Goal: Task Accomplishment & Management: Complete application form

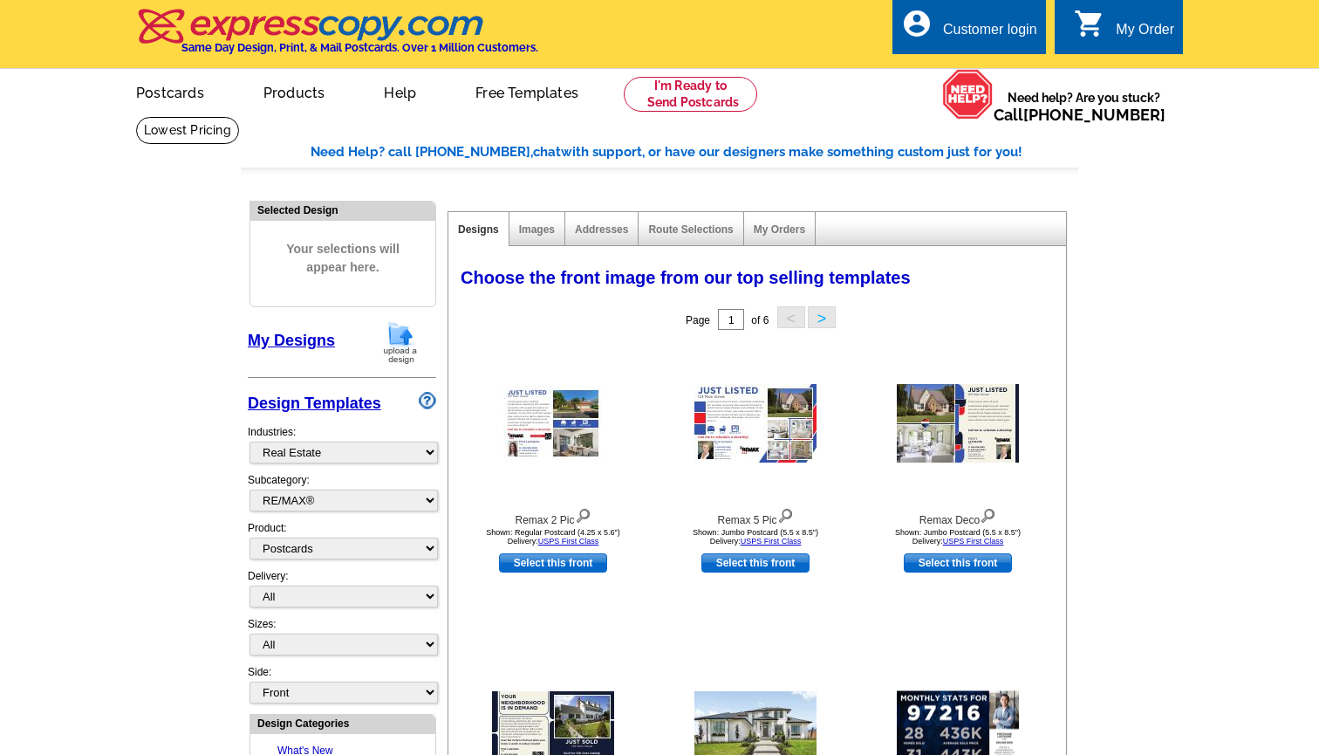
select select "785"
select select "807"
select select "1"
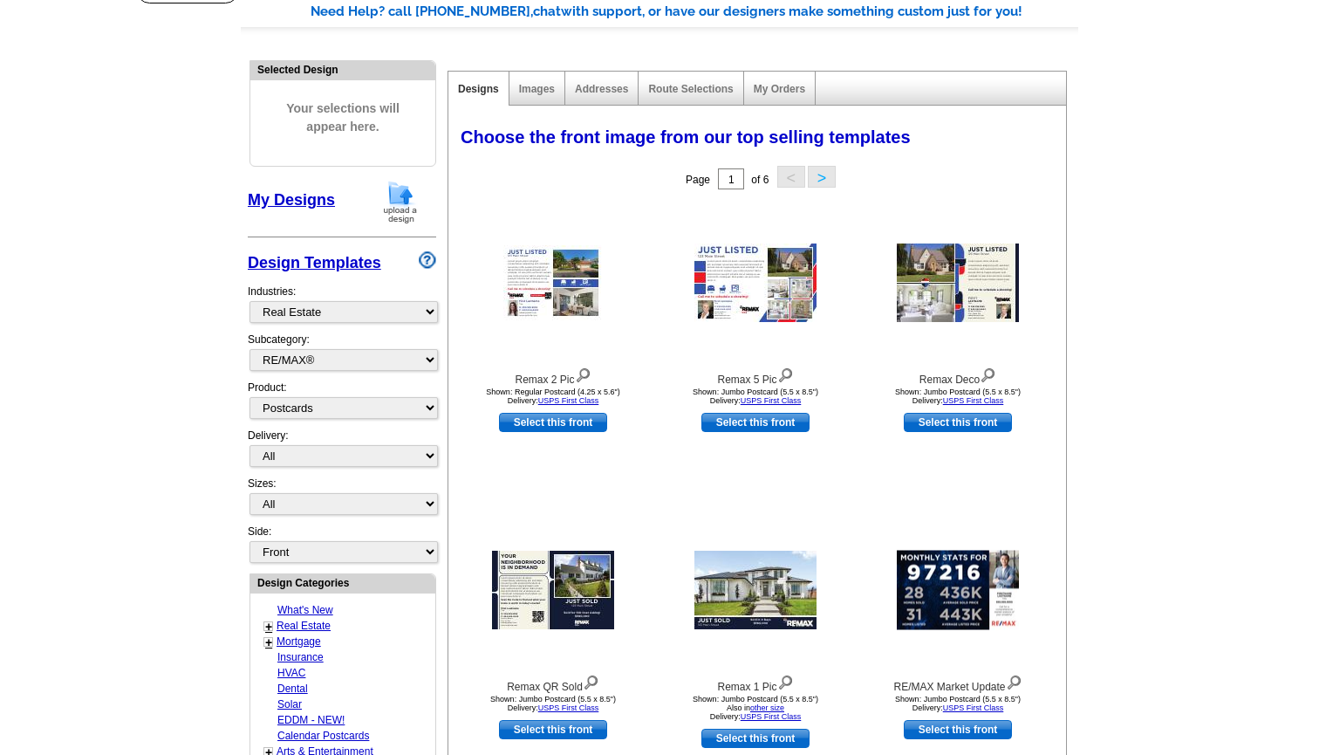
scroll to position [144, 0]
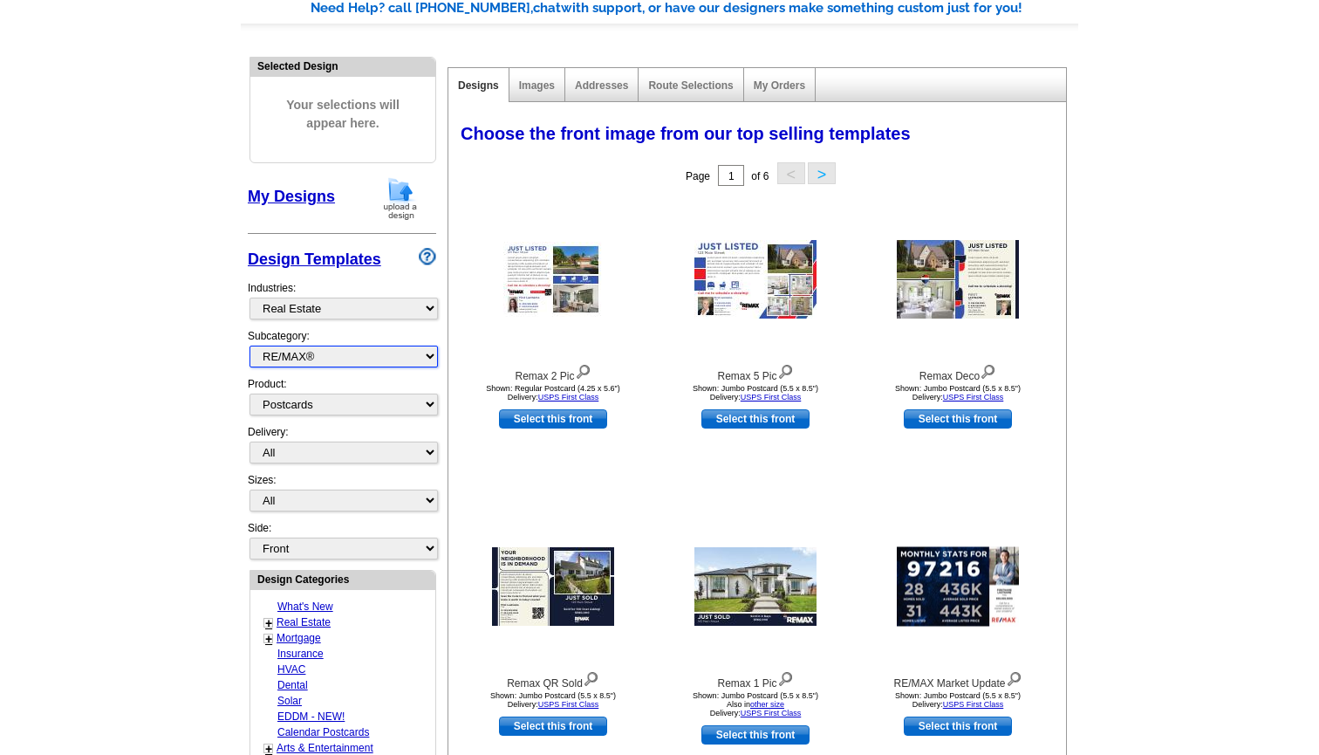
select select "788"
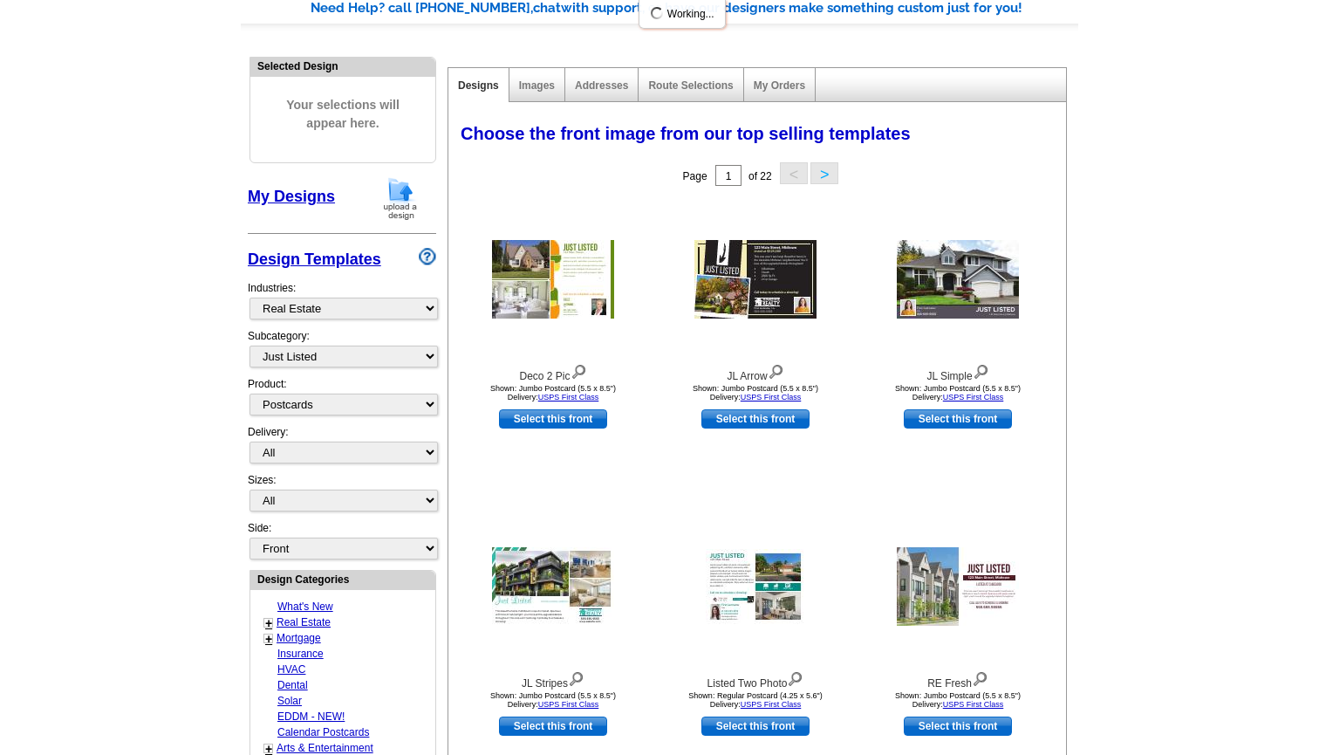
click at [122, 448] on main "Need Help? call 800-260-5887, chat with support, or have our designers make som…" at bounding box center [659, 620] width 1319 height 1297
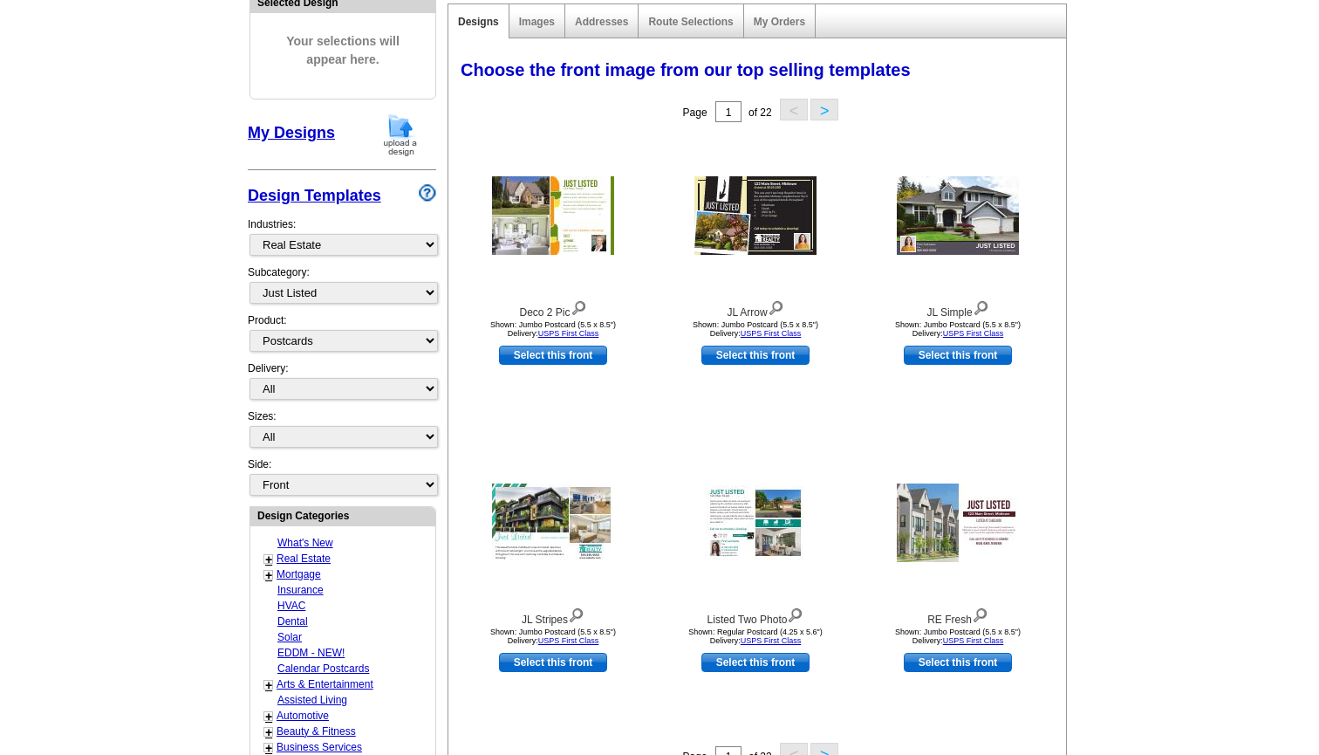
scroll to position [215, 0]
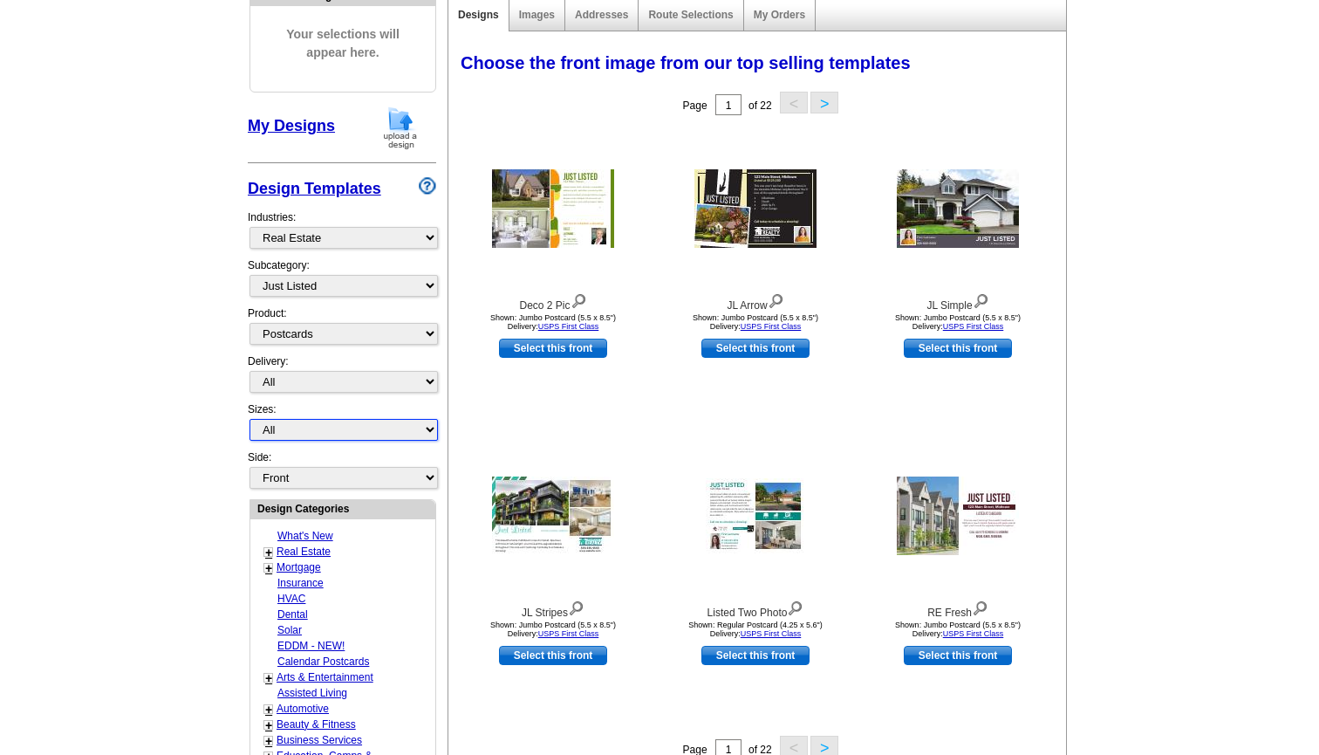
select select "1"
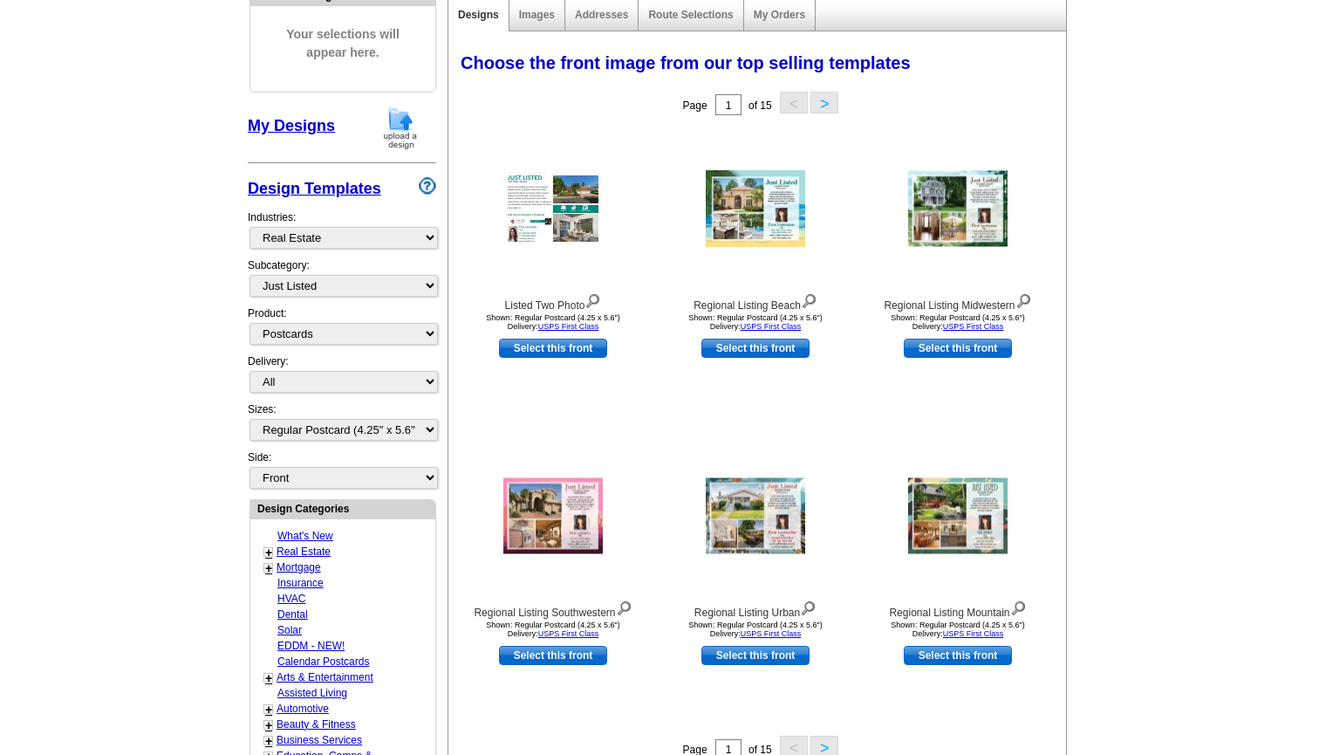
click at [1171, 301] on main "Need Help? call 800-260-5887, chat with support, or have our designers make som…" at bounding box center [659, 549] width 1319 height 1297
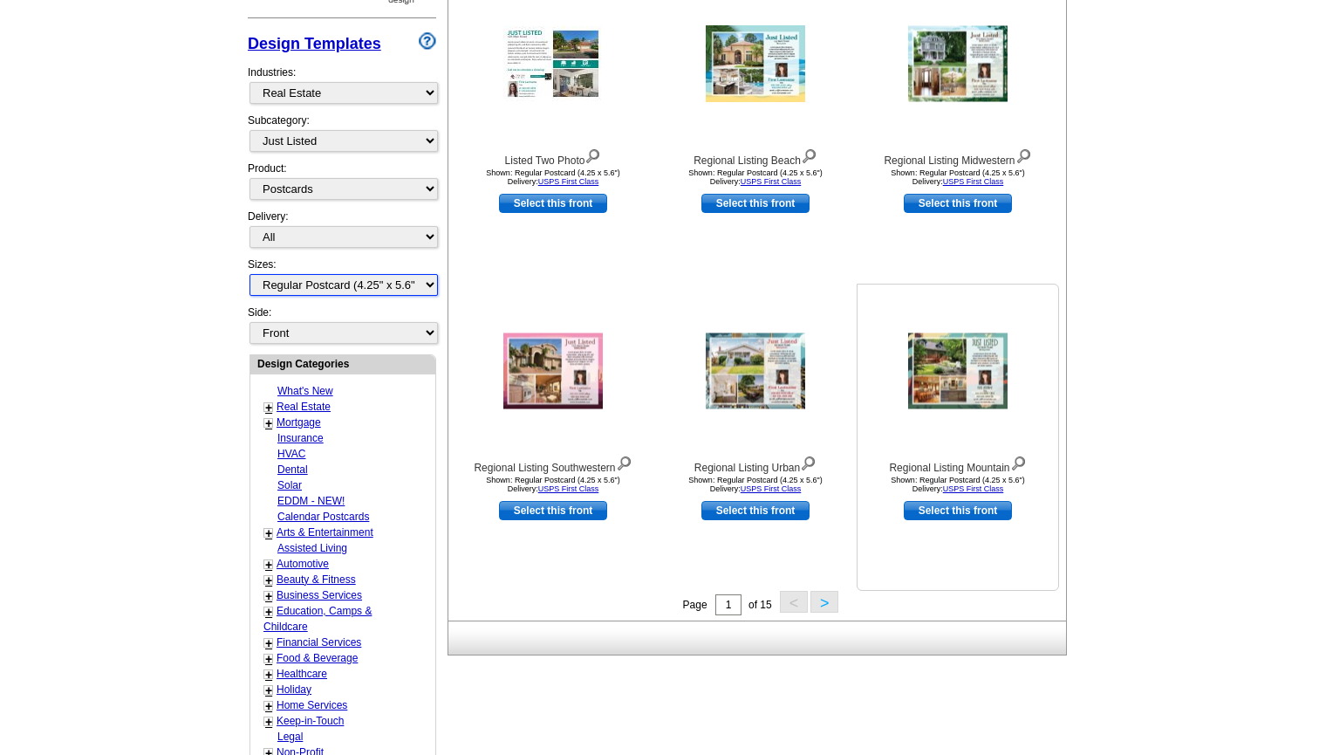
scroll to position [358, 0]
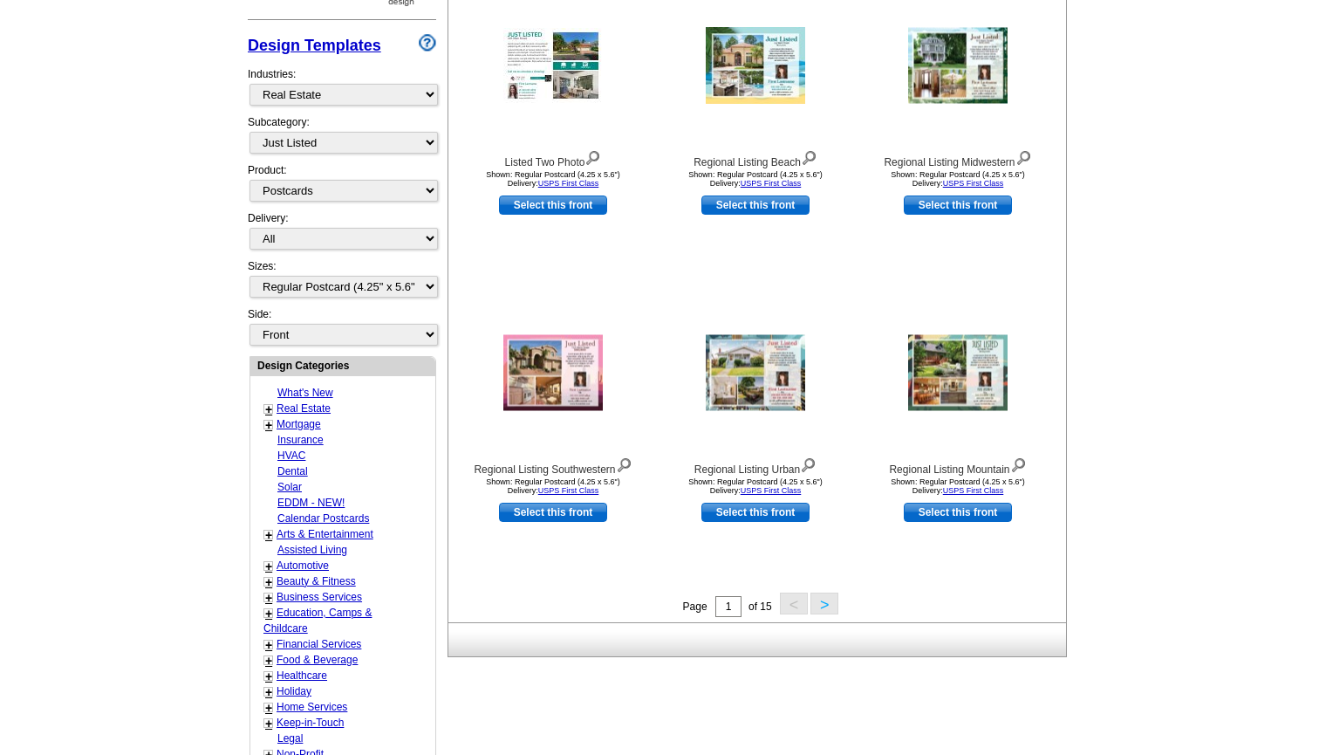
click at [829, 603] on button ">" at bounding box center [824, 603] width 28 height 22
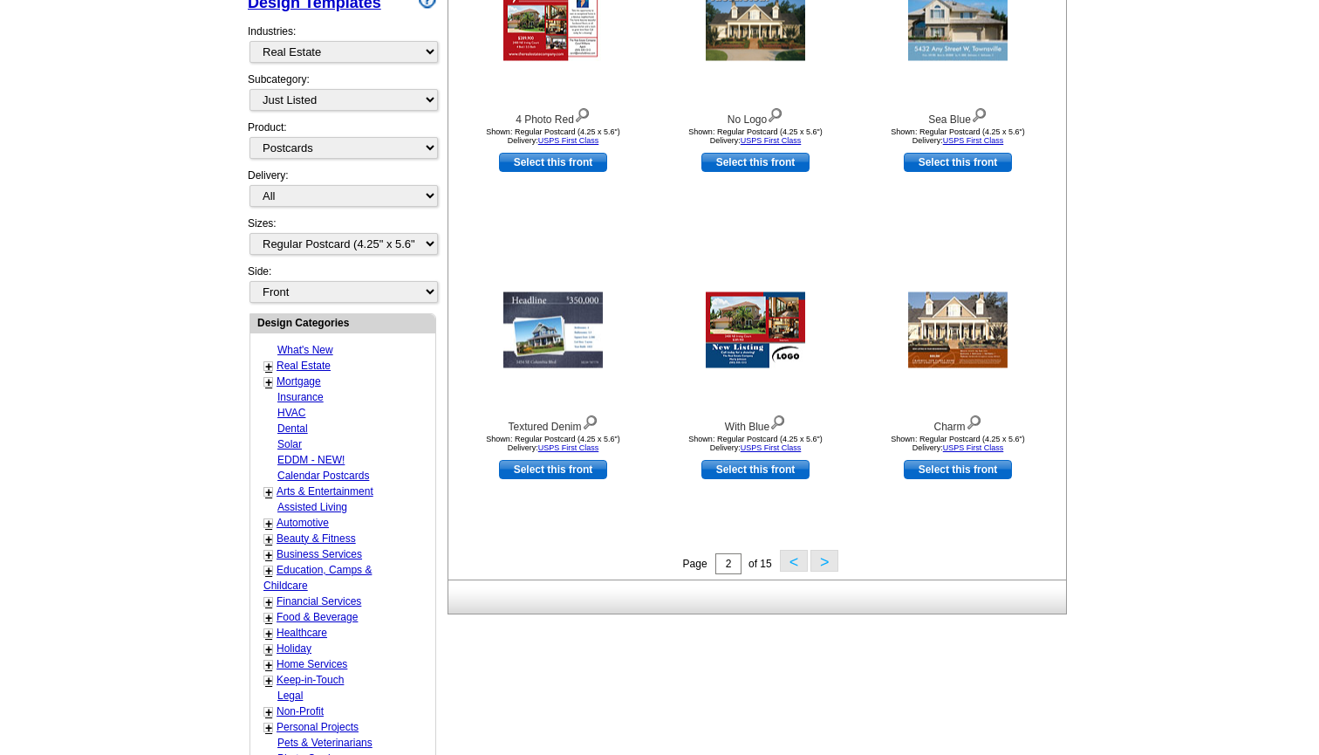
scroll to position [410, 0]
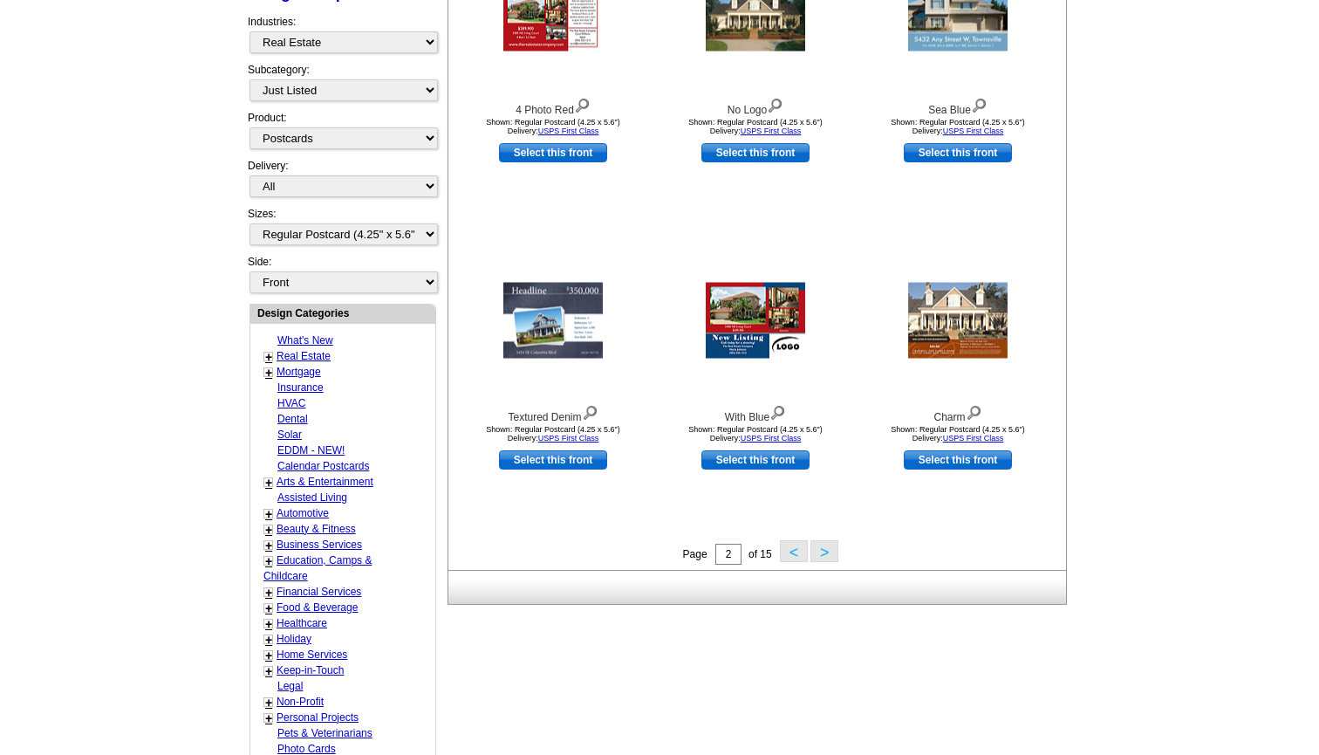
click at [832, 549] on button ">" at bounding box center [824, 551] width 28 height 22
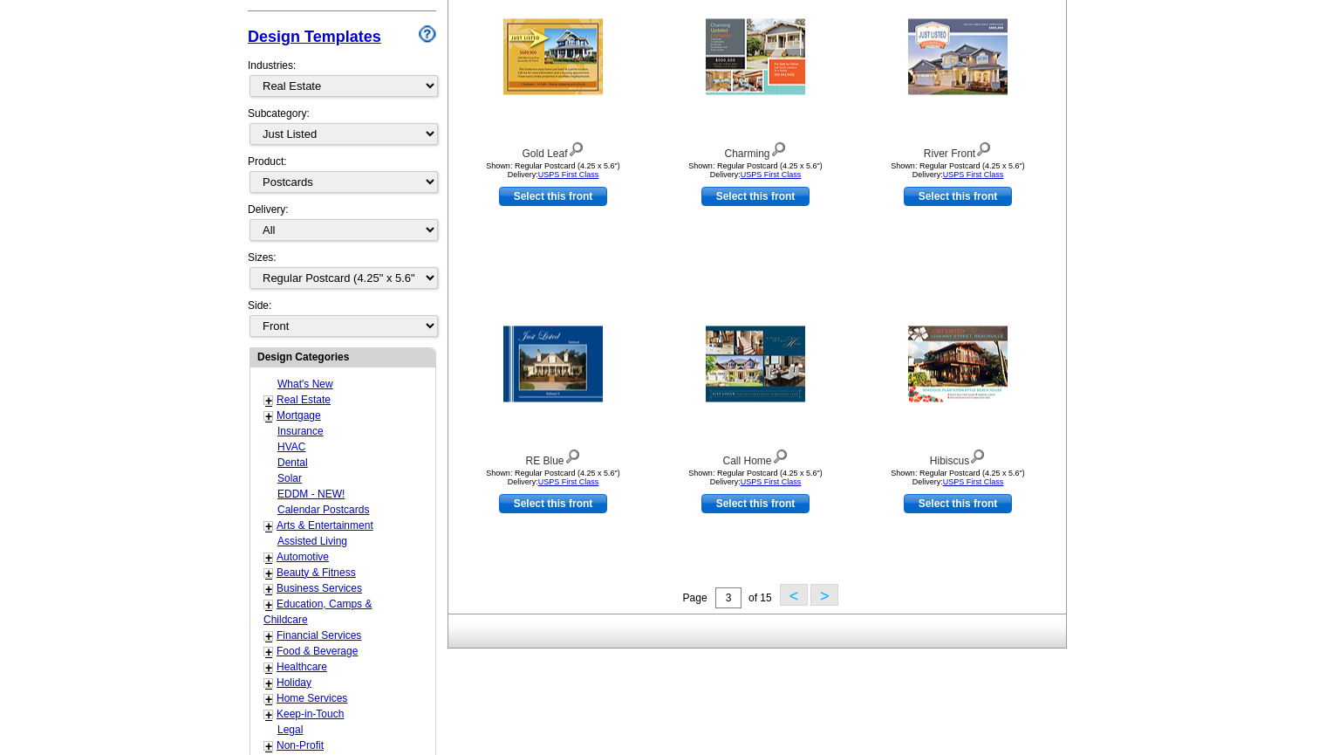
scroll to position [380, 0]
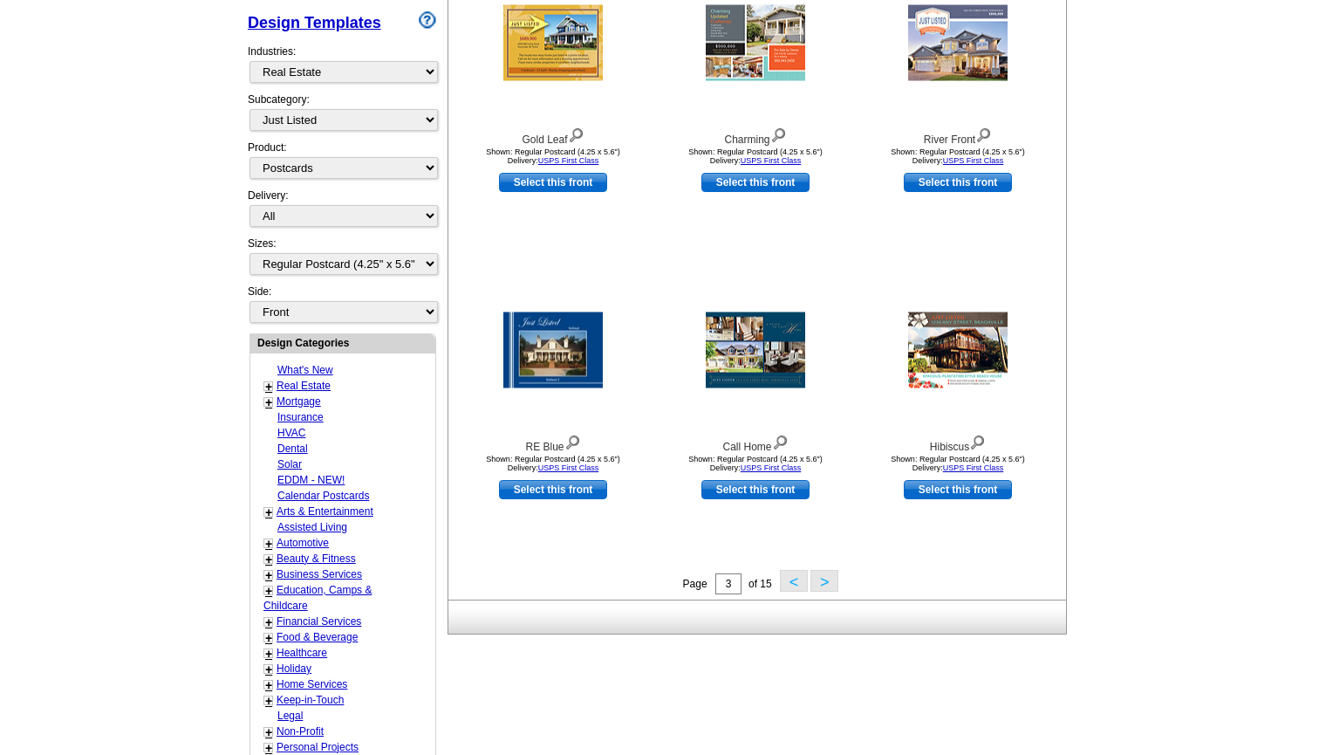
click at [828, 576] on button ">" at bounding box center [824, 581] width 28 height 22
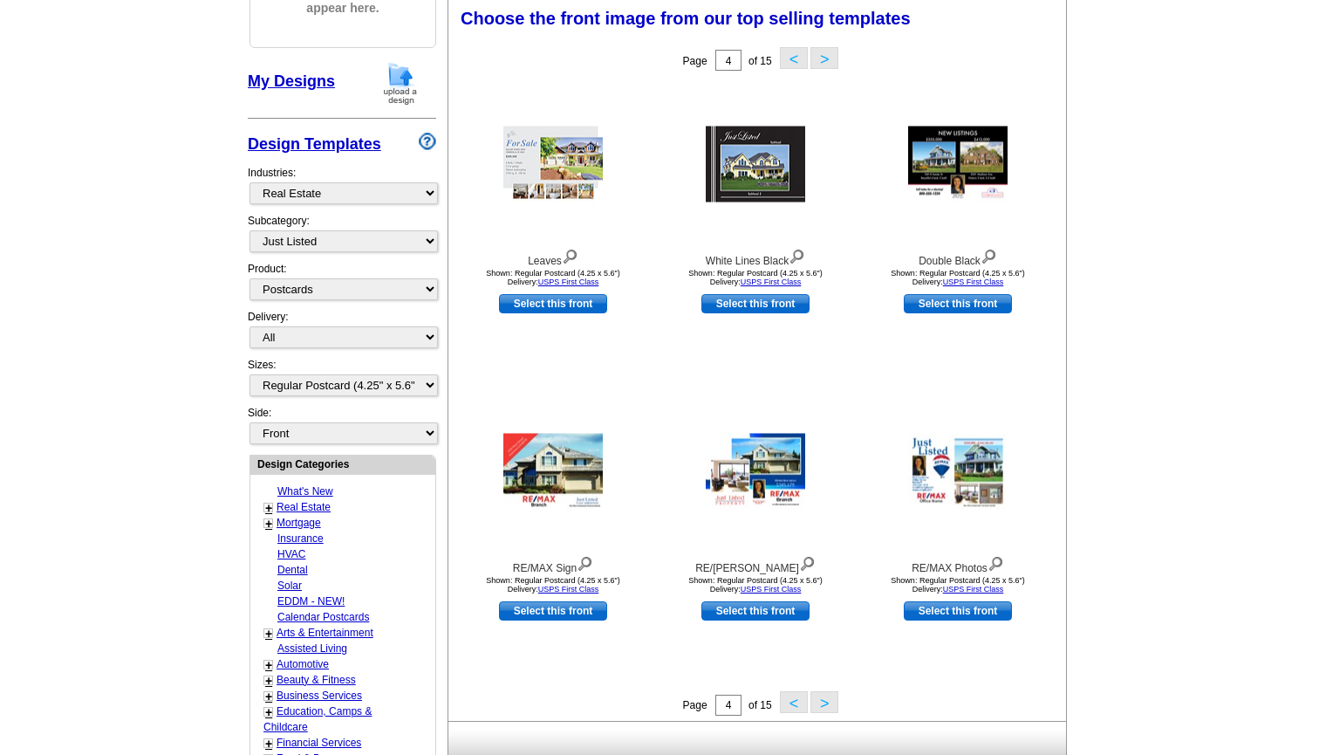
scroll to position [256, 0]
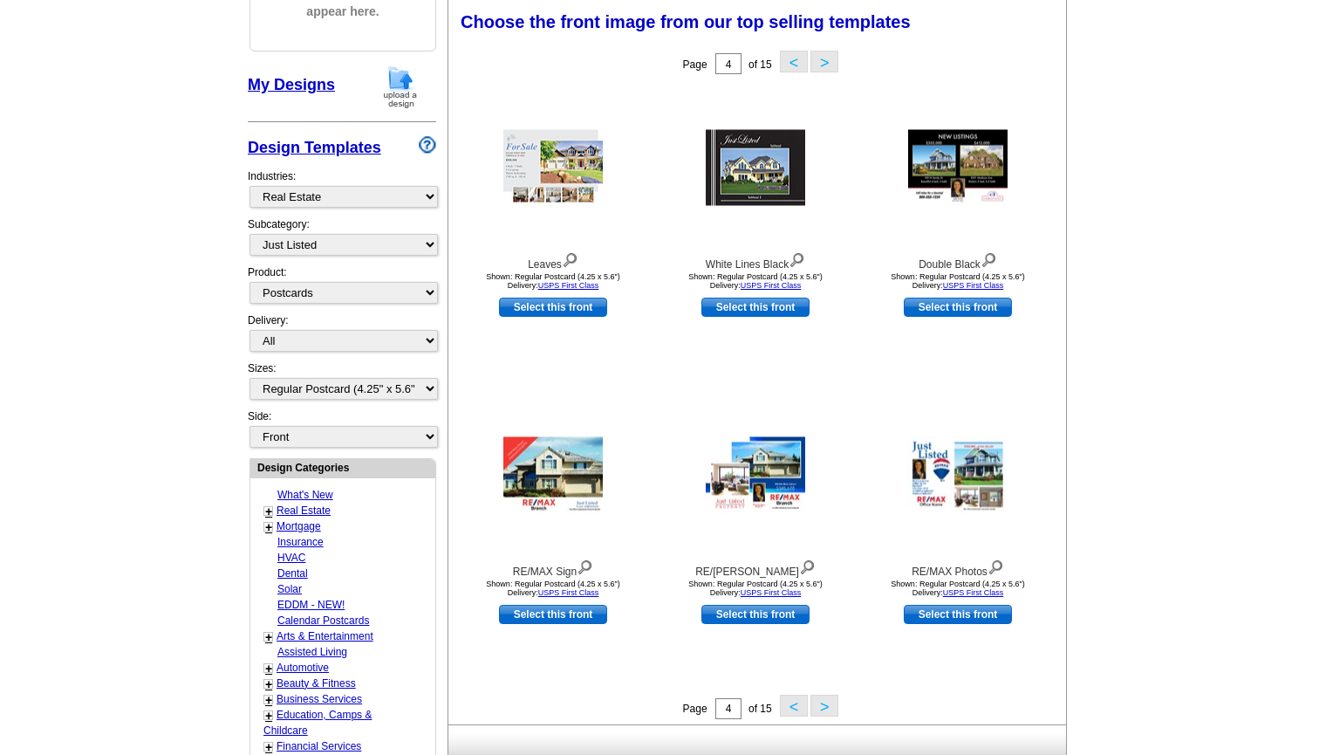
click at [819, 699] on button ">" at bounding box center [824, 705] width 28 height 22
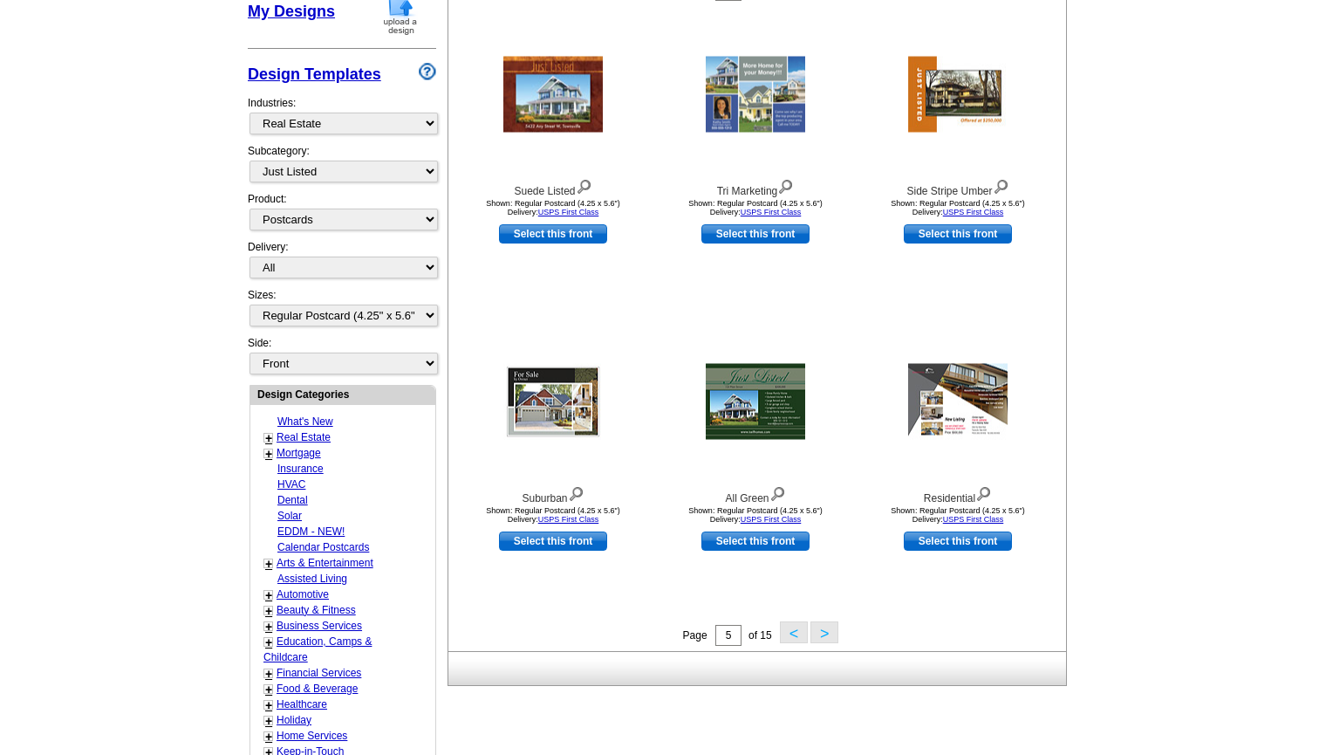
scroll to position [373, 0]
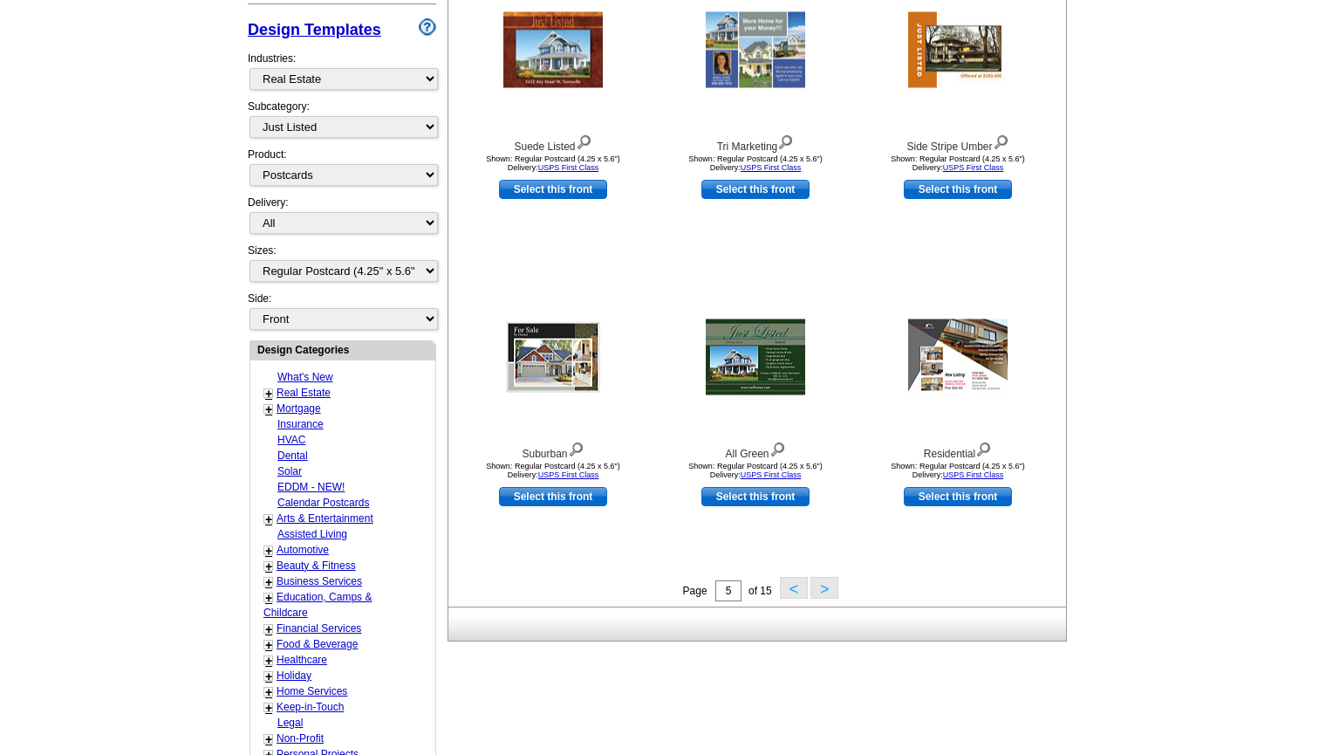
click at [825, 595] on button ">" at bounding box center [824, 588] width 28 height 22
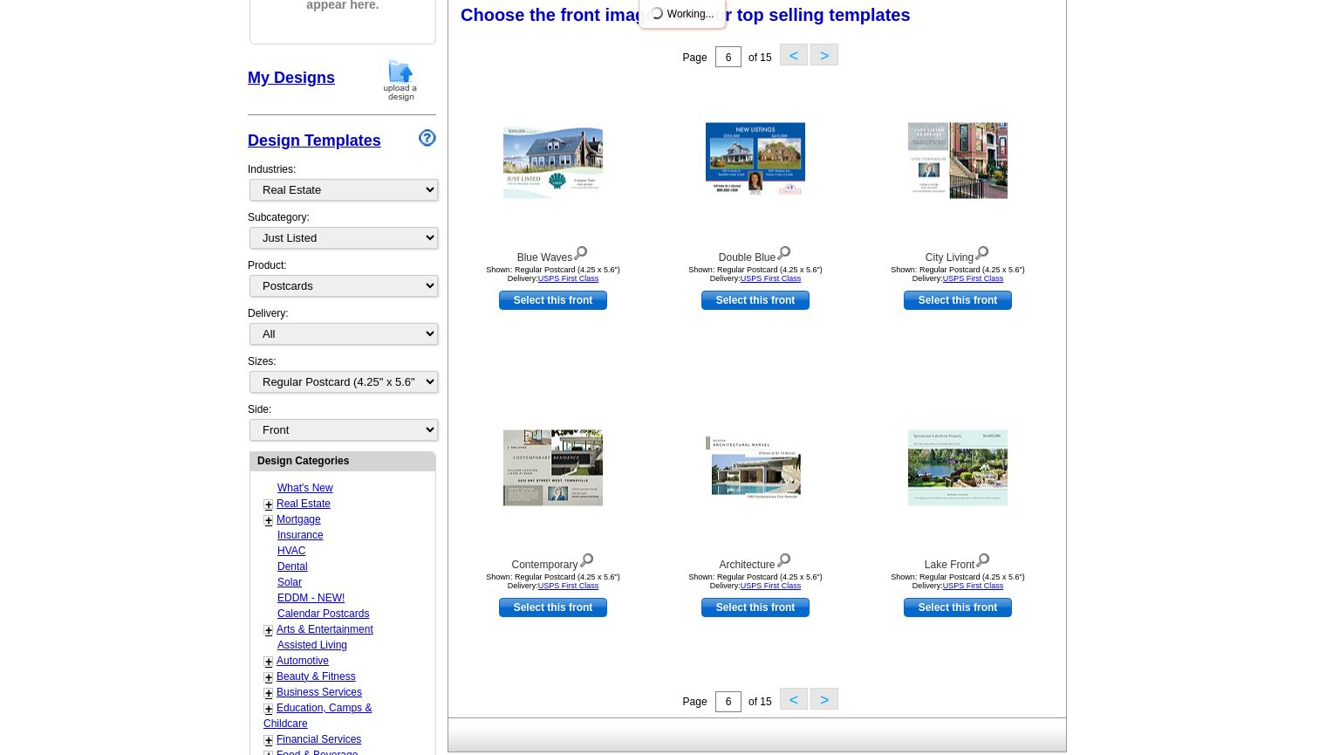
scroll to position [256, 0]
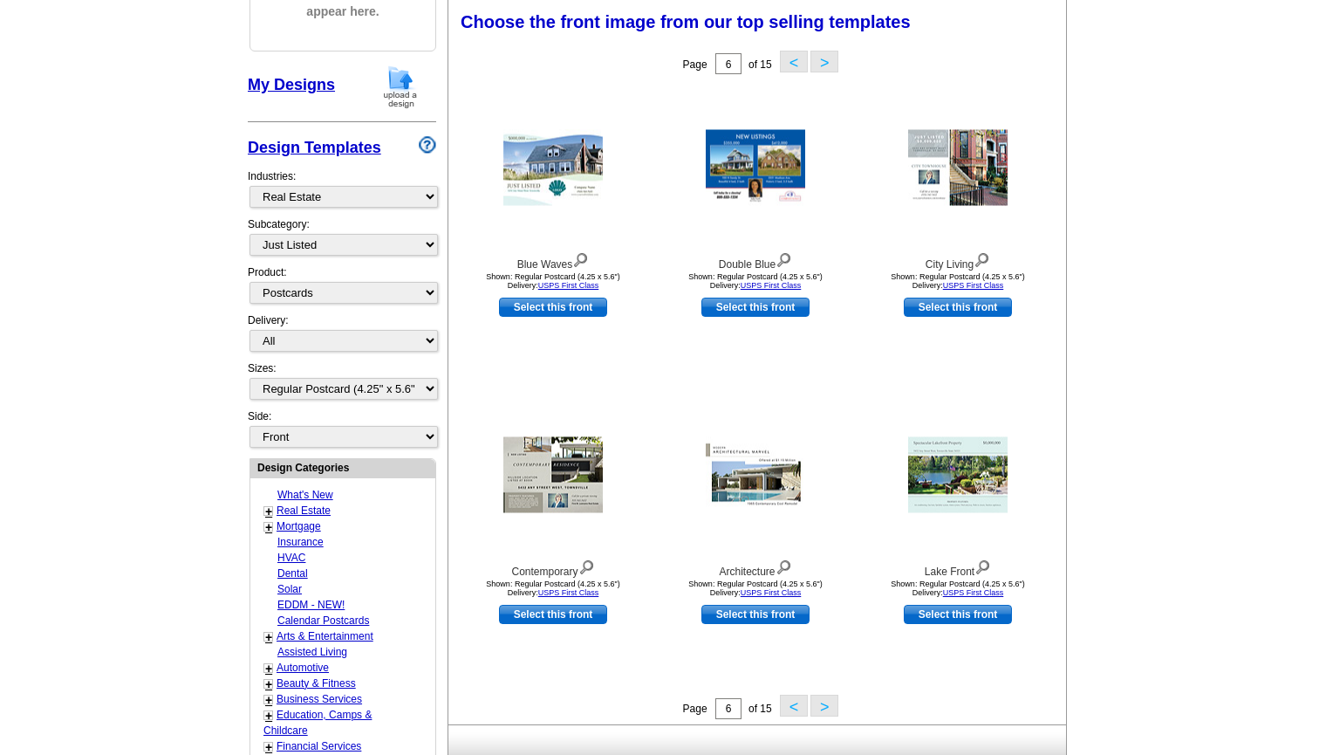
click at [822, 704] on button ">" at bounding box center [824, 705] width 28 height 22
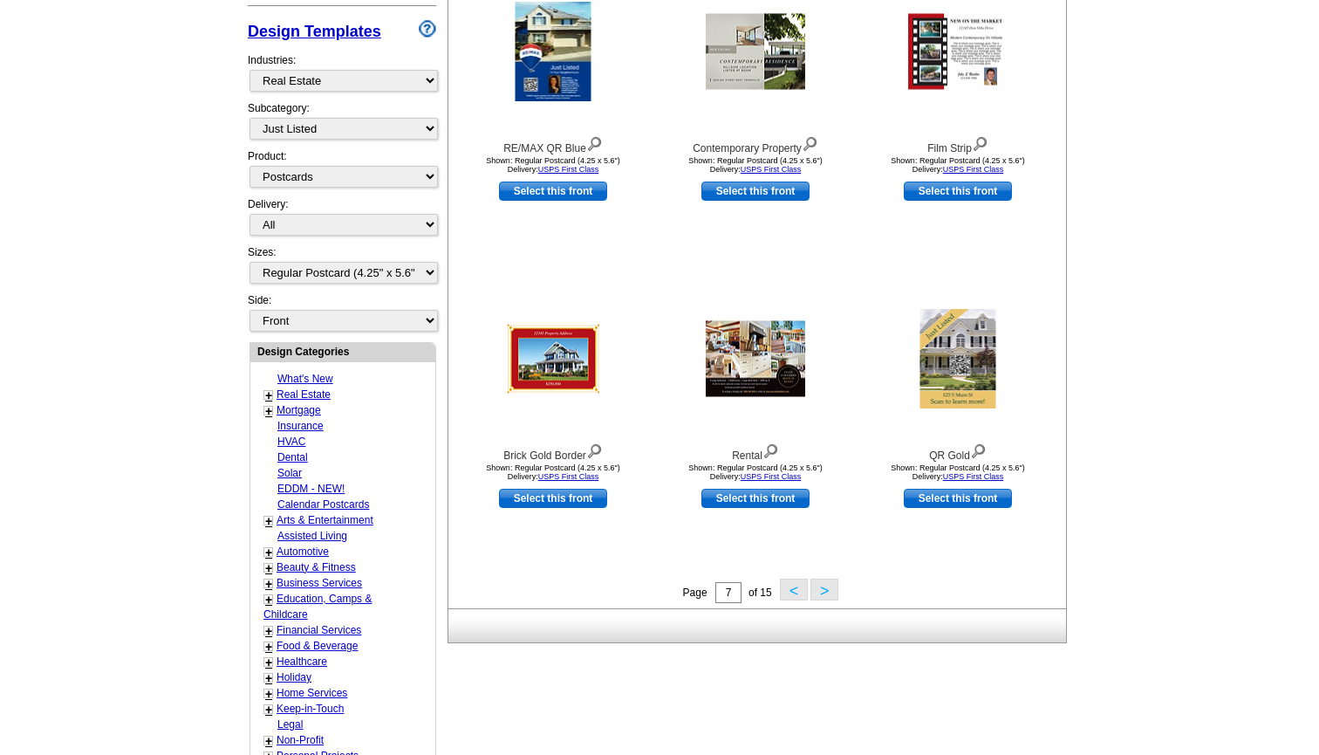
scroll to position [403, 0]
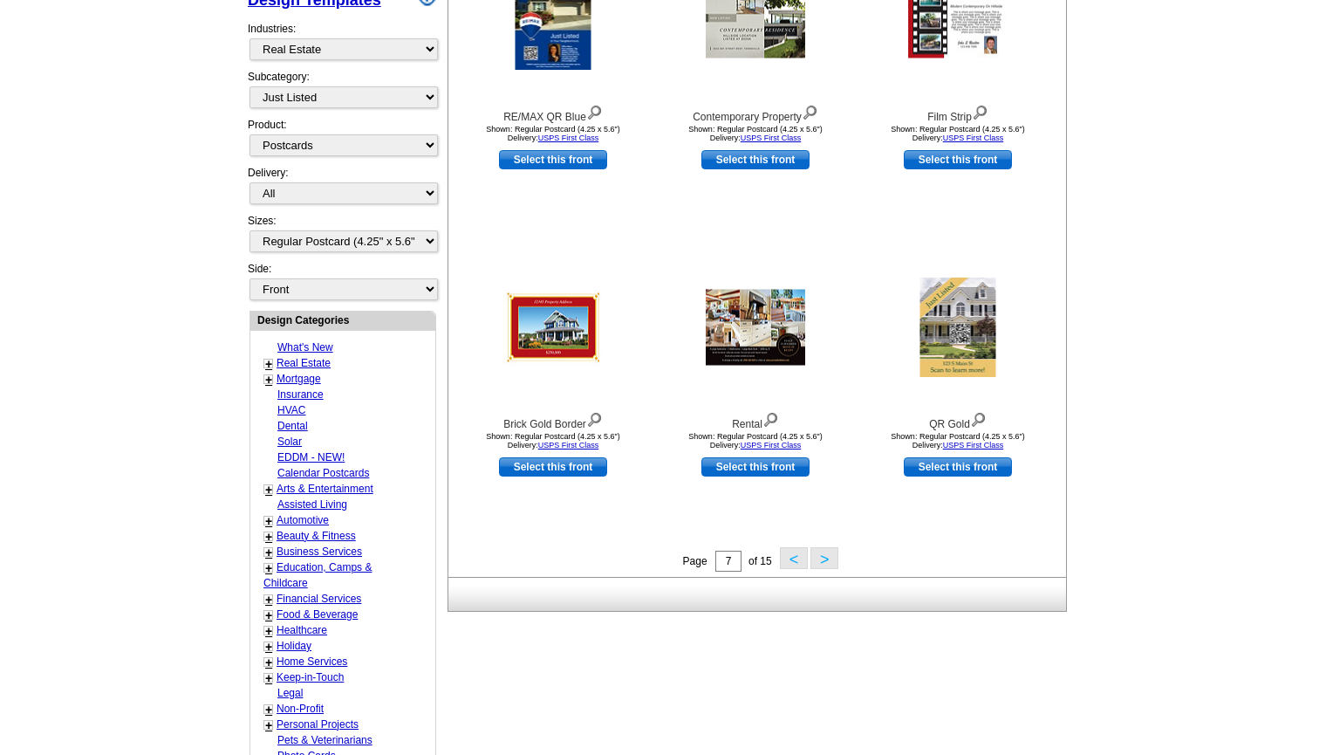
click at [828, 560] on button ">" at bounding box center [824, 558] width 28 height 22
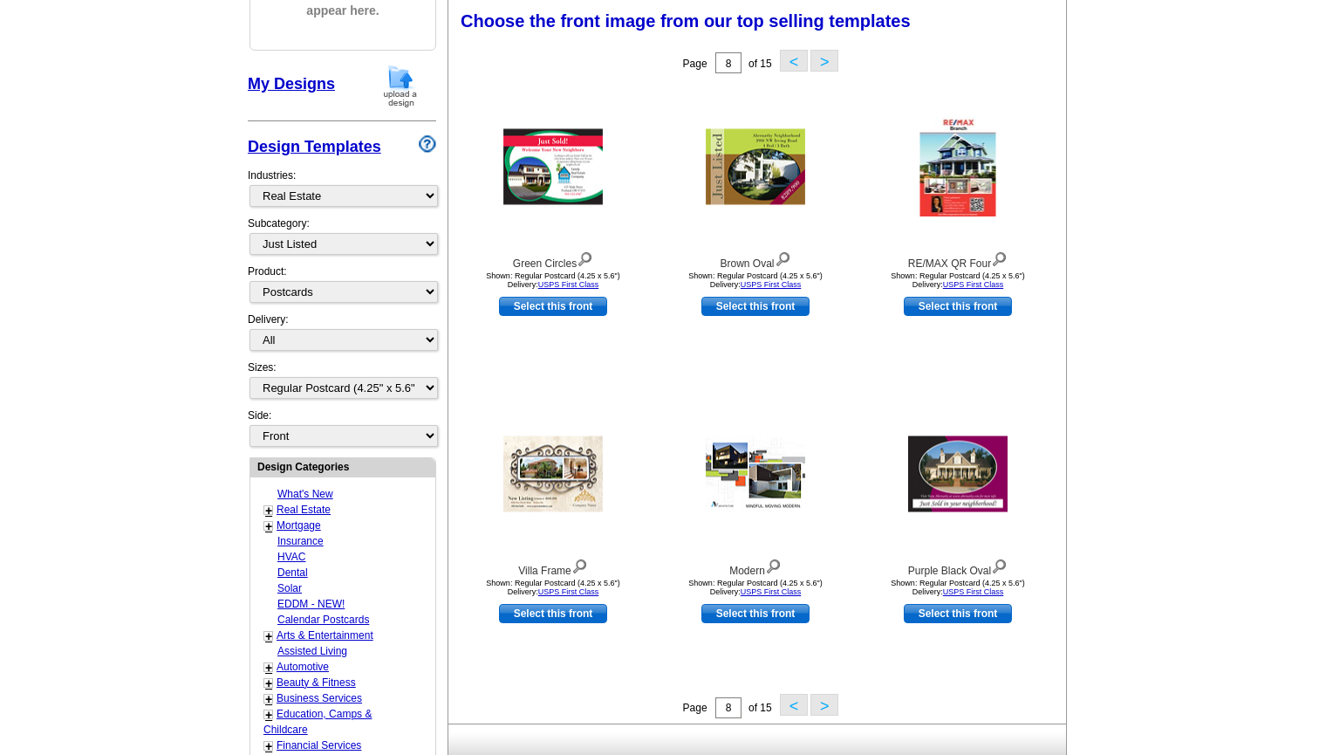
scroll to position [256, 0]
click at [833, 707] on button ">" at bounding box center [824, 705] width 28 height 22
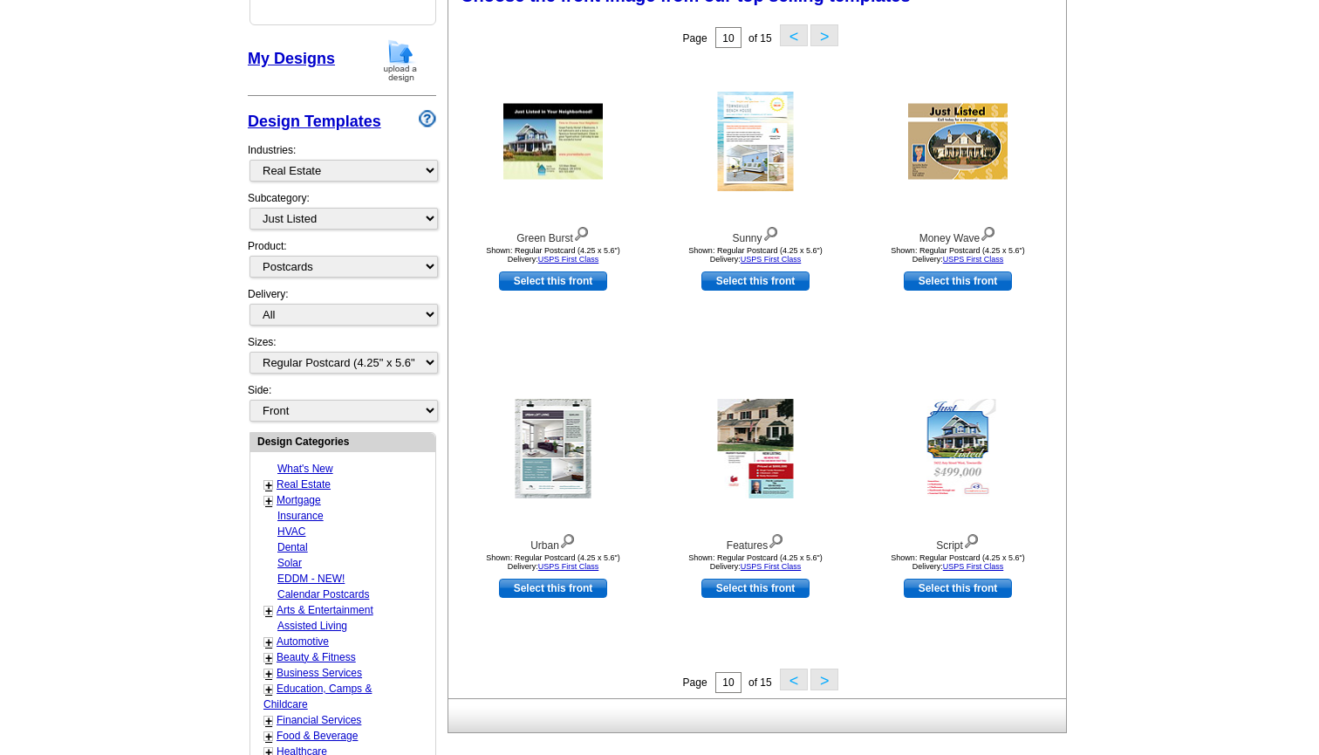
scroll to position [284, 0]
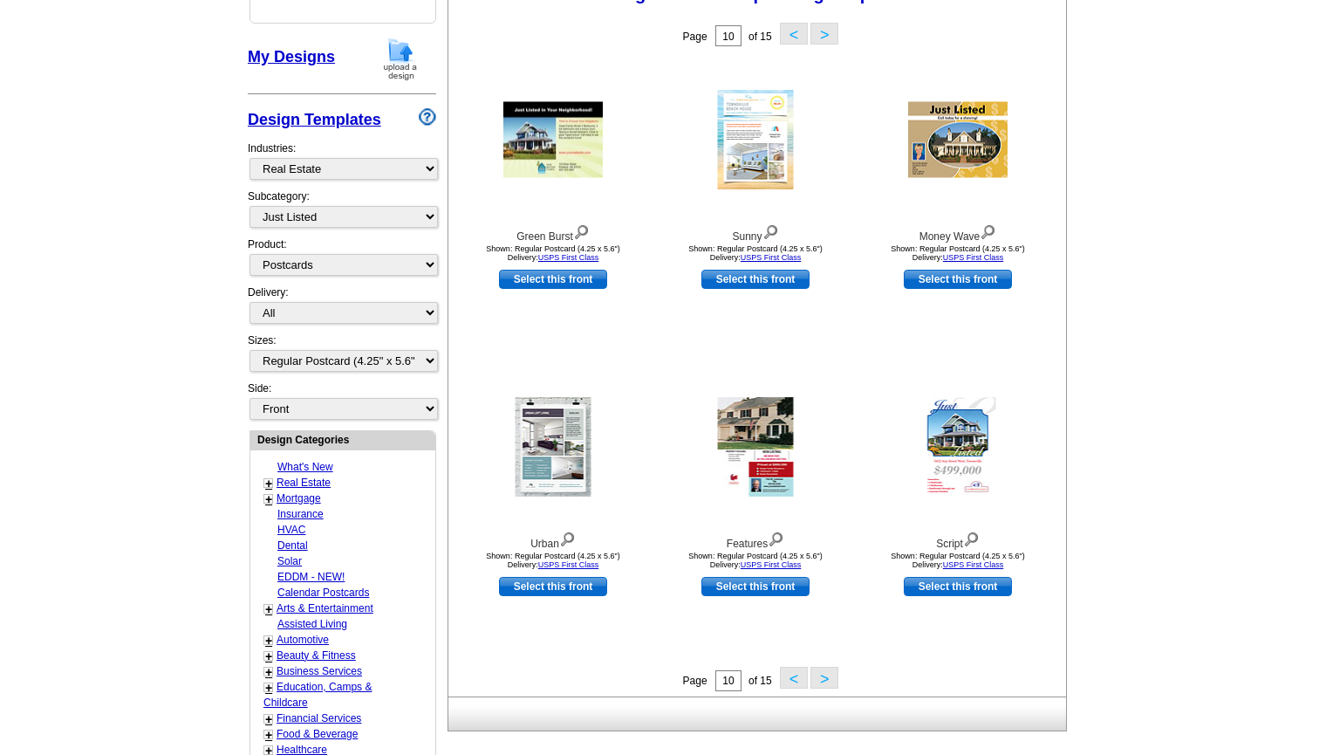
click at [828, 675] on button ">" at bounding box center [824, 677] width 28 height 22
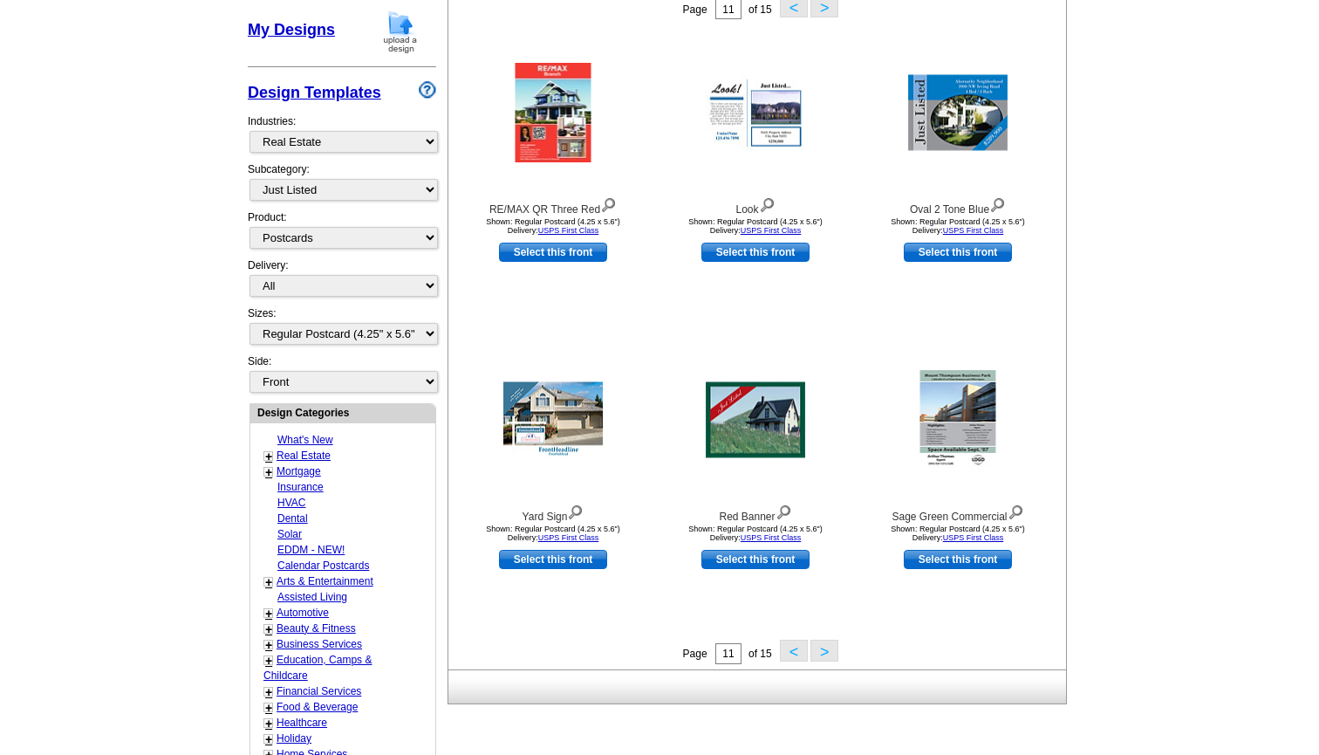
scroll to position [325, 0]
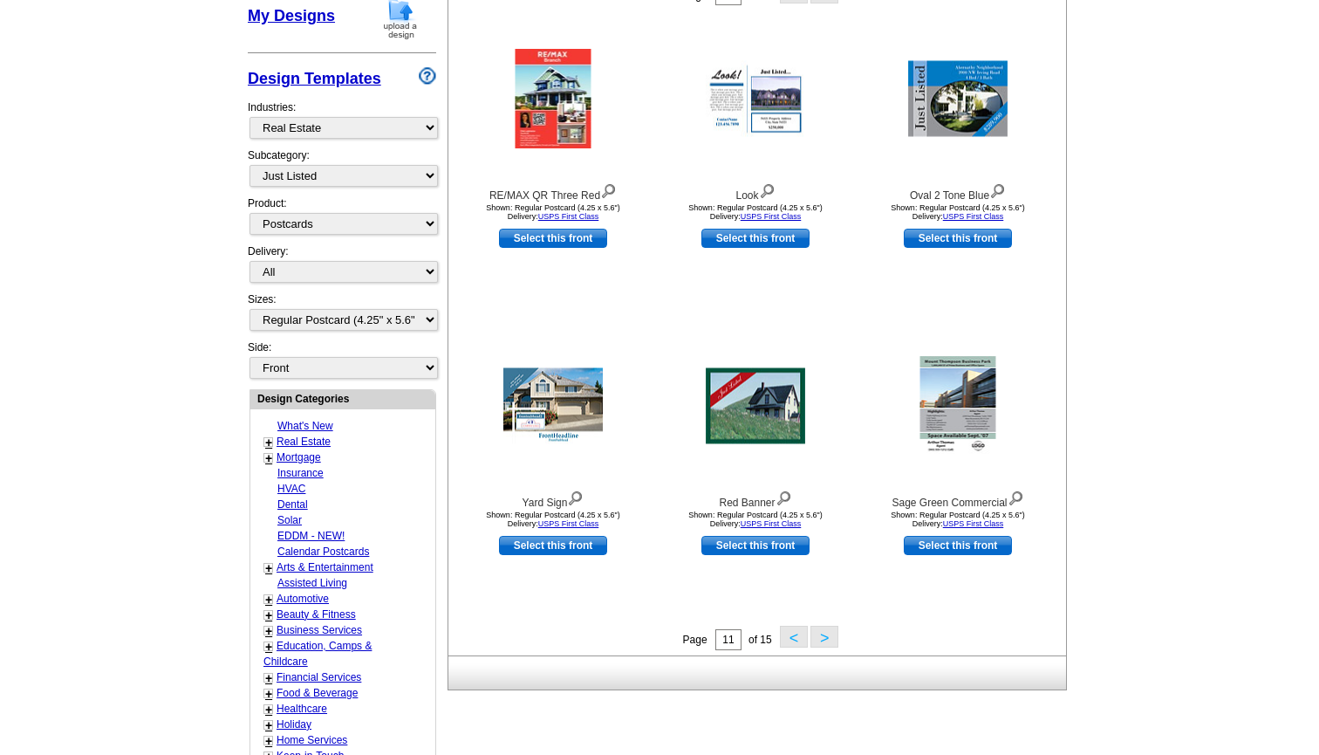
click at [827, 636] on button ">" at bounding box center [824, 636] width 28 height 22
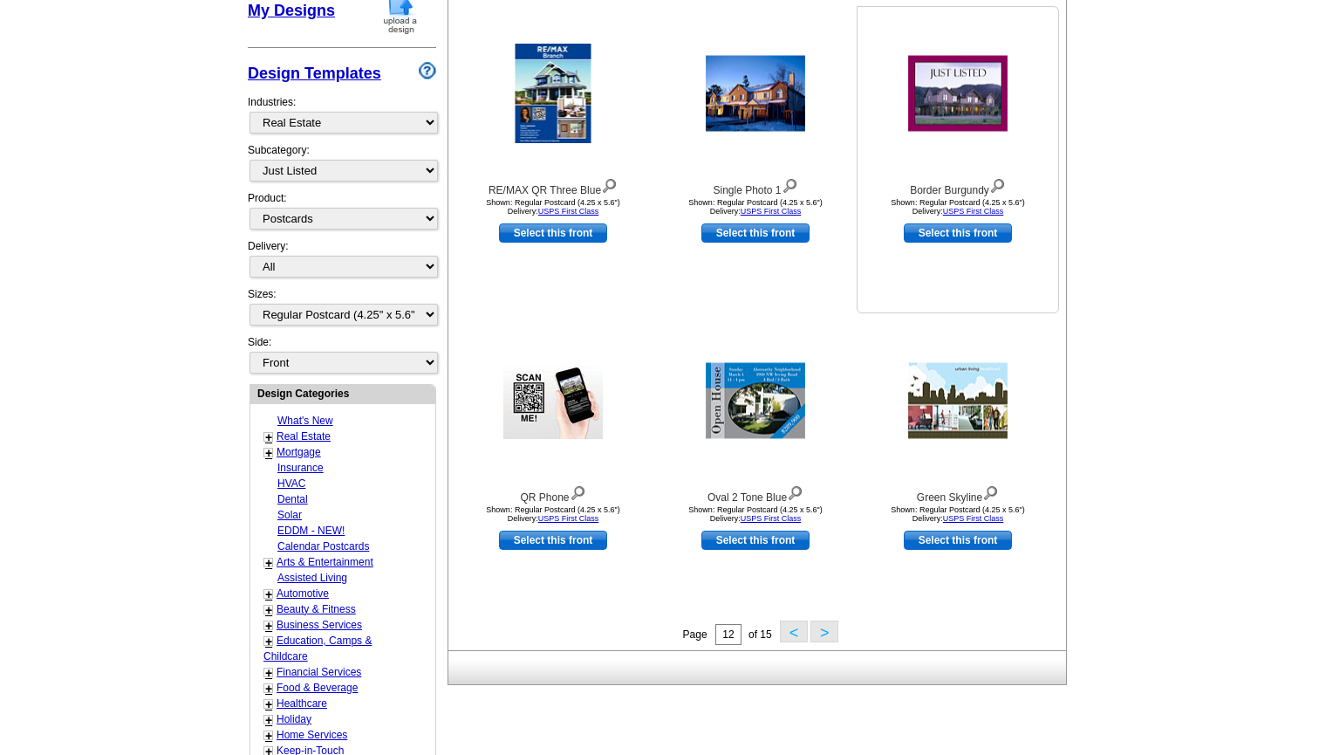
scroll to position [366, 0]
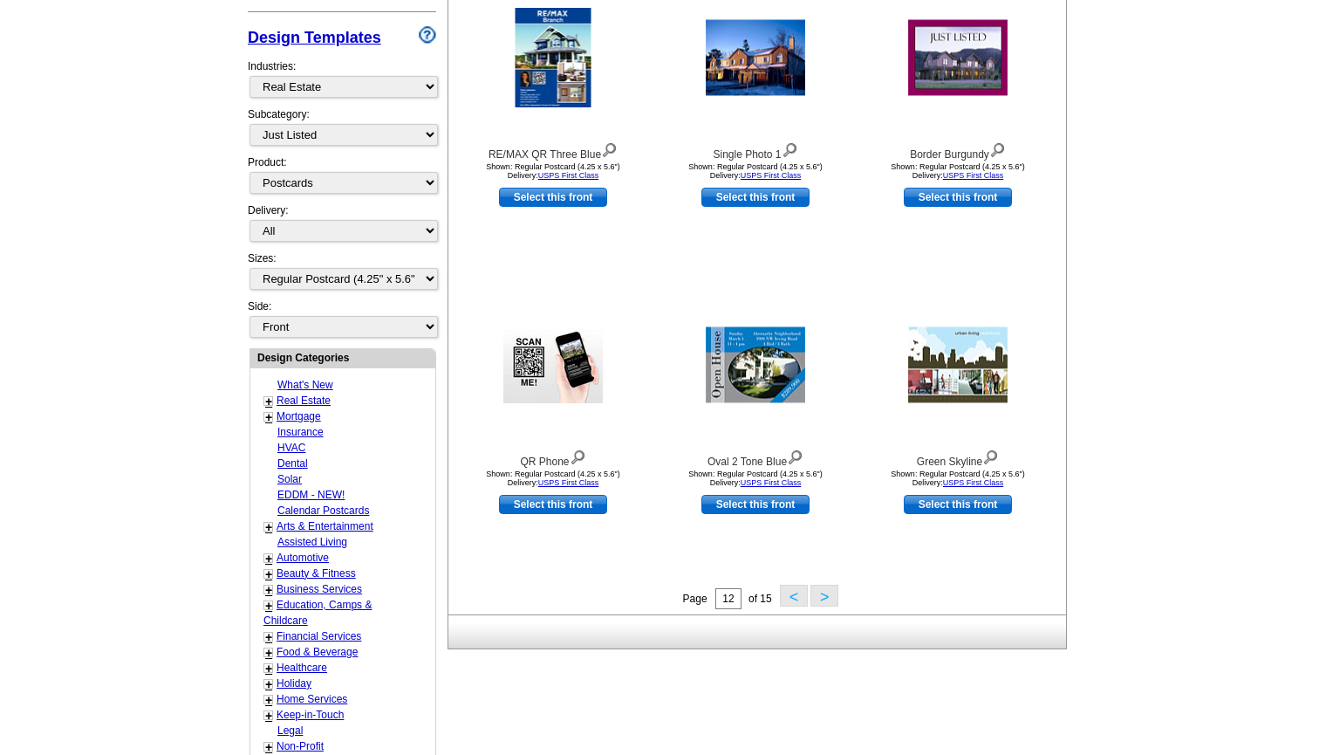
click at [822, 600] on button ">" at bounding box center [824, 595] width 28 height 22
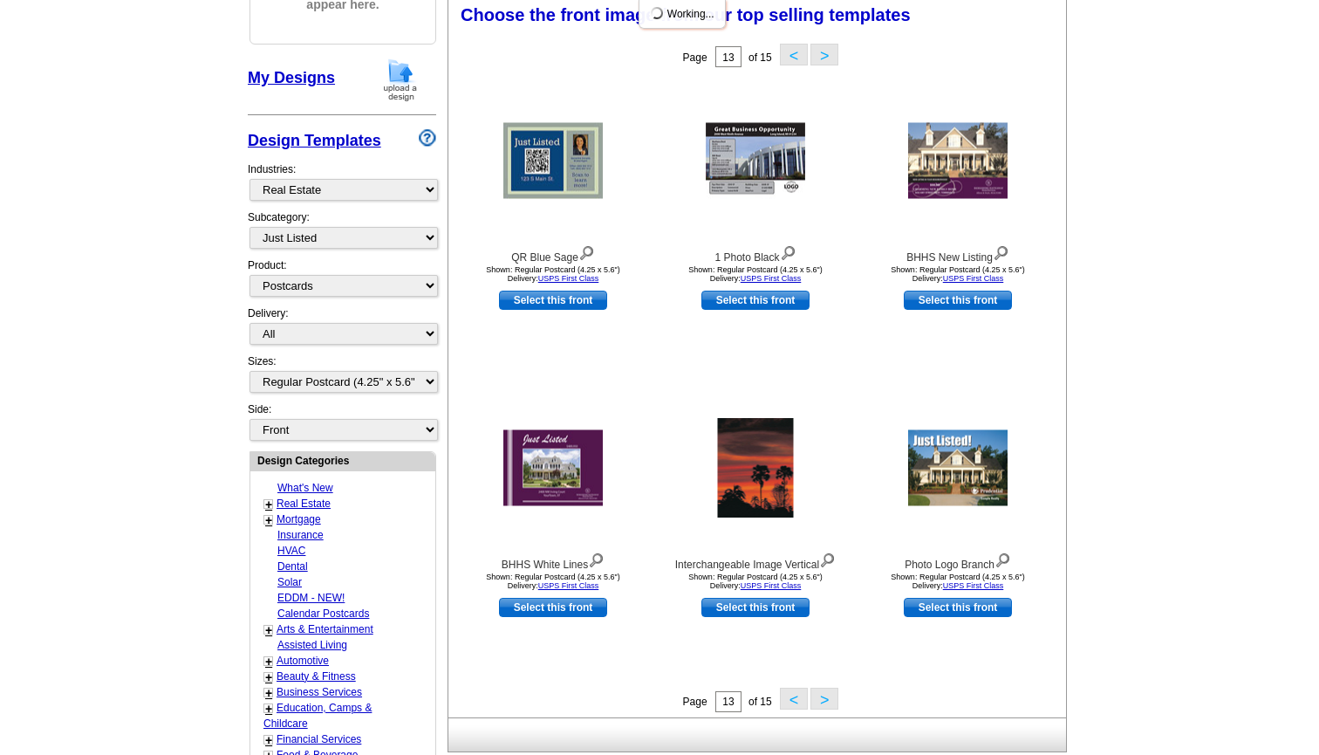
scroll to position [256, 0]
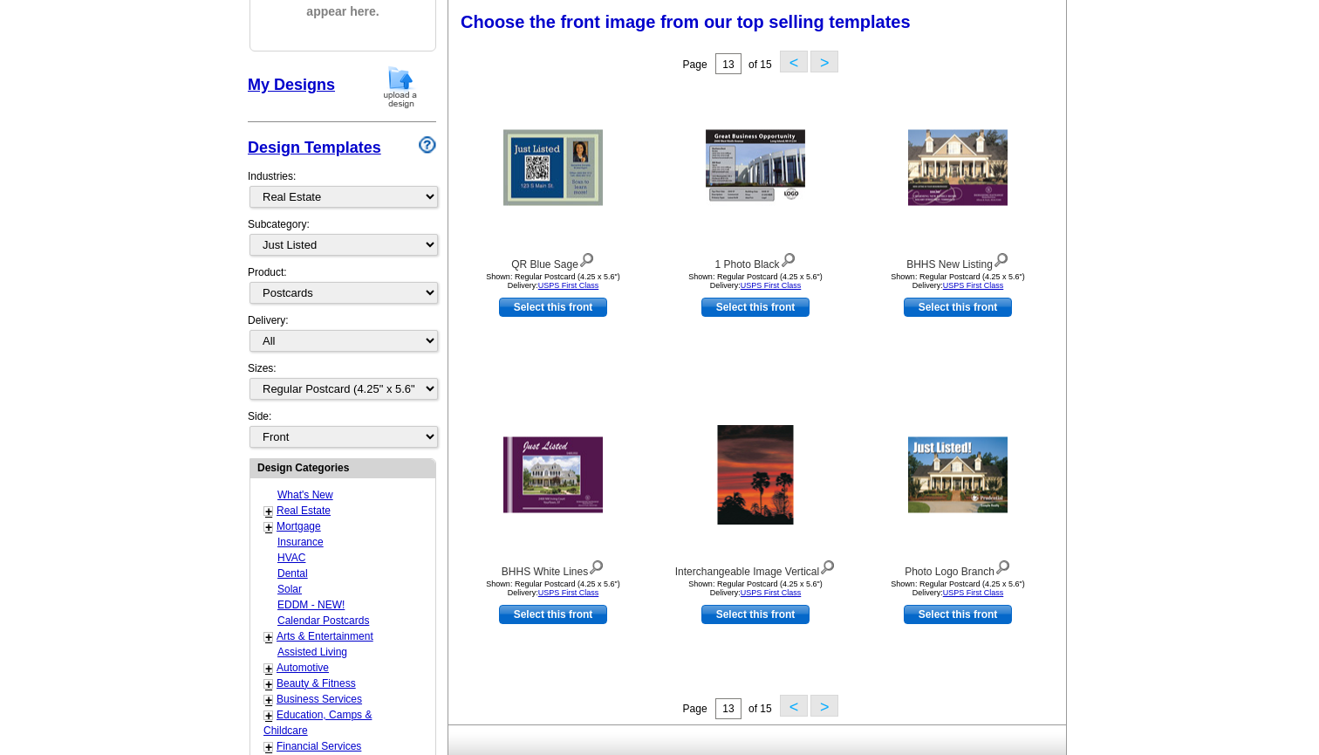
click at [831, 704] on button ">" at bounding box center [824, 705] width 28 height 22
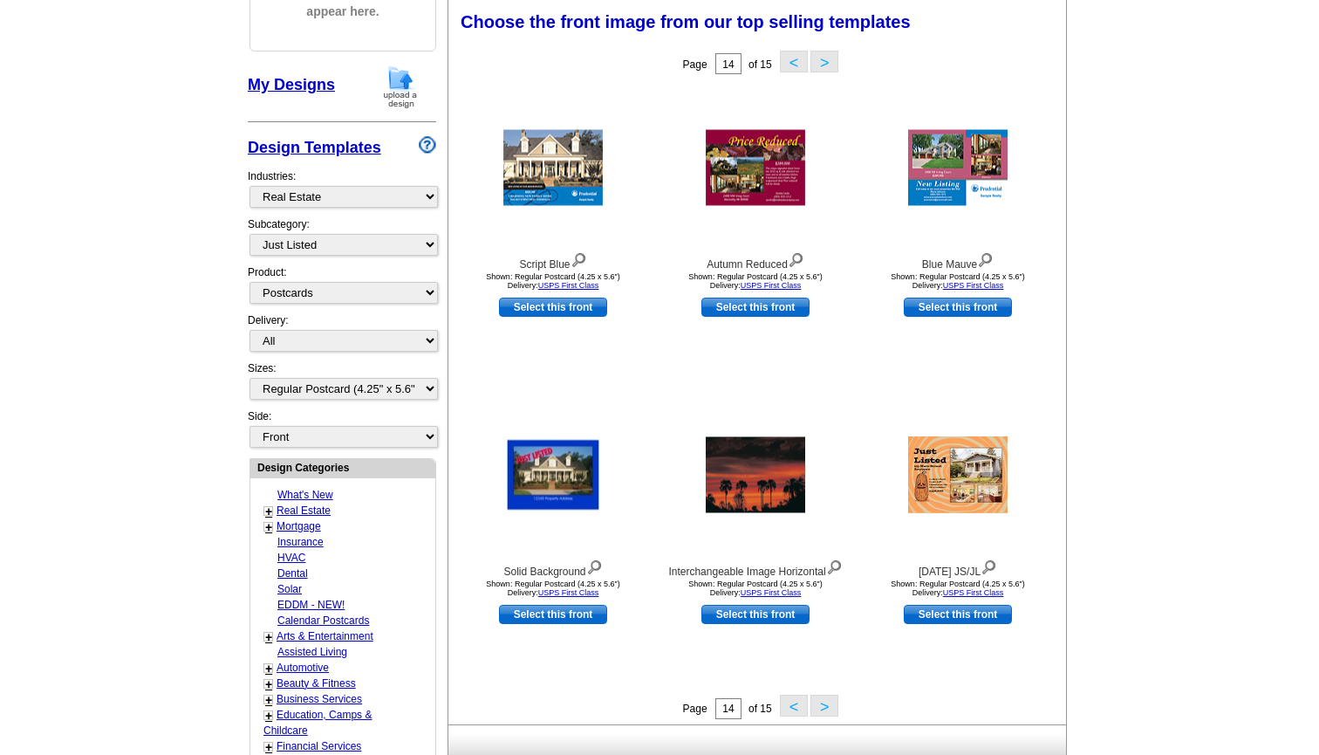
click at [831, 708] on button ">" at bounding box center [824, 705] width 28 height 22
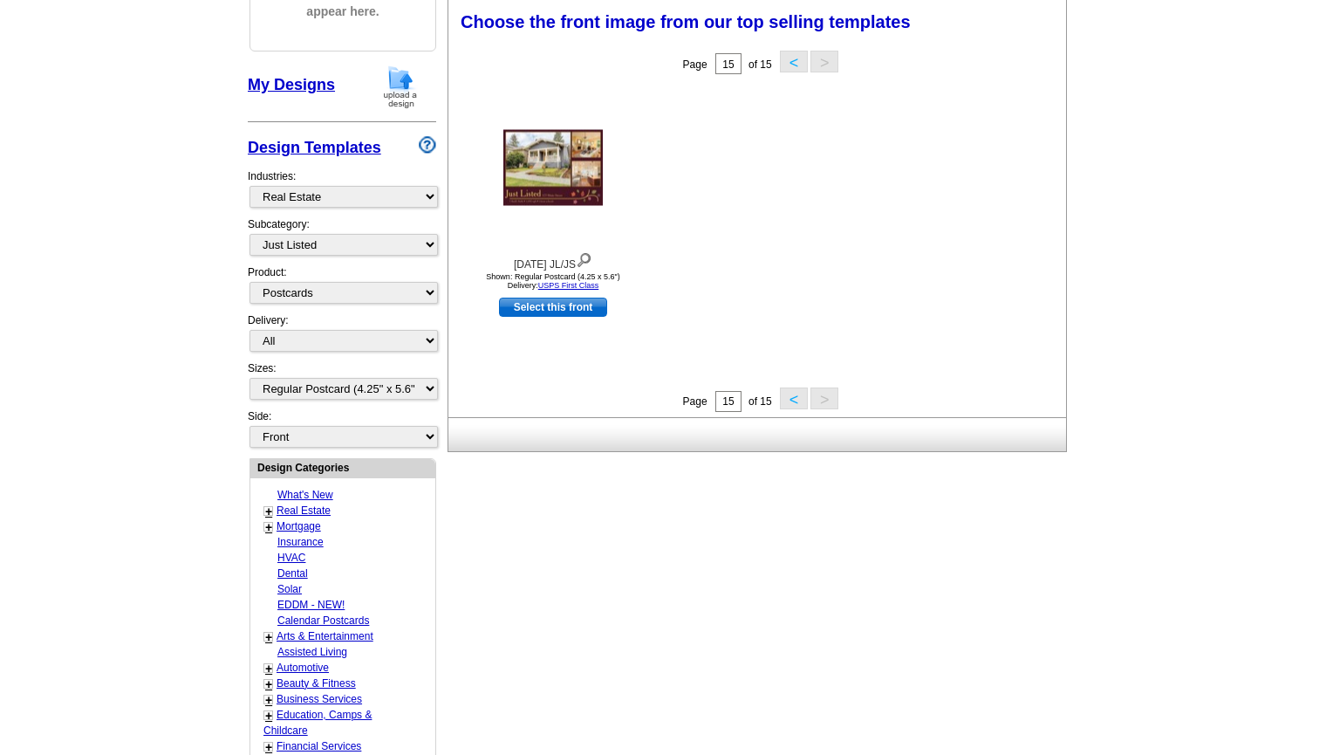
click at [789, 400] on button "<" at bounding box center [794, 398] width 28 height 22
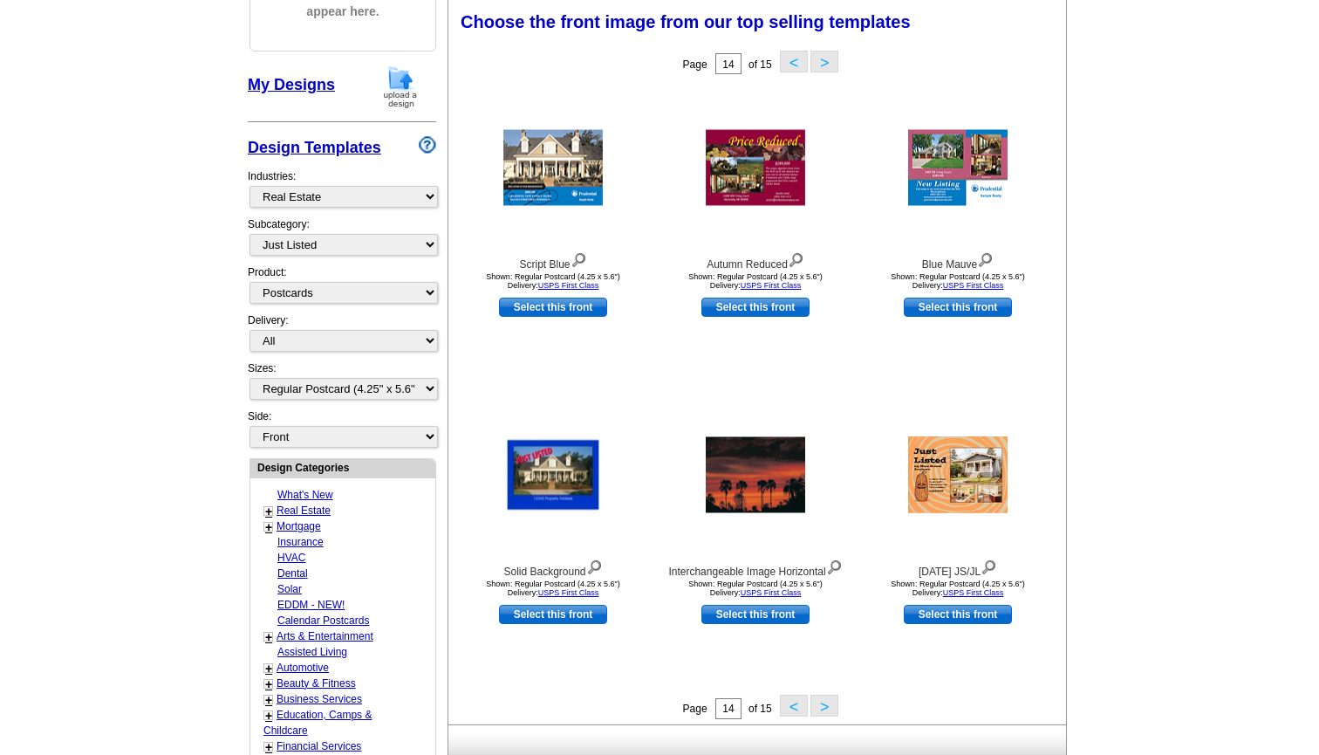
click at [789, 707] on button "<" at bounding box center [794, 705] width 28 height 22
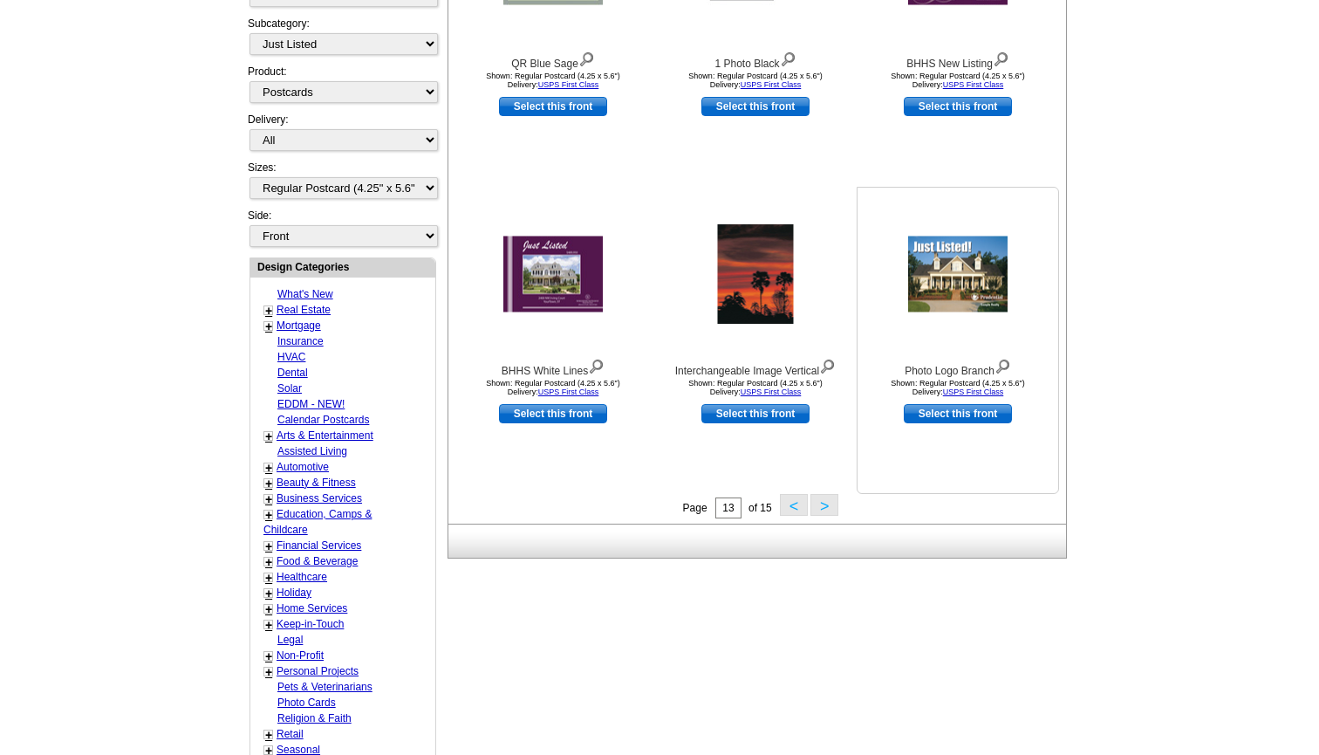
scroll to position [489, 0]
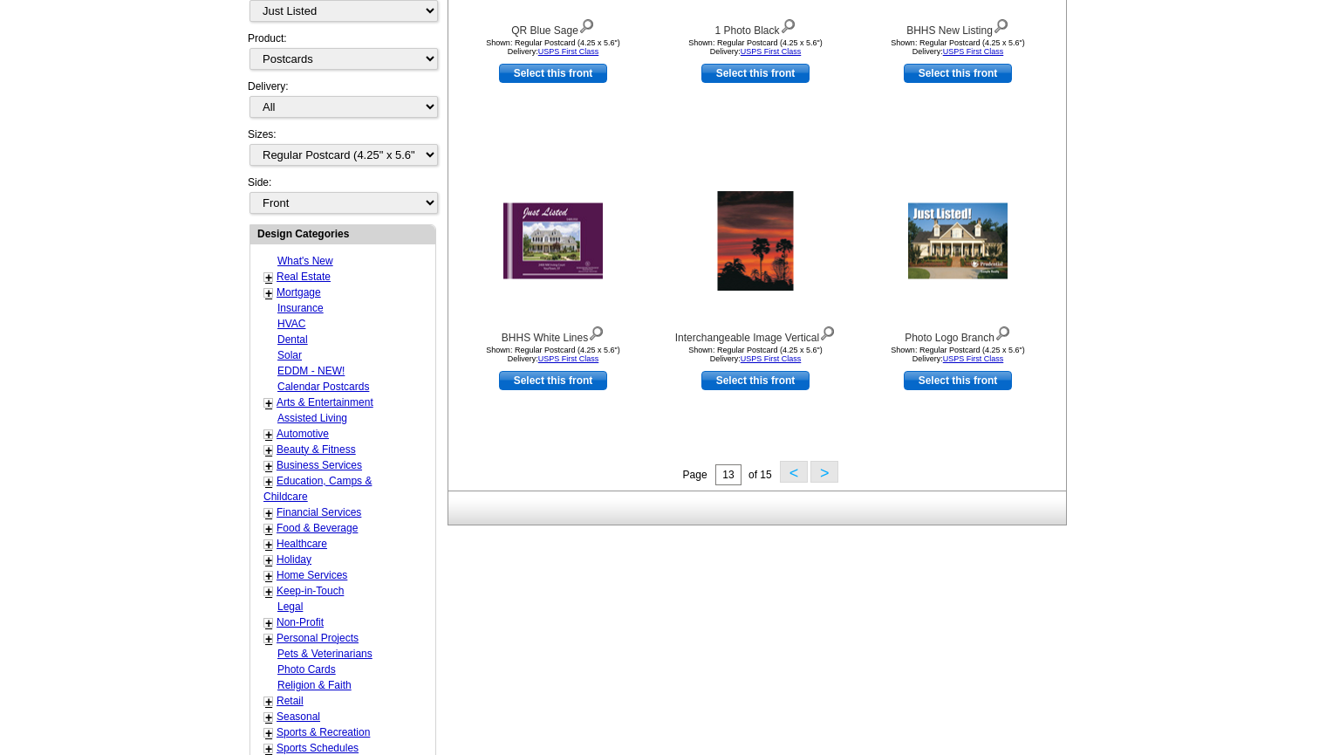
click at [787, 475] on button "<" at bounding box center [794, 472] width 28 height 22
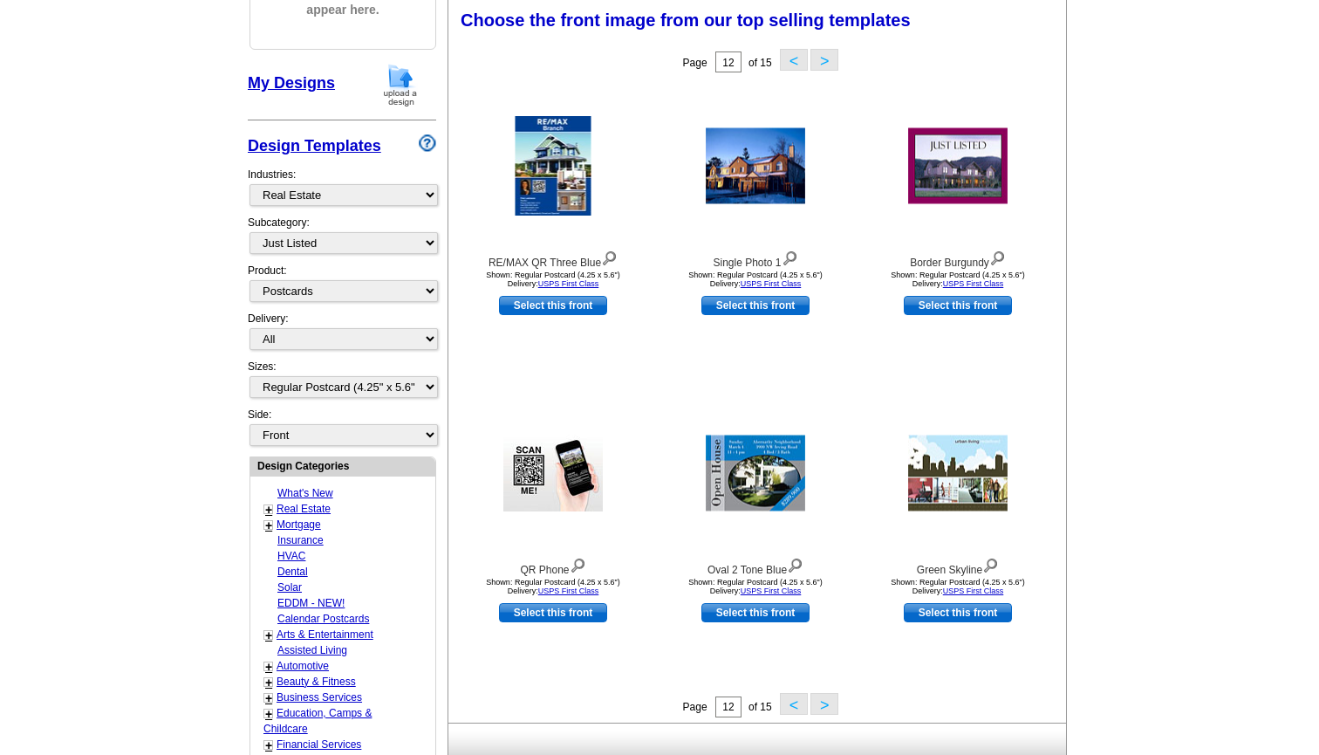
scroll to position [256, 0]
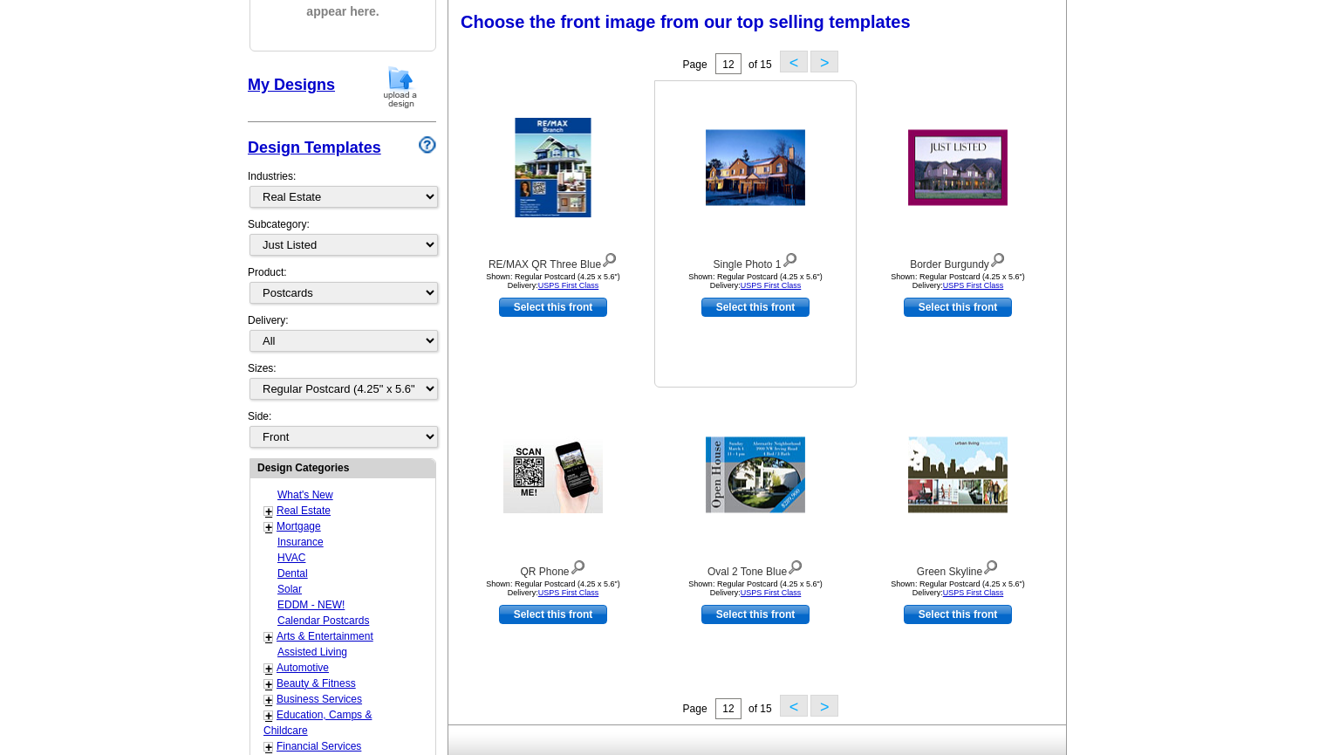
click at [768, 305] on link "Select this front" at bounding box center [755, 306] width 108 height 19
select select "back"
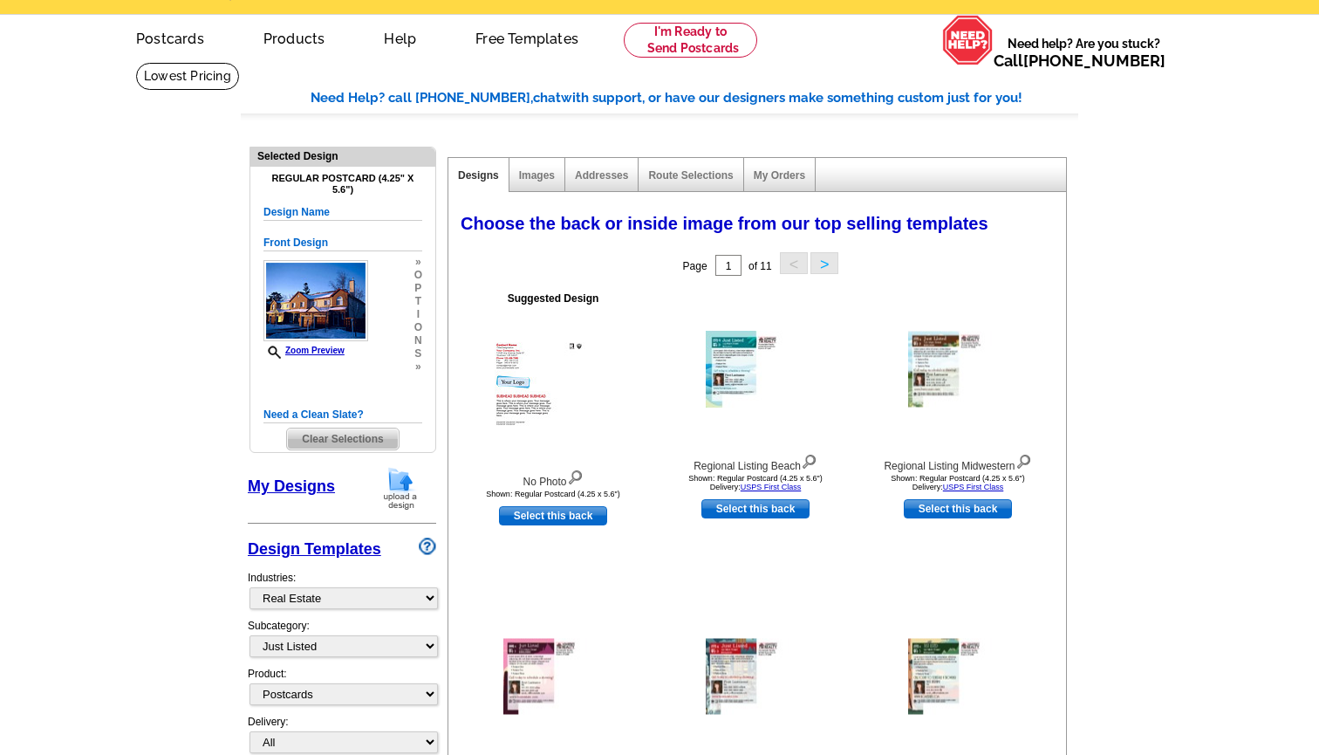
scroll to position [51, 0]
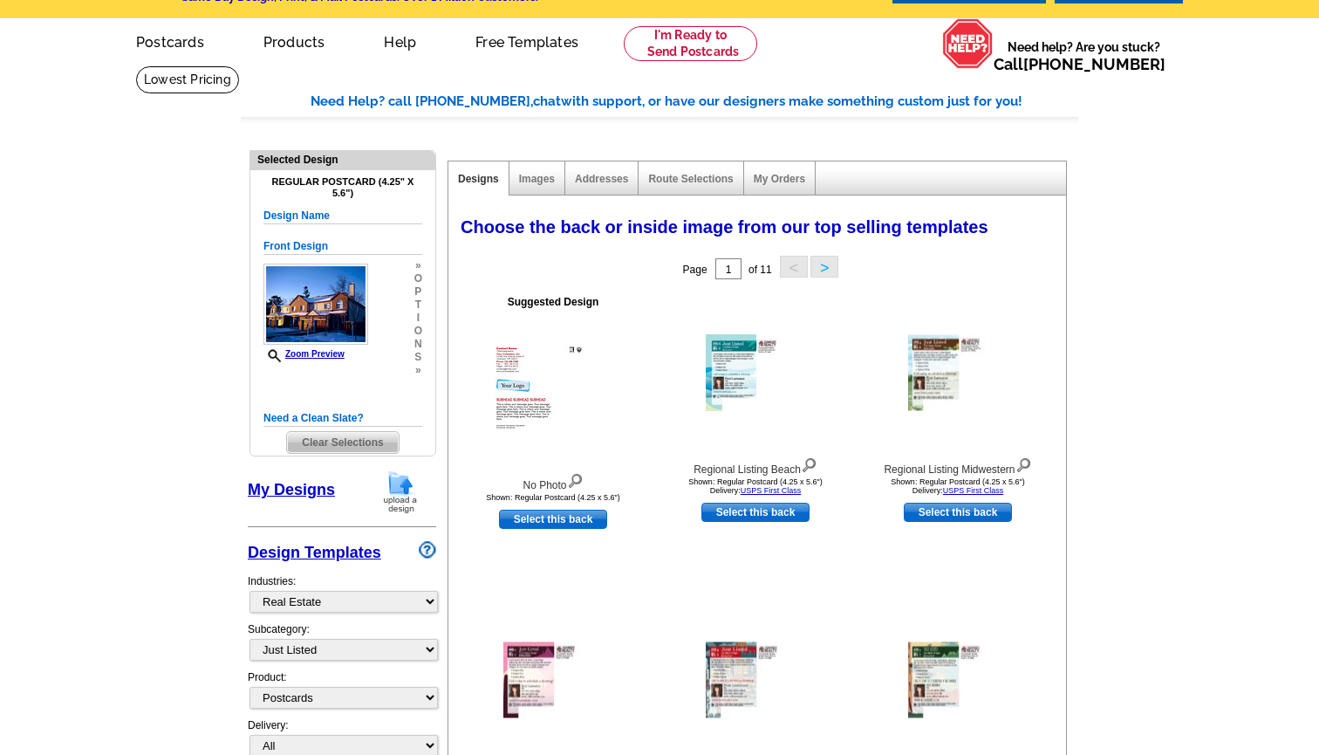
click at [823, 271] on button ">" at bounding box center [824, 267] width 28 height 22
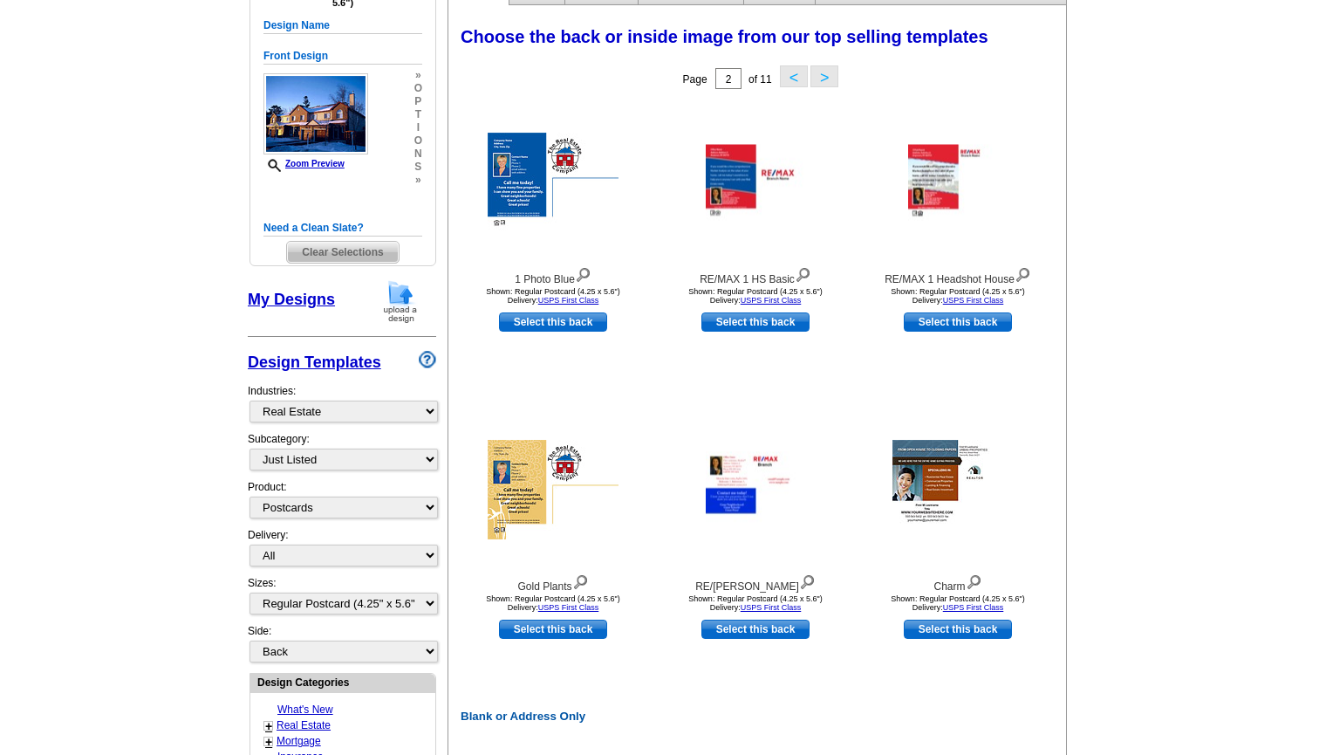
scroll to position [238, 0]
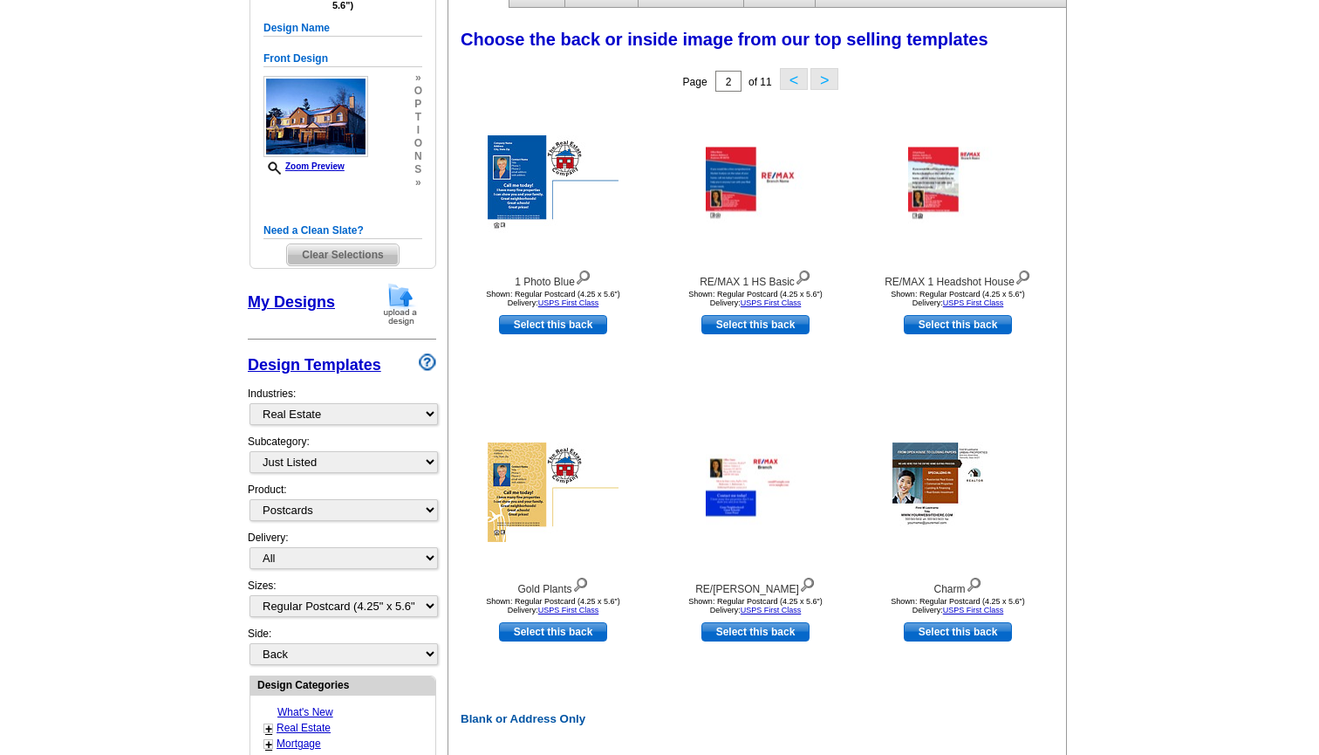
click at [830, 75] on button ">" at bounding box center [824, 79] width 28 height 22
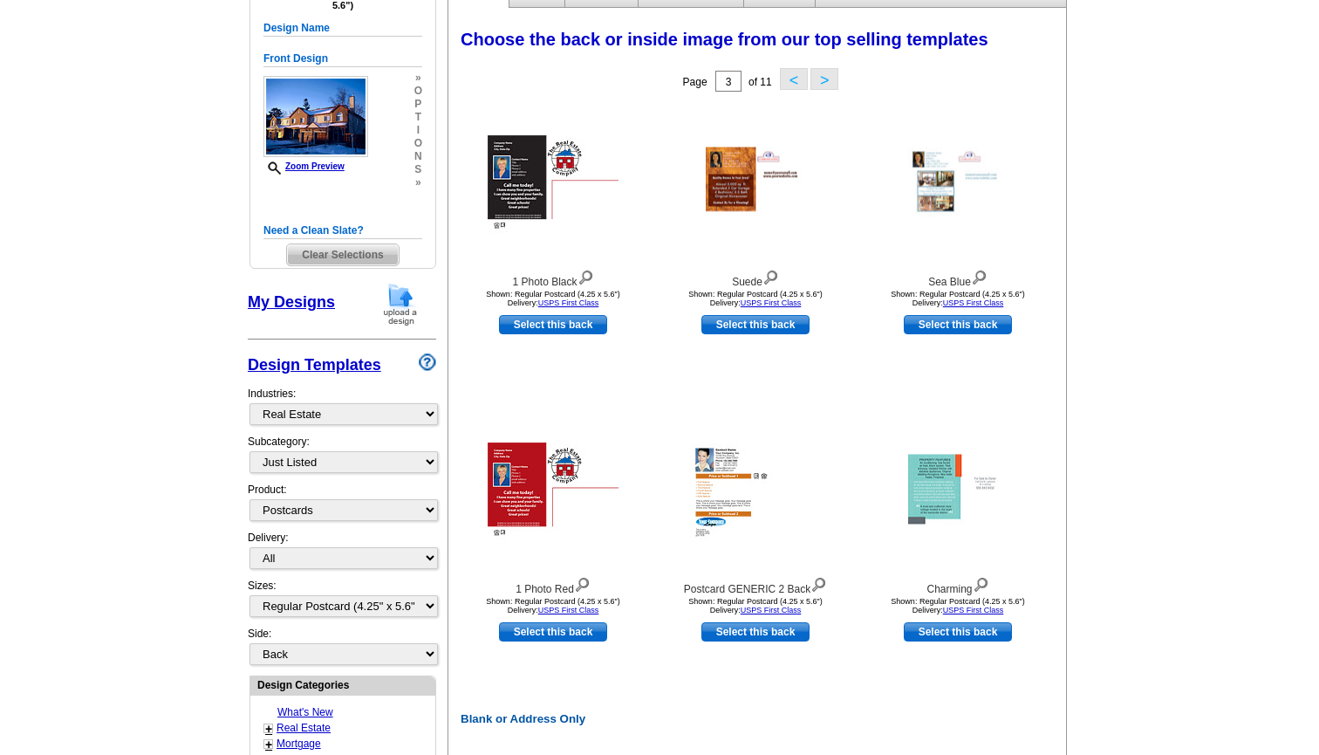
click at [829, 76] on button ">" at bounding box center [824, 79] width 28 height 22
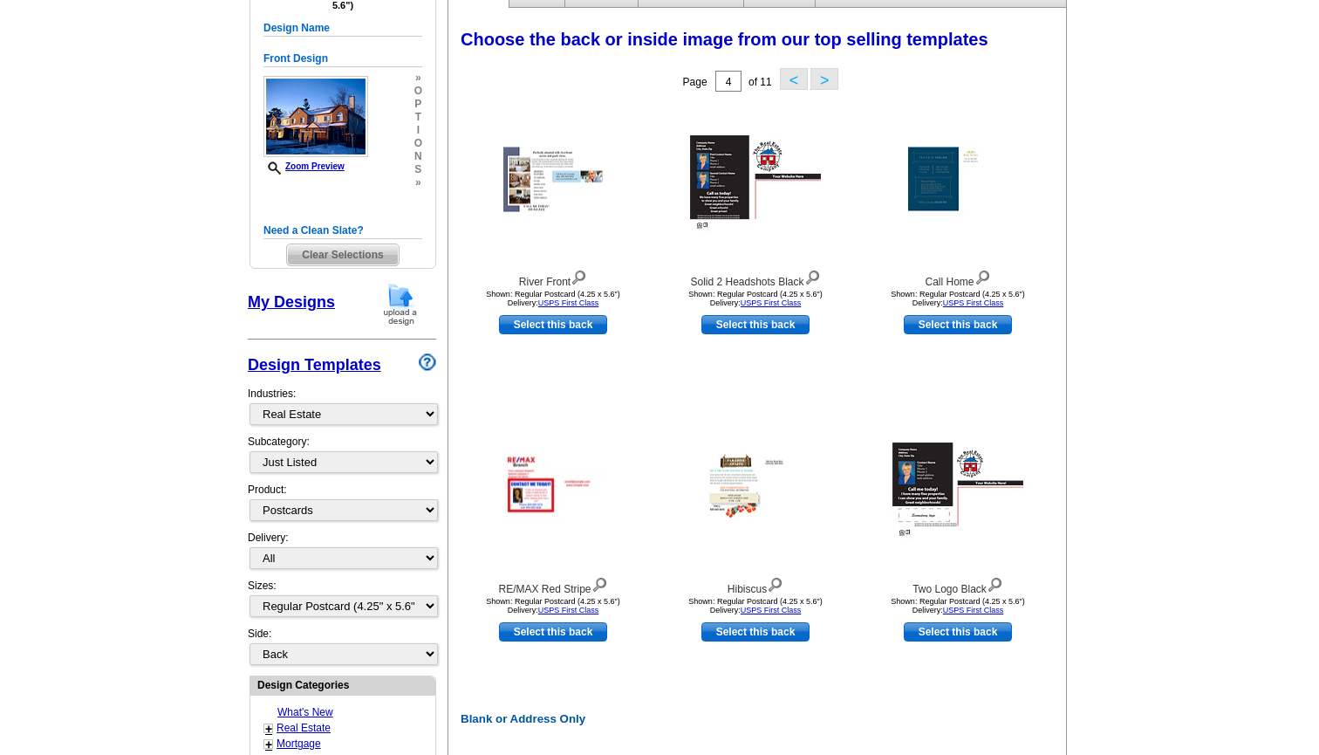
click at [823, 73] on button ">" at bounding box center [824, 79] width 28 height 22
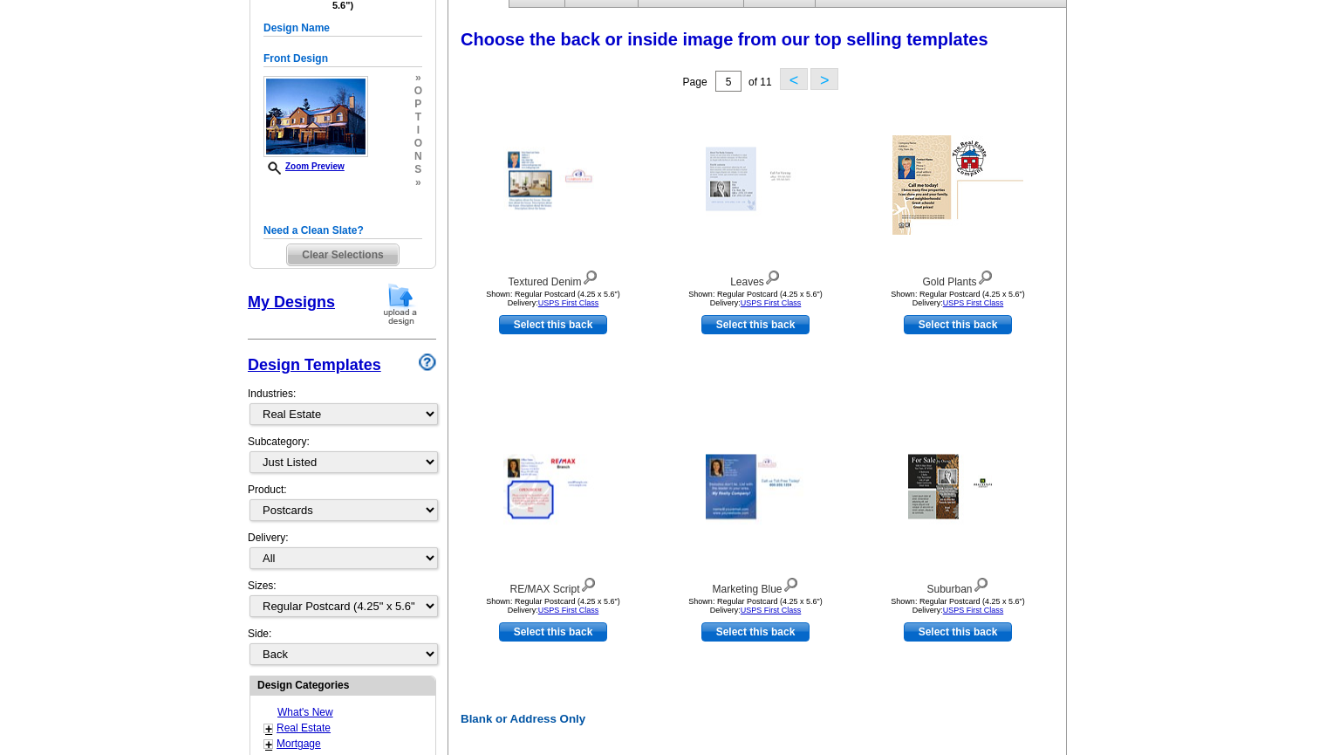
click at [827, 80] on button ">" at bounding box center [824, 79] width 28 height 22
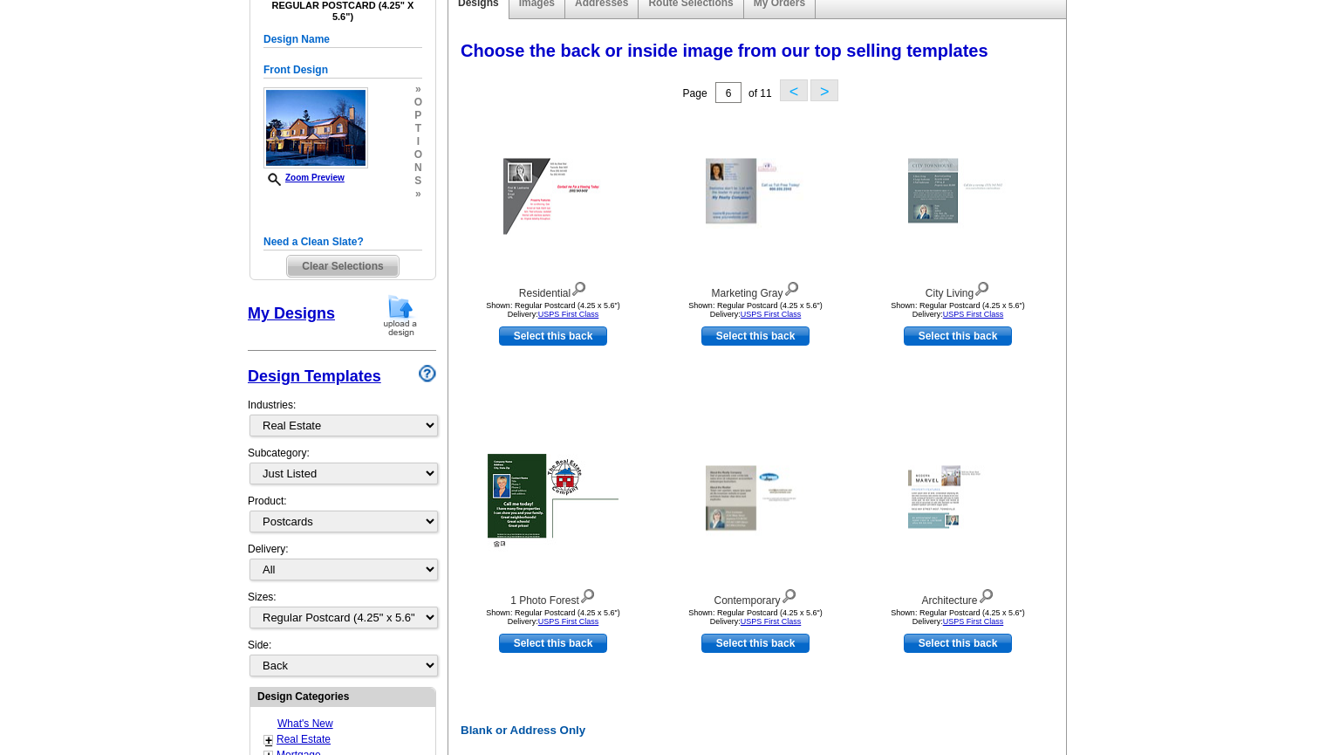
scroll to position [219, 0]
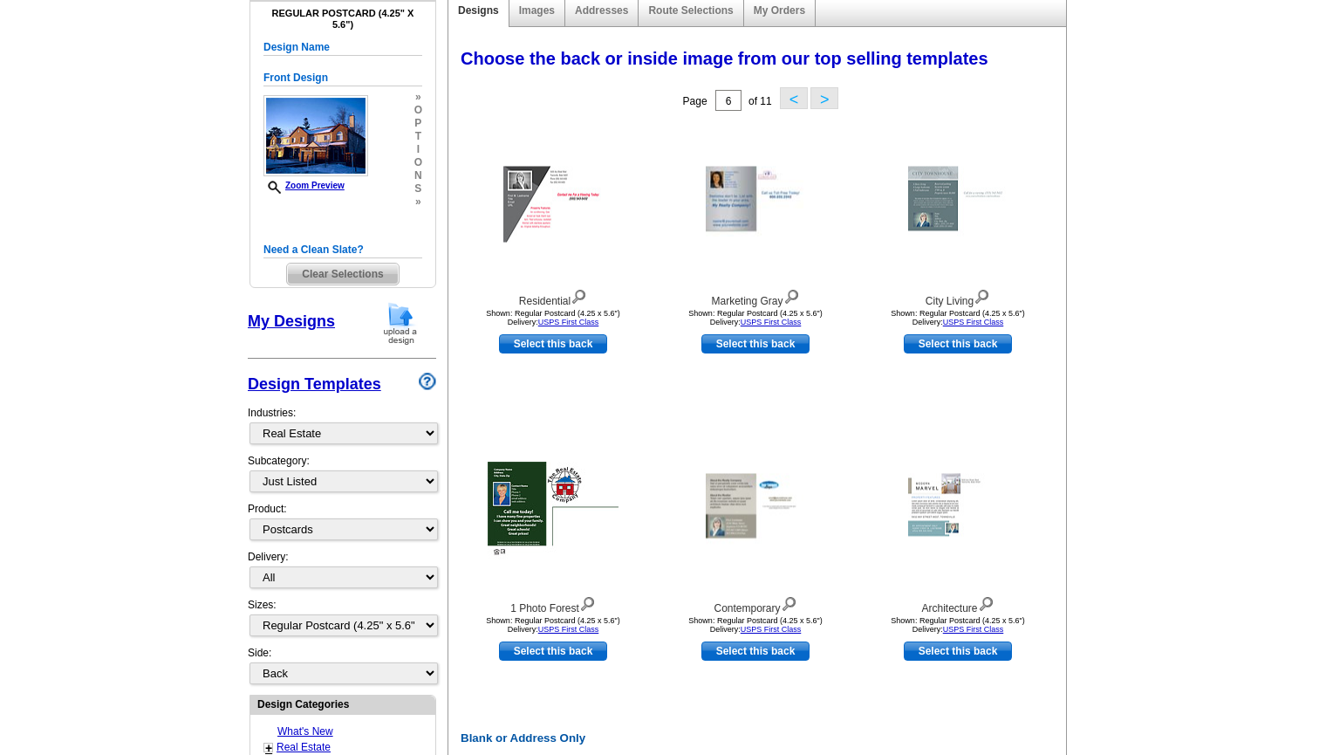
click at [831, 99] on button ">" at bounding box center [824, 98] width 28 height 22
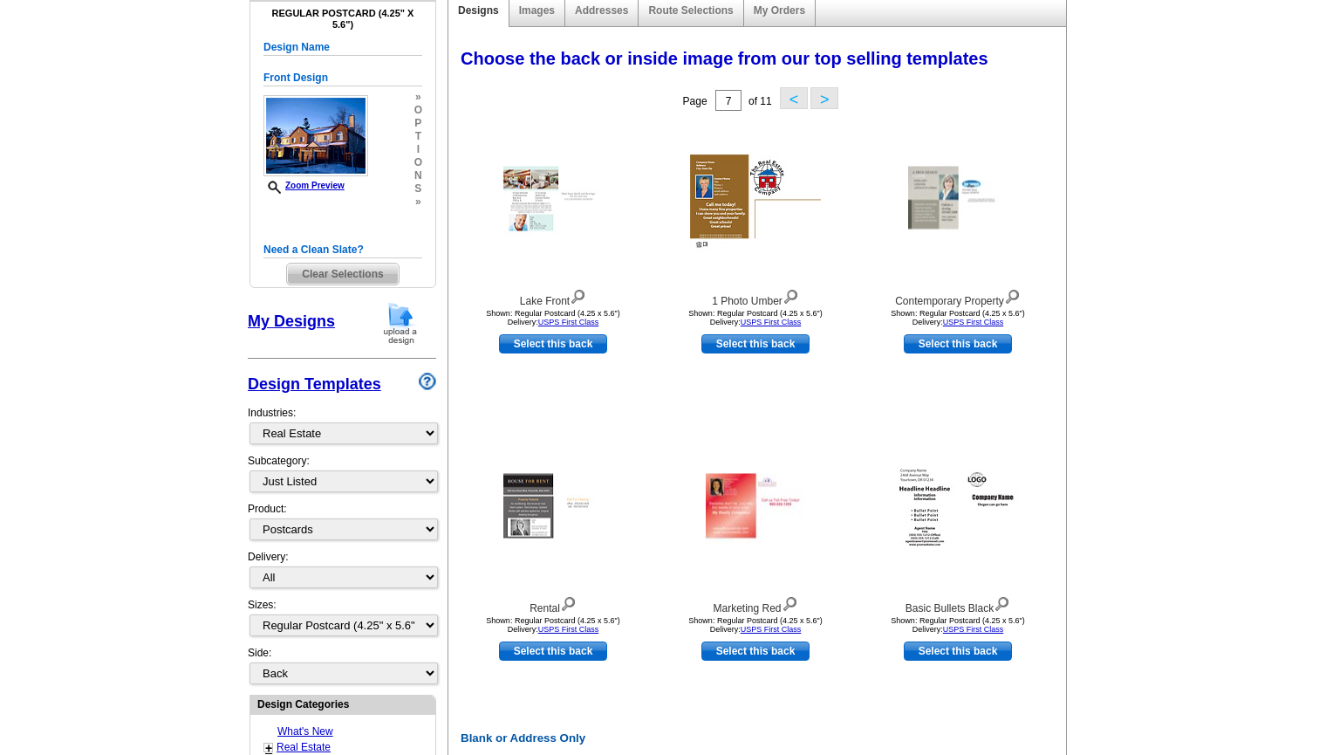
click at [826, 102] on button ">" at bounding box center [824, 98] width 28 height 22
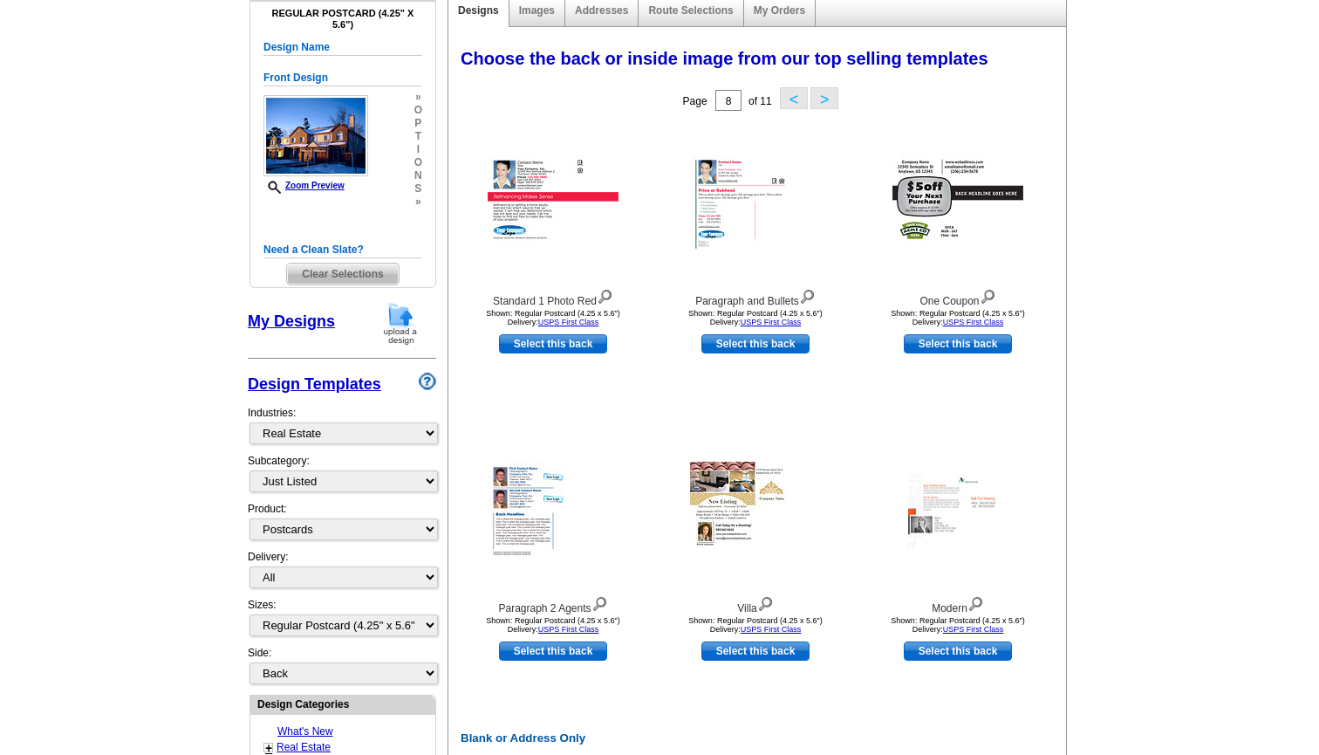
click at [819, 102] on button ">" at bounding box center [824, 98] width 28 height 22
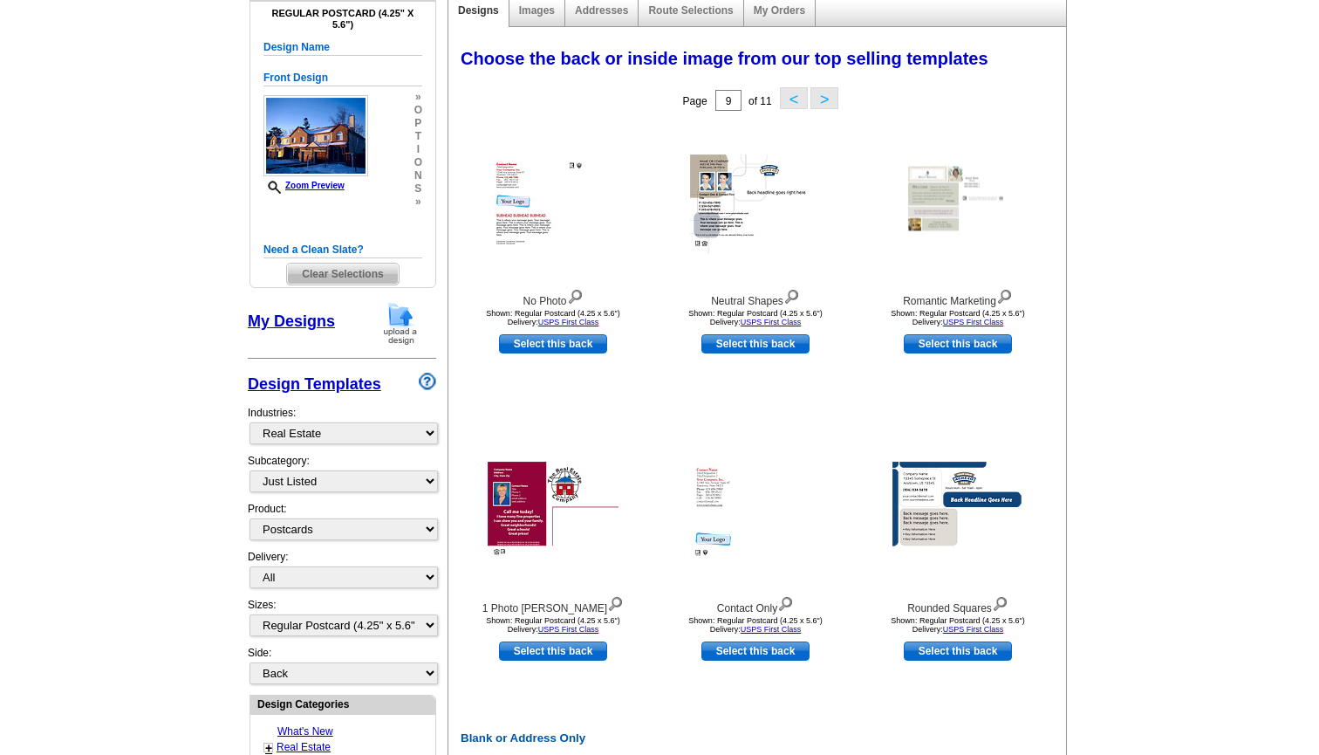
click at [823, 102] on button ">" at bounding box center [824, 98] width 28 height 22
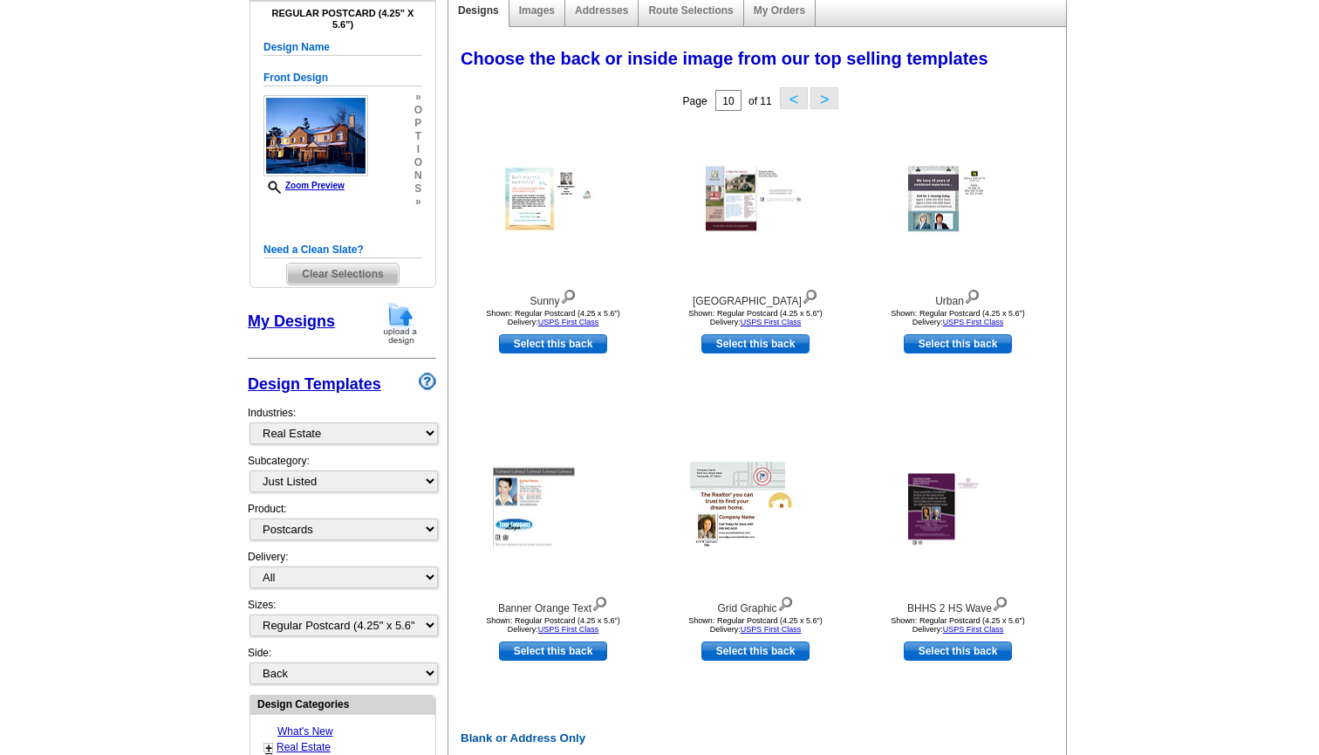
click at [830, 99] on button ">" at bounding box center [824, 98] width 28 height 22
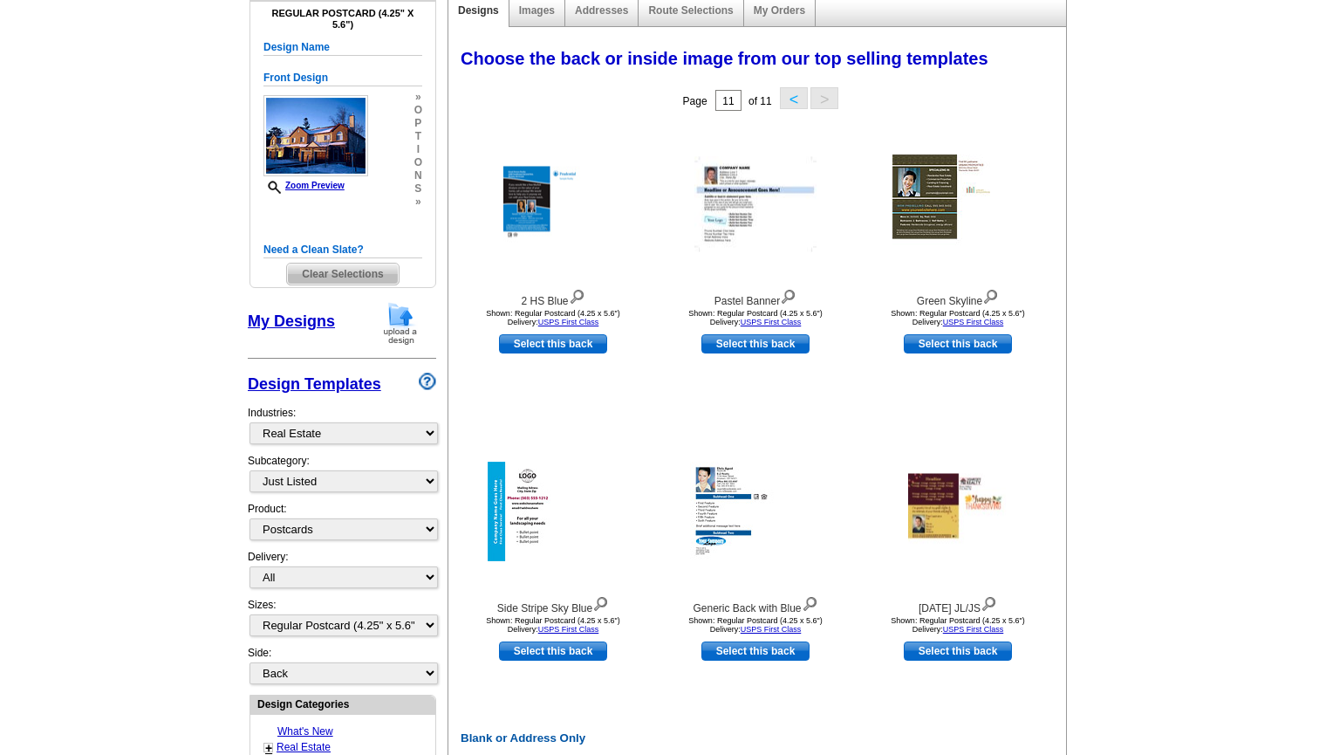
click at [106, 469] on main "Need Help? call 800-260-5887, chat with support, or have our designers make som…" at bounding box center [659, 645] width 1319 height 1497
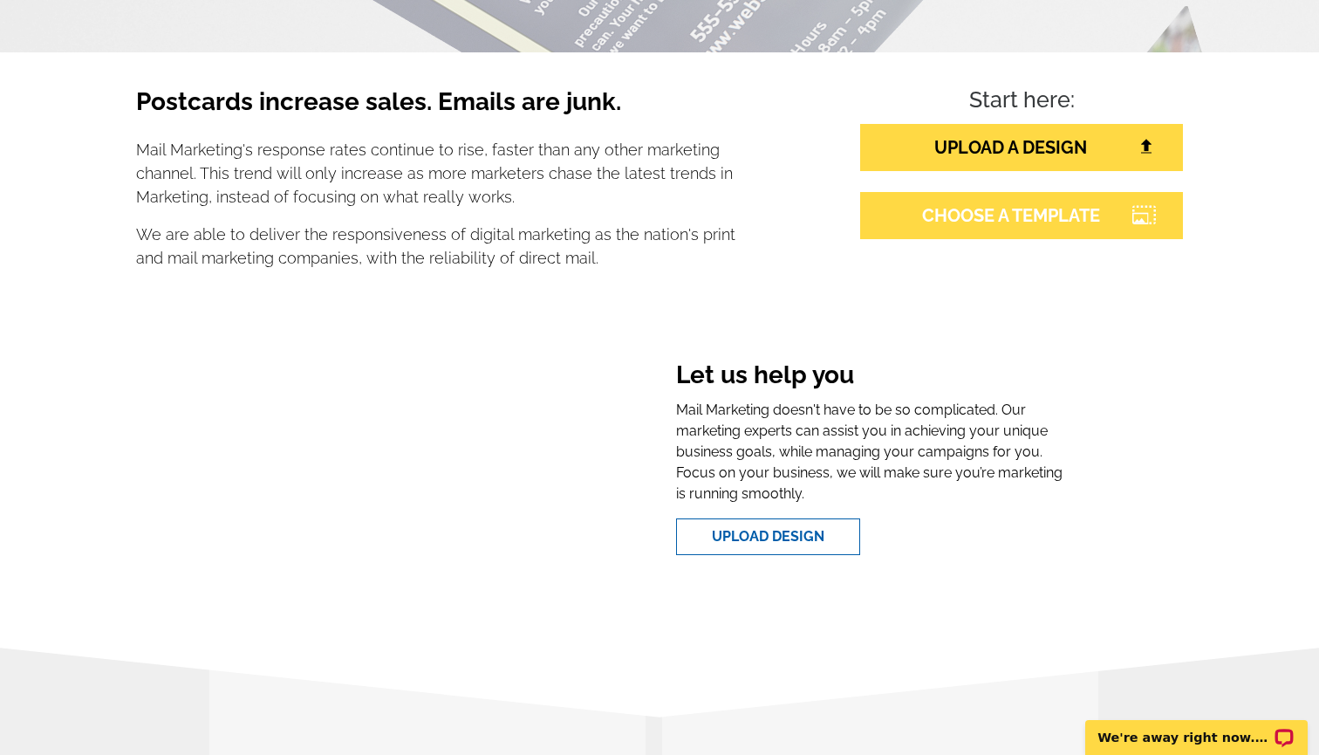
click at [928, 212] on link "CHOOSE A TEMPLATE" at bounding box center [1021, 215] width 323 height 47
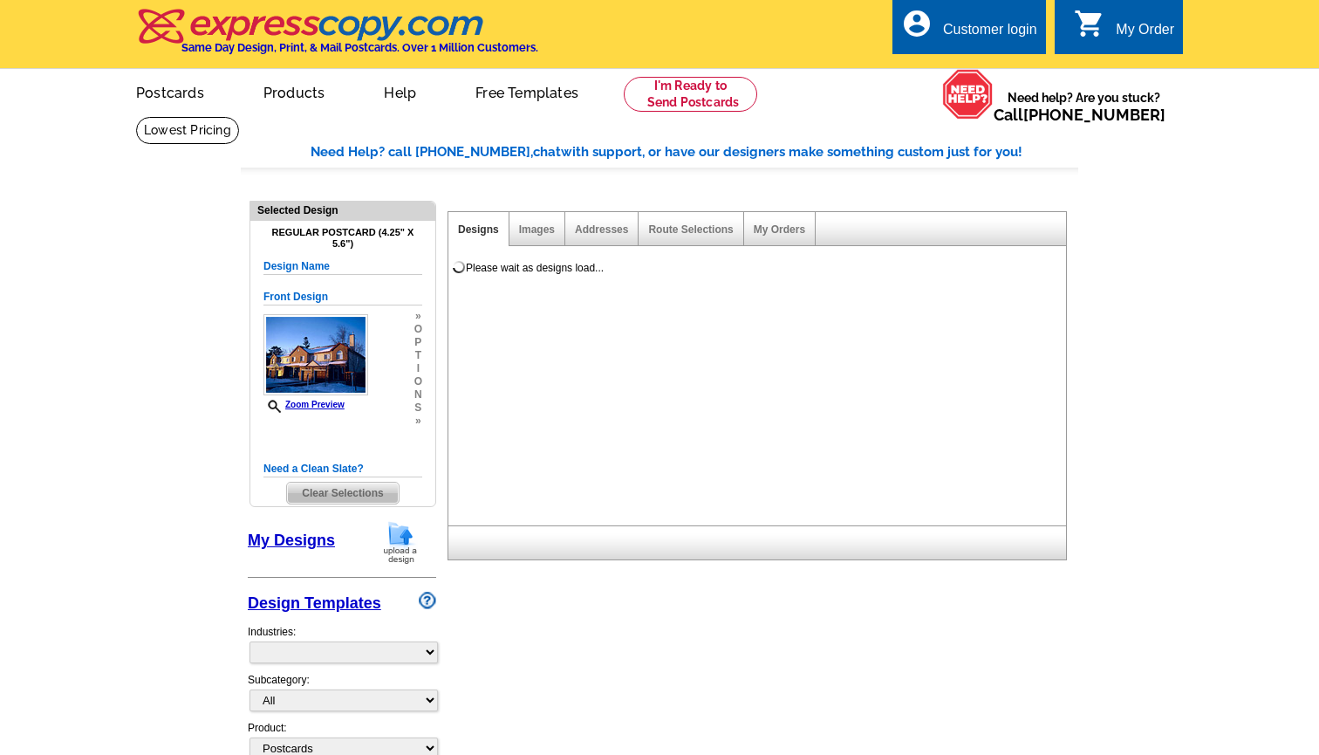
select select "1"
select select "back"
select select "785"
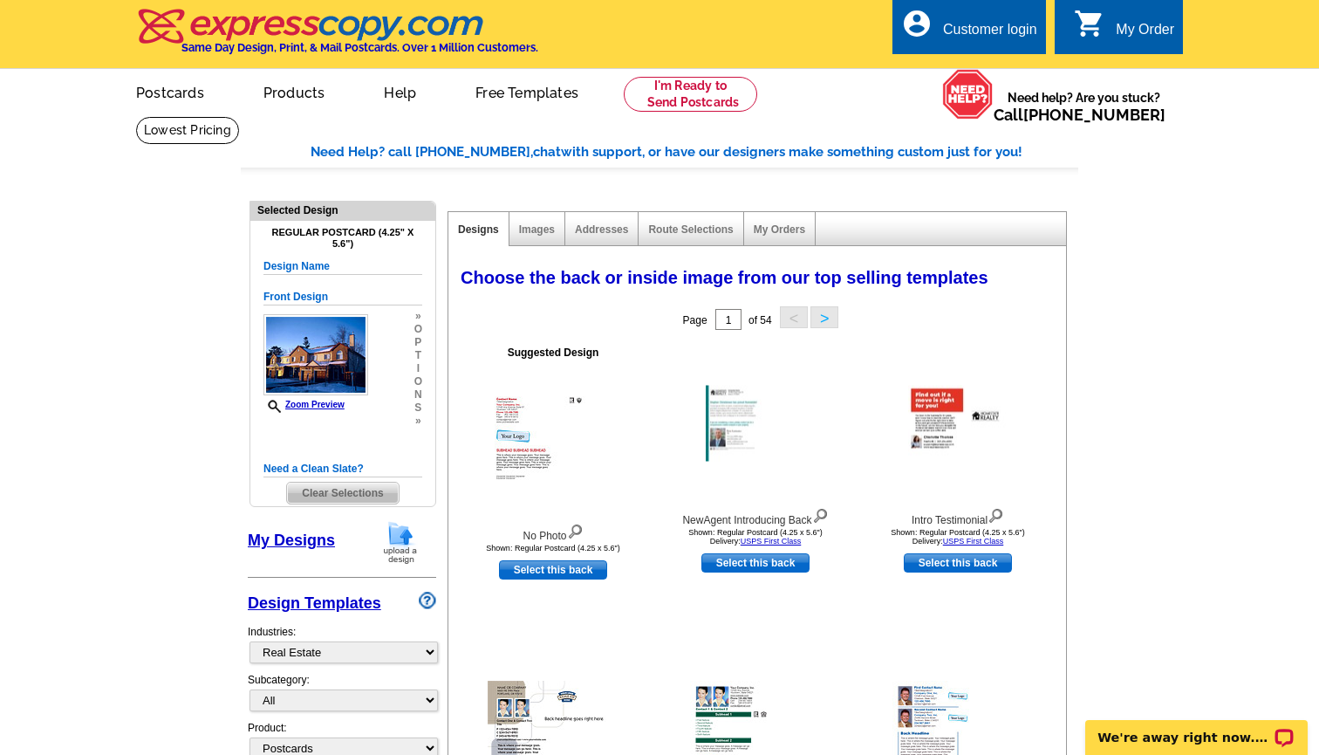
click at [353, 495] on span "Clear Selections" at bounding box center [342, 492] width 111 height 21
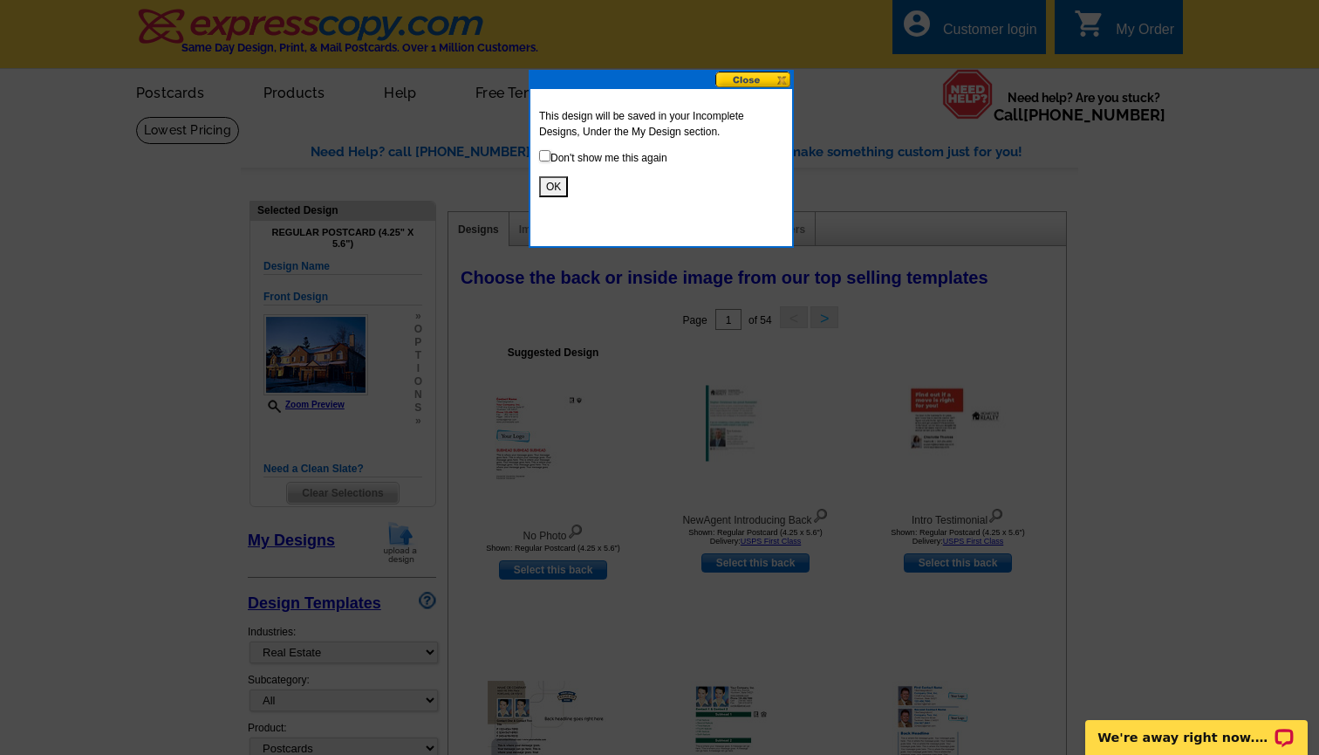
click at [561, 187] on button "OK" at bounding box center [553, 186] width 29 height 21
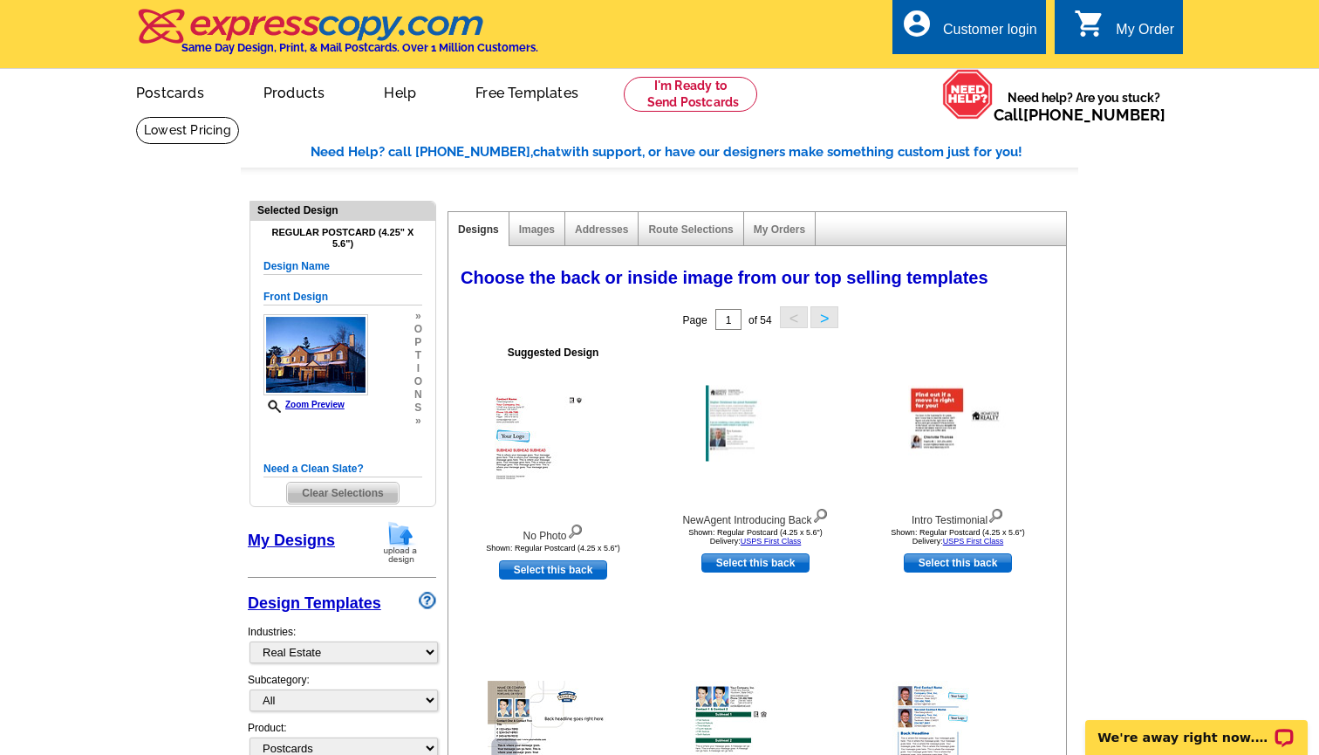
click at [350, 492] on span "Clear Selections" at bounding box center [342, 492] width 111 height 21
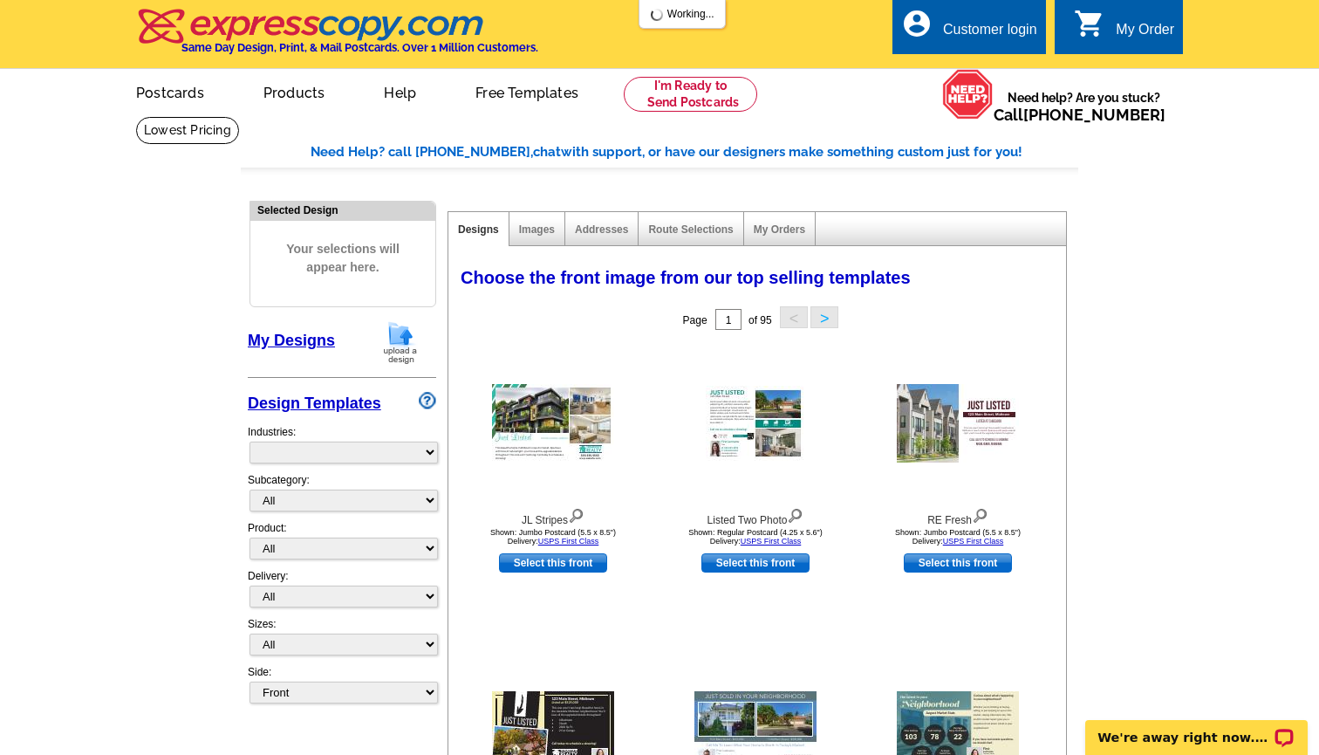
select select "785"
click at [186, 391] on main "Need Help? call 800-260-5887, chat with support, or have our designers make som…" at bounding box center [659, 764] width 1319 height 1297
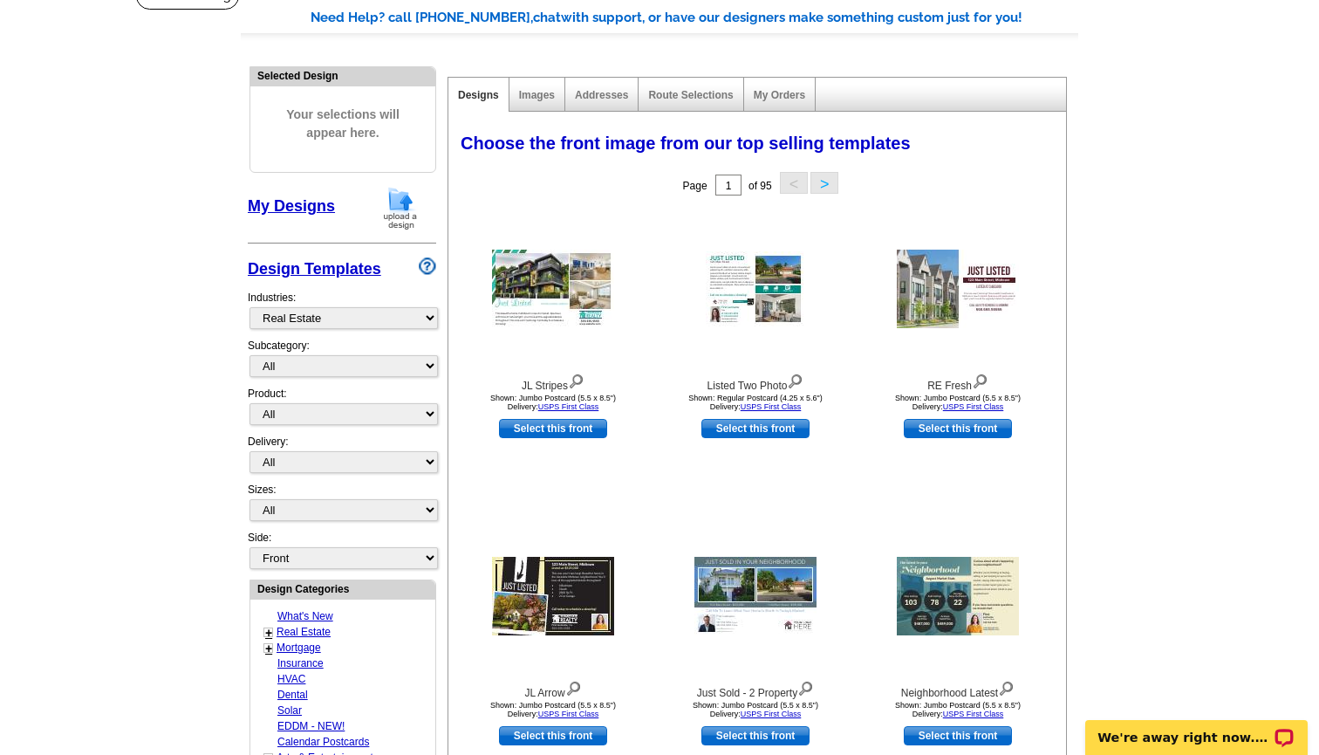
scroll to position [139, 0]
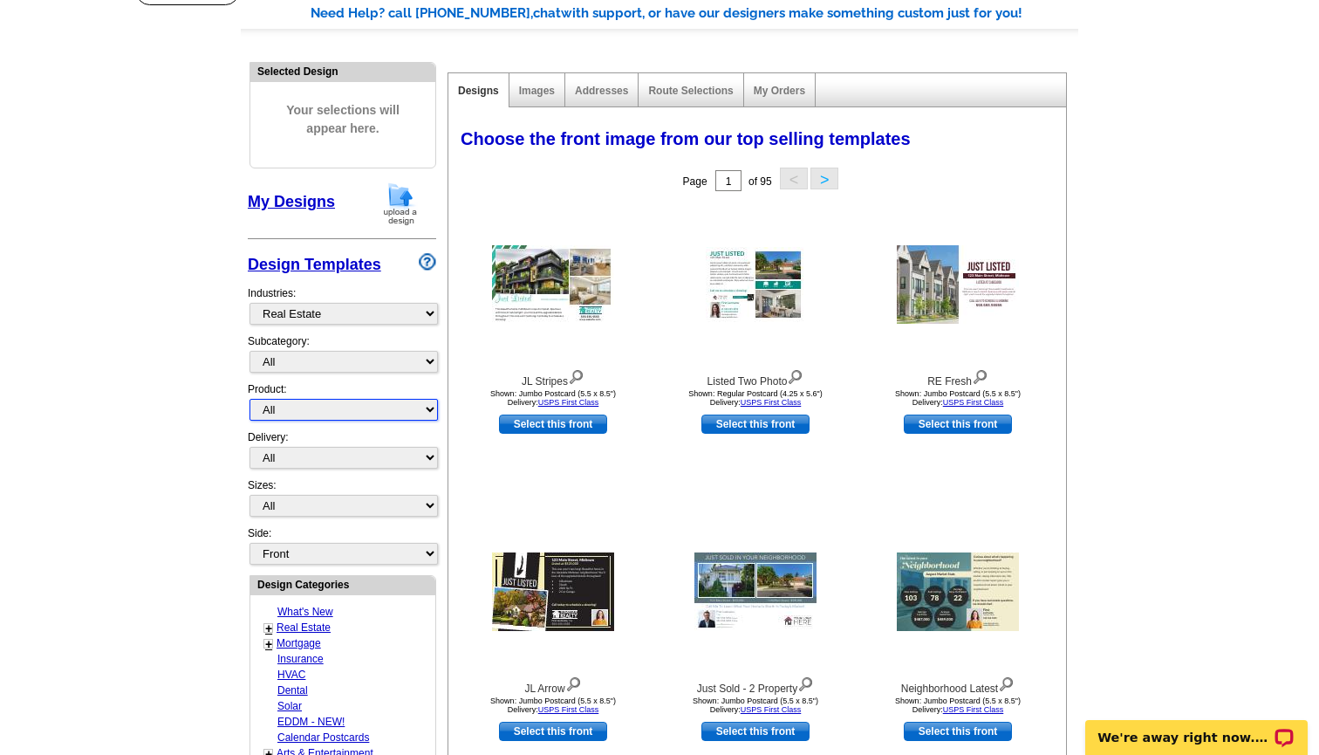
select select "1"
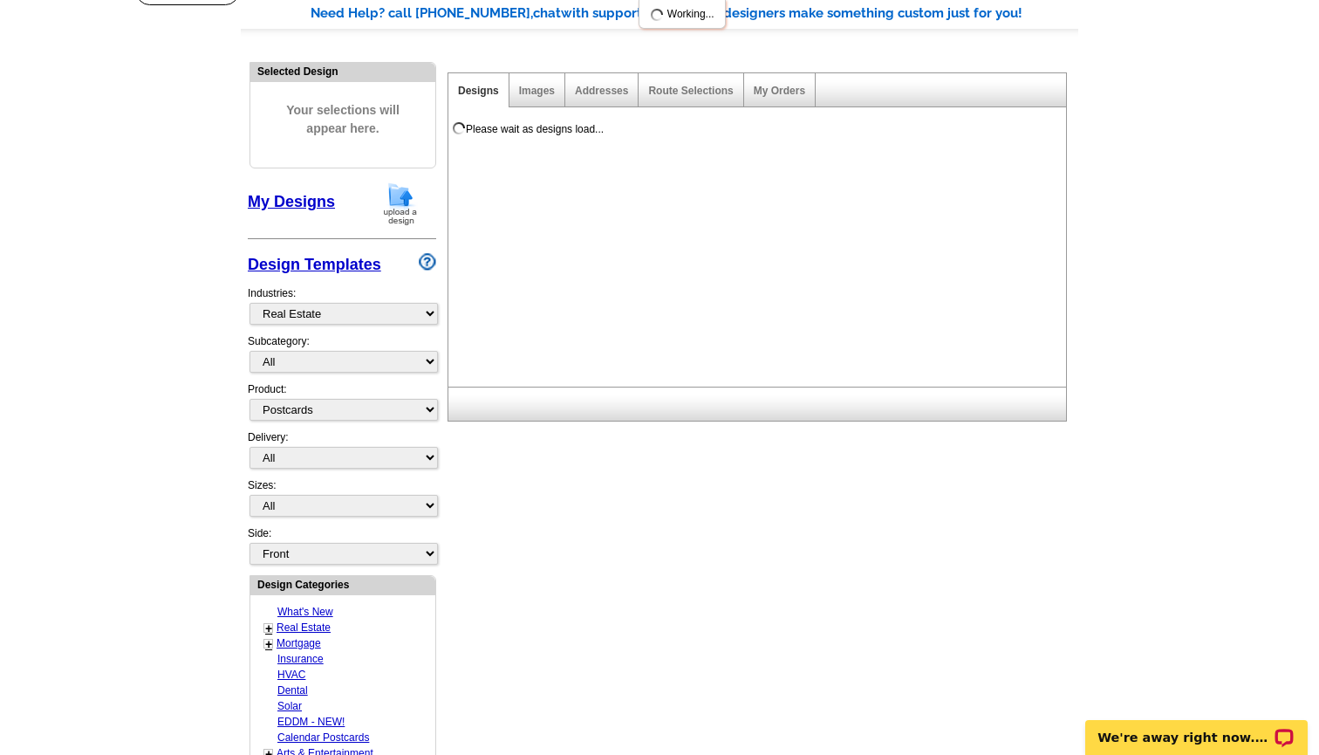
click at [185, 410] on main "Need Help? call 800-260-5887, chat with support, or have our designers make som…" at bounding box center [659, 625] width 1319 height 1297
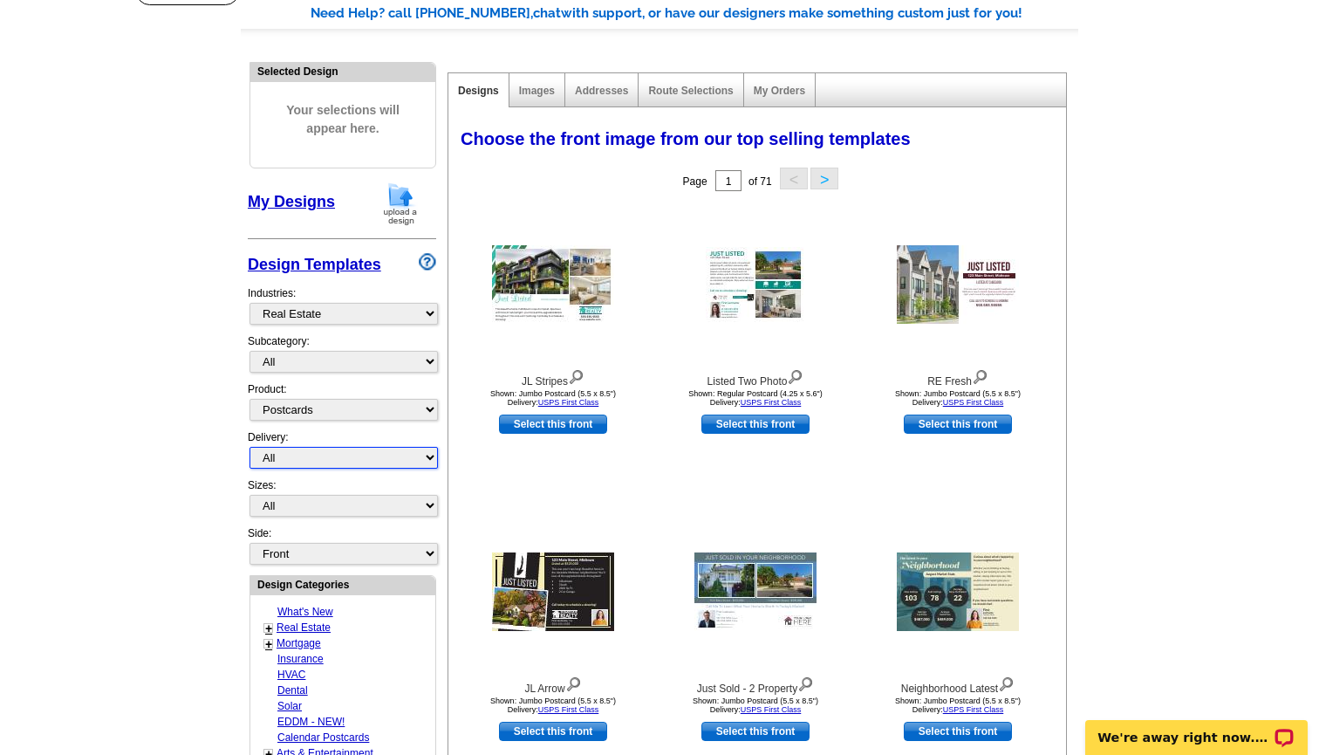
select select "1"
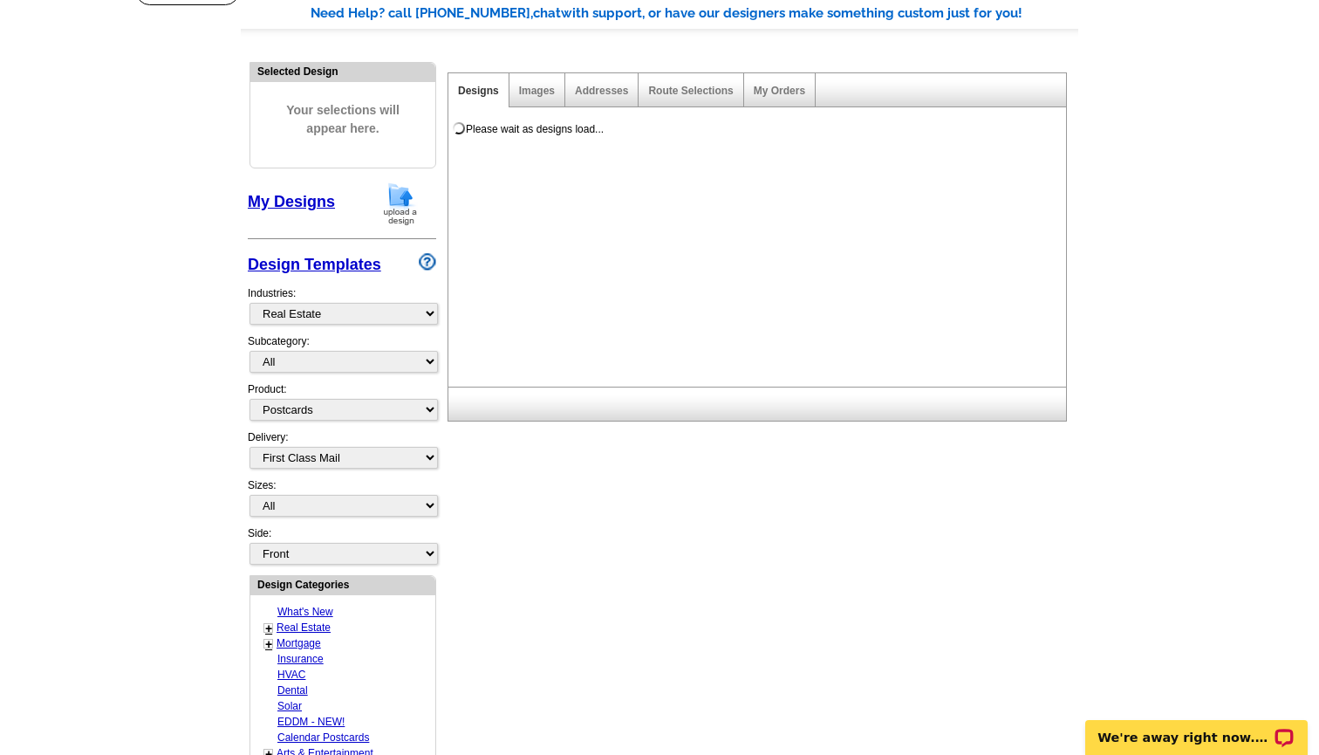
click at [178, 434] on main "Need Help? call 800-260-5887, chat with support, or have our designers make som…" at bounding box center [659, 625] width 1319 height 1297
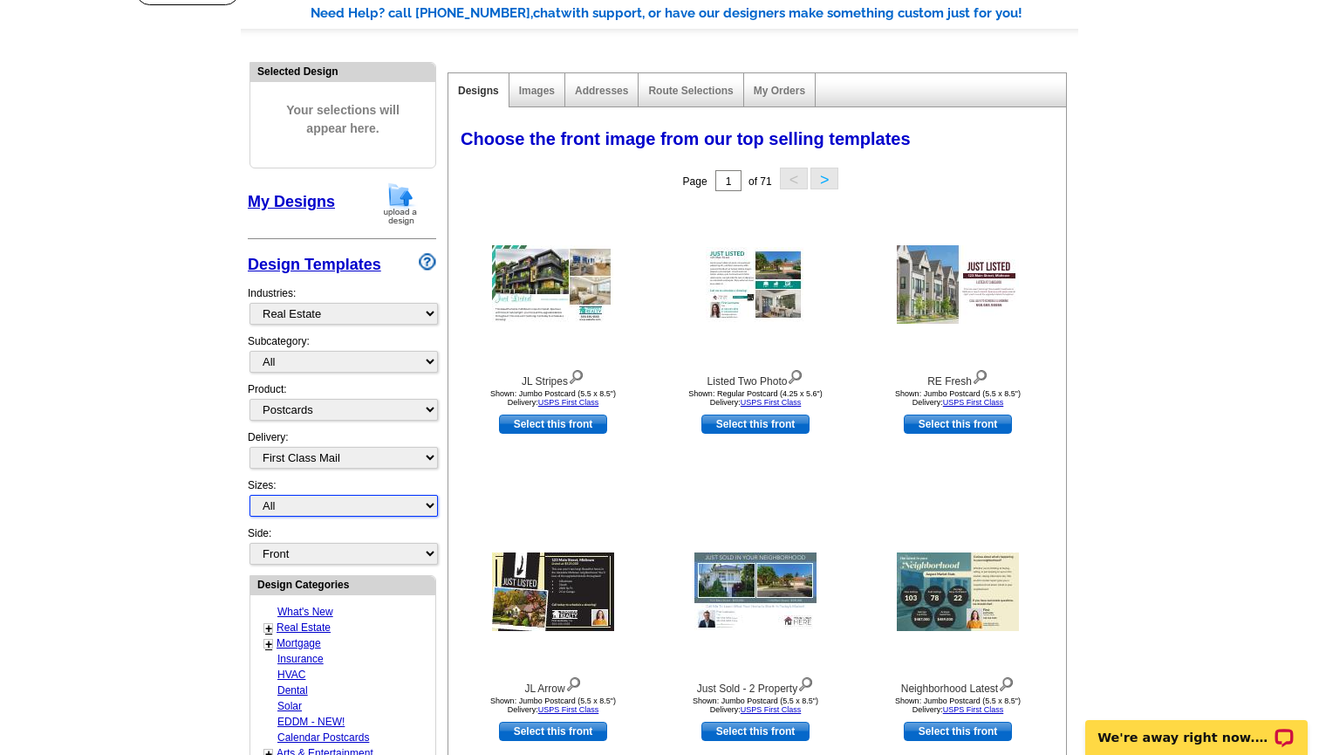
select select "2"
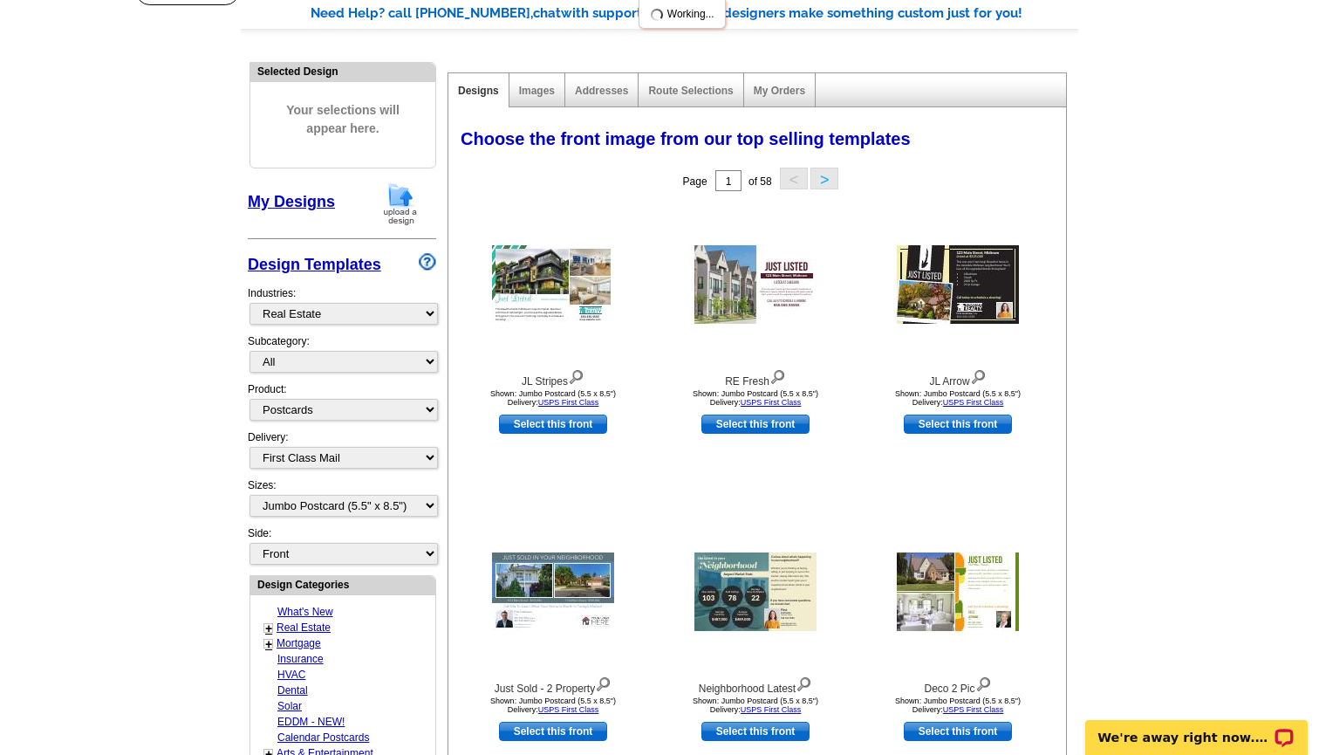
click at [1173, 333] on main "Need Help? call 800-260-5887, chat with support, or have our designers make som…" at bounding box center [659, 625] width 1319 height 1297
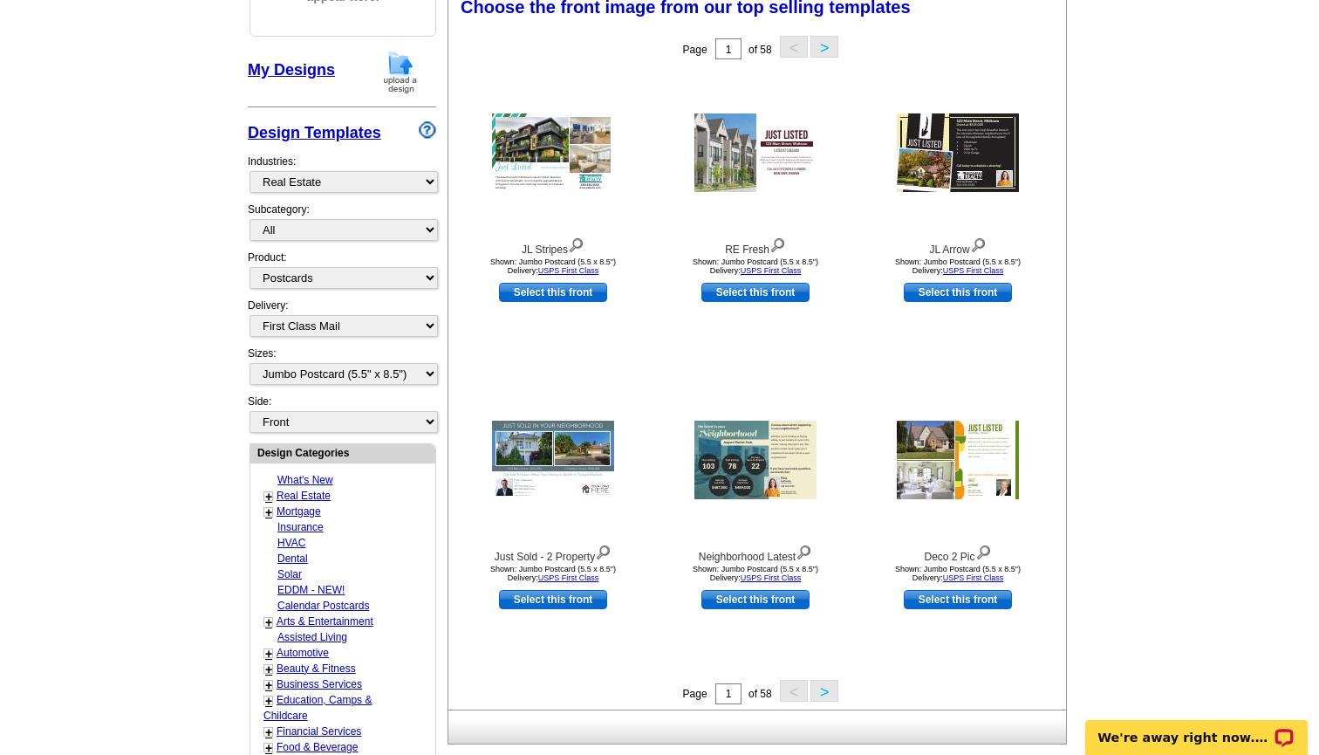
scroll to position [272, 0]
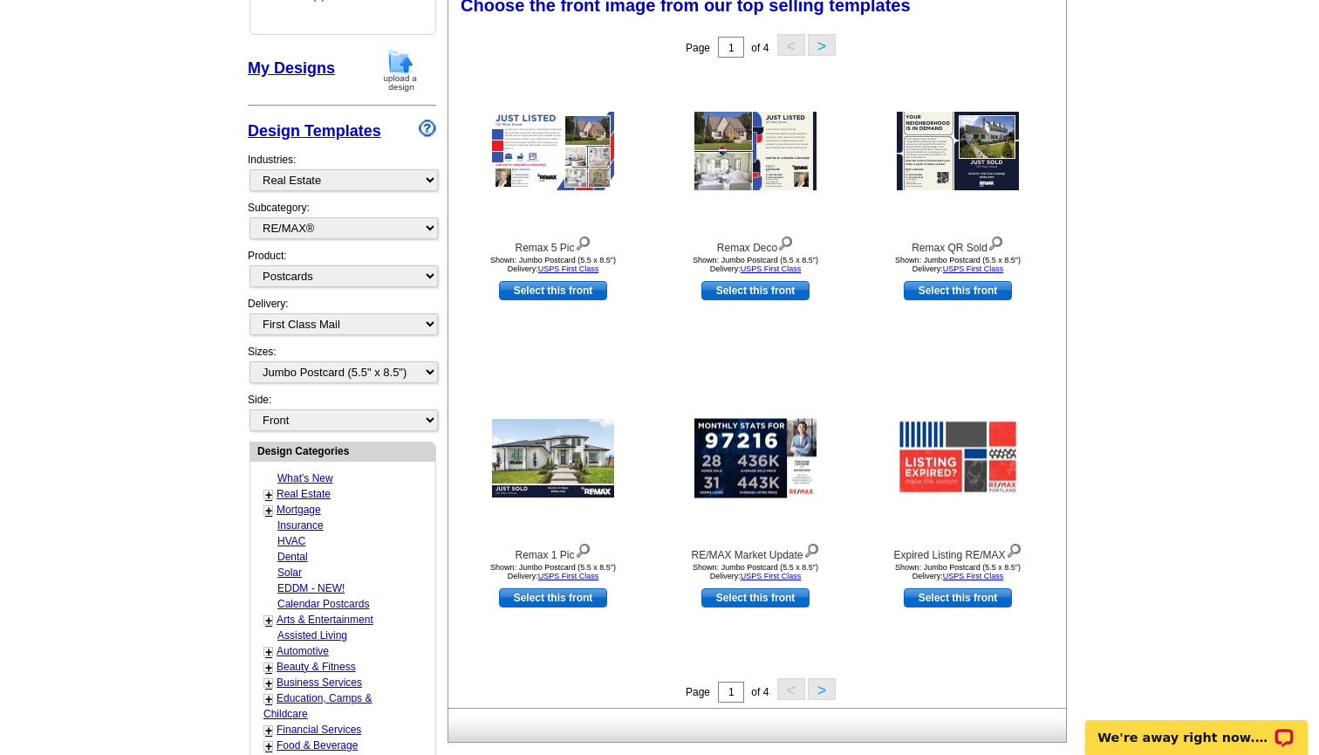
click at [195, 231] on main "Need Help? call 800-260-5887, chat with support, or have our designers make som…" at bounding box center [659, 492] width 1319 height 1297
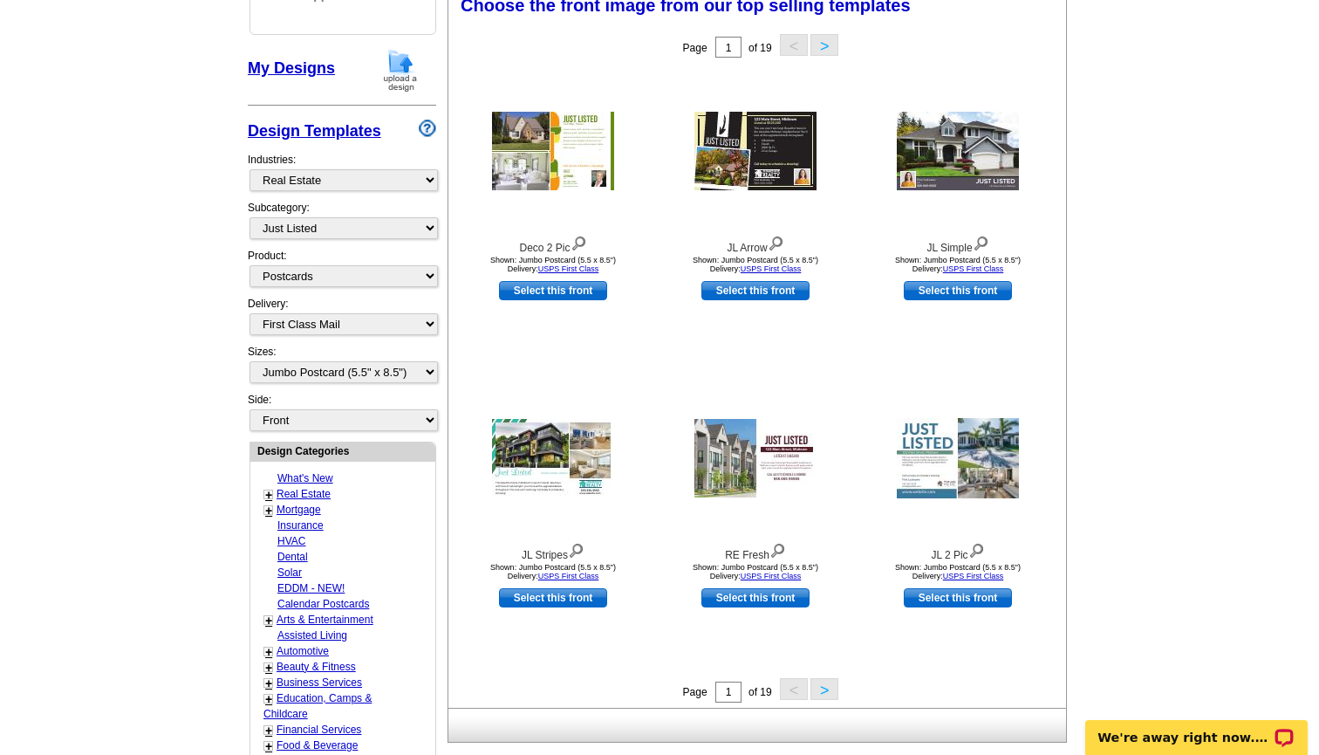
click at [1213, 368] on main "Need Help? call 800-260-5887, chat with support, or have our designers make som…" at bounding box center [659, 492] width 1319 height 1297
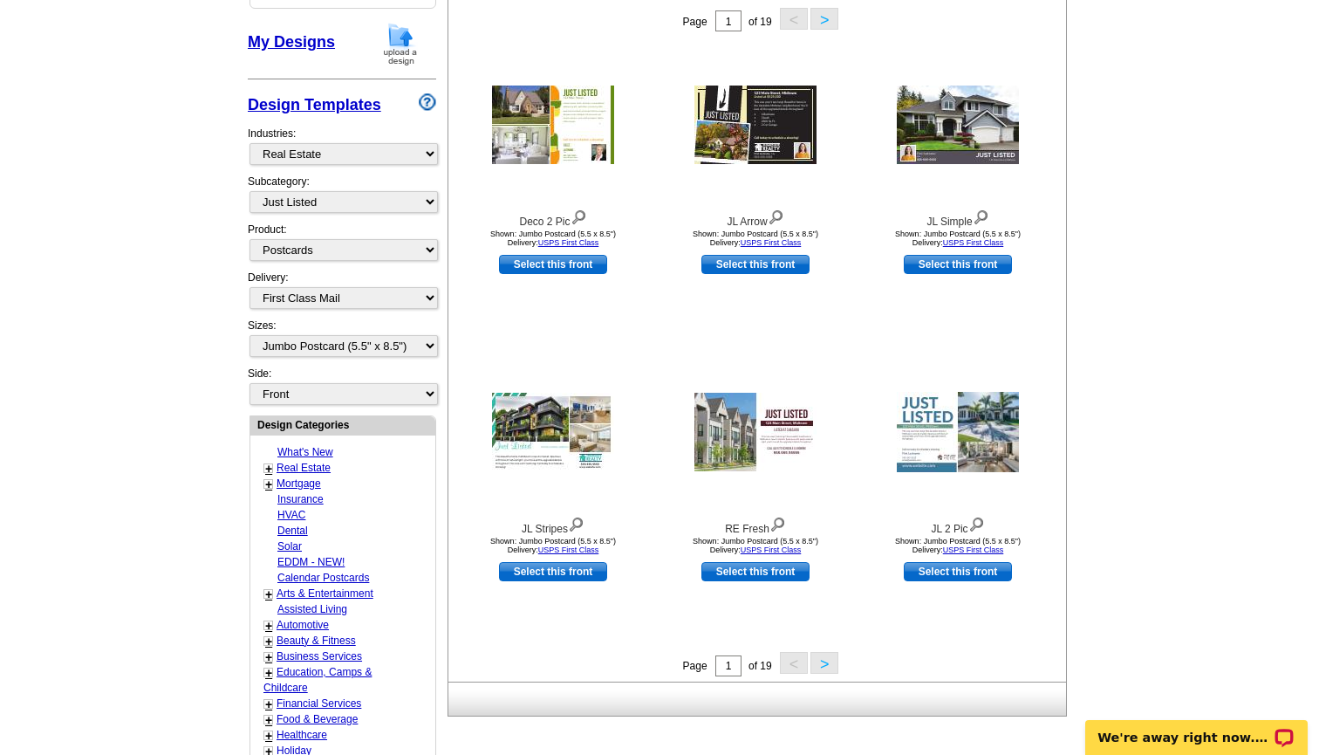
scroll to position [305, 0]
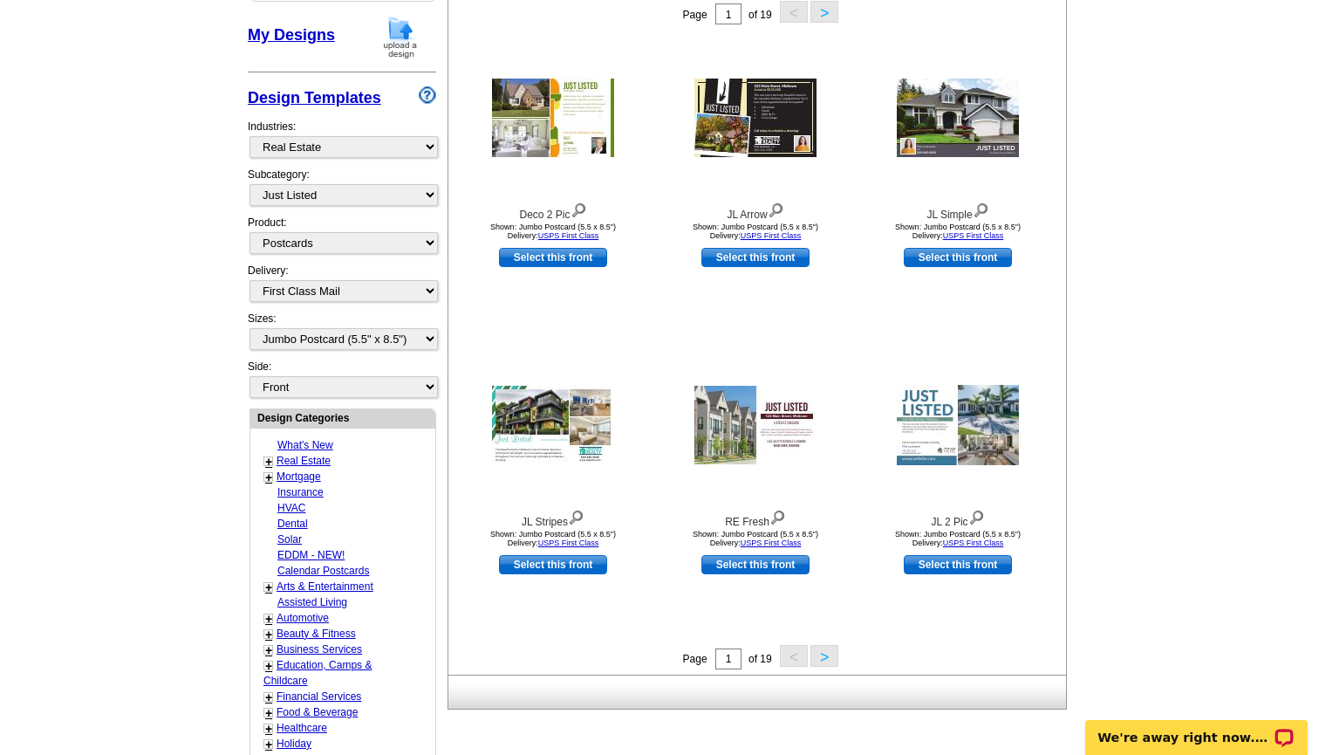
click at [826, 654] on button ">" at bounding box center [824, 656] width 28 height 22
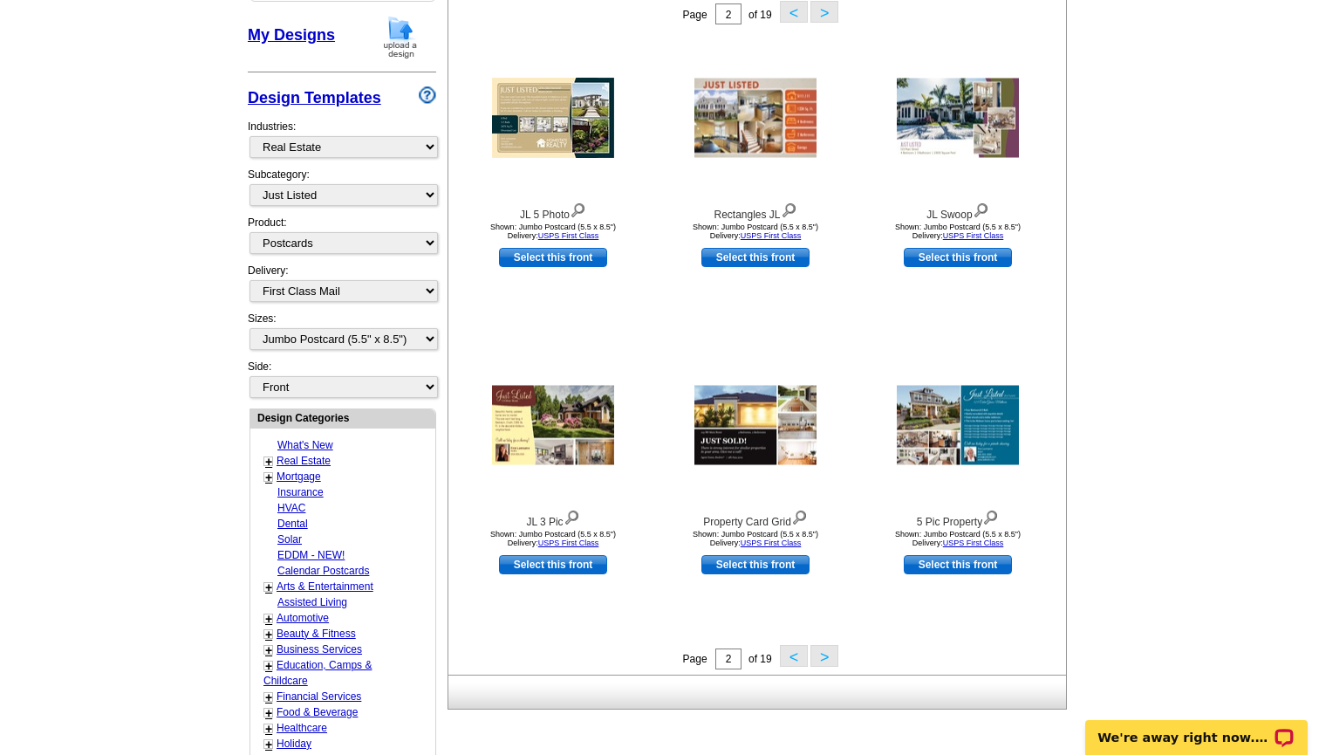
click at [824, 650] on button ">" at bounding box center [824, 656] width 28 height 22
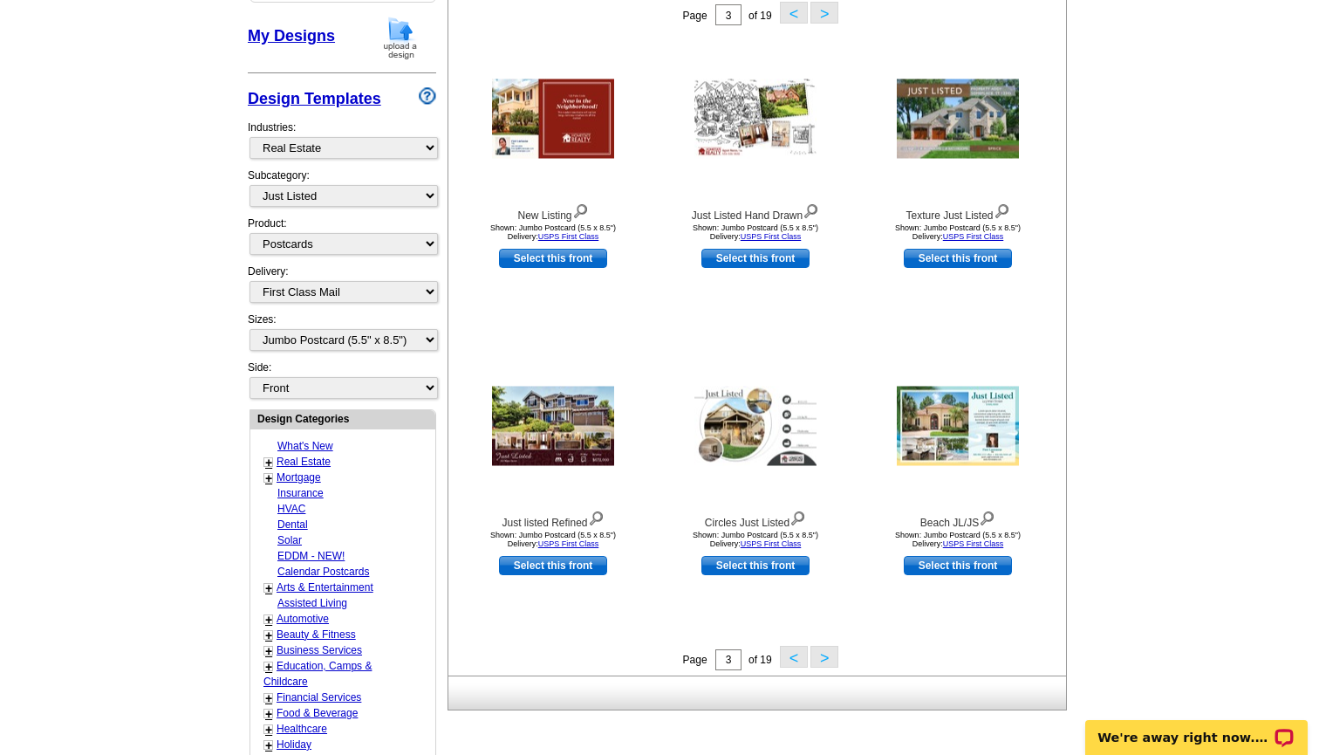
scroll to position [316, 0]
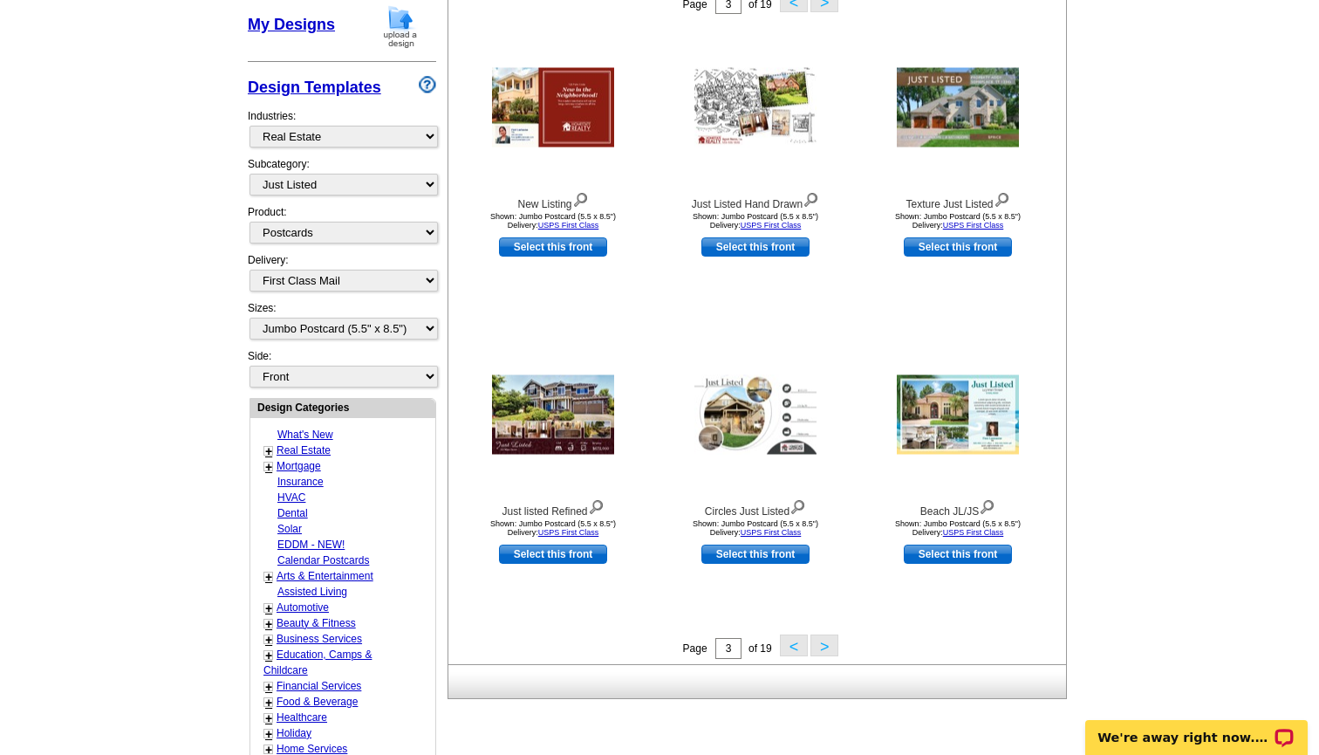
click at [828, 640] on button ">" at bounding box center [824, 645] width 28 height 22
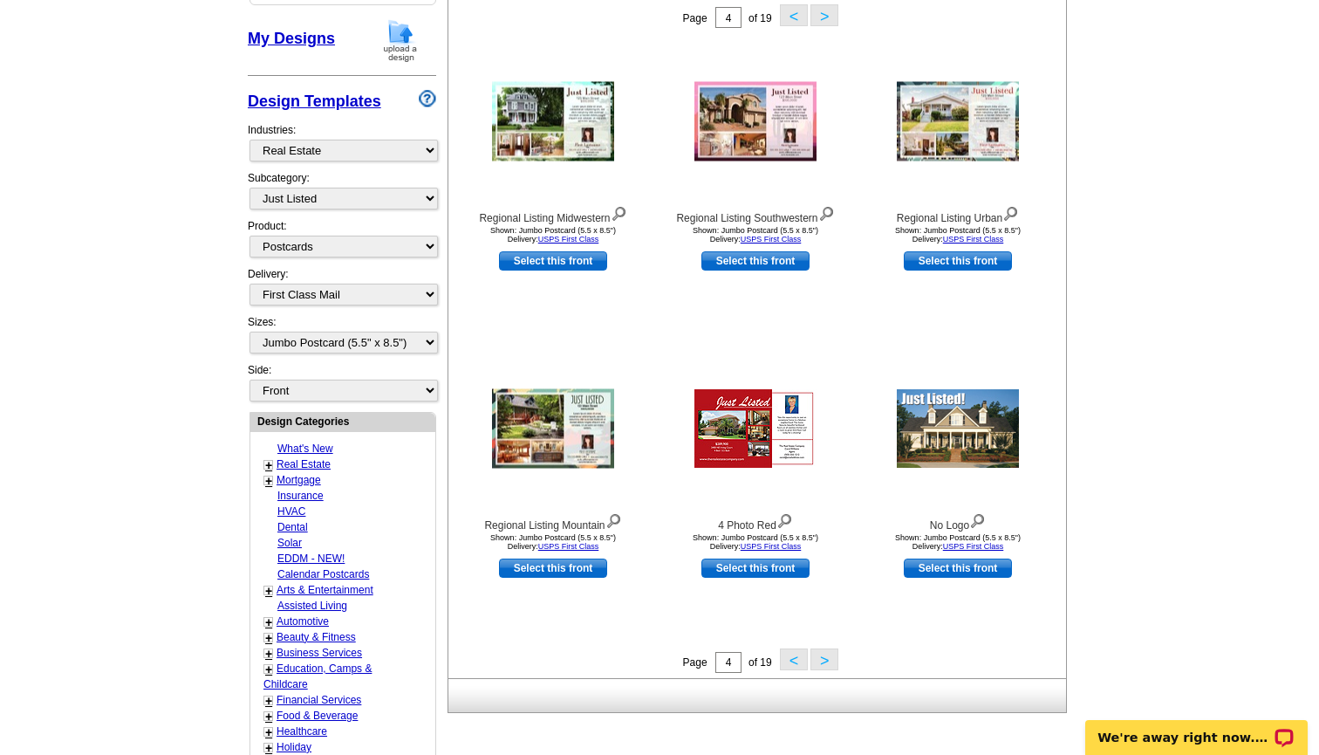
scroll to position [304, 0]
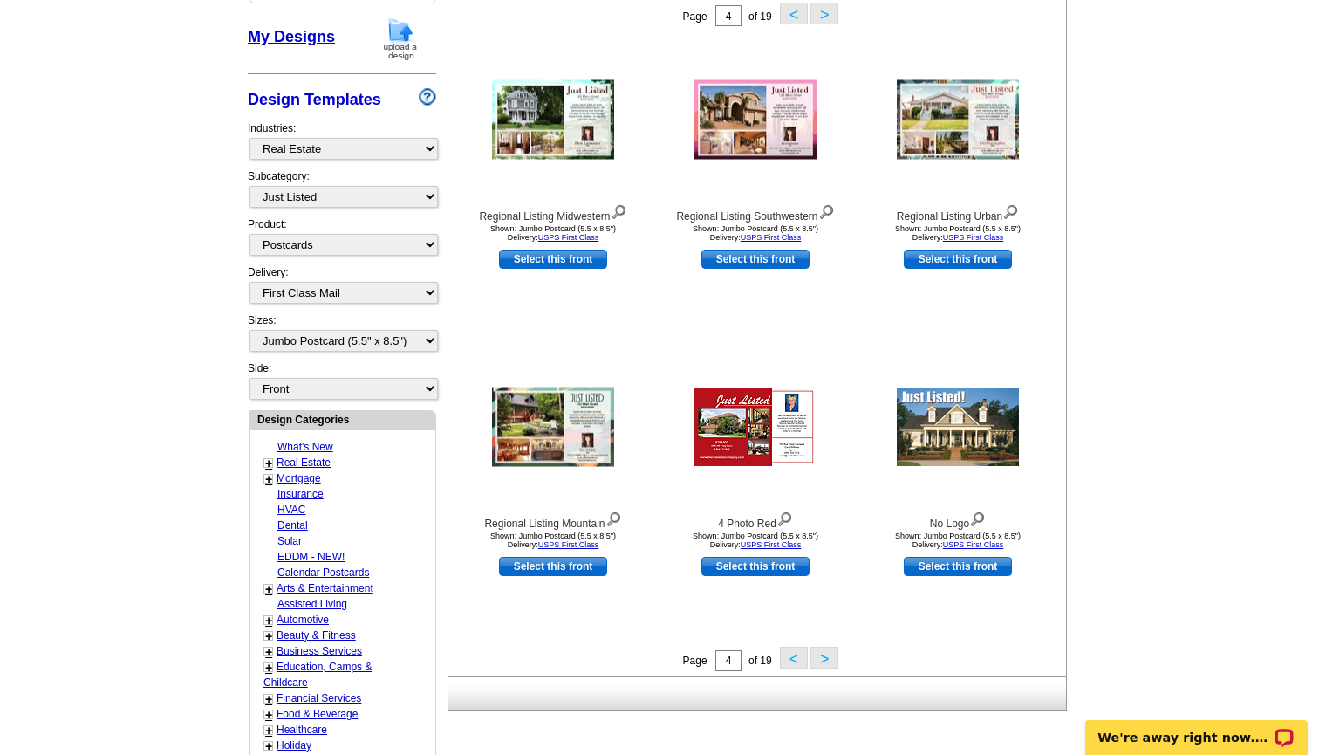
click at [821, 654] on button ">" at bounding box center [824, 657] width 28 height 22
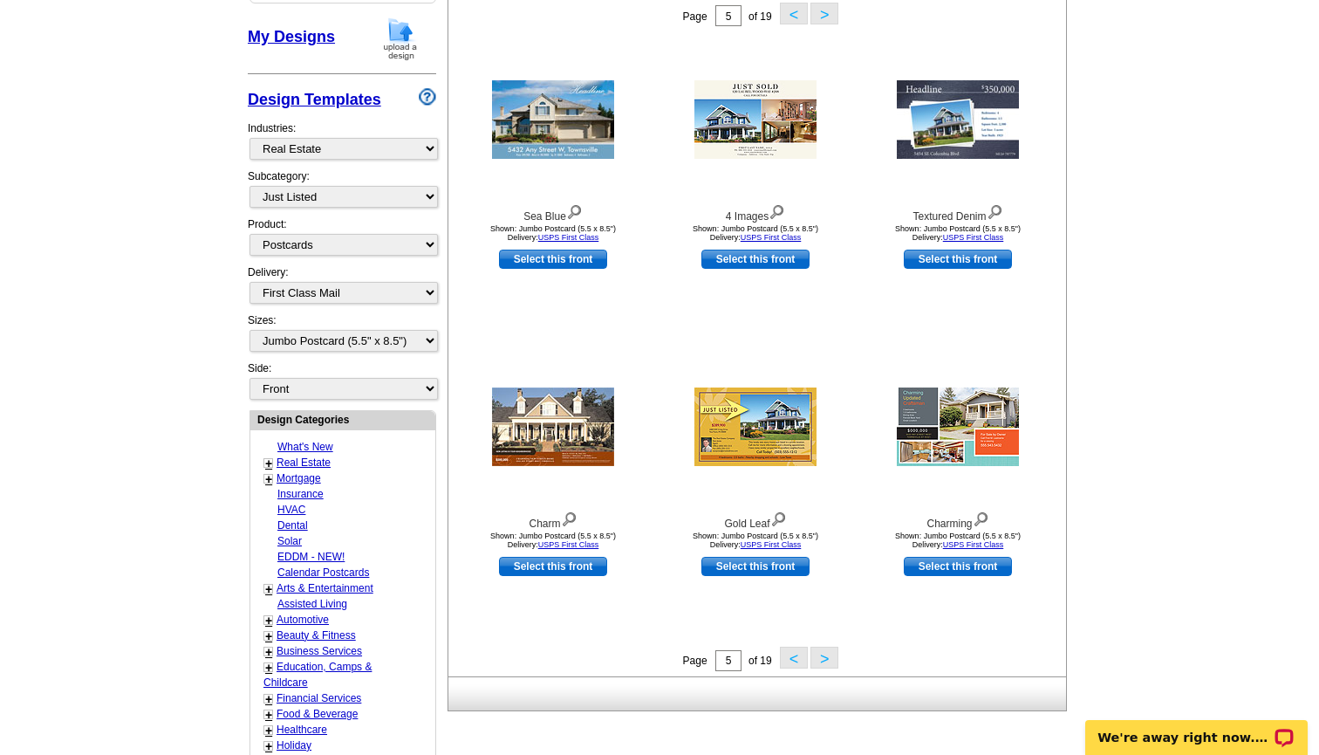
click at [830, 657] on button ">" at bounding box center [824, 657] width 28 height 22
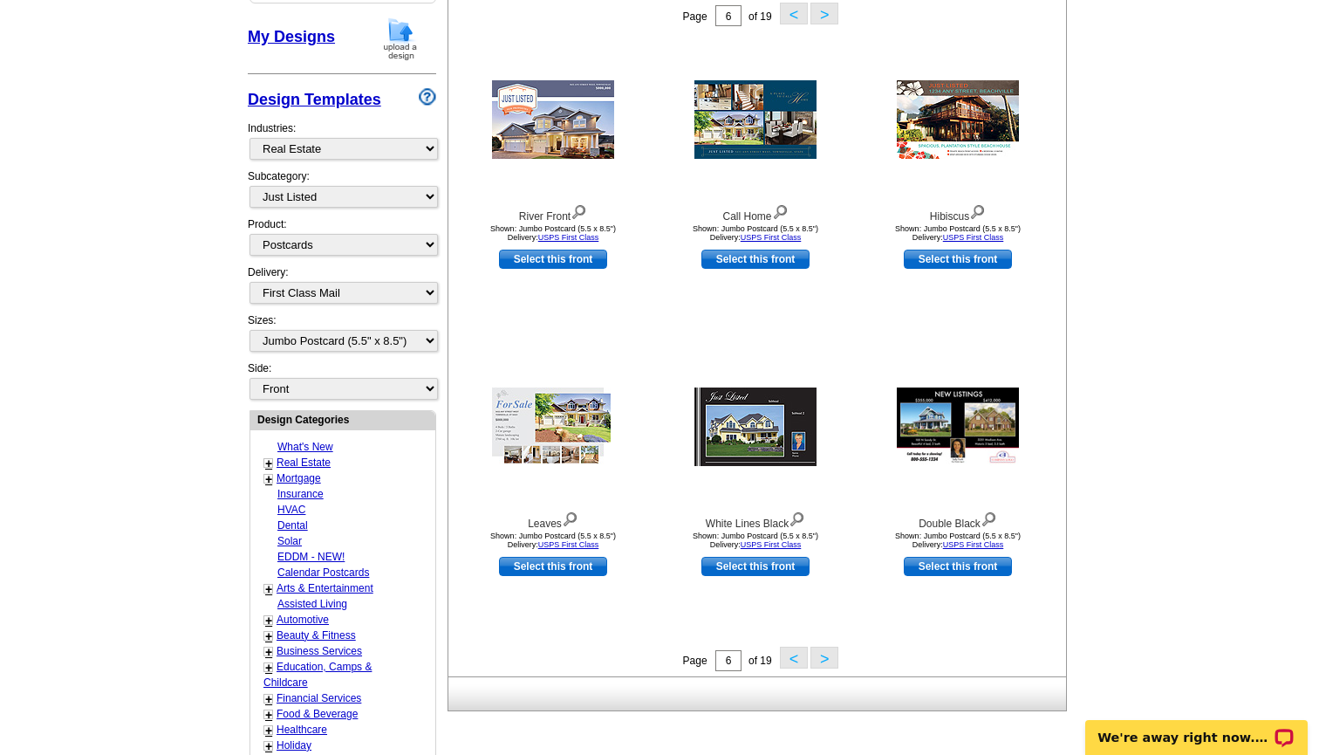
click at [817, 655] on button ">" at bounding box center [824, 657] width 28 height 22
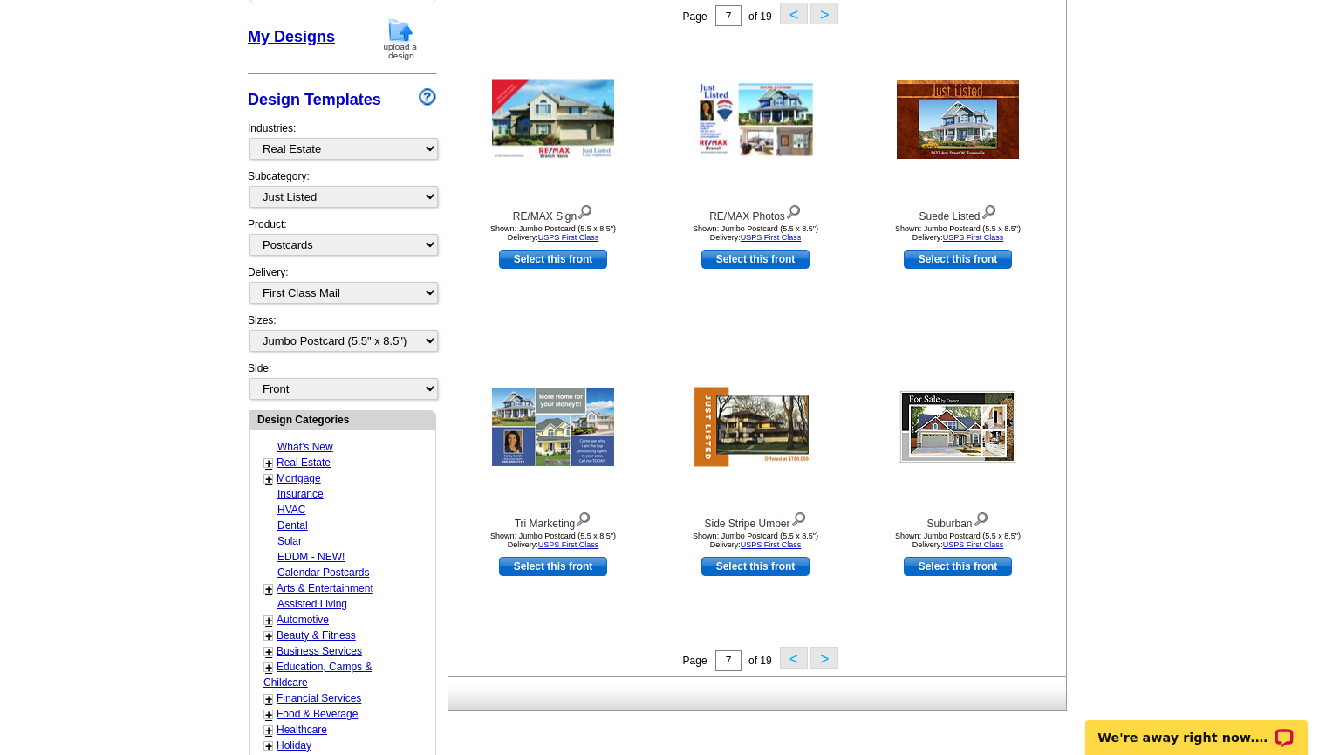
click at [829, 665] on button ">" at bounding box center [824, 657] width 28 height 22
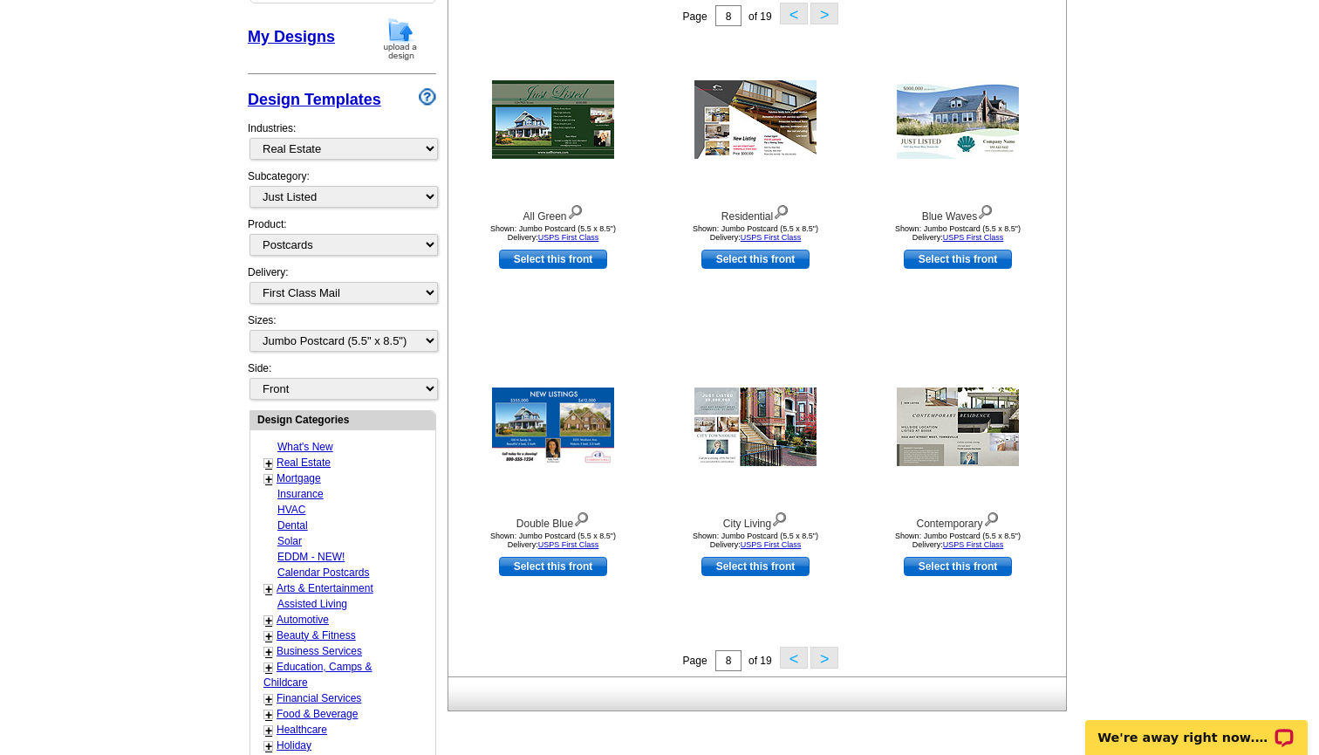
click at [828, 654] on button ">" at bounding box center [824, 657] width 28 height 22
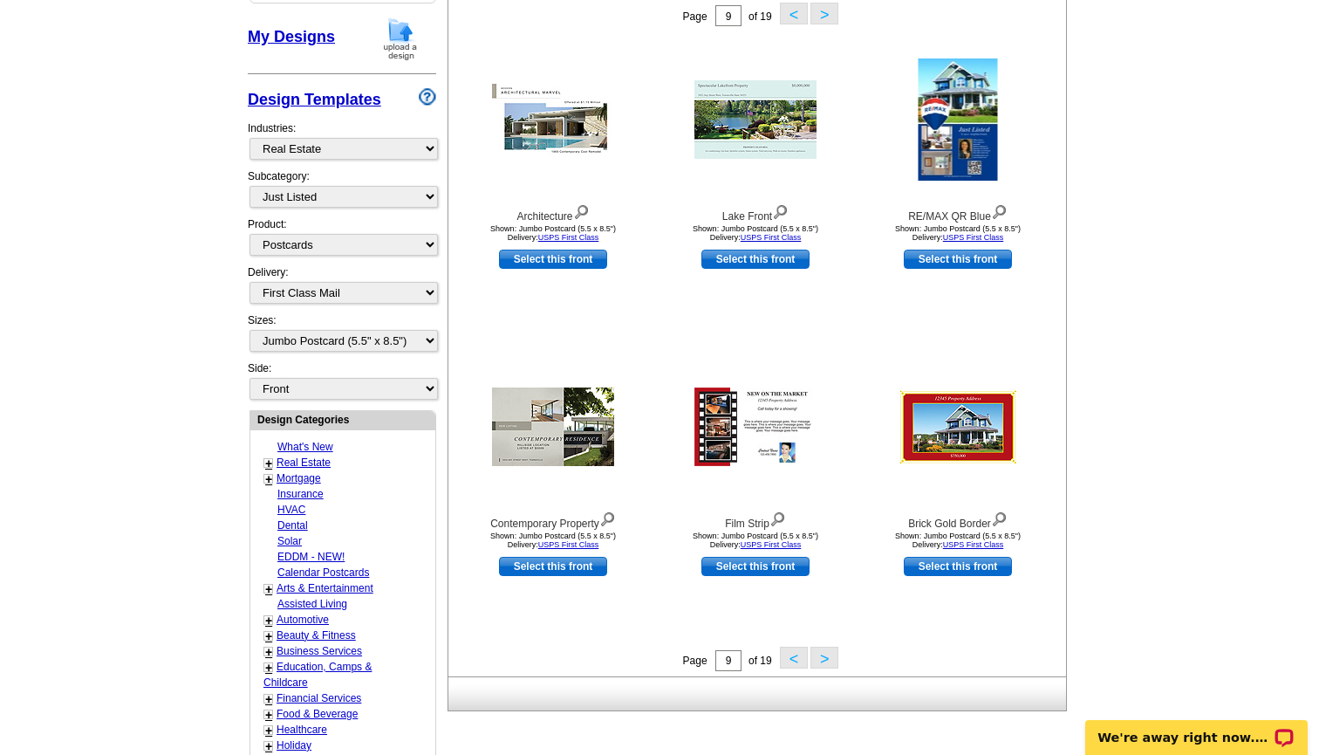
click at [820, 658] on button ">" at bounding box center [824, 657] width 28 height 22
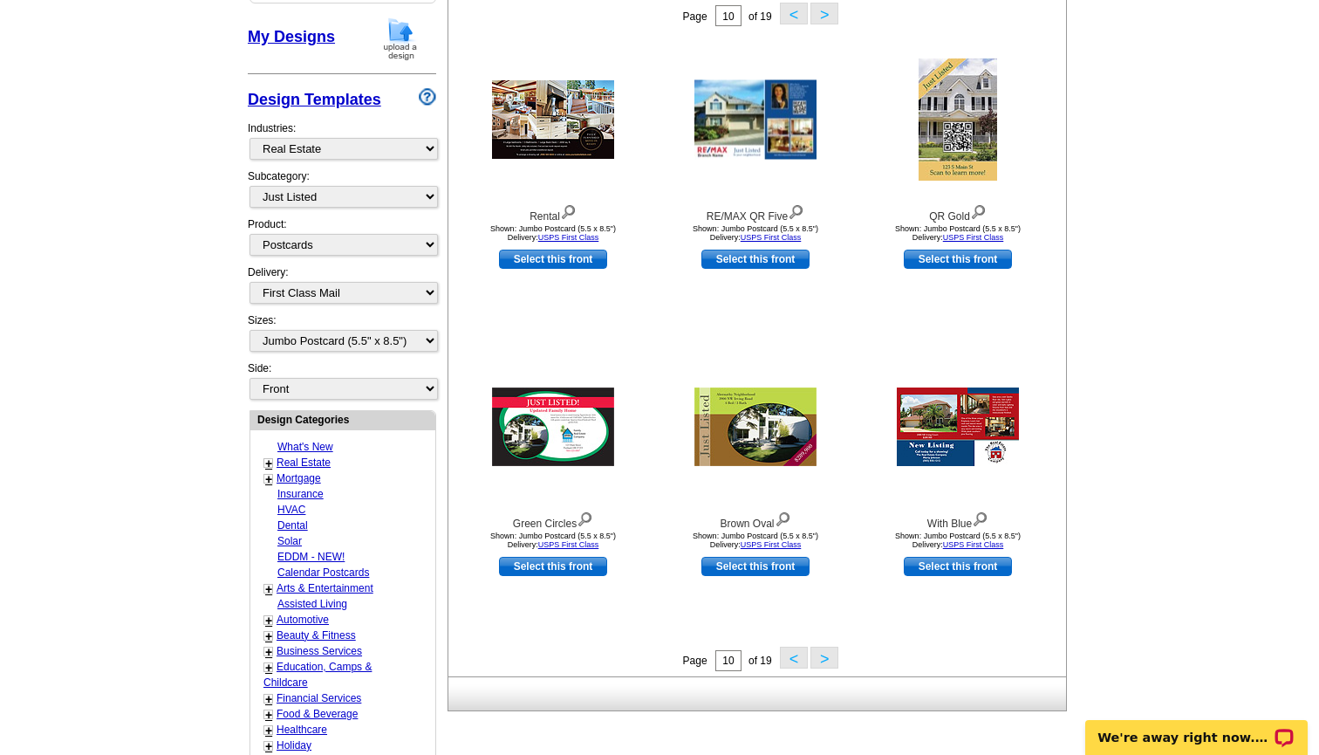
click at [823, 658] on button ">" at bounding box center [824, 657] width 28 height 22
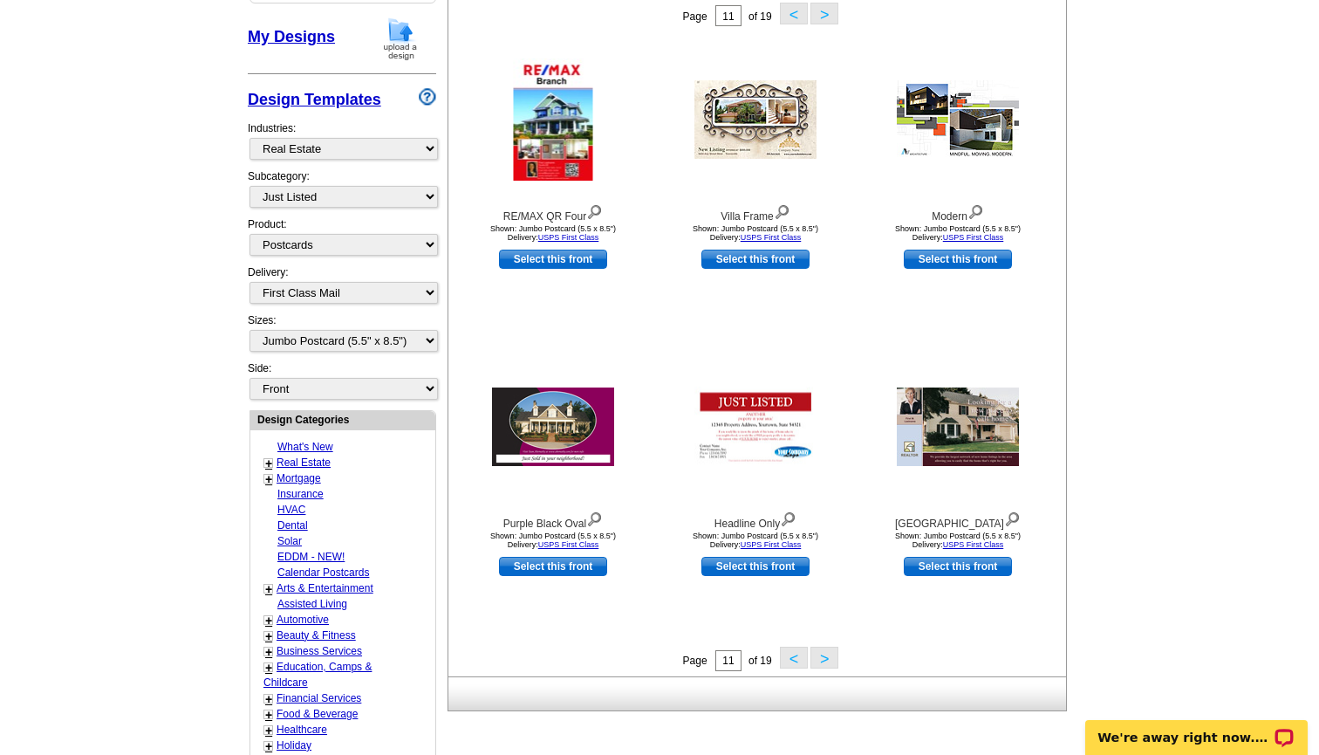
click at [830, 655] on button ">" at bounding box center [824, 657] width 28 height 22
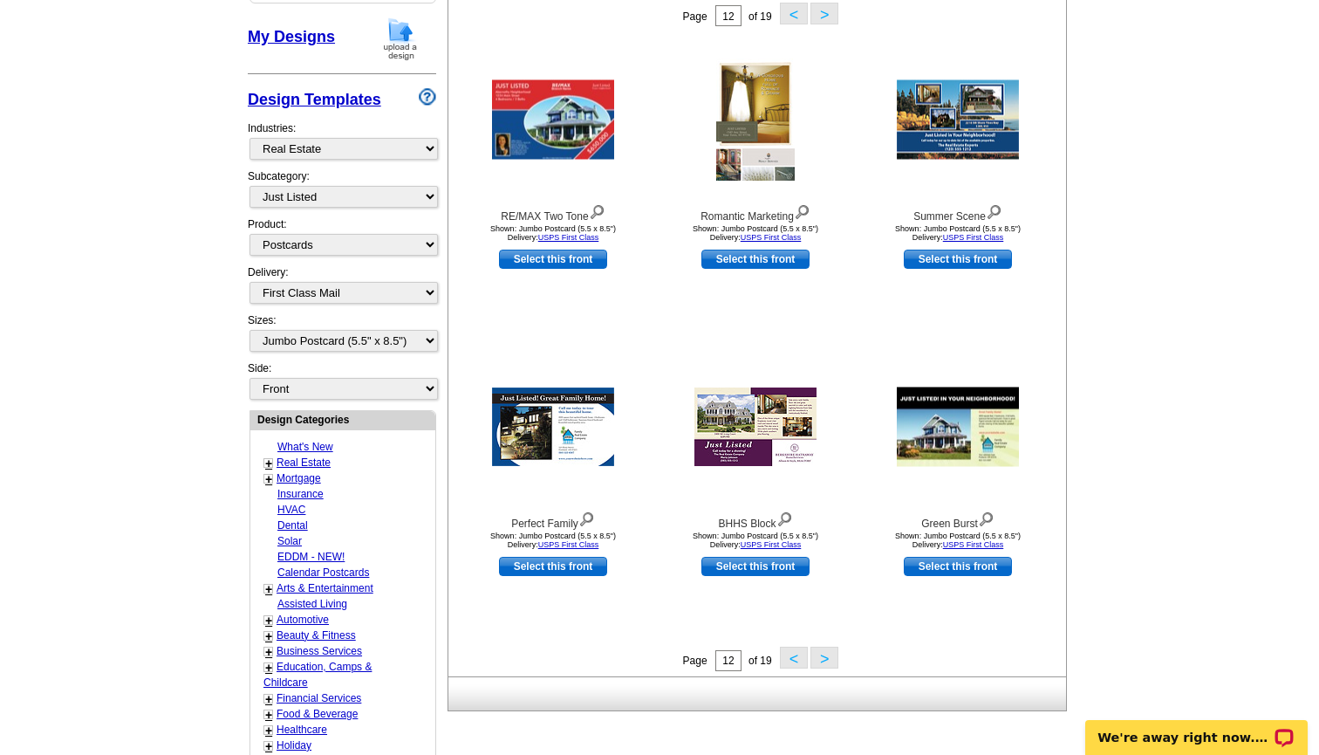
click at [835, 656] on button ">" at bounding box center [824, 657] width 28 height 22
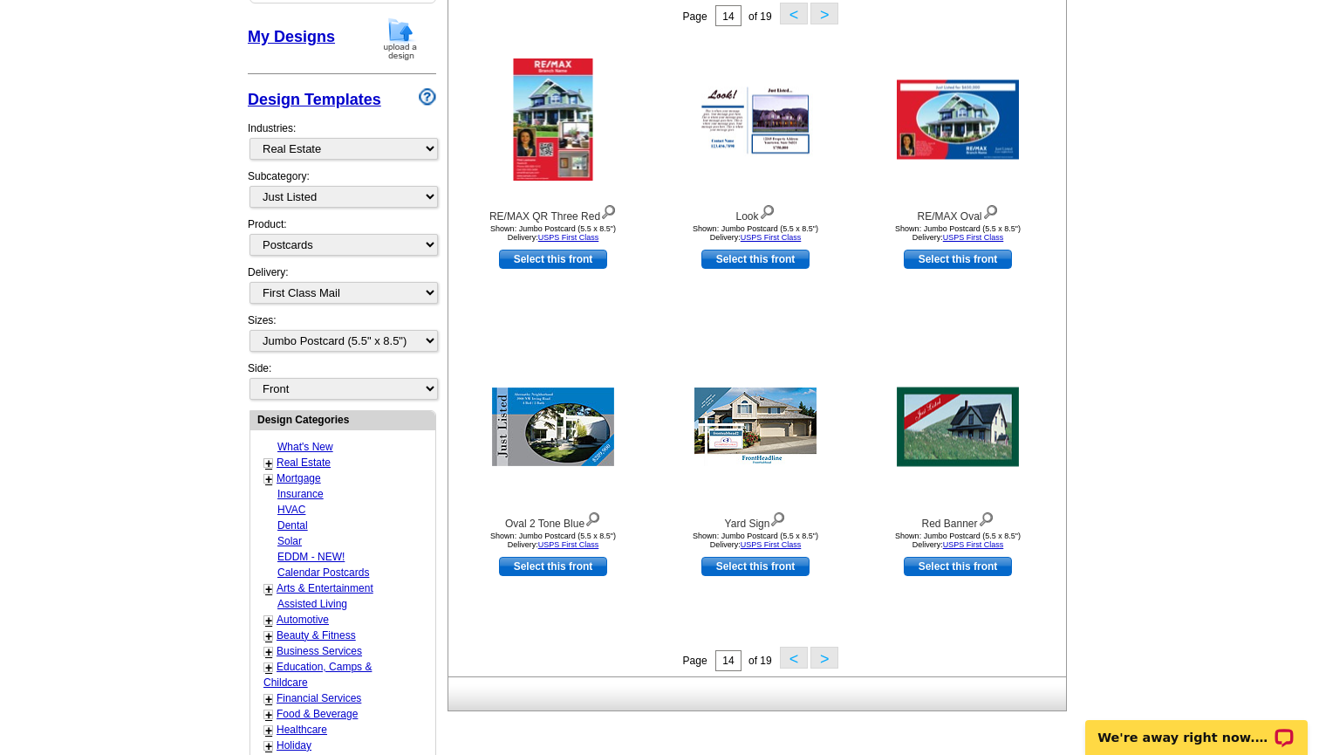
click at [828, 660] on button ">" at bounding box center [824, 657] width 28 height 22
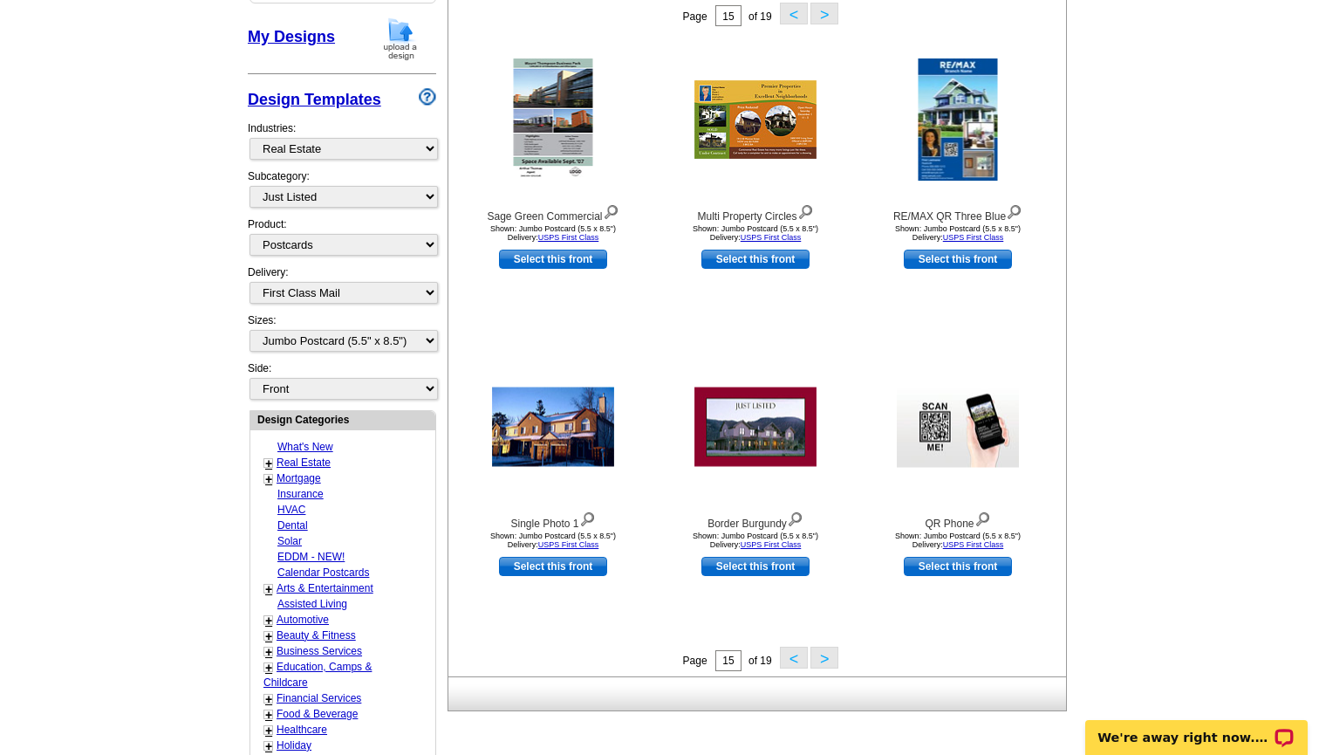
click at [824, 662] on button ">" at bounding box center [824, 657] width 28 height 22
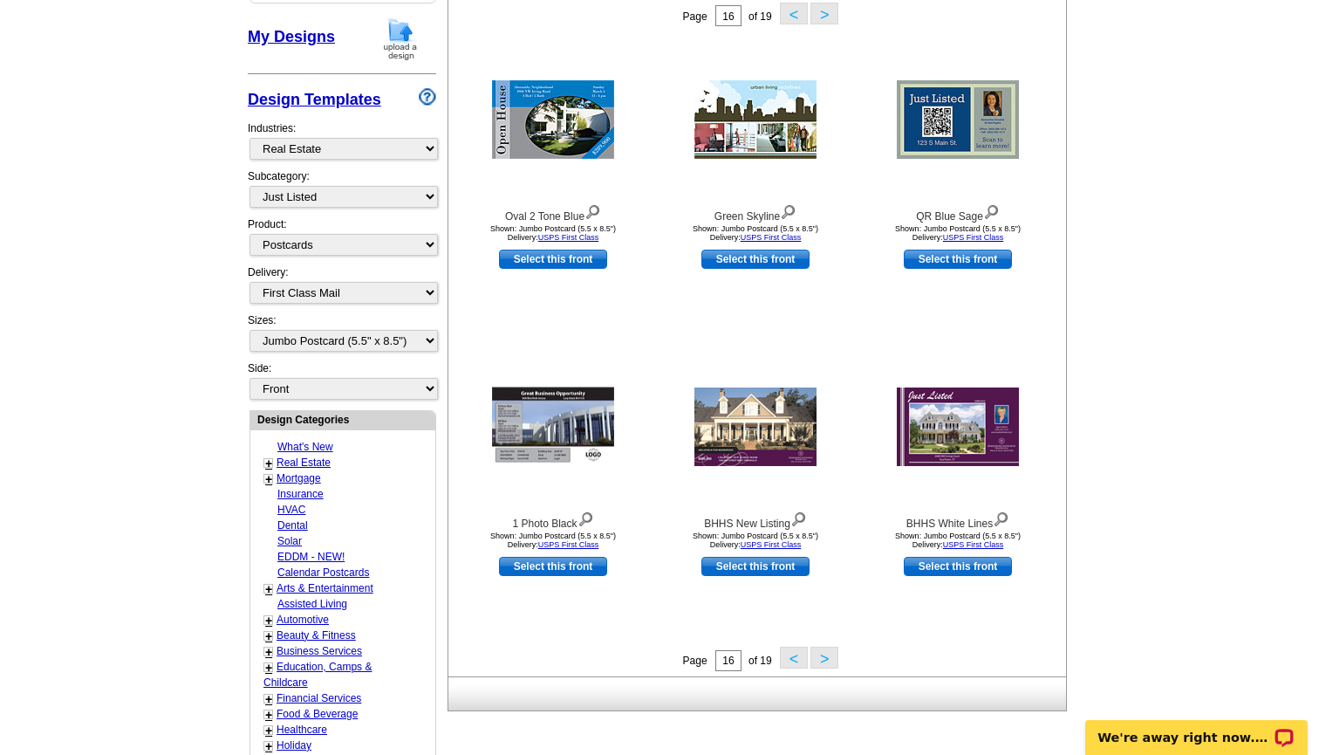
click at [825, 664] on button ">" at bounding box center [824, 657] width 28 height 22
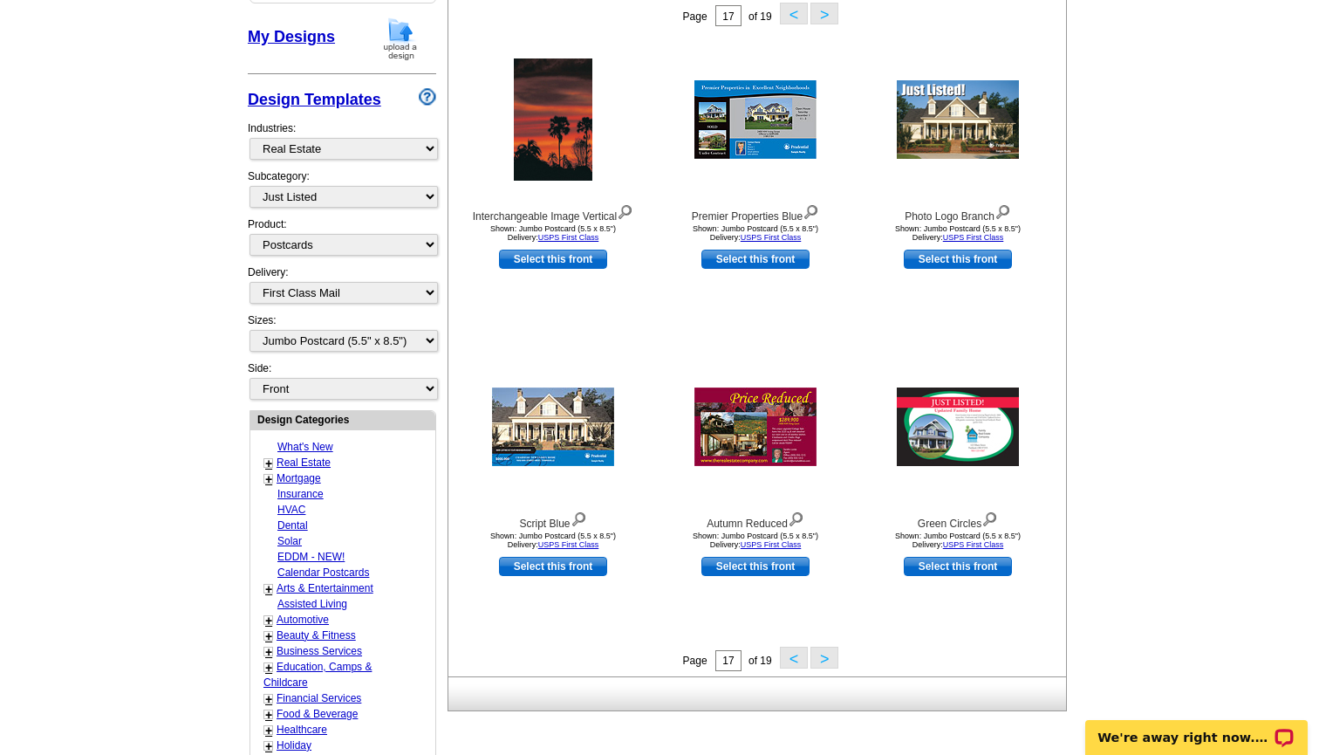
click at [825, 661] on button ">" at bounding box center [824, 657] width 28 height 22
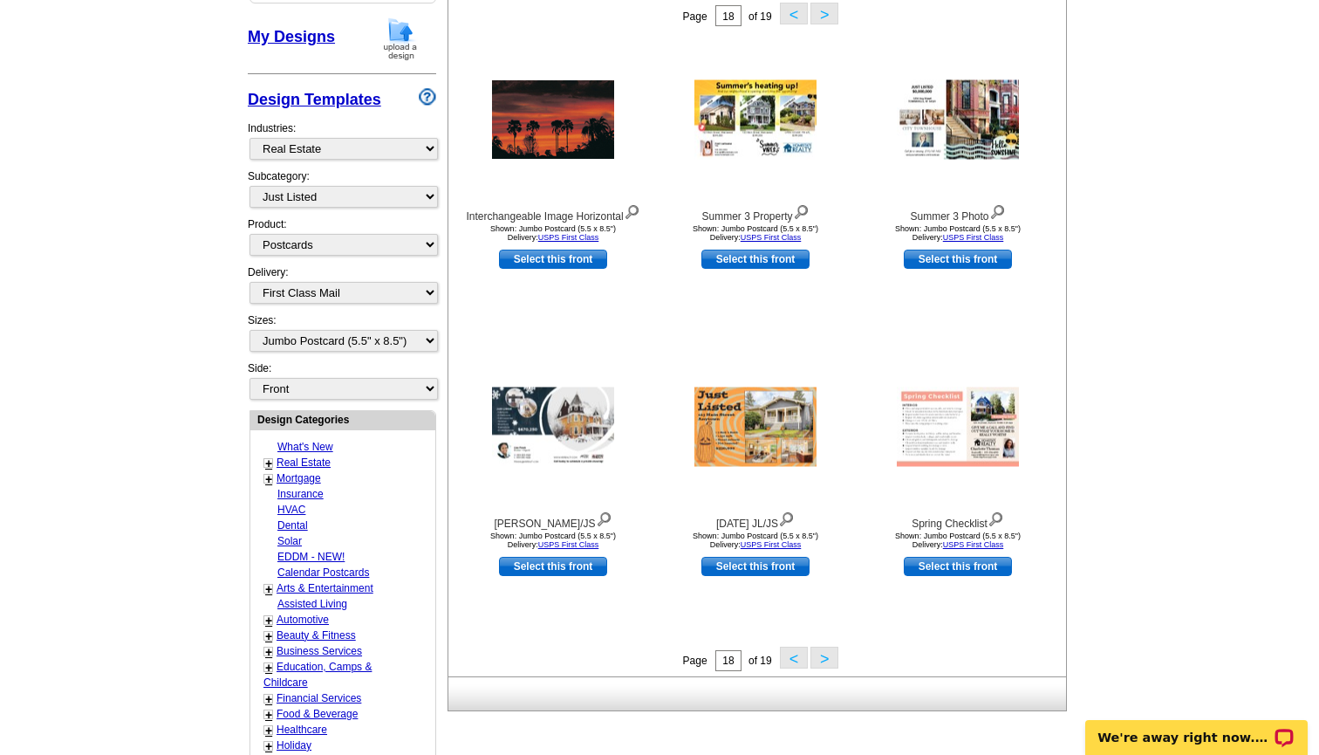
click at [827, 661] on button ">" at bounding box center [824, 657] width 28 height 22
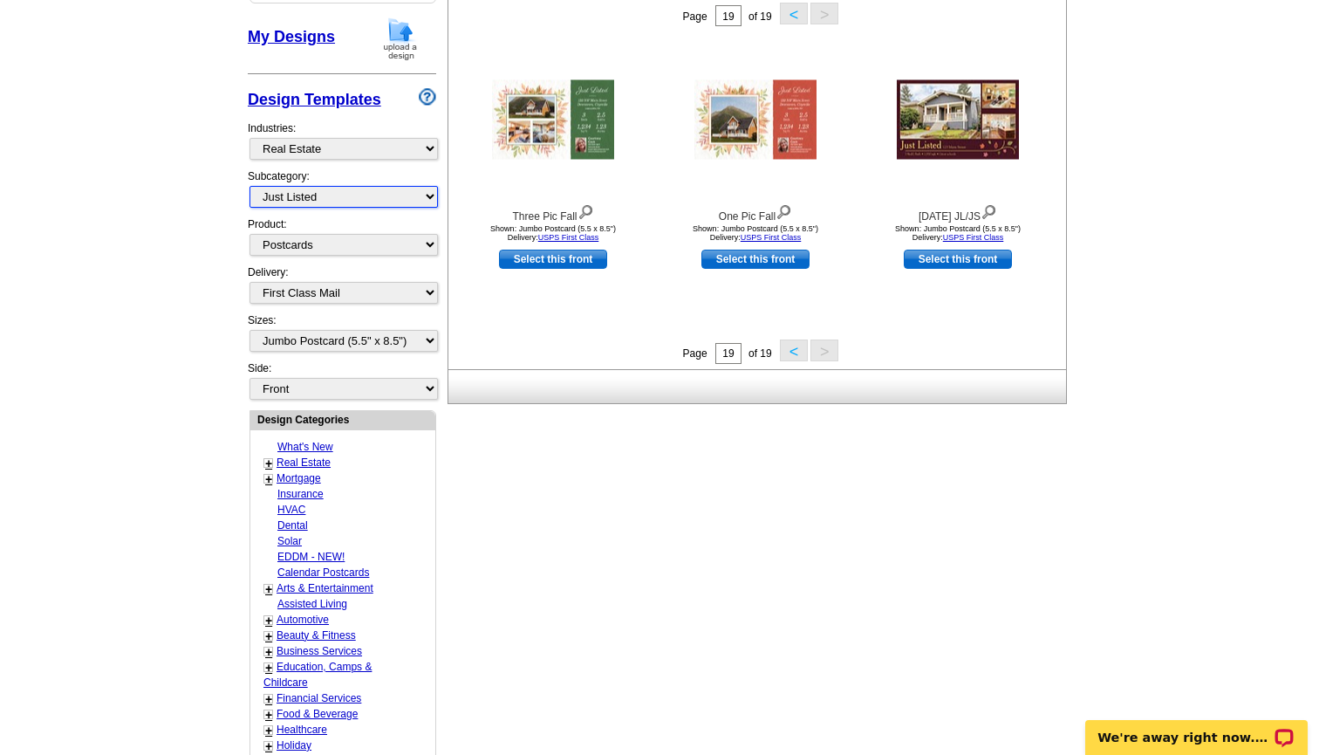
select select "807"
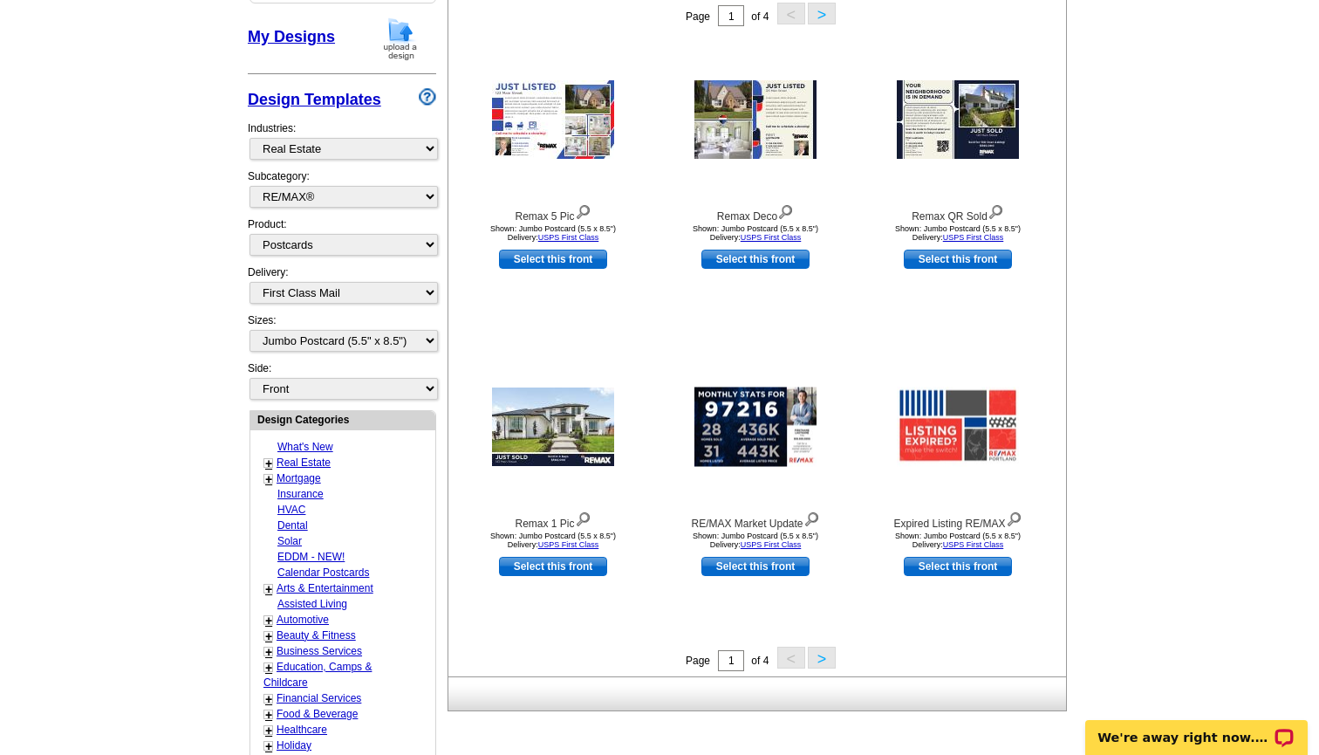
click at [823, 655] on button ">" at bounding box center [822, 657] width 28 height 22
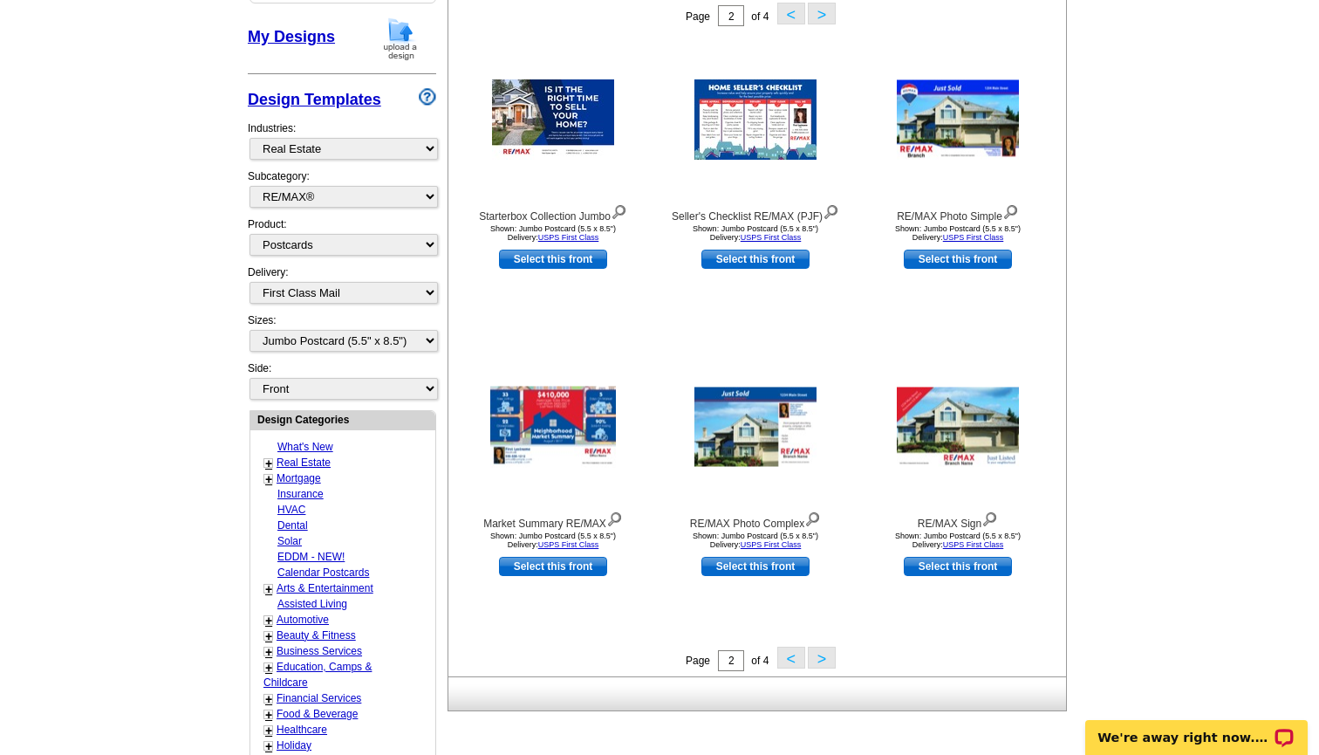
click at [824, 654] on button ">" at bounding box center [822, 657] width 28 height 22
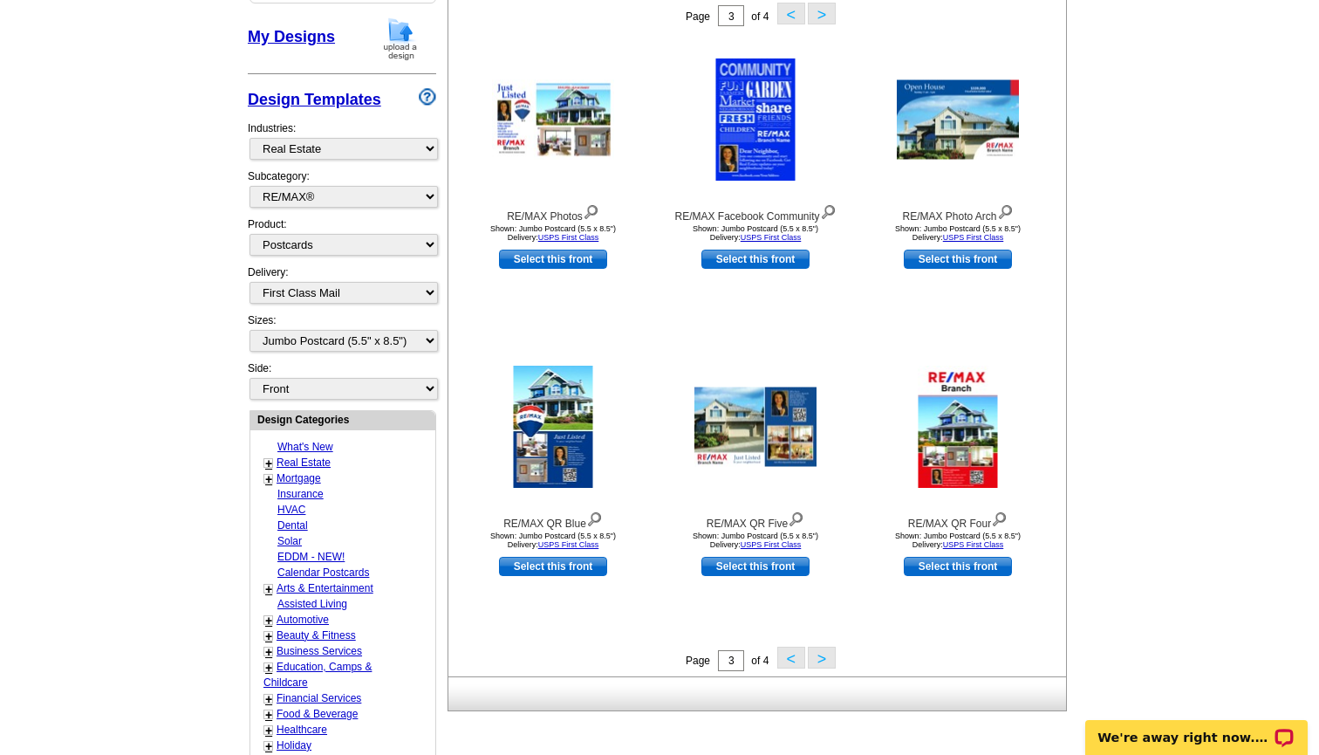
click at [830, 652] on button ">" at bounding box center [822, 657] width 28 height 22
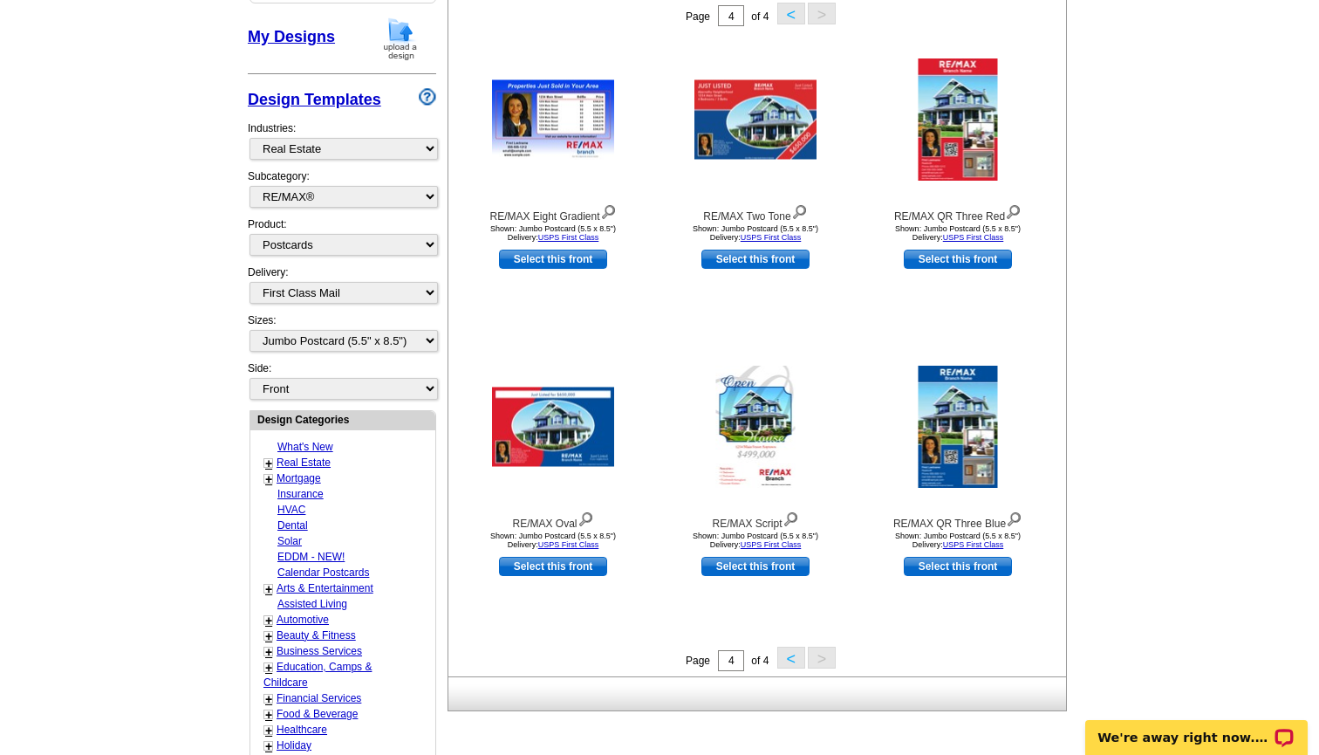
click at [789, 659] on button "<" at bounding box center [791, 657] width 28 height 22
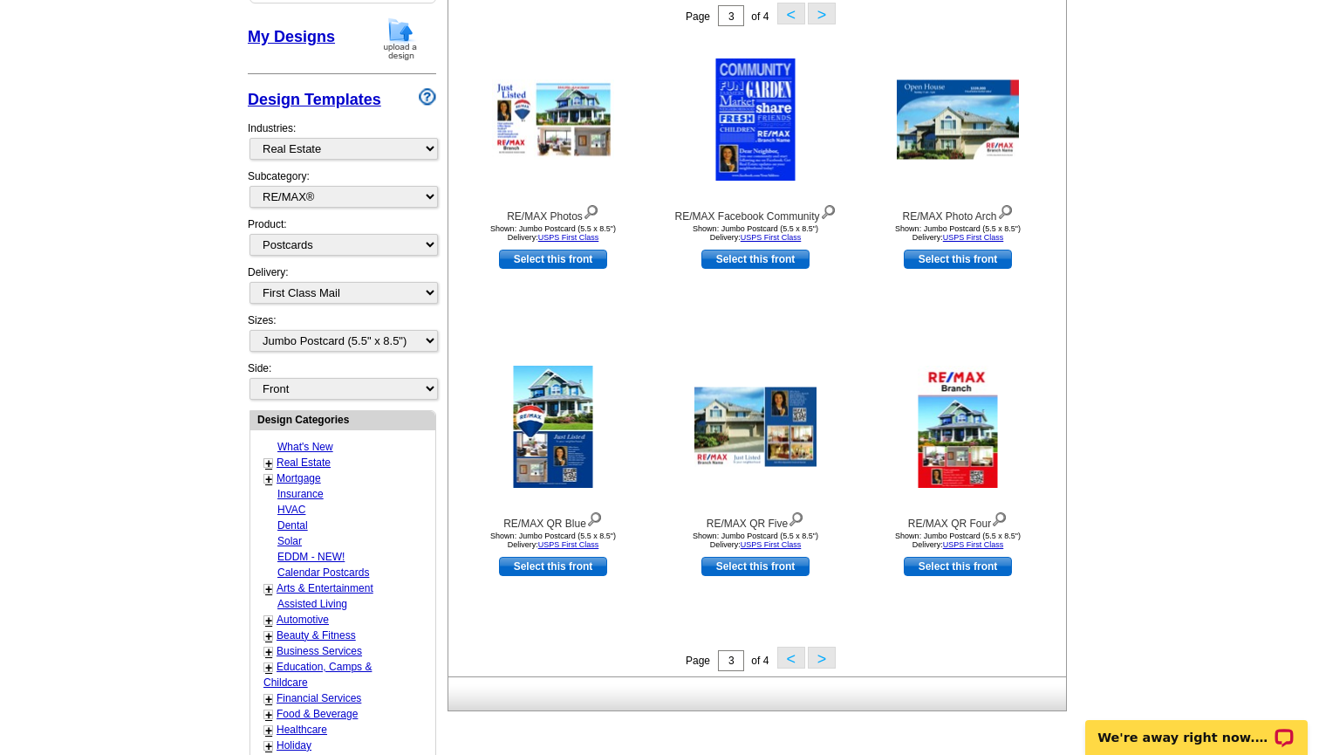
click at [785, 659] on button "<" at bounding box center [791, 657] width 28 height 22
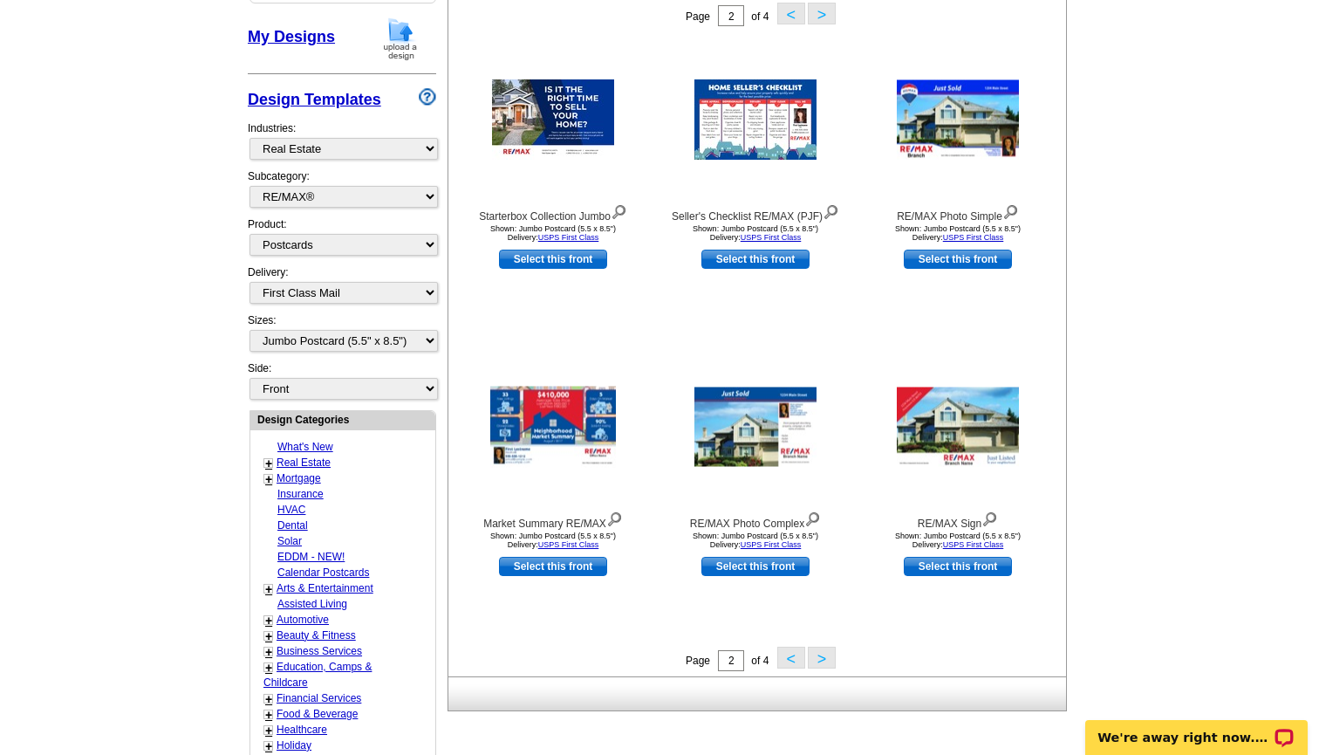
click at [786, 658] on button "<" at bounding box center [791, 657] width 28 height 22
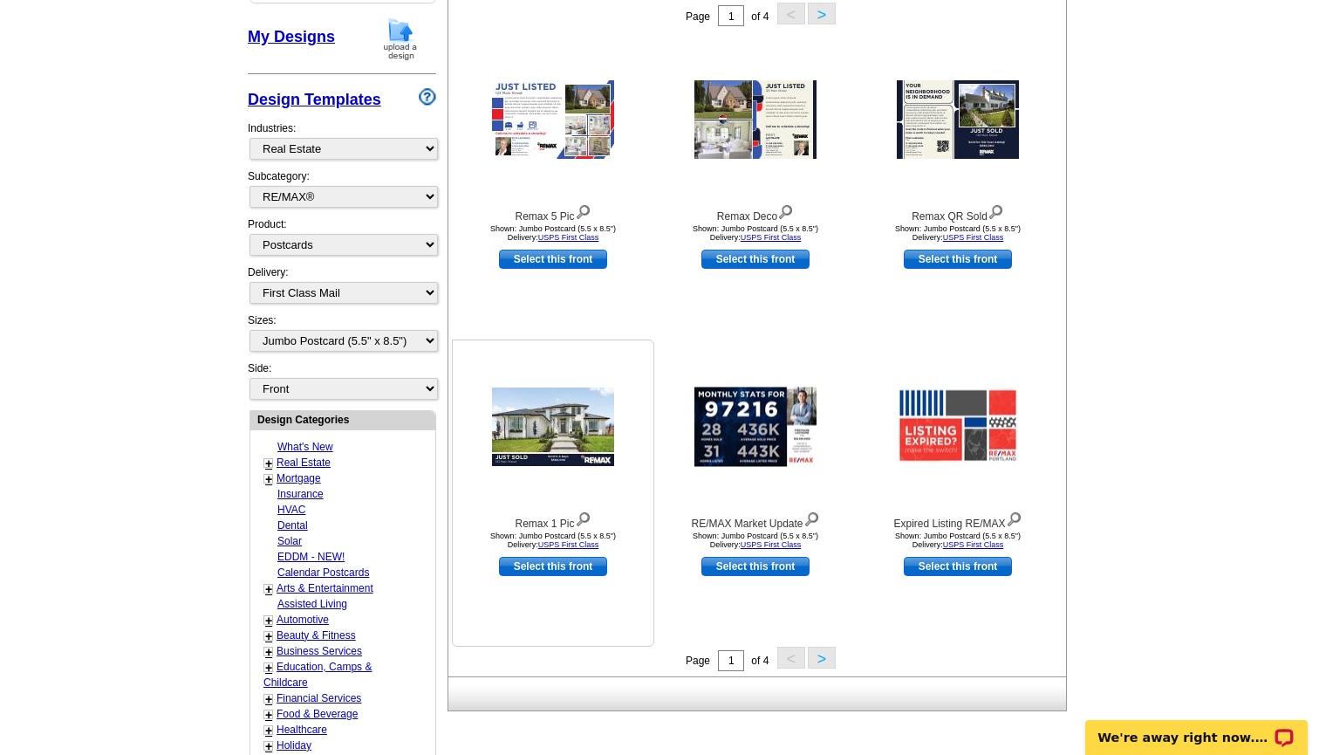
click at [573, 441] on img at bounding box center [553, 426] width 122 height 79
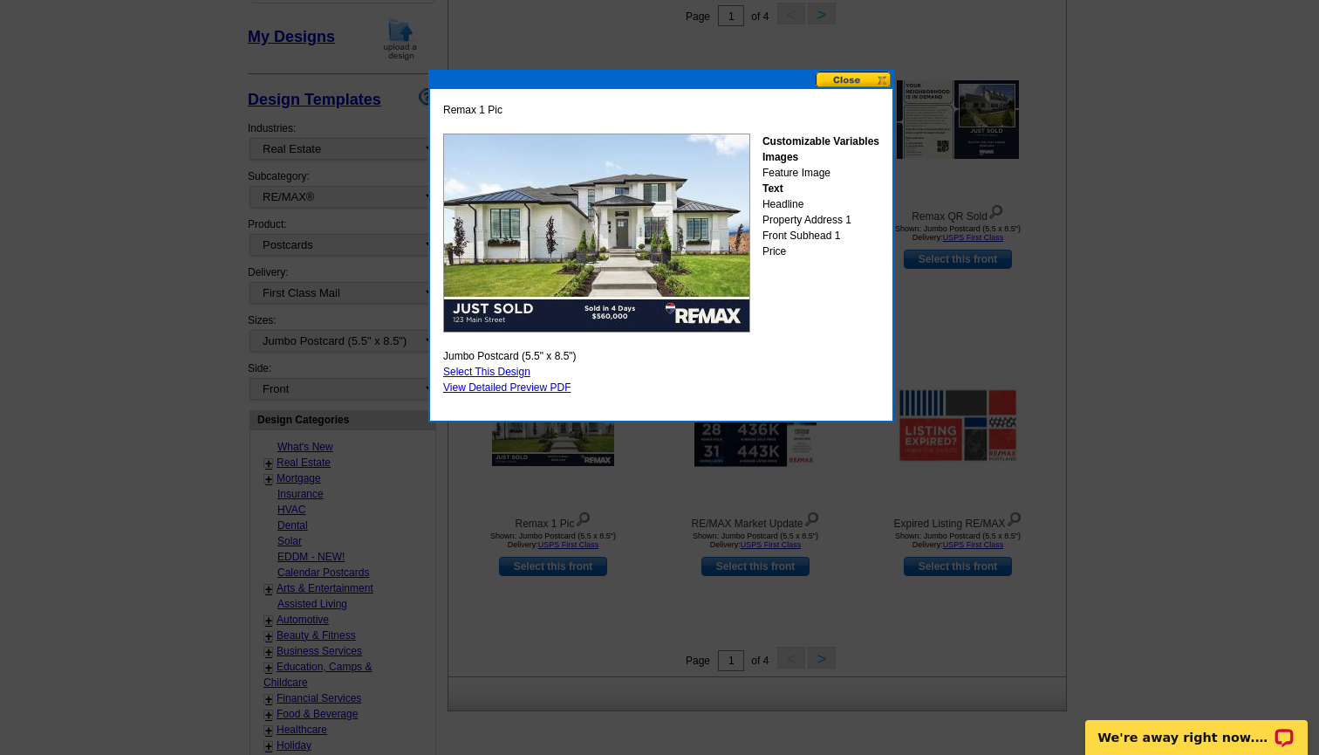
click at [501, 370] on link "Select This Design" at bounding box center [486, 372] width 87 height 12
select select "back"
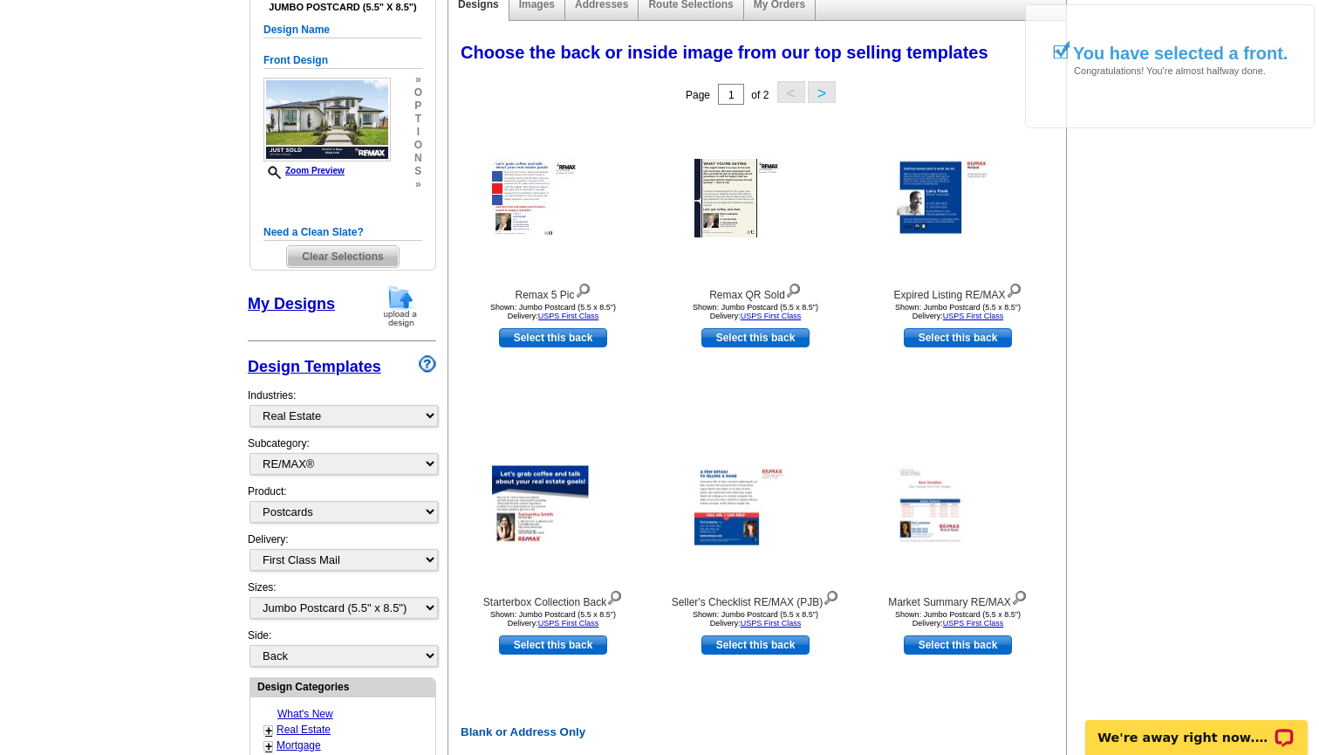
scroll to position [207, 0]
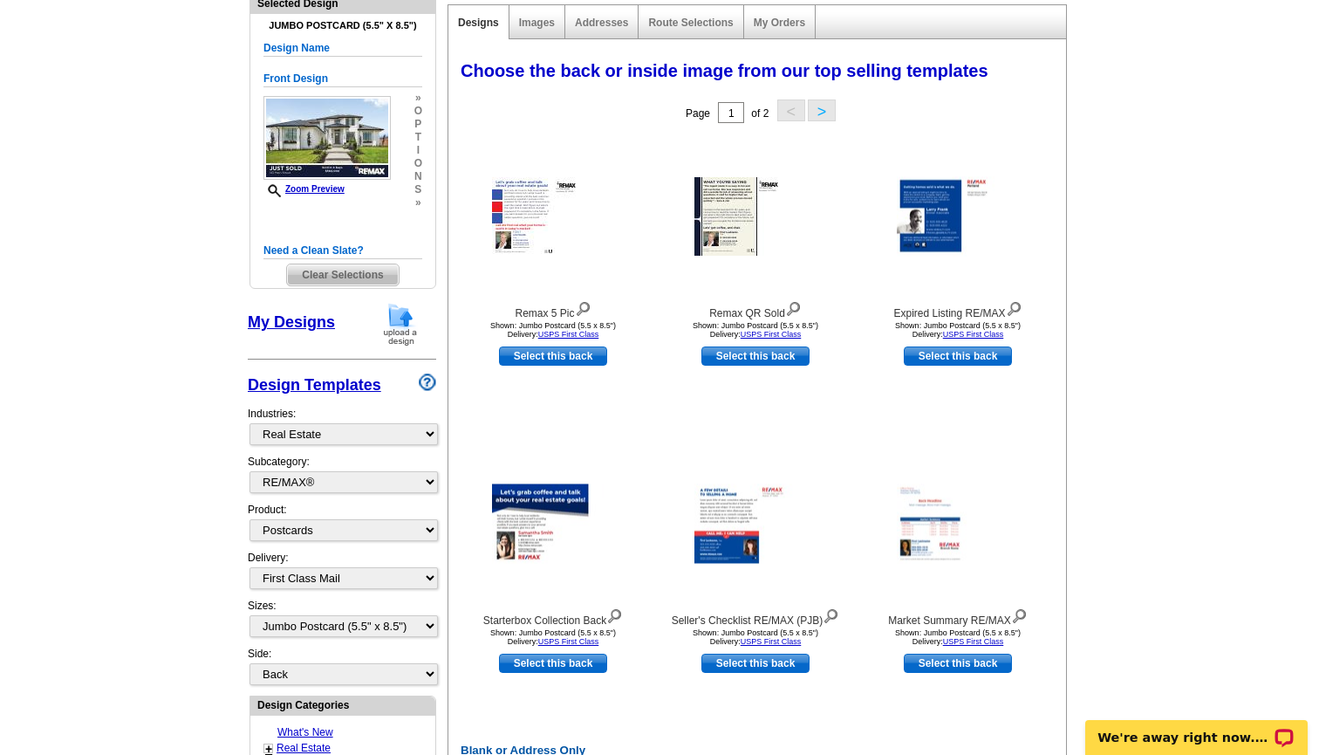
click at [821, 111] on button ">" at bounding box center [822, 110] width 28 height 22
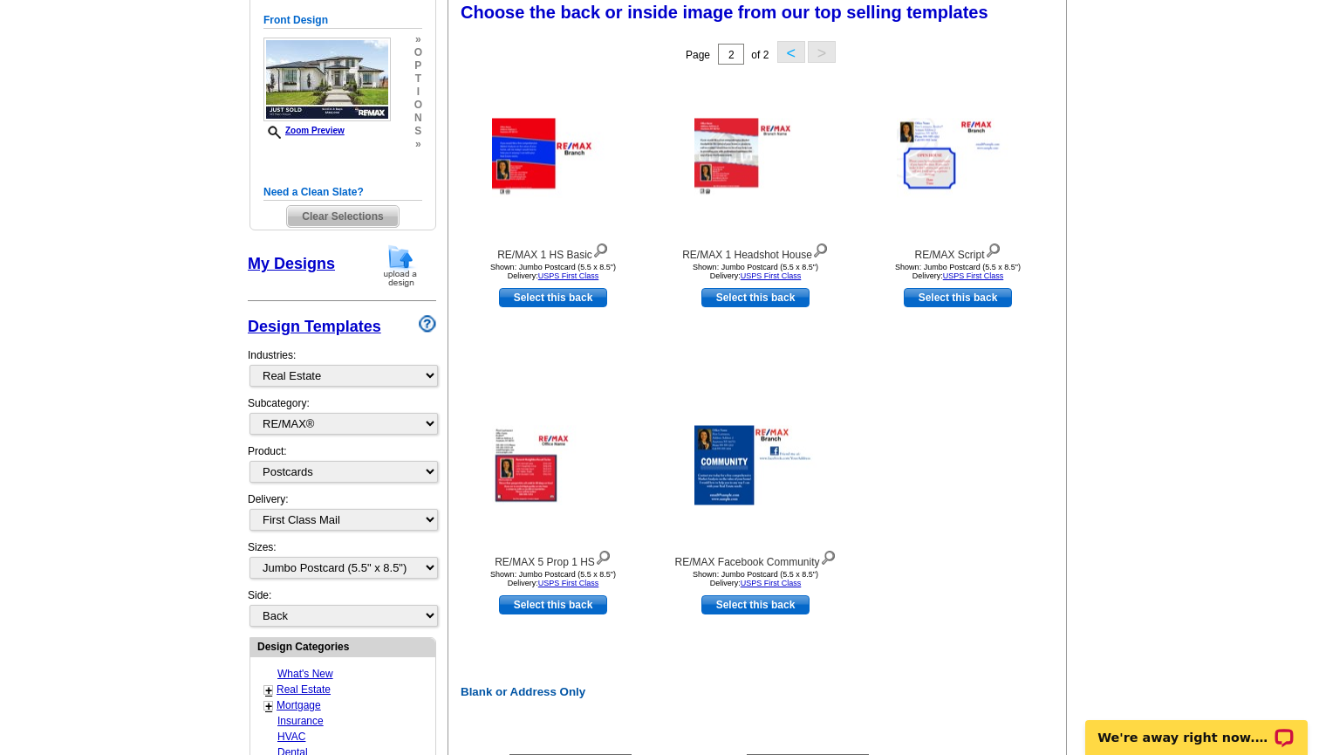
scroll to position [272, 0]
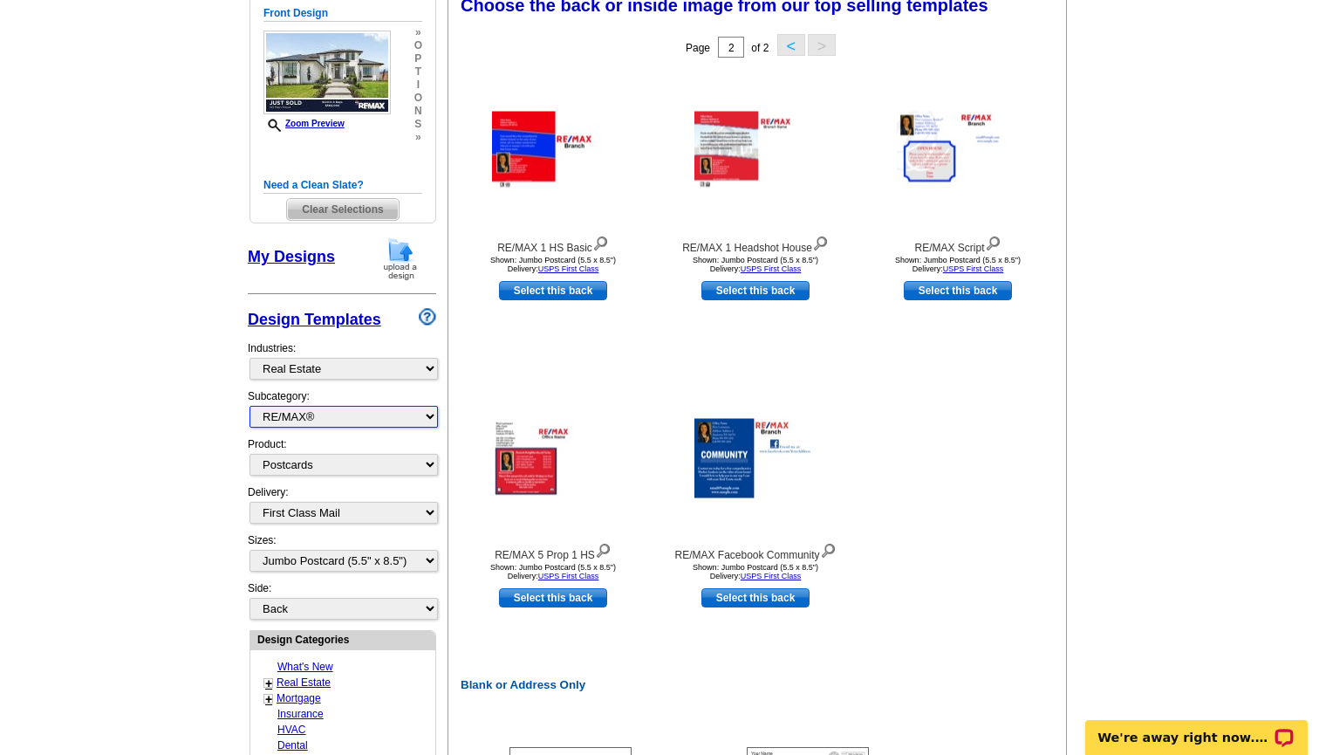
select select "785"
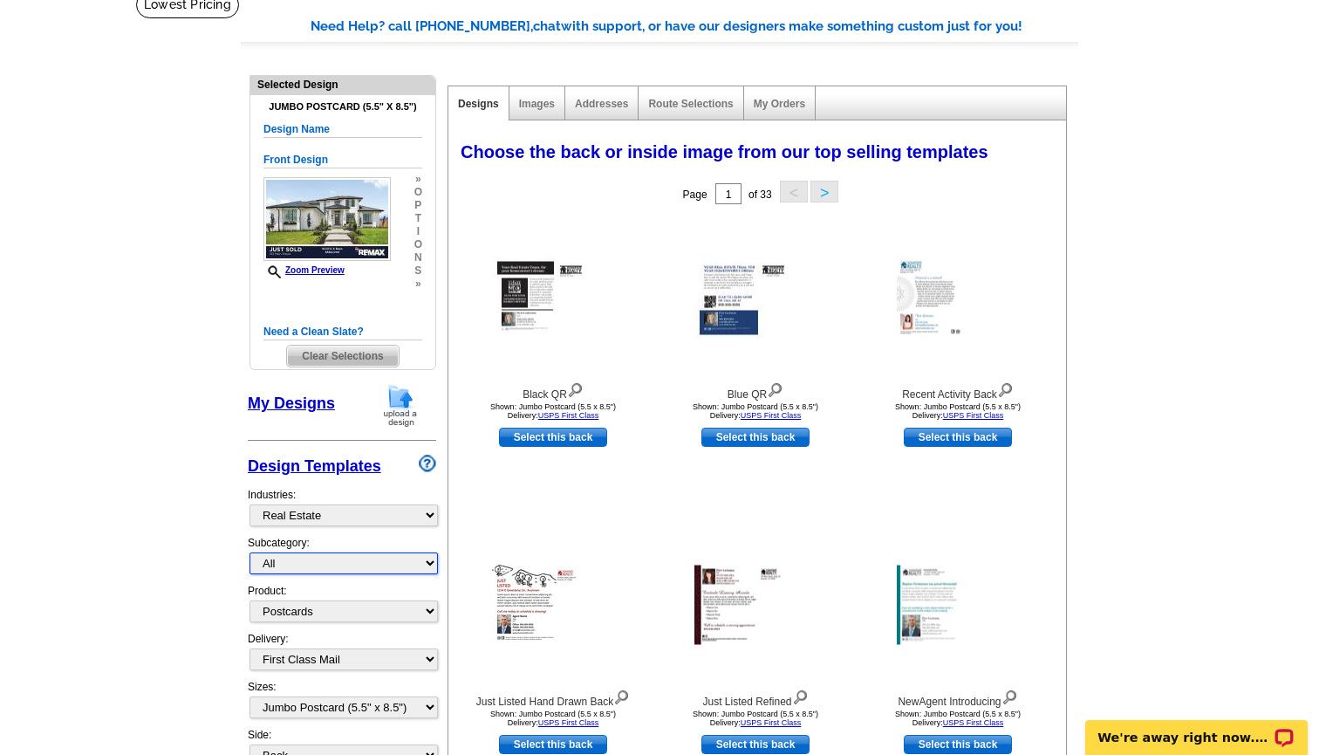
scroll to position [125, 0]
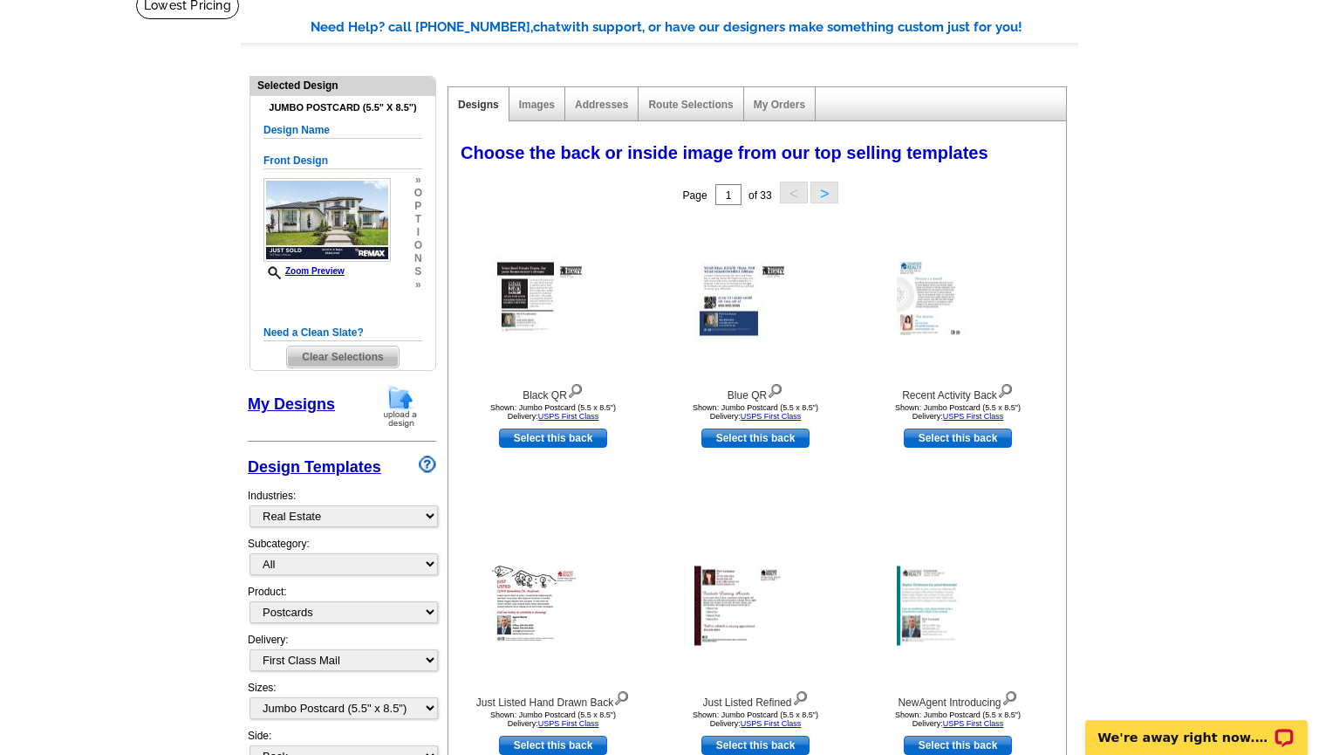
click at [831, 189] on button ">" at bounding box center [824, 192] width 28 height 22
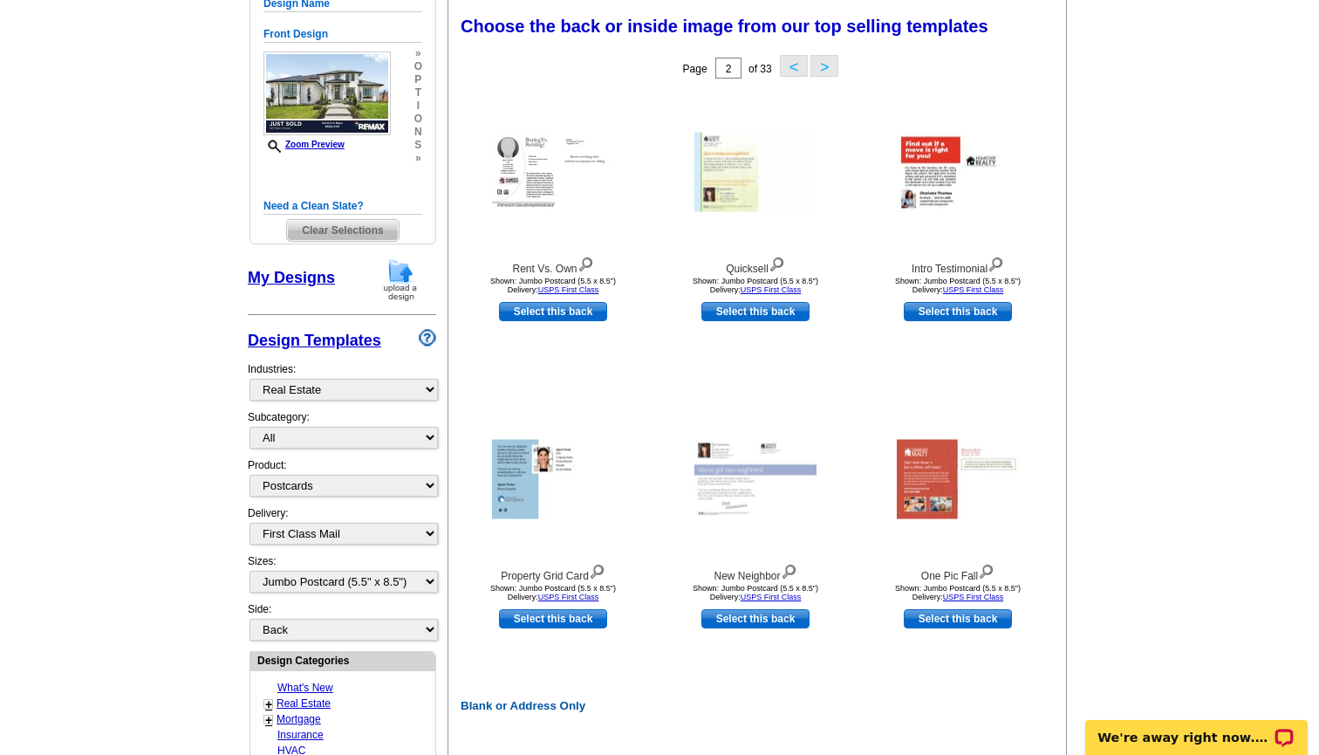
scroll to position [242, 0]
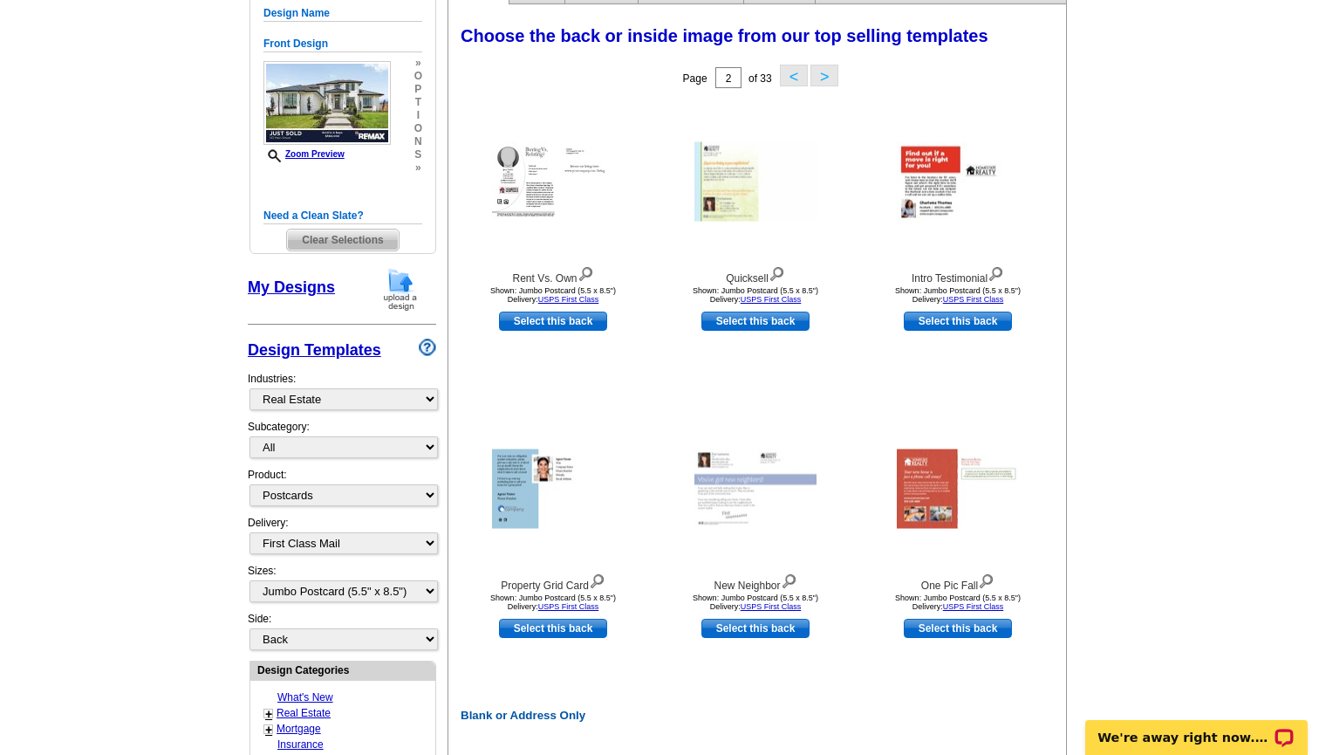
click at [827, 79] on button ">" at bounding box center [824, 76] width 28 height 22
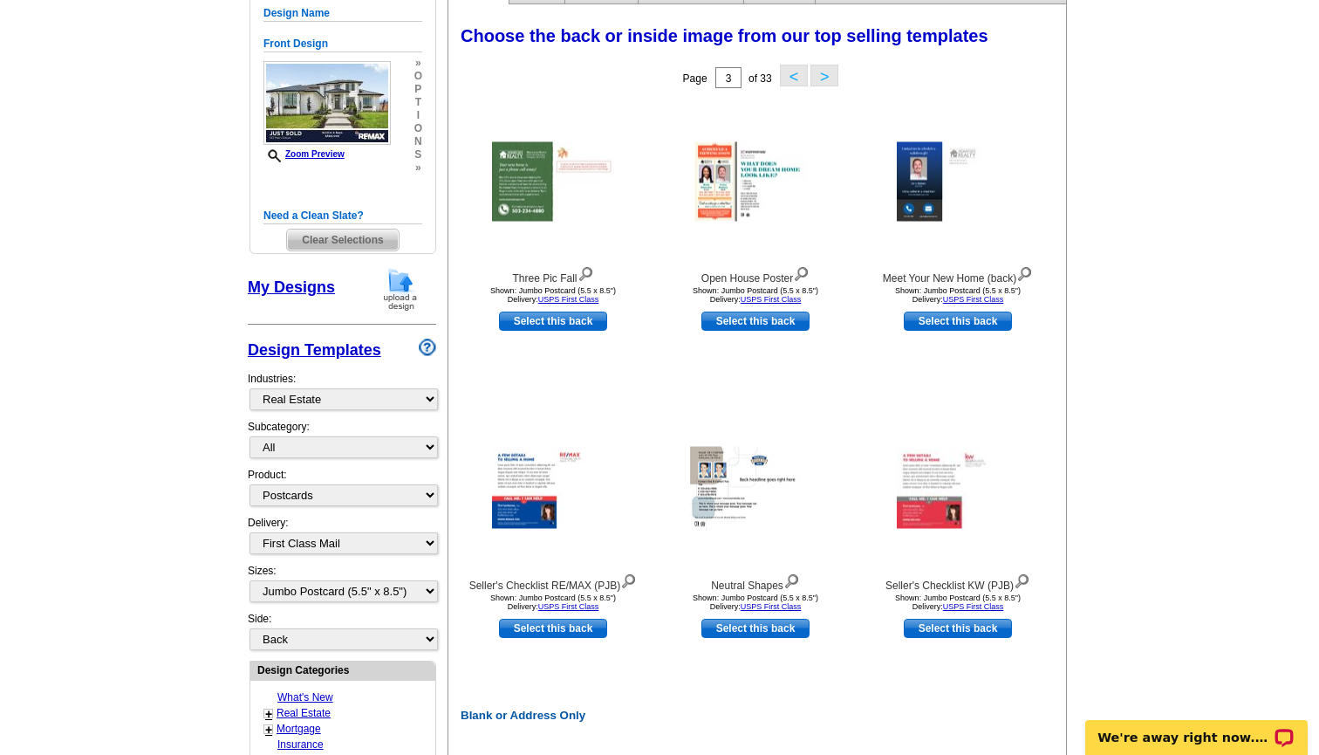
click at [827, 79] on button ">" at bounding box center [824, 76] width 28 height 22
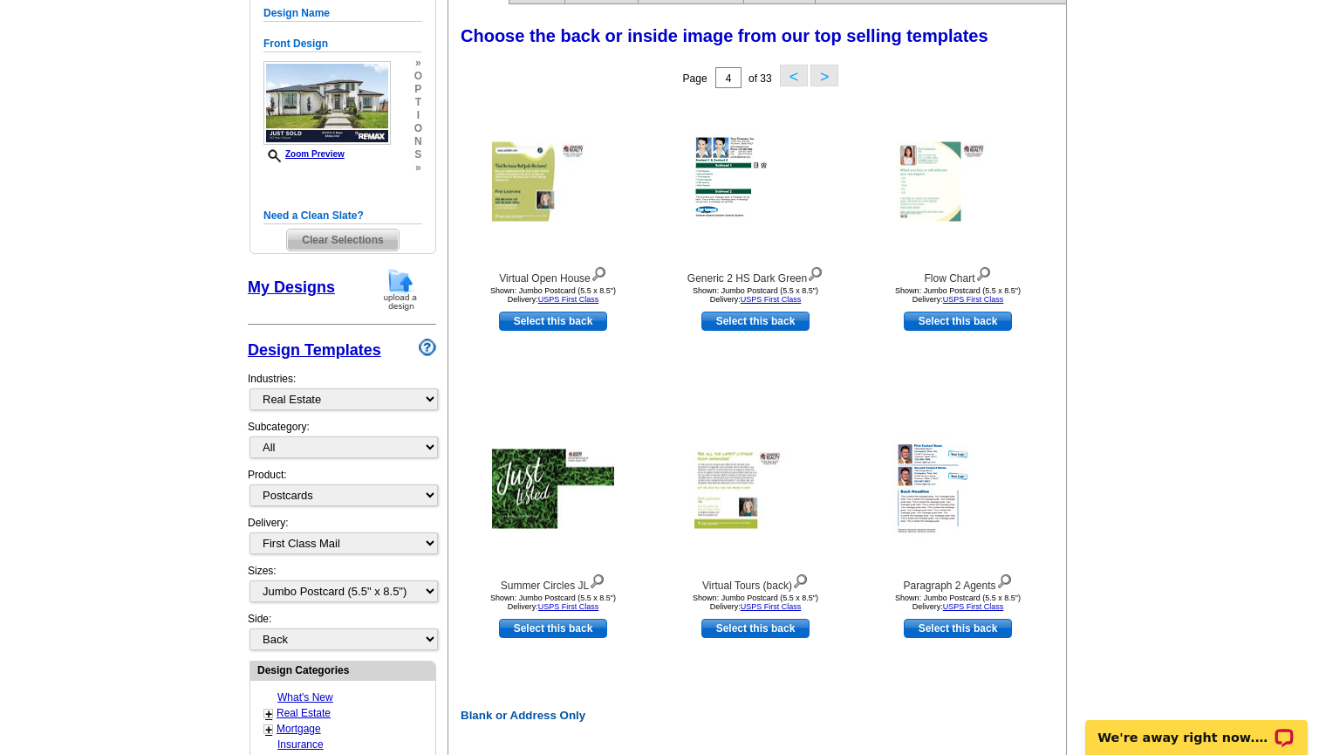
click at [827, 79] on button ">" at bounding box center [824, 76] width 28 height 22
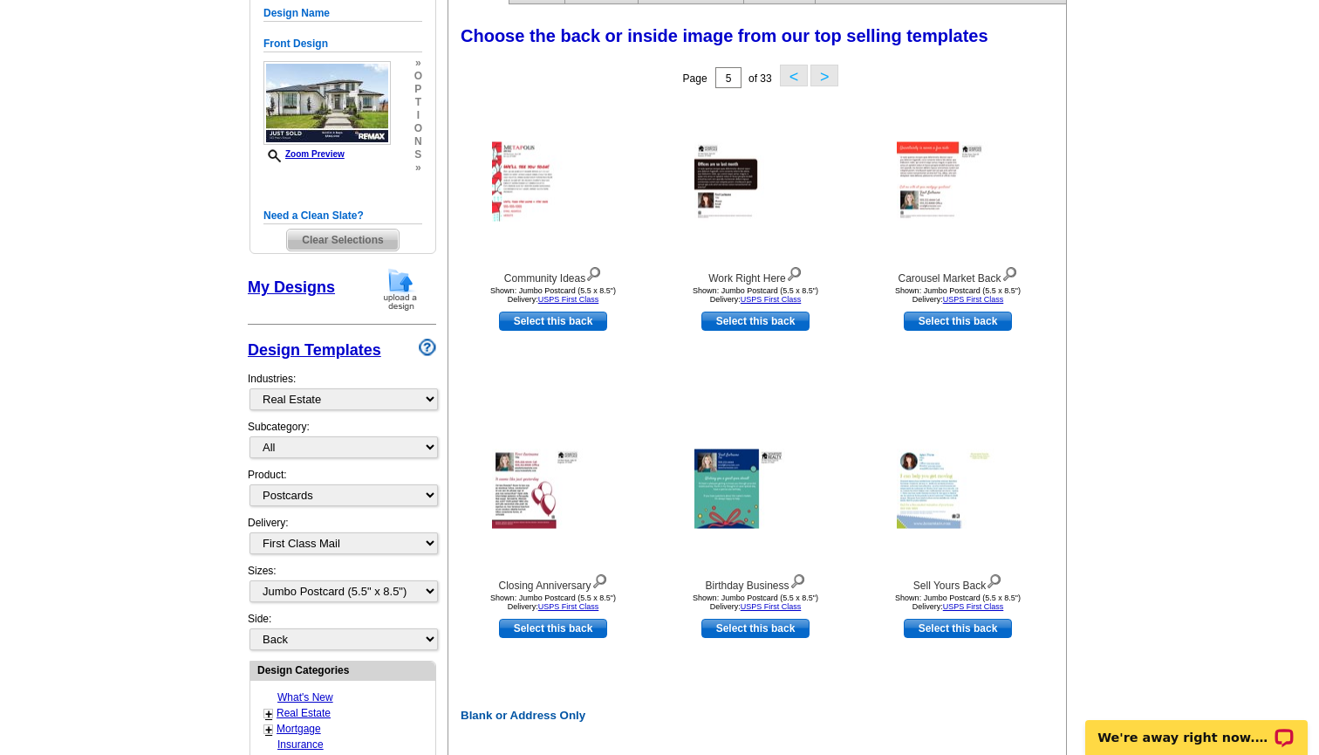
click at [827, 79] on button ">" at bounding box center [824, 76] width 28 height 22
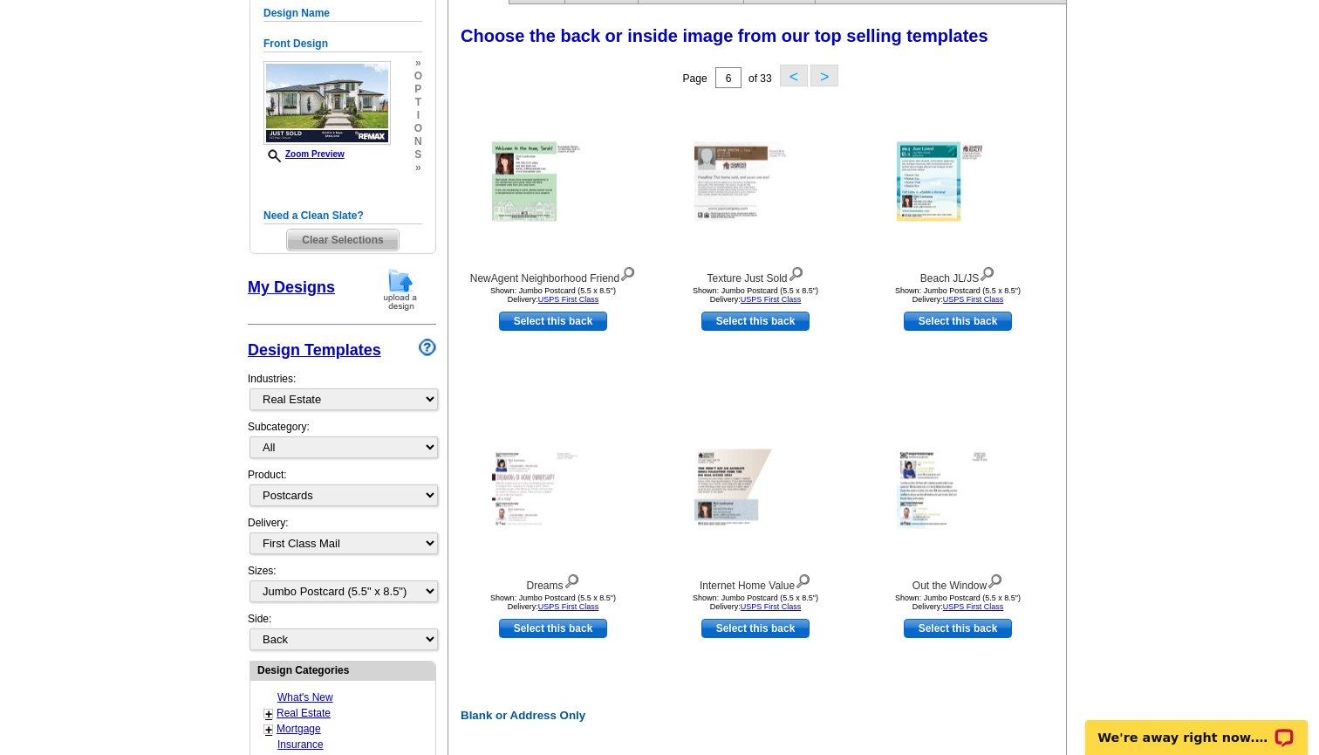
click at [827, 79] on button ">" at bounding box center [824, 76] width 28 height 22
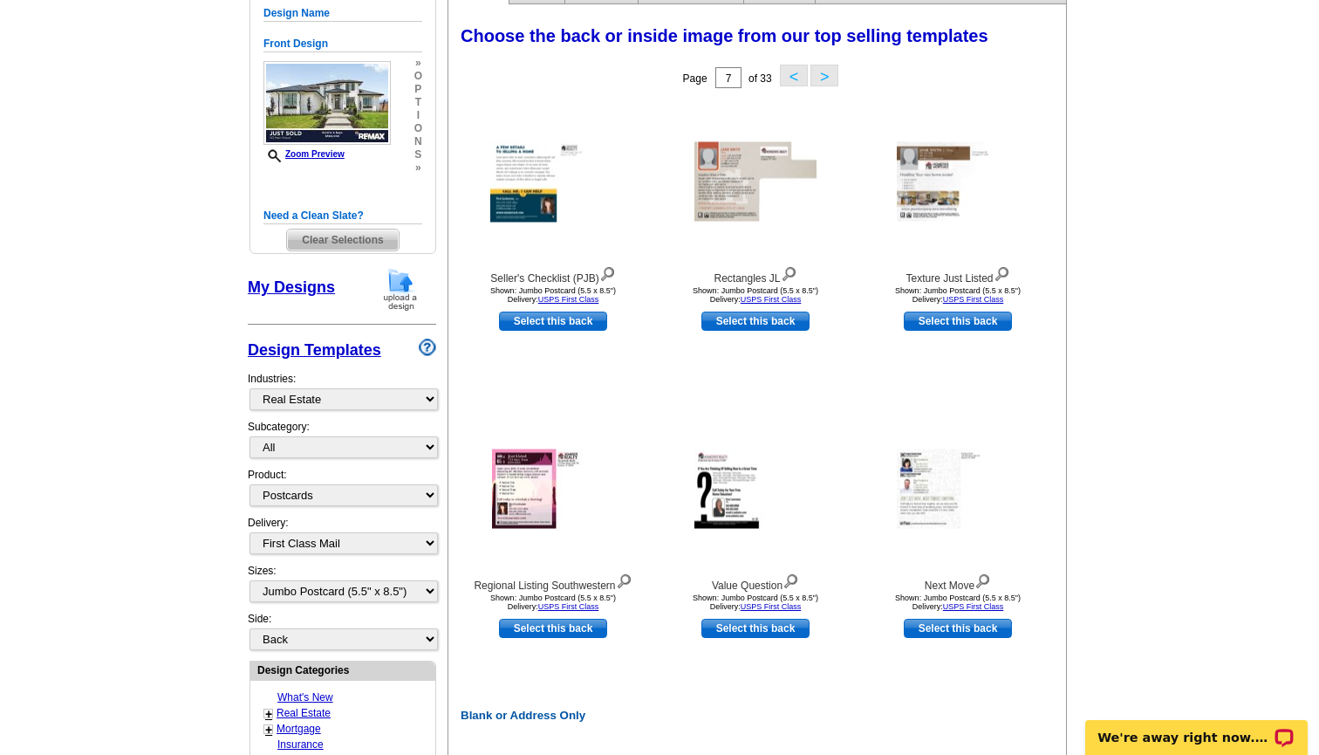
click at [827, 79] on button ">" at bounding box center [824, 76] width 28 height 22
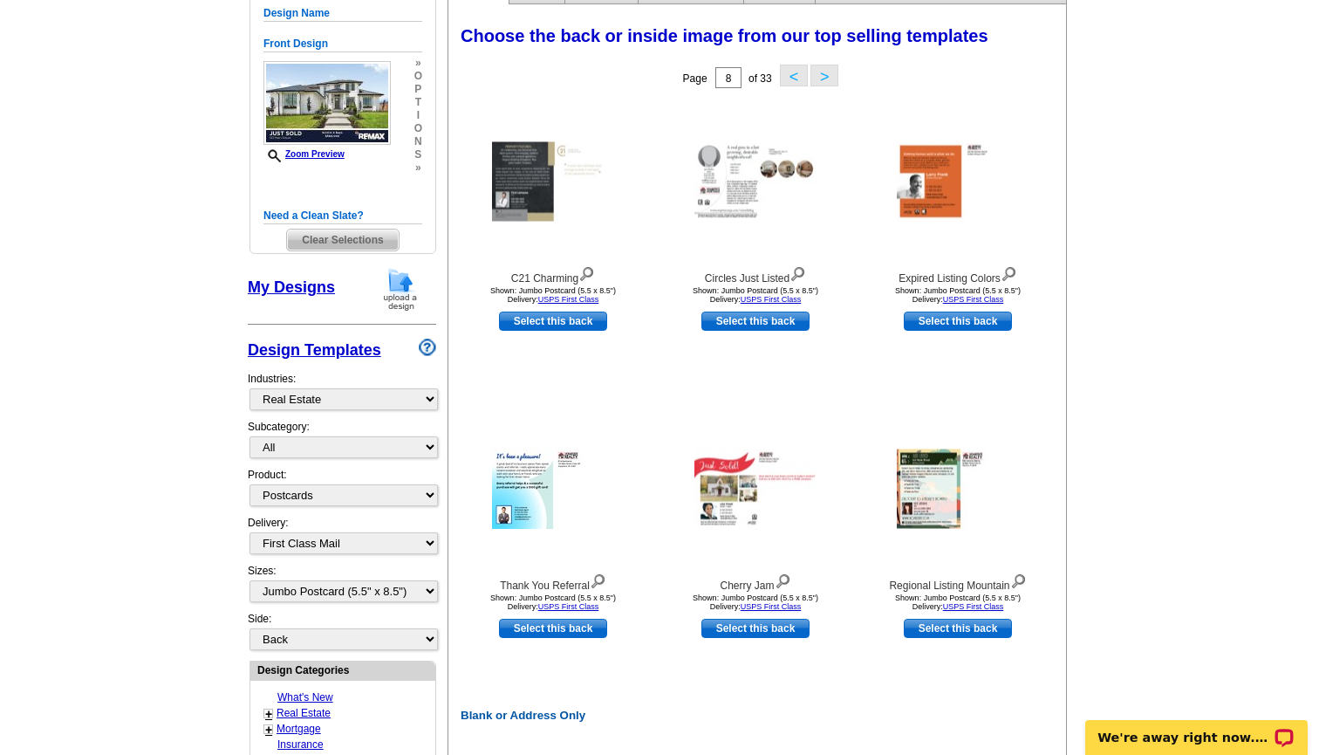
click at [827, 79] on button ">" at bounding box center [824, 76] width 28 height 22
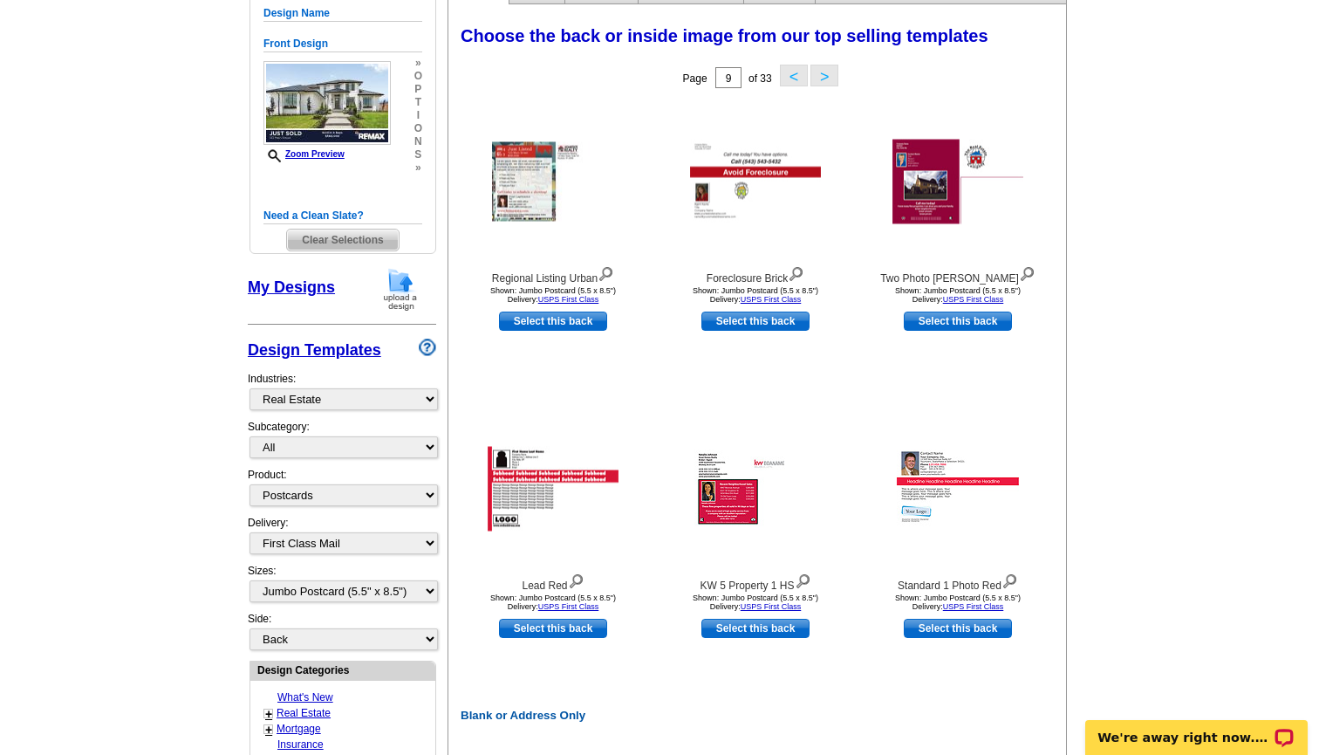
click at [827, 79] on button ">" at bounding box center [824, 76] width 28 height 22
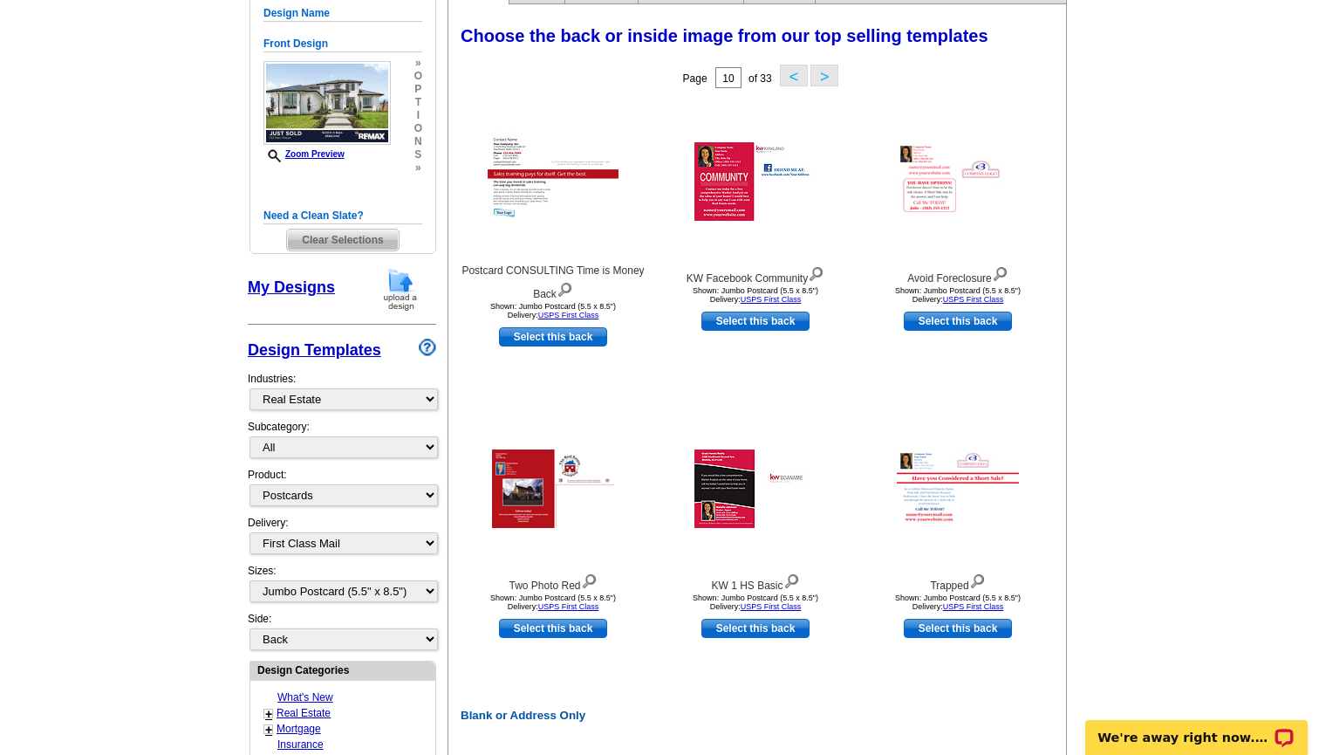
click at [827, 79] on button ">" at bounding box center [824, 76] width 28 height 22
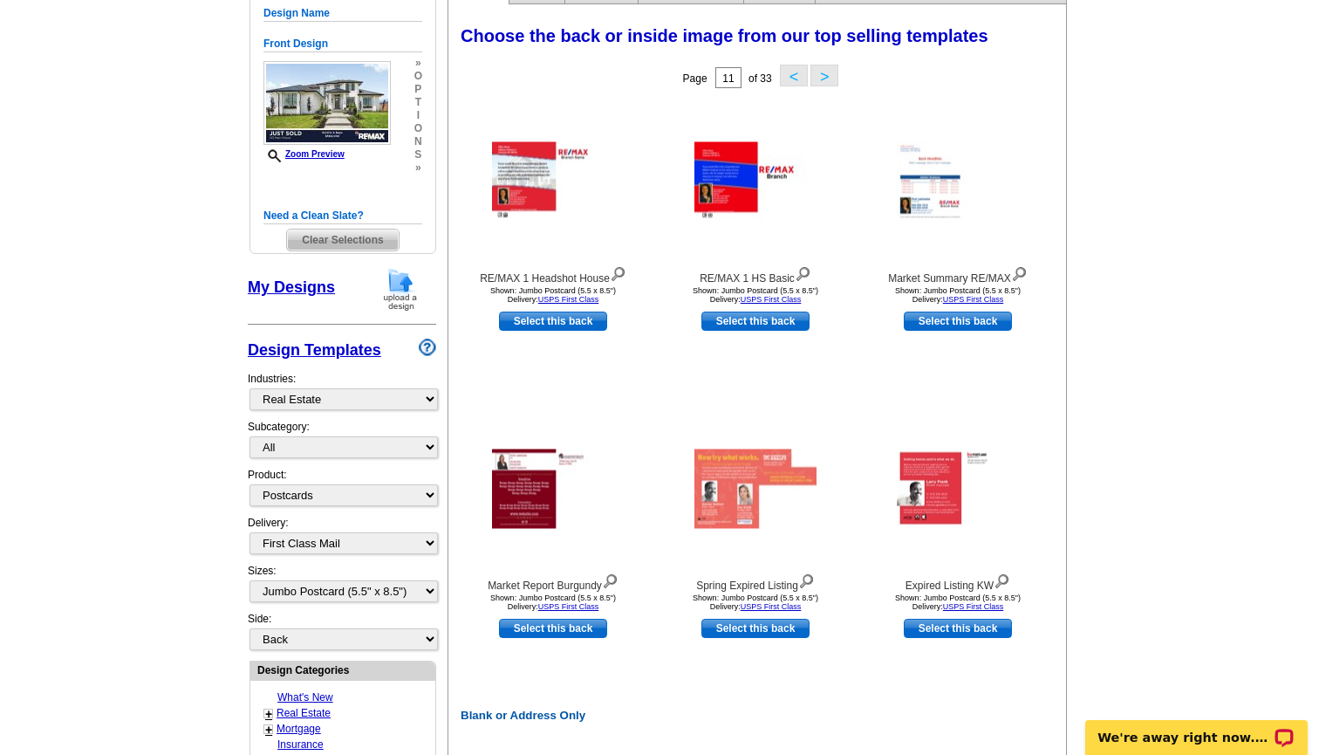
click at [827, 79] on button ">" at bounding box center [824, 76] width 28 height 22
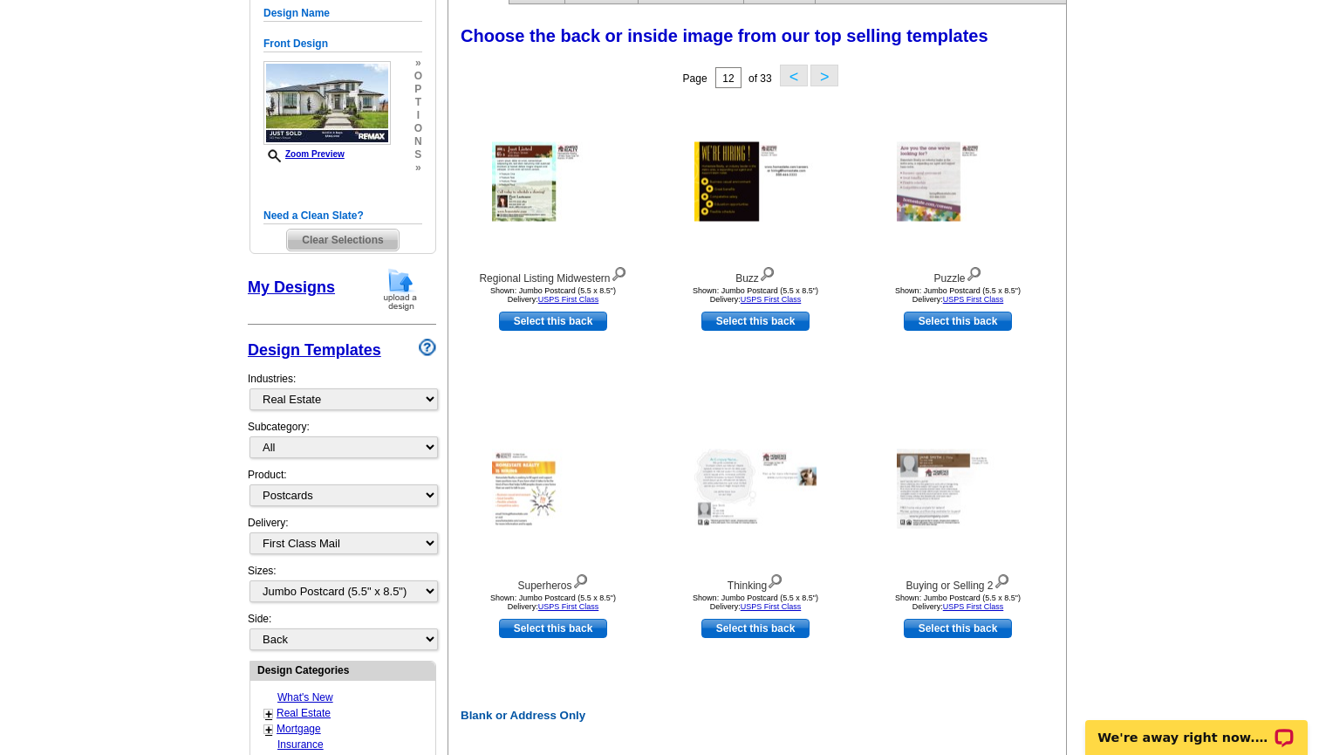
click at [827, 79] on button ">" at bounding box center [824, 76] width 28 height 22
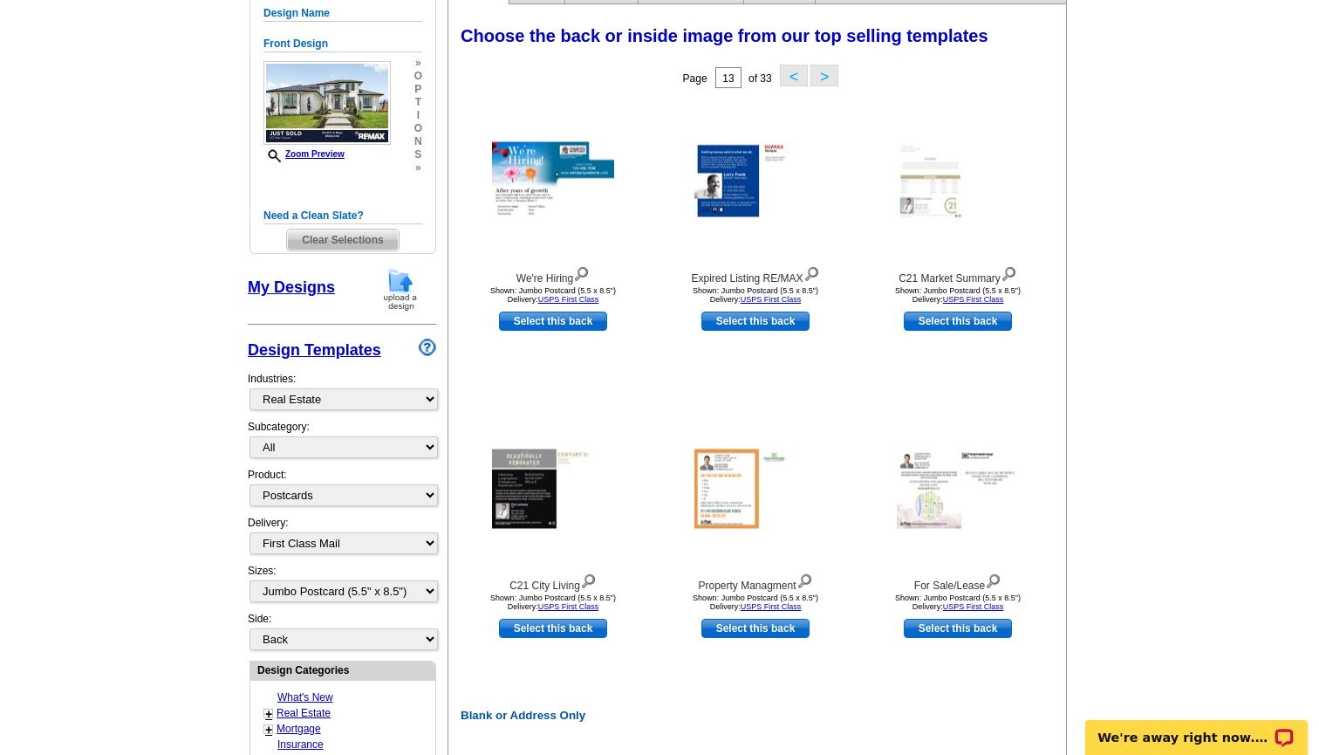
click at [827, 79] on button ">" at bounding box center [824, 76] width 28 height 22
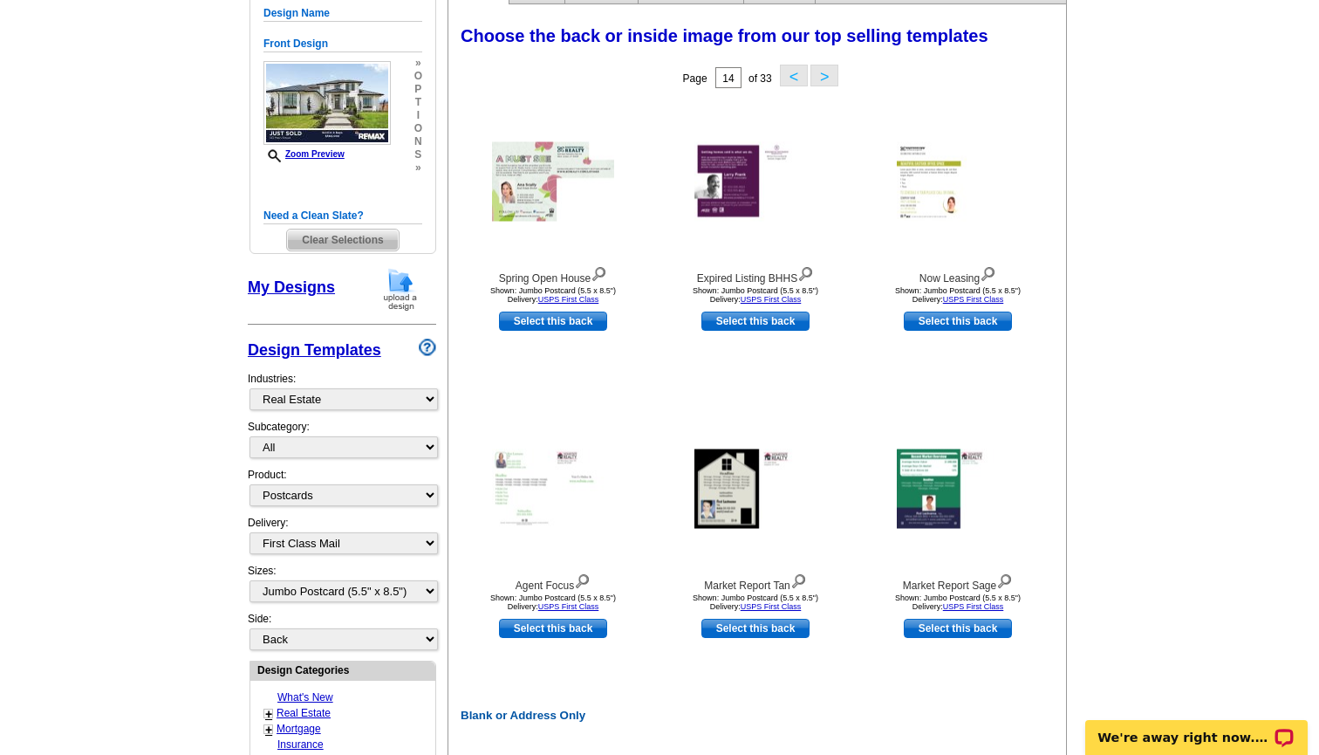
click at [827, 79] on button ">" at bounding box center [824, 76] width 28 height 22
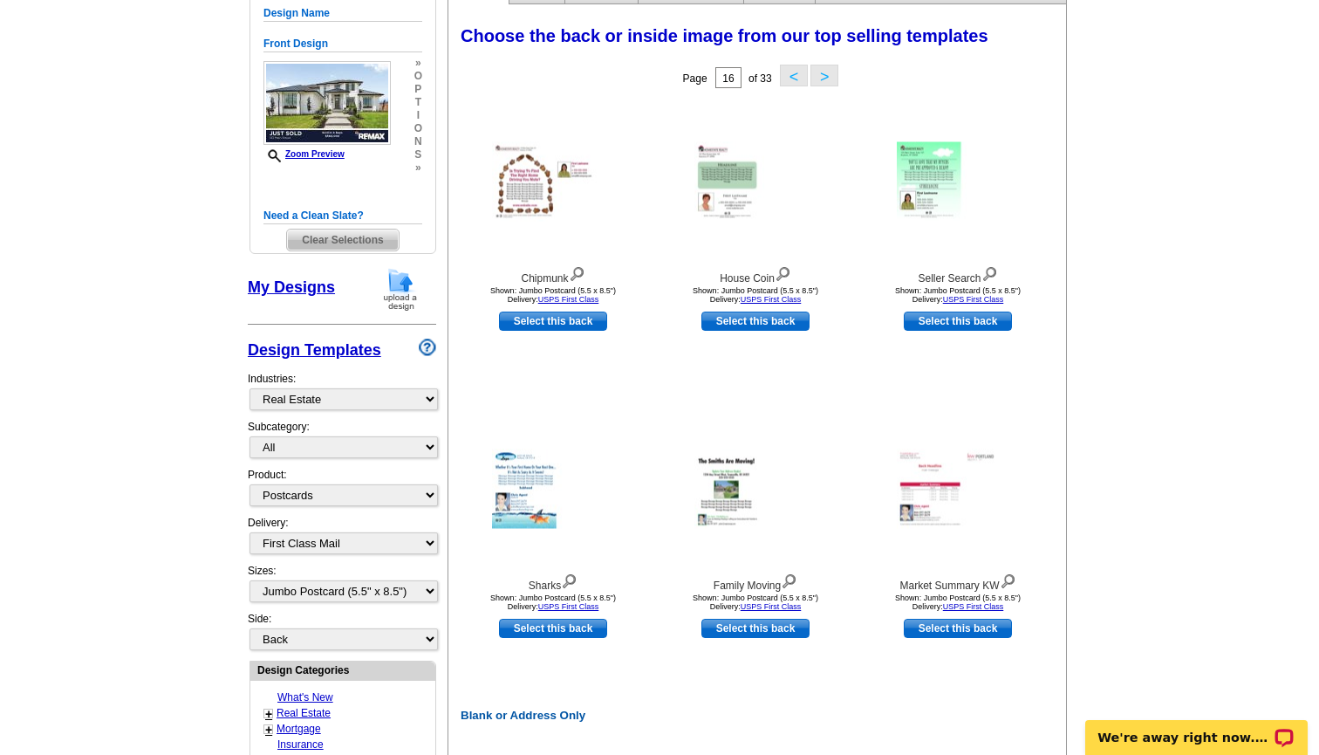
click at [827, 79] on button ">" at bounding box center [824, 76] width 28 height 22
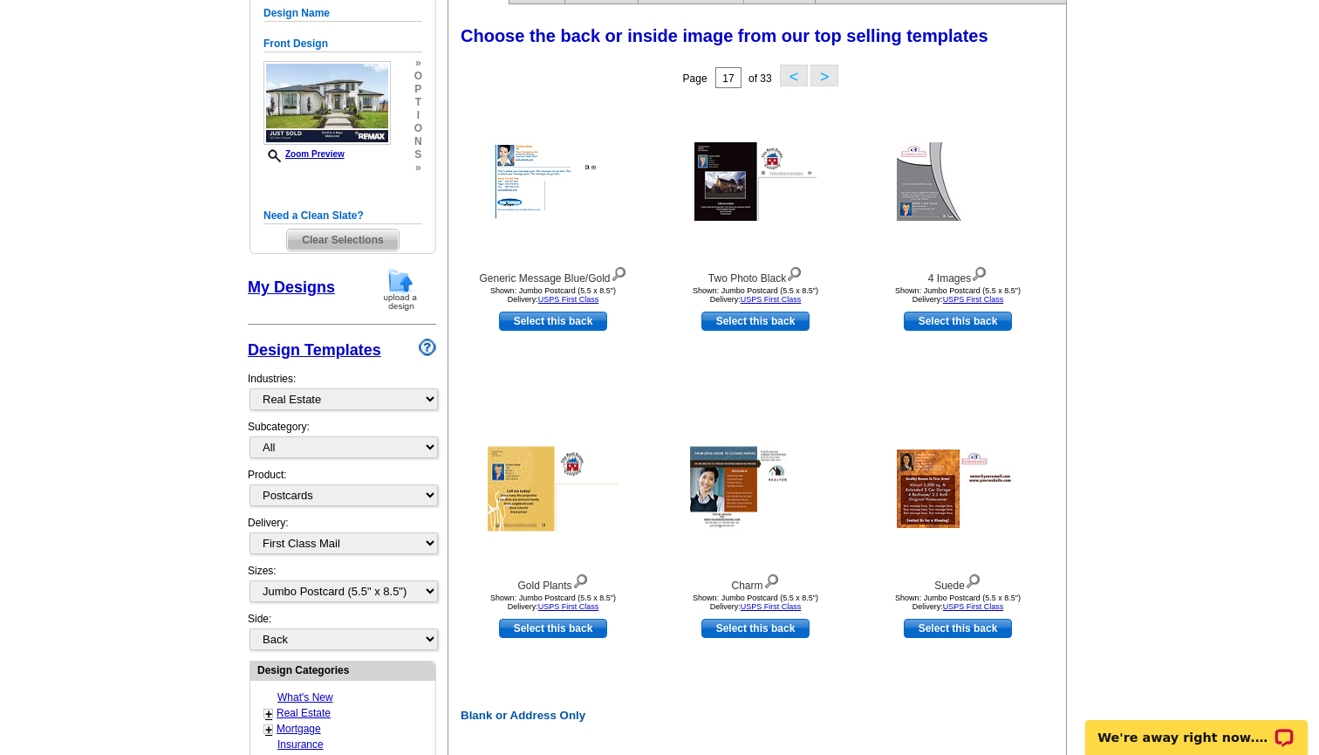
click at [828, 79] on button ">" at bounding box center [824, 76] width 28 height 22
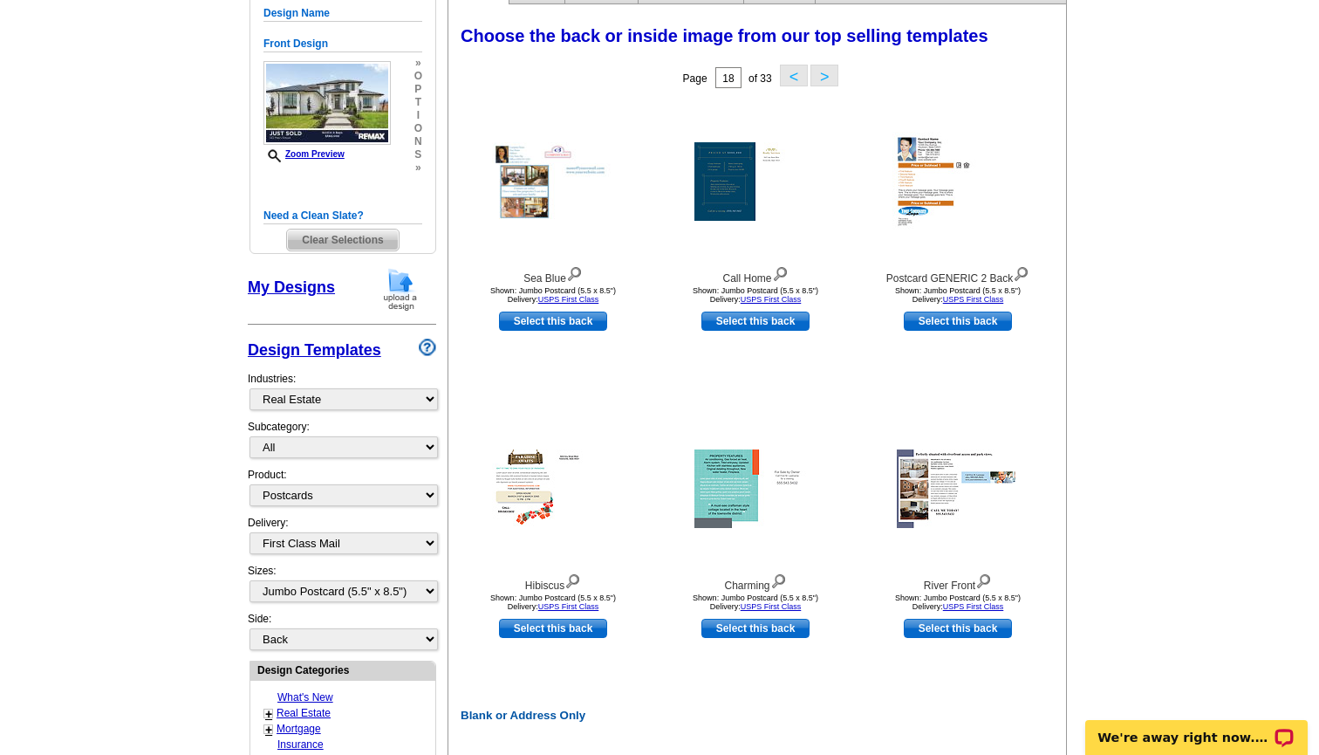
click at [828, 79] on button ">" at bounding box center [824, 76] width 28 height 22
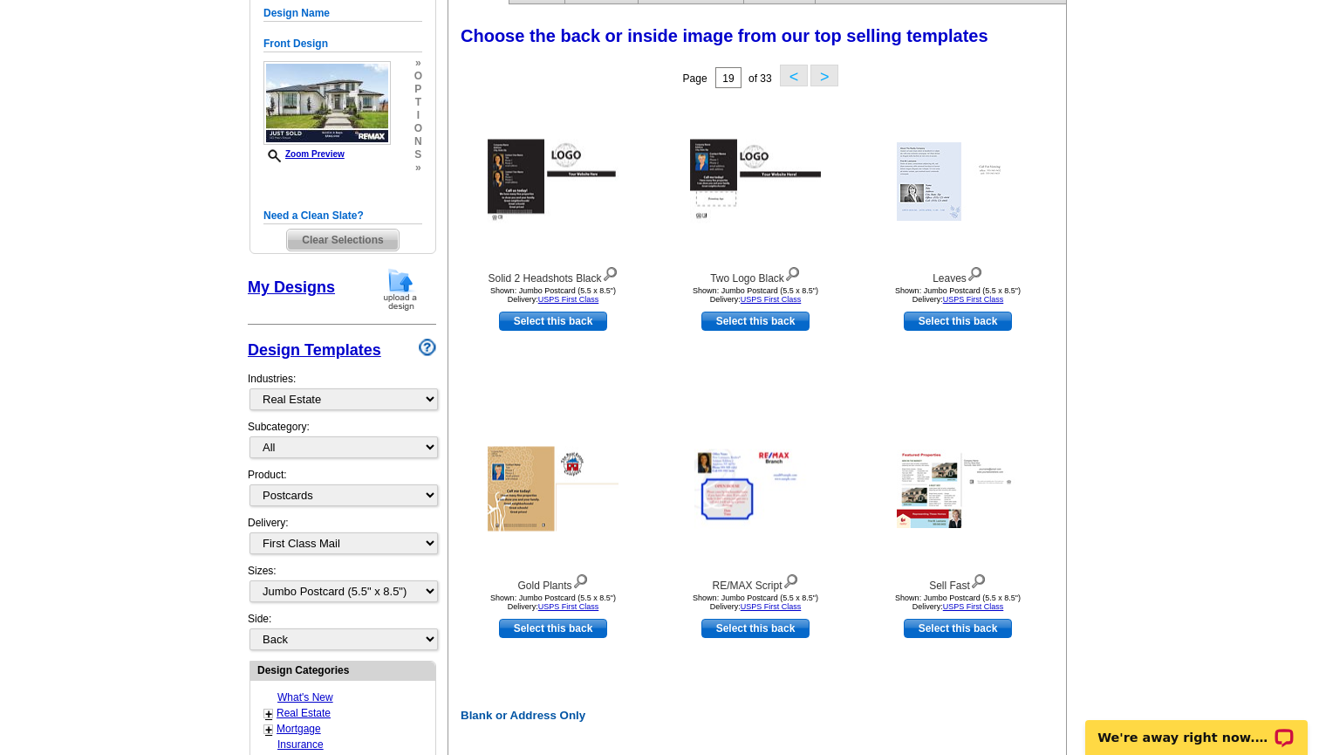
click at [828, 79] on button ">" at bounding box center [824, 76] width 28 height 22
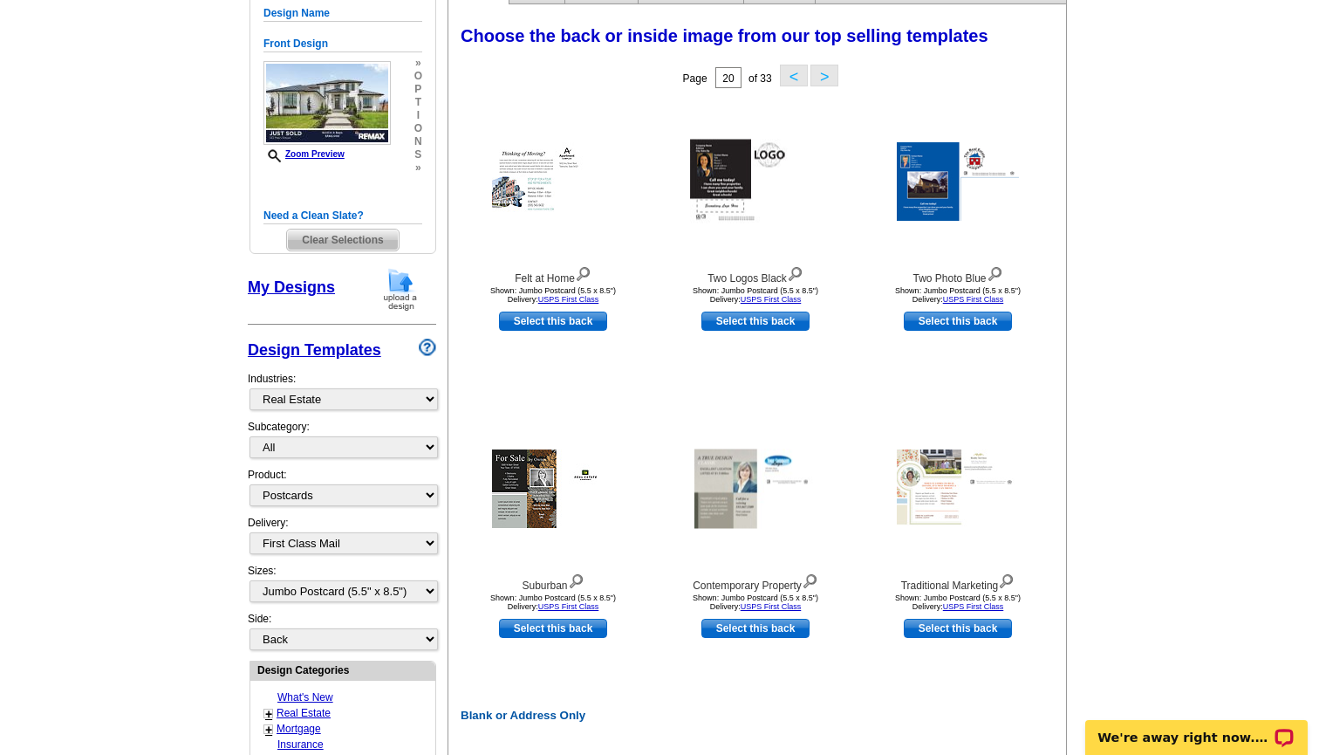
click at [828, 79] on button ">" at bounding box center [824, 76] width 28 height 22
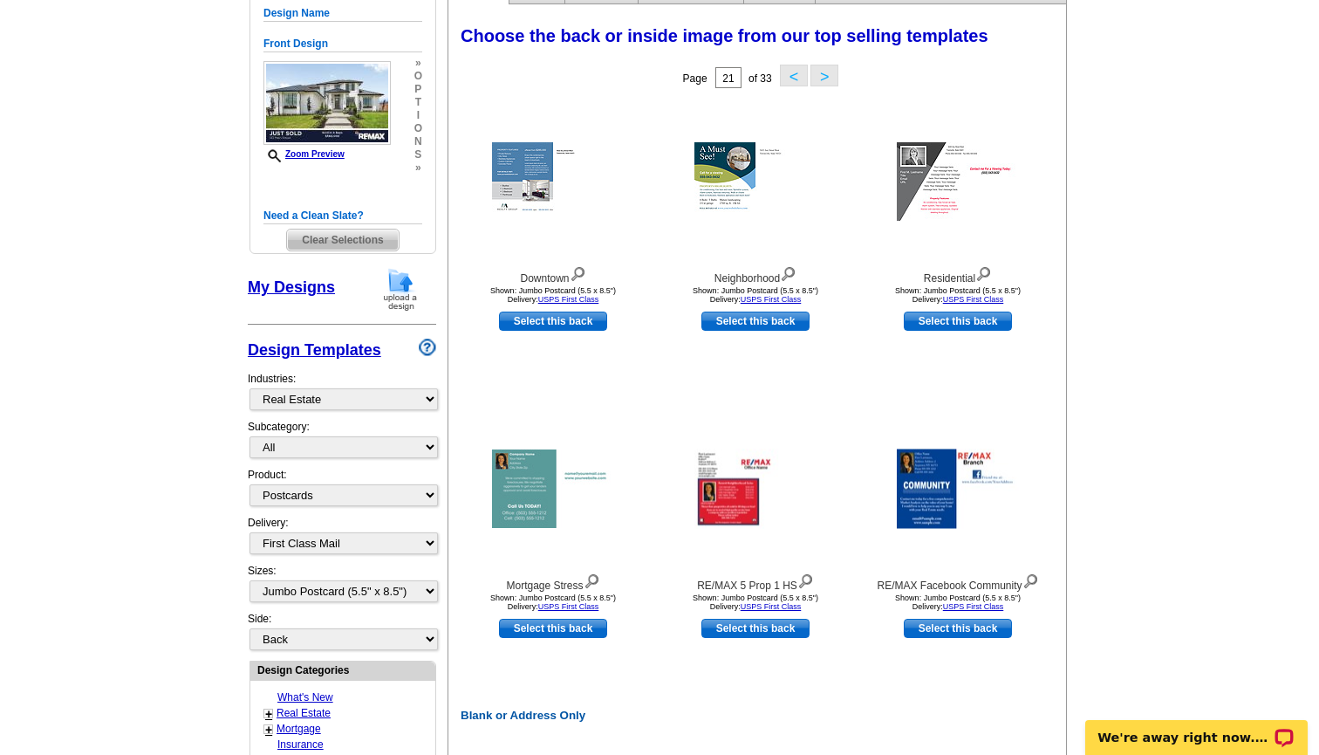
click at [828, 78] on button ">" at bounding box center [824, 76] width 28 height 22
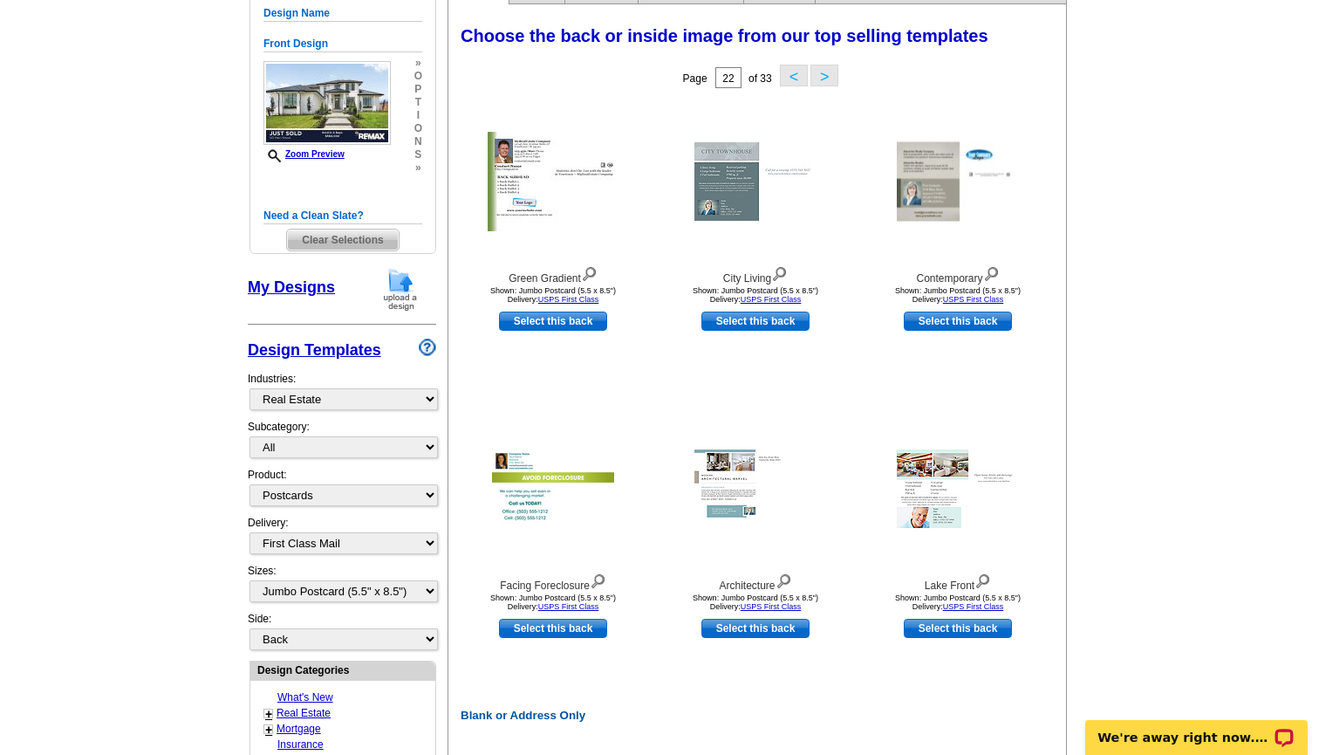
click at [828, 78] on button ">" at bounding box center [824, 76] width 28 height 22
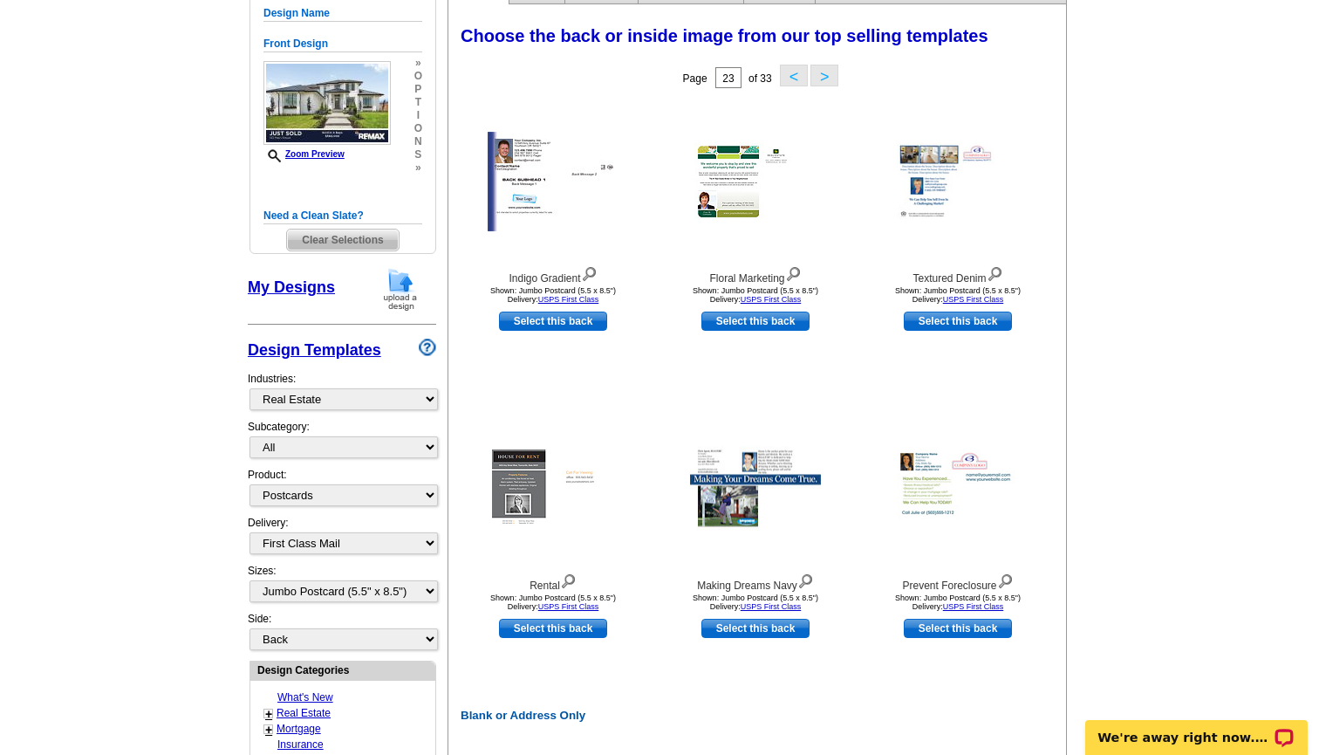
click at [827, 76] on button ">" at bounding box center [824, 76] width 28 height 22
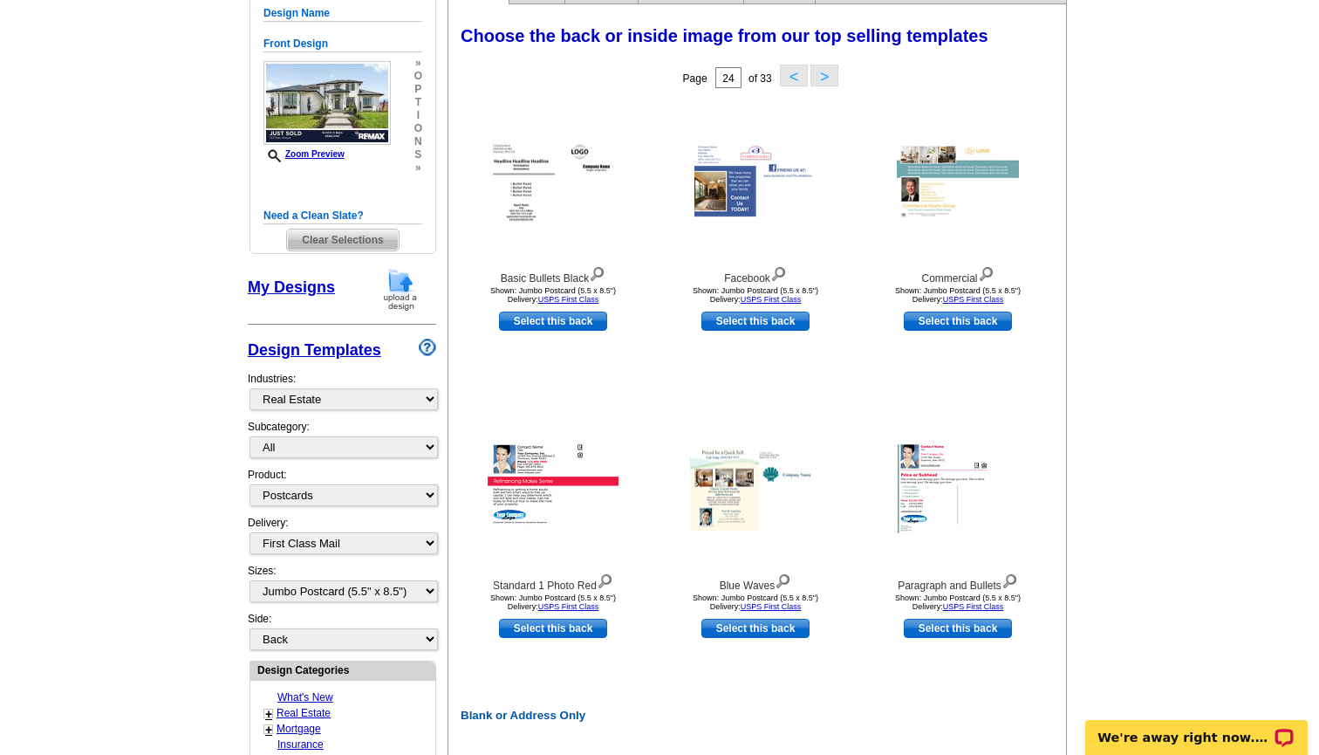
click at [827, 76] on button ">" at bounding box center [824, 76] width 28 height 22
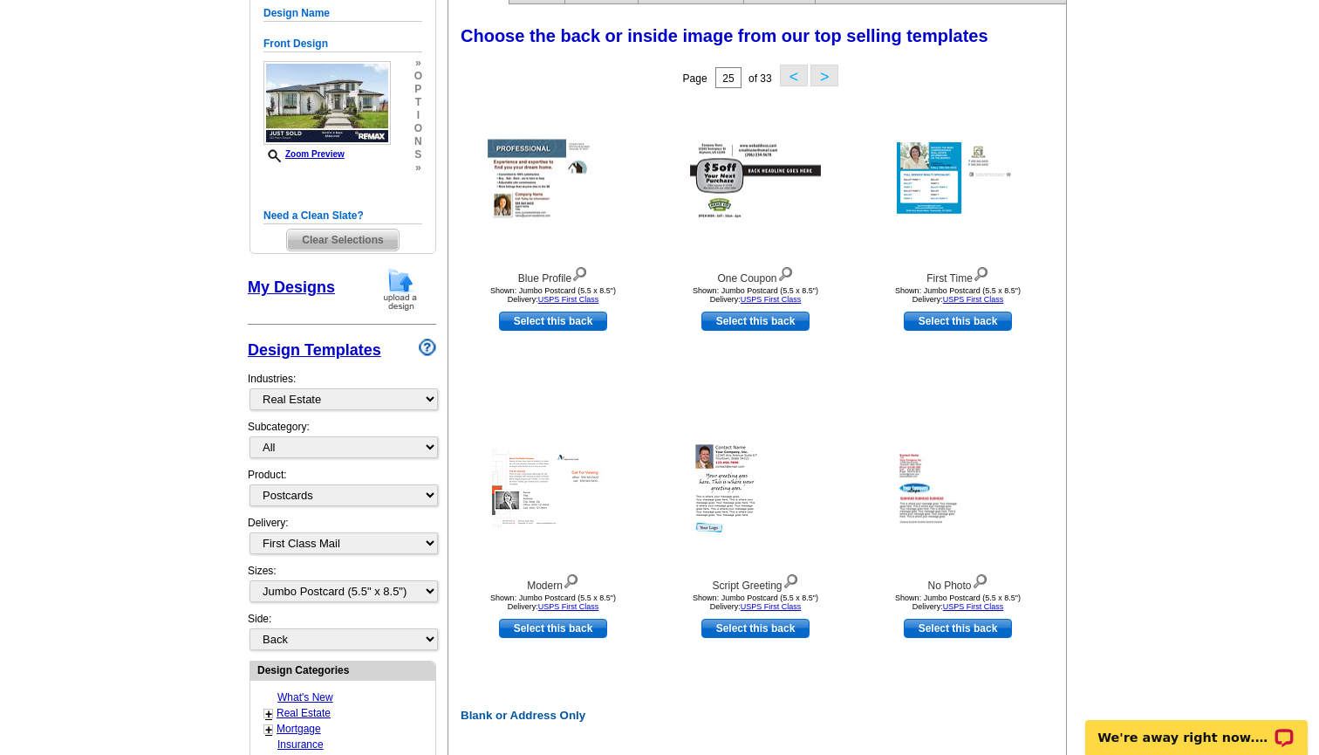
click at [827, 74] on button ">" at bounding box center [824, 76] width 28 height 22
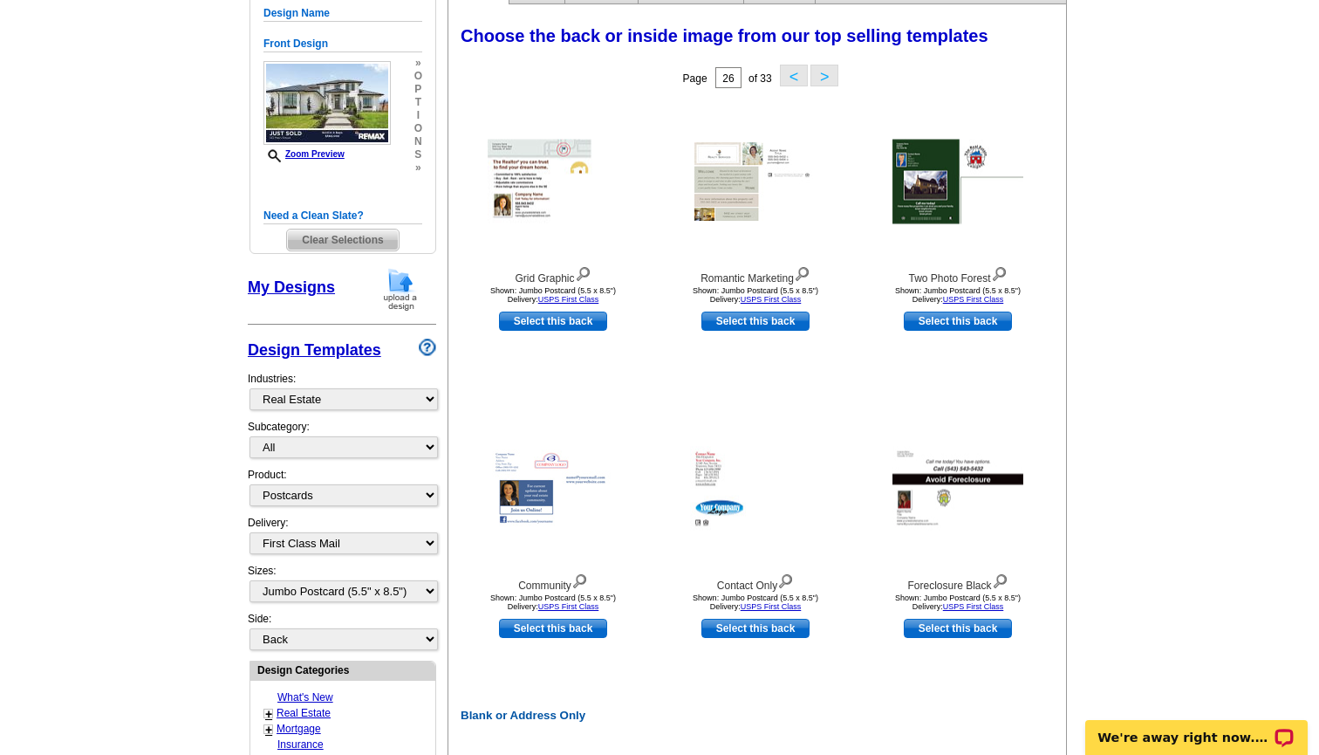
click at [827, 74] on button ">" at bounding box center [824, 76] width 28 height 22
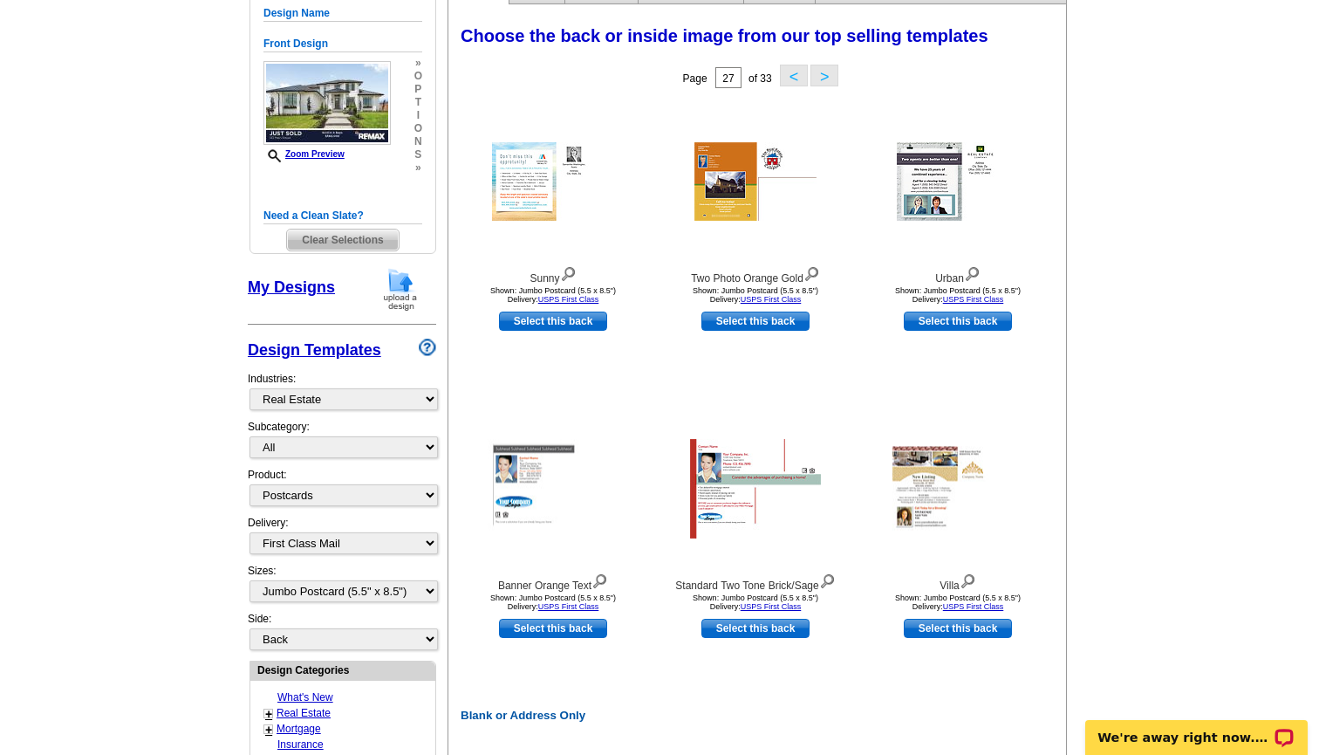
click at [827, 74] on button ">" at bounding box center [824, 76] width 28 height 22
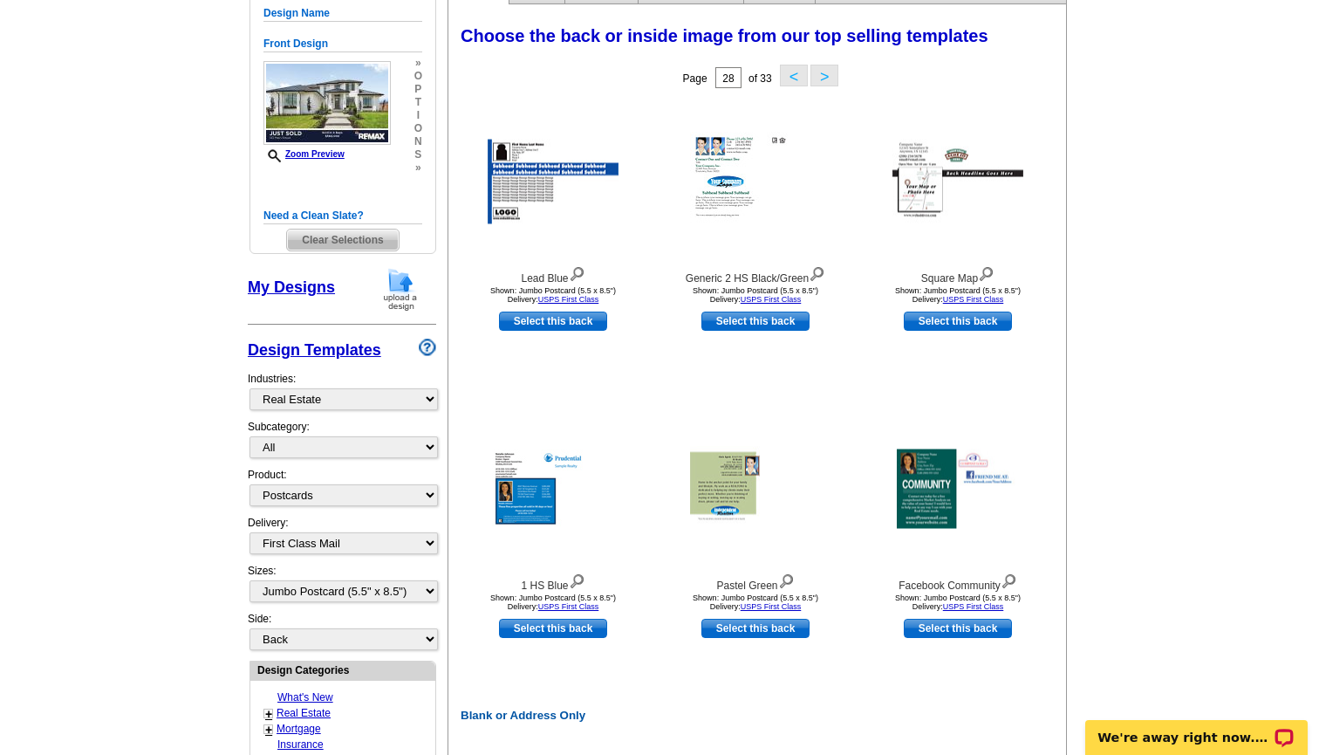
click at [827, 74] on button ">" at bounding box center [824, 76] width 28 height 22
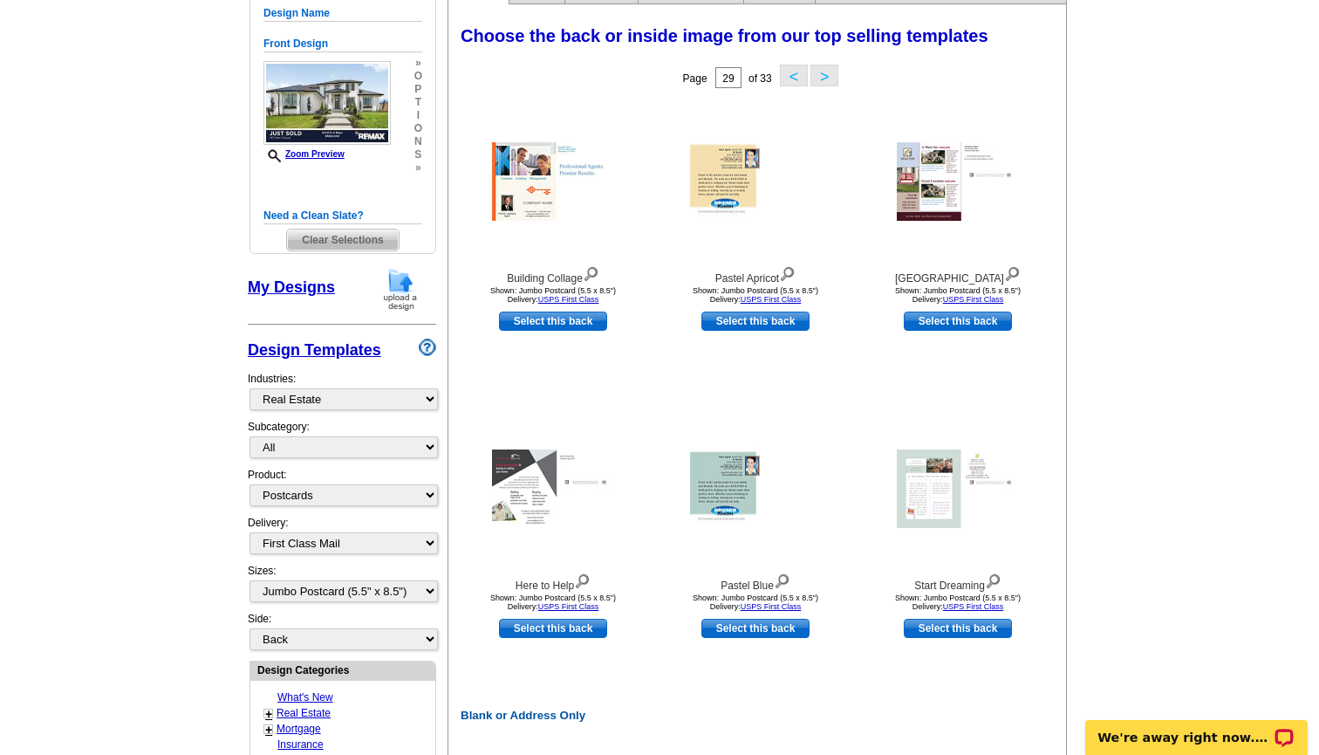
click at [825, 74] on button ">" at bounding box center [824, 76] width 28 height 22
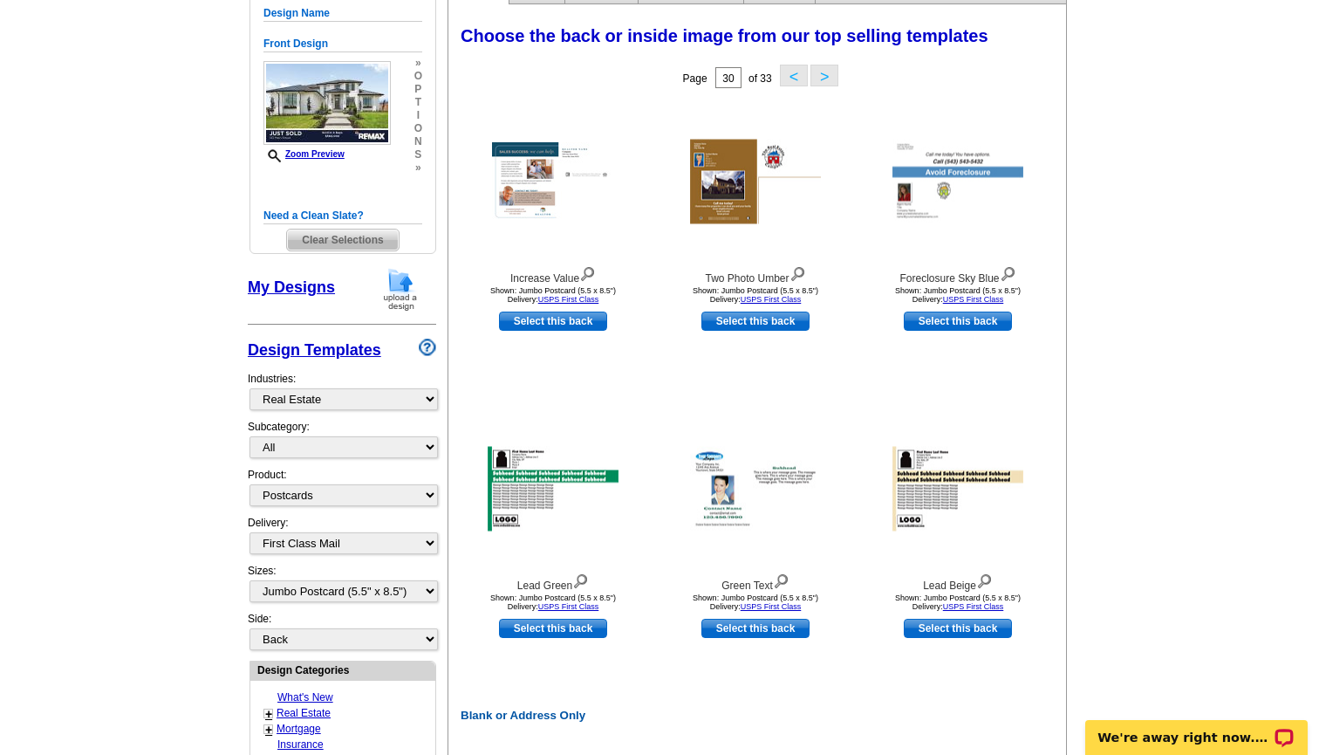
click at [825, 74] on button ">" at bounding box center [824, 76] width 28 height 22
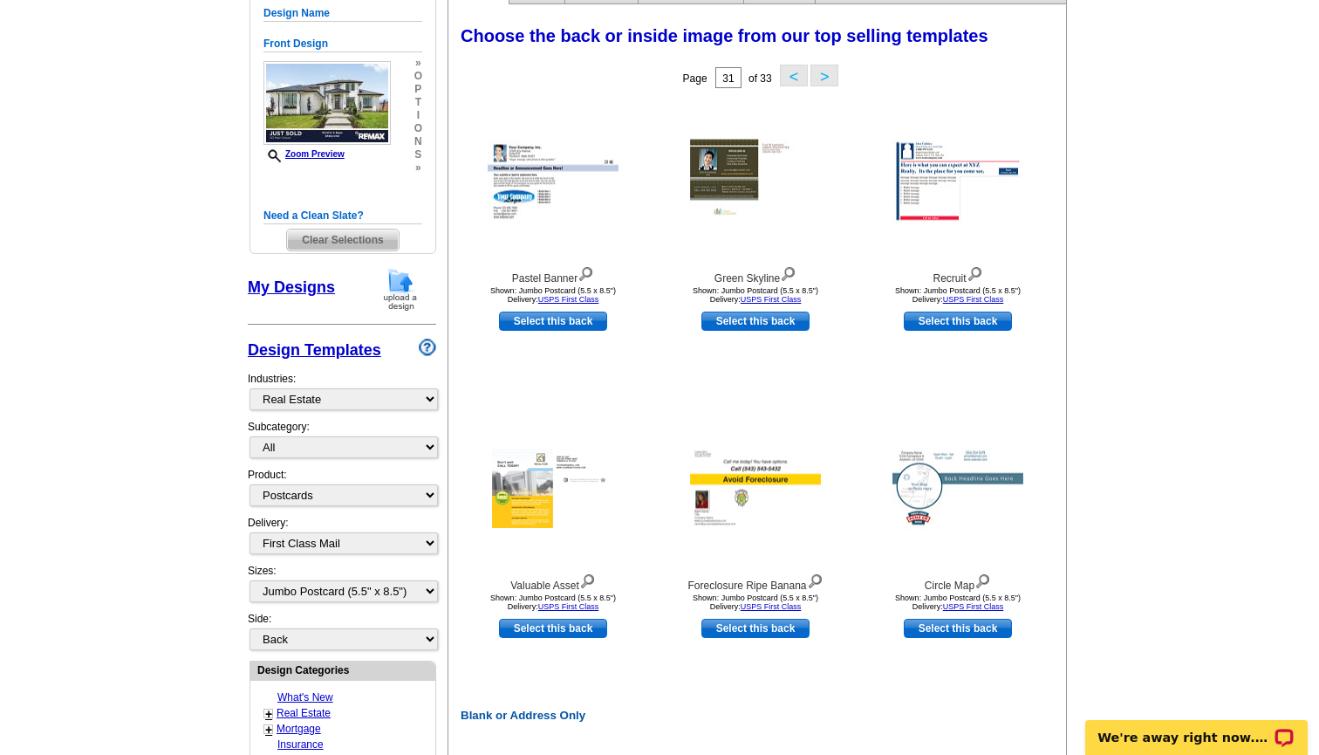
click at [825, 74] on button ">" at bounding box center [824, 76] width 28 height 22
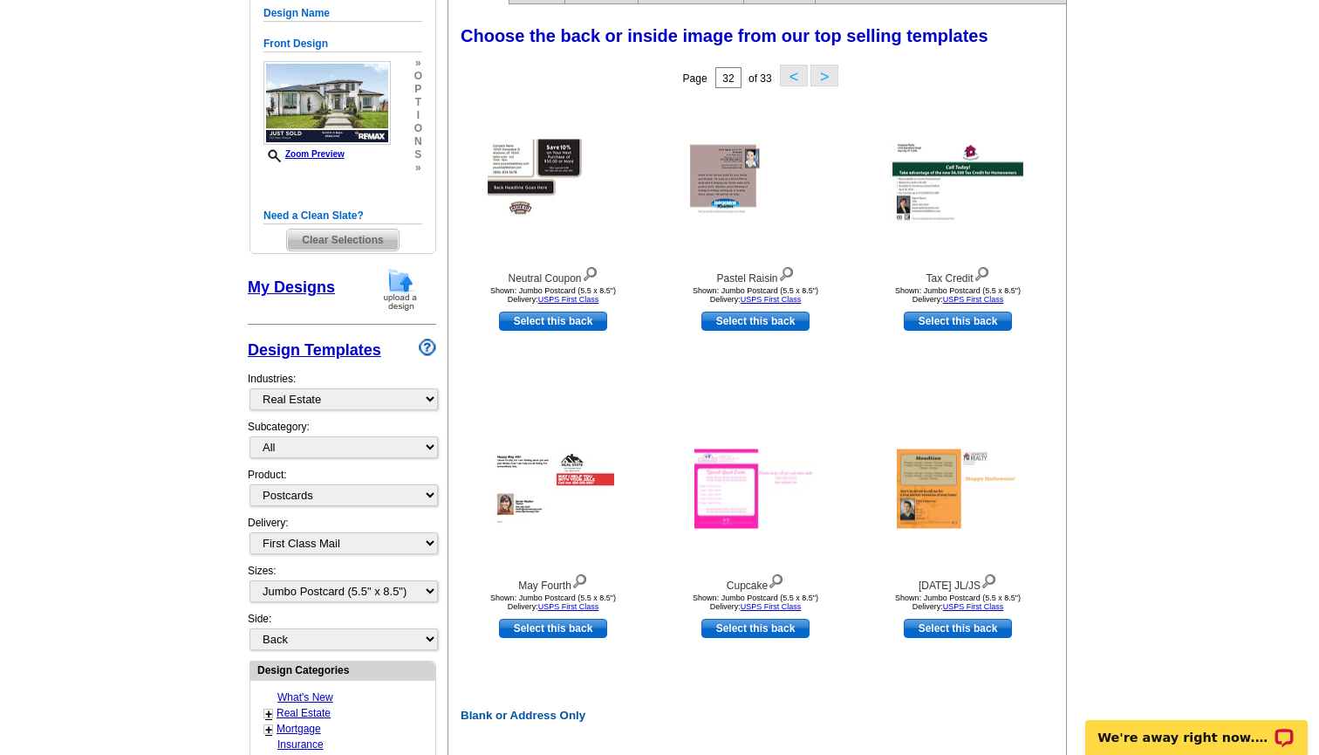
click at [825, 74] on button ">" at bounding box center [824, 76] width 28 height 22
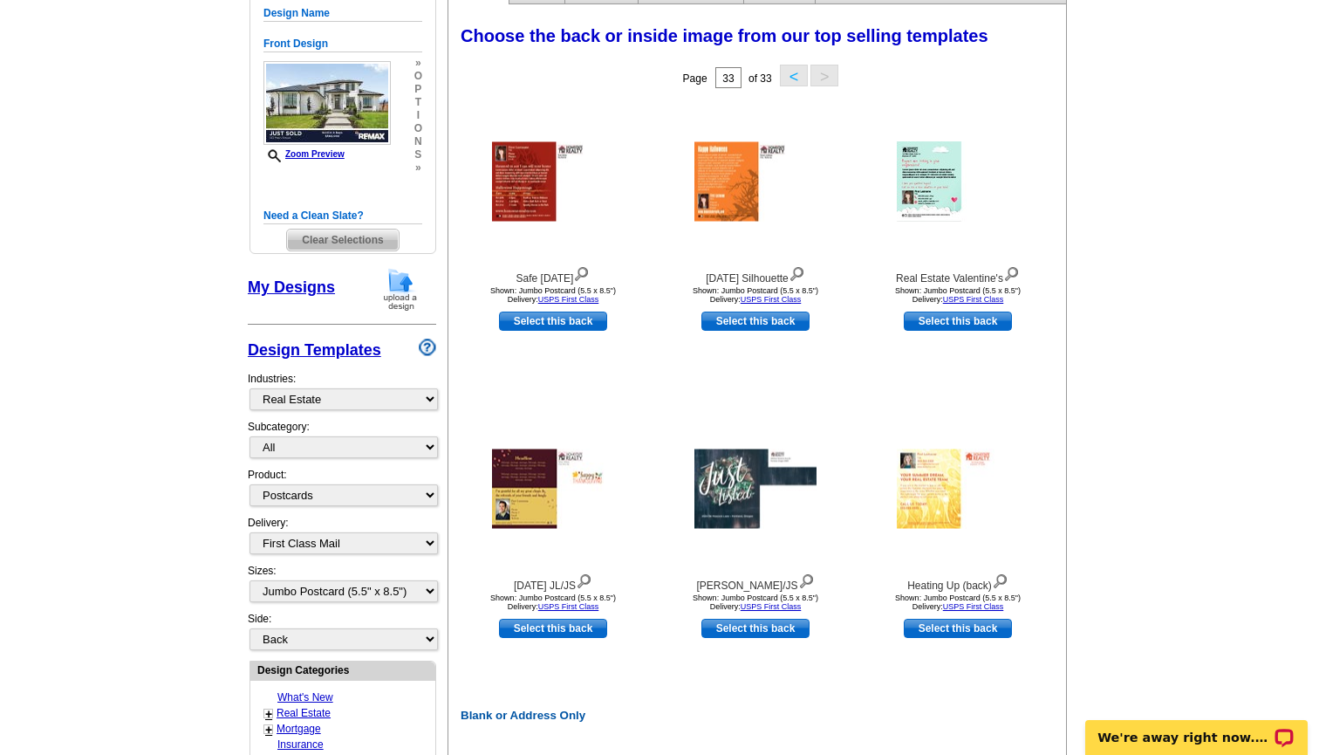
click at [790, 69] on button "<" at bounding box center [794, 76] width 28 height 22
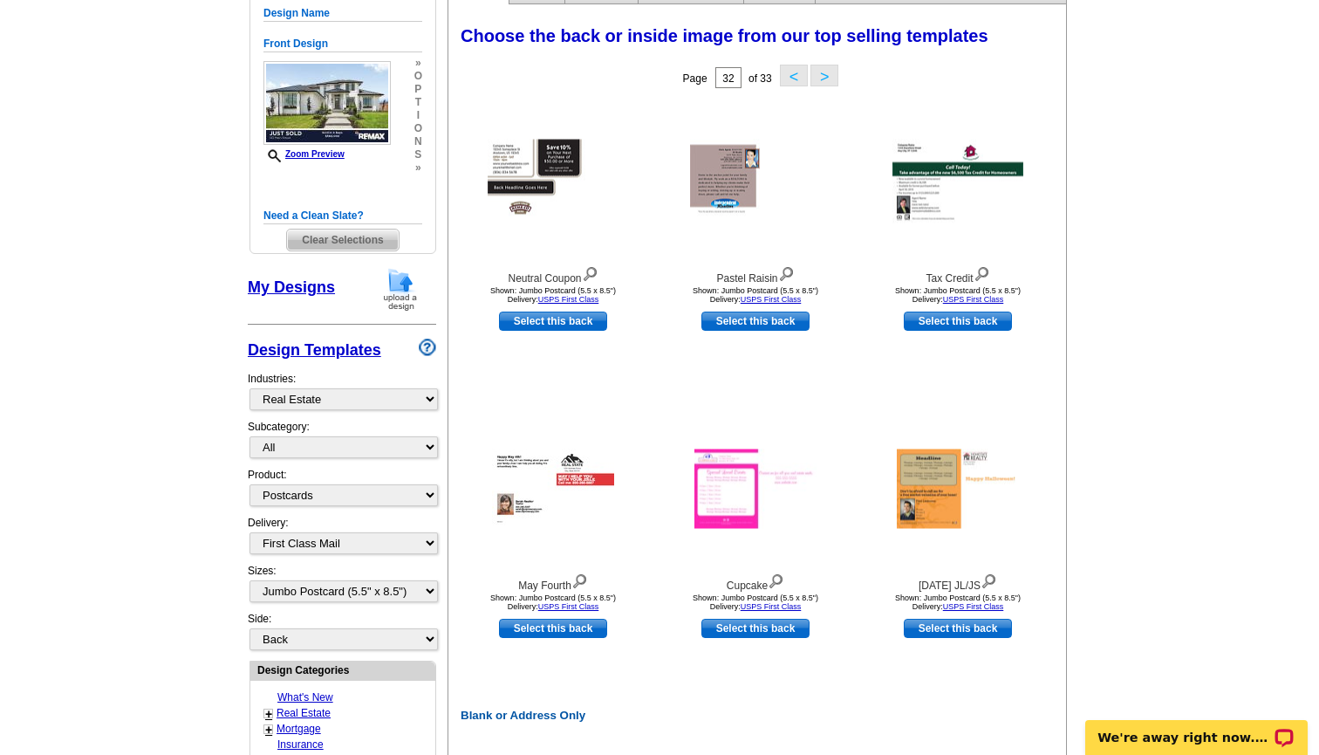
click at [789, 69] on button "<" at bounding box center [794, 76] width 28 height 22
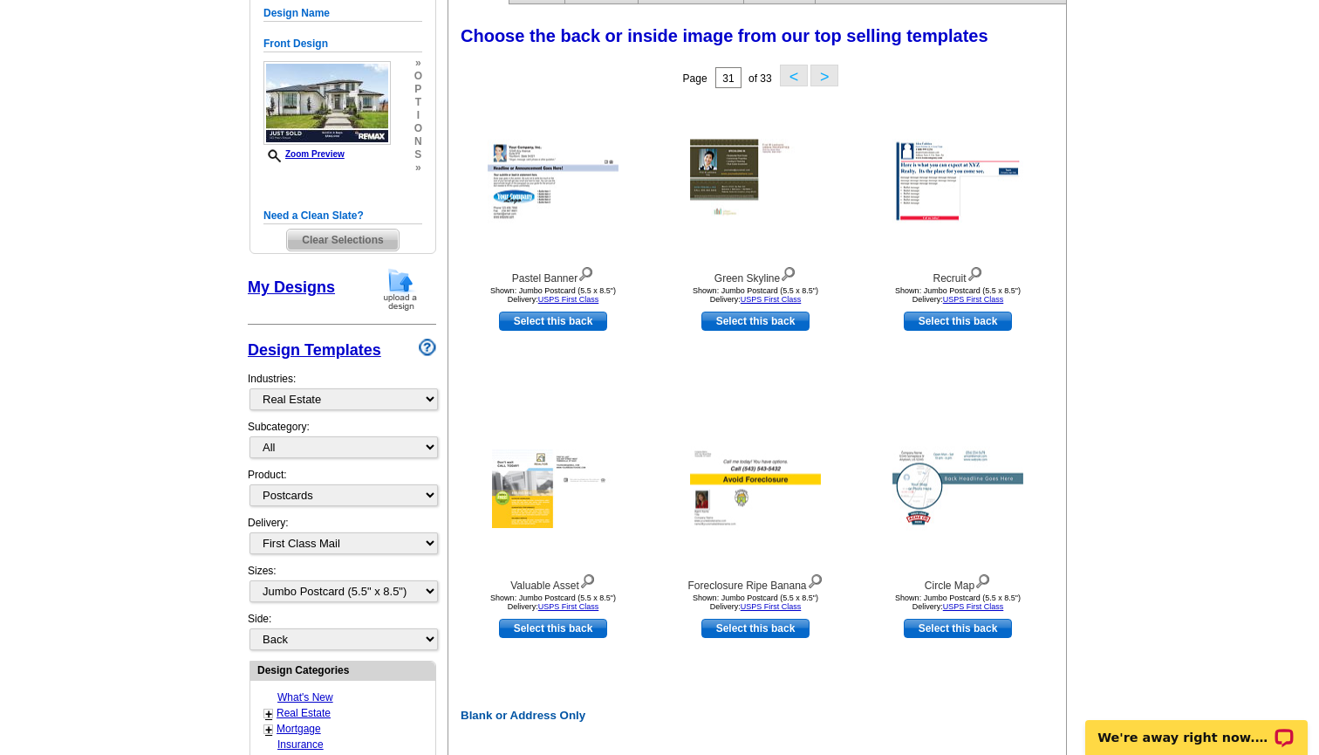
click at [789, 69] on button "<" at bounding box center [794, 76] width 28 height 22
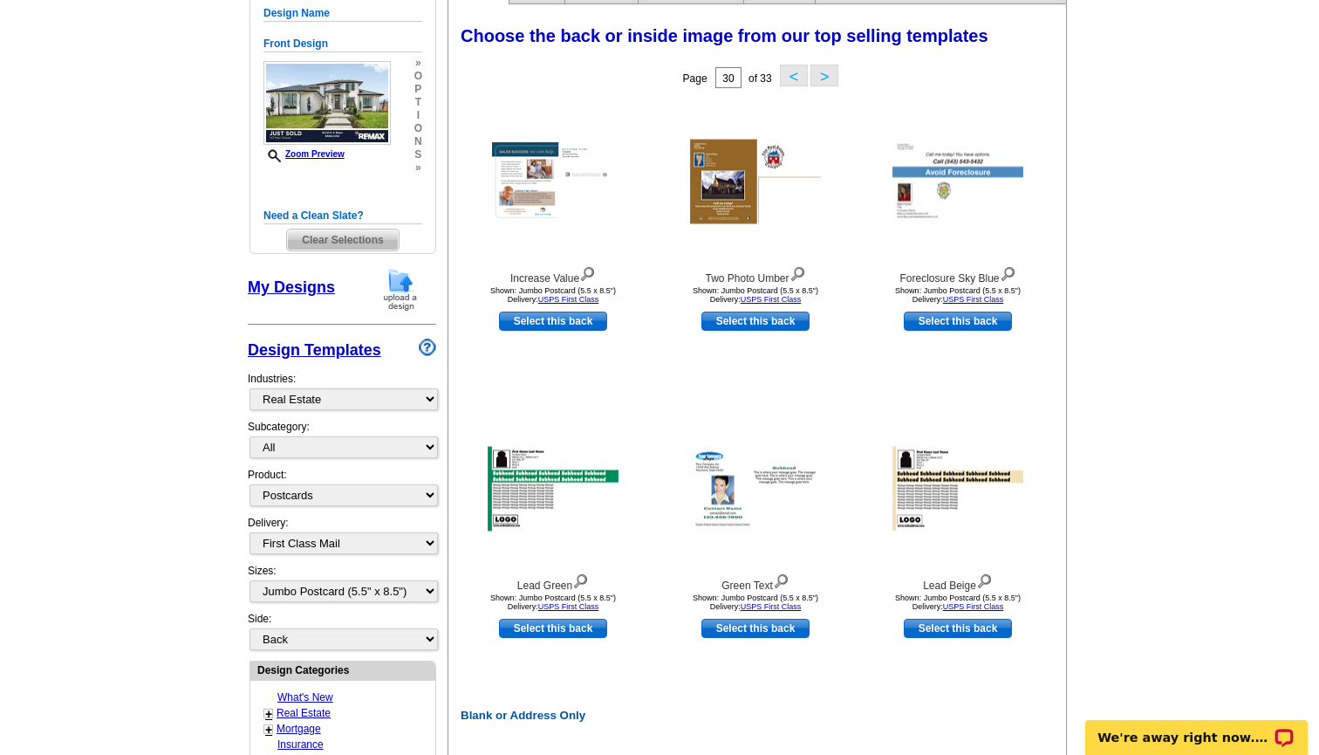
click at [789, 69] on button "<" at bounding box center [794, 76] width 28 height 22
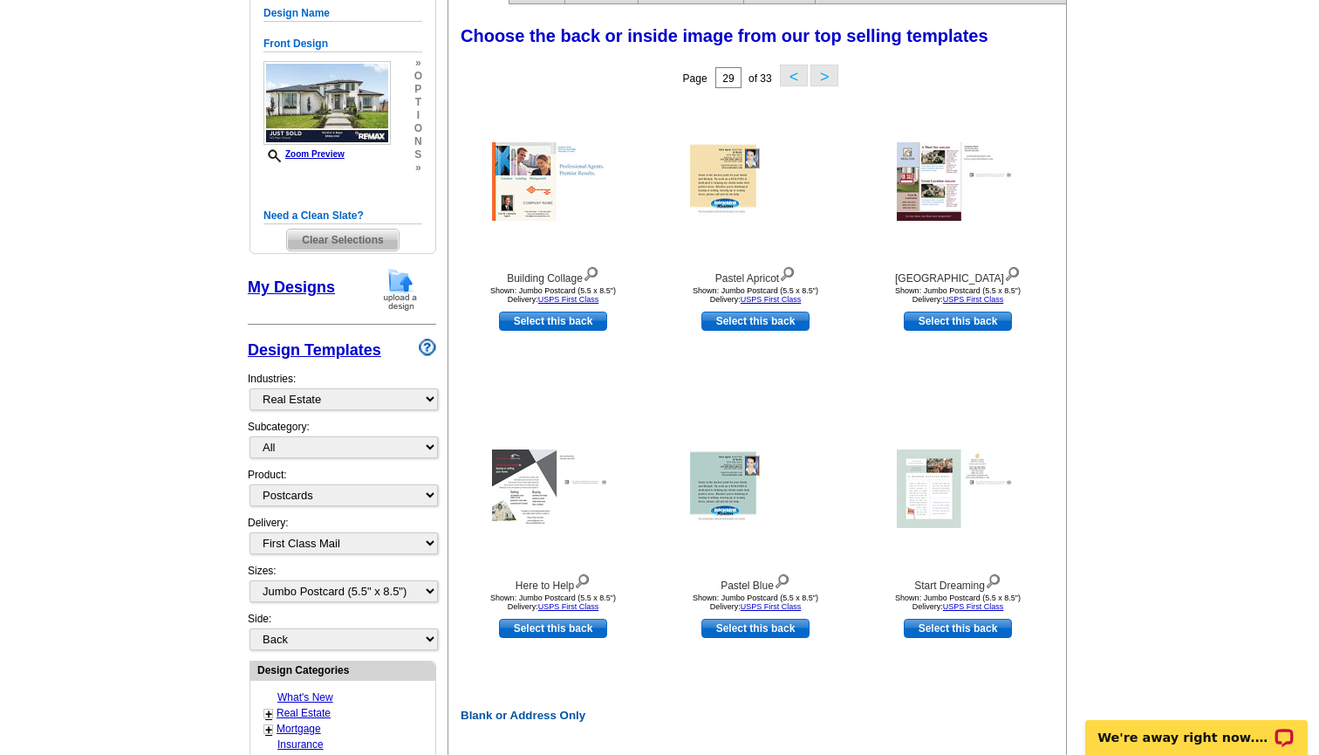
click at [789, 69] on button "<" at bounding box center [794, 76] width 28 height 22
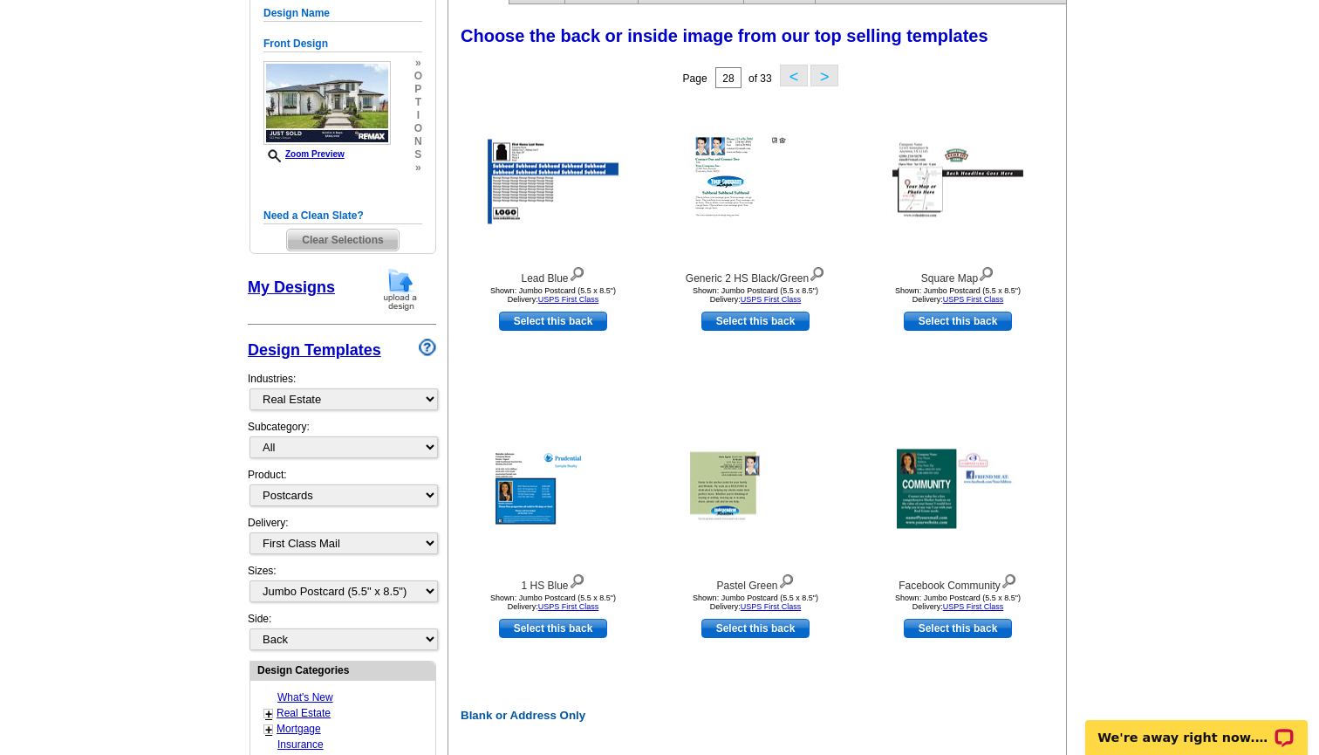
click at [789, 69] on button "<" at bounding box center [794, 76] width 28 height 22
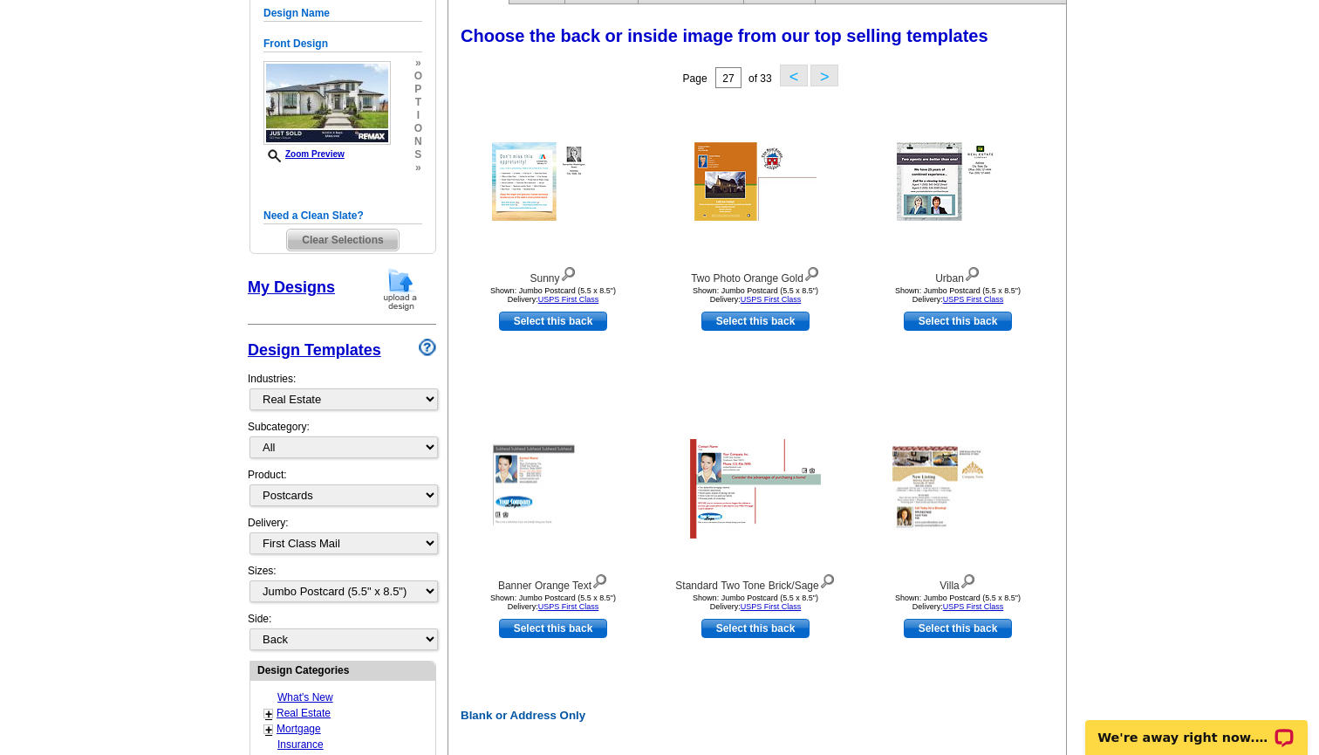
click at [789, 76] on button "<" at bounding box center [794, 76] width 28 height 22
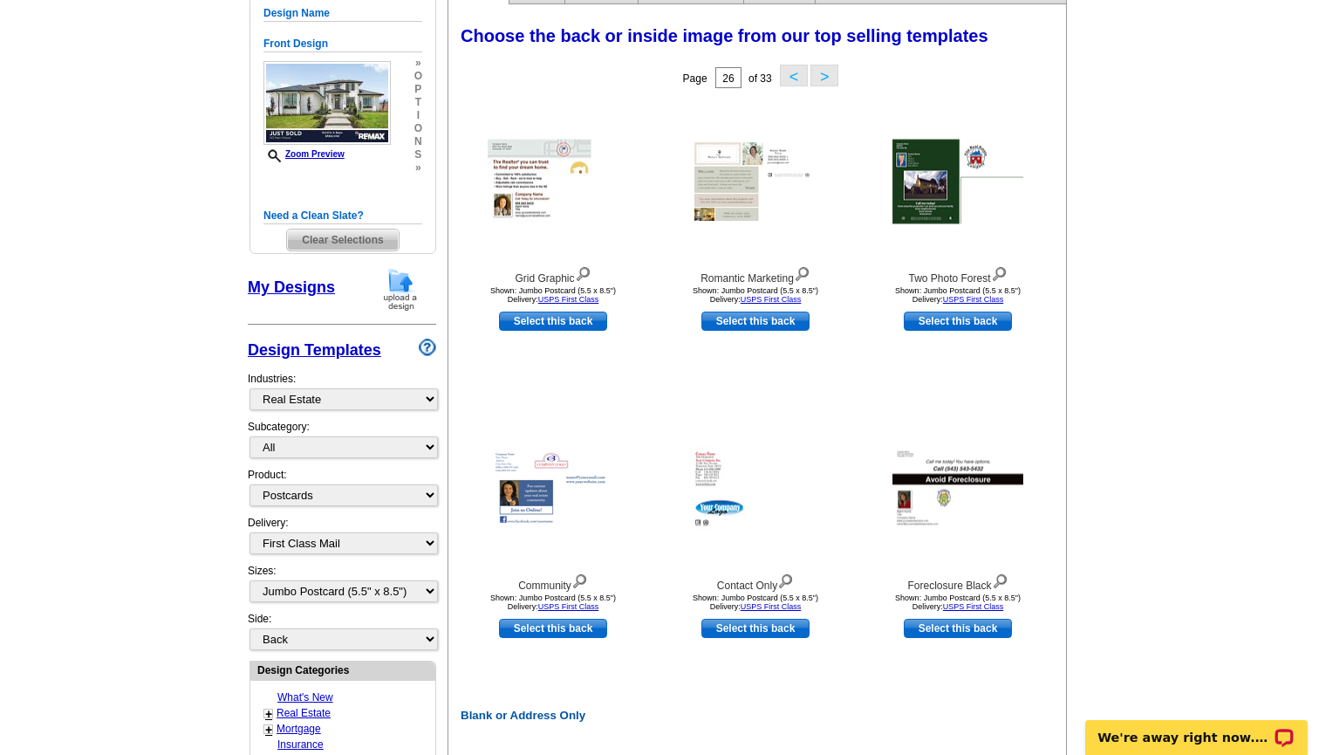
click at [789, 76] on button "<" at bounding box center [794, 76] width 28 height 22
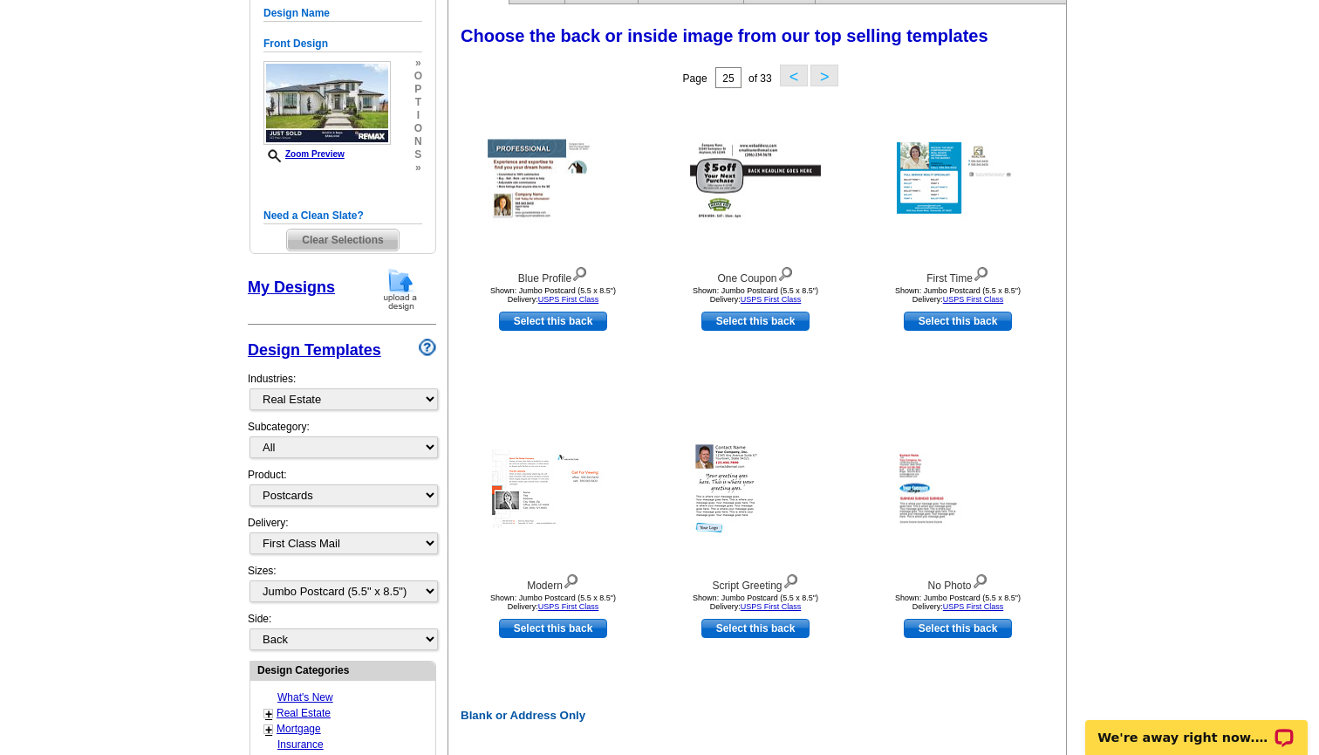
click at [789, 76] on button "<" at bounding box center [794, 76] width 28 height 22
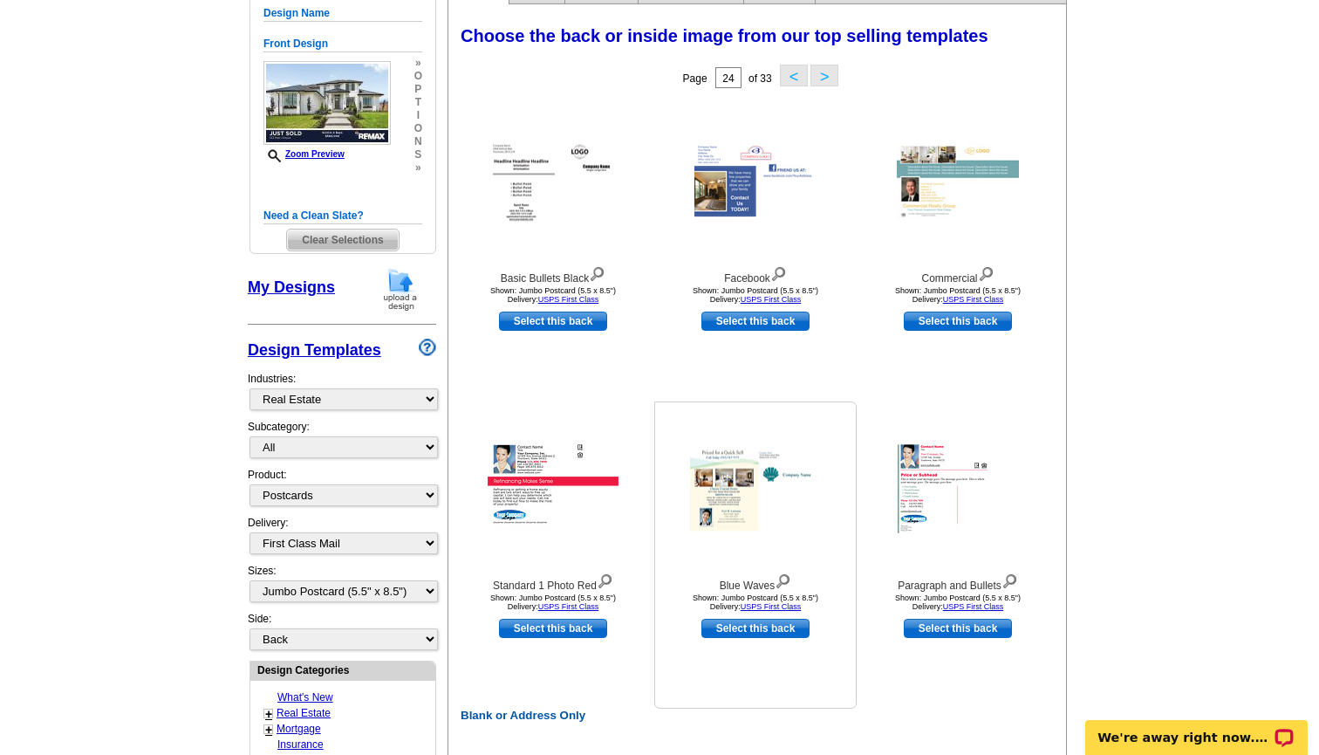
click at [714, 482] on img at bounding box center [755, 489] width 131 height 85
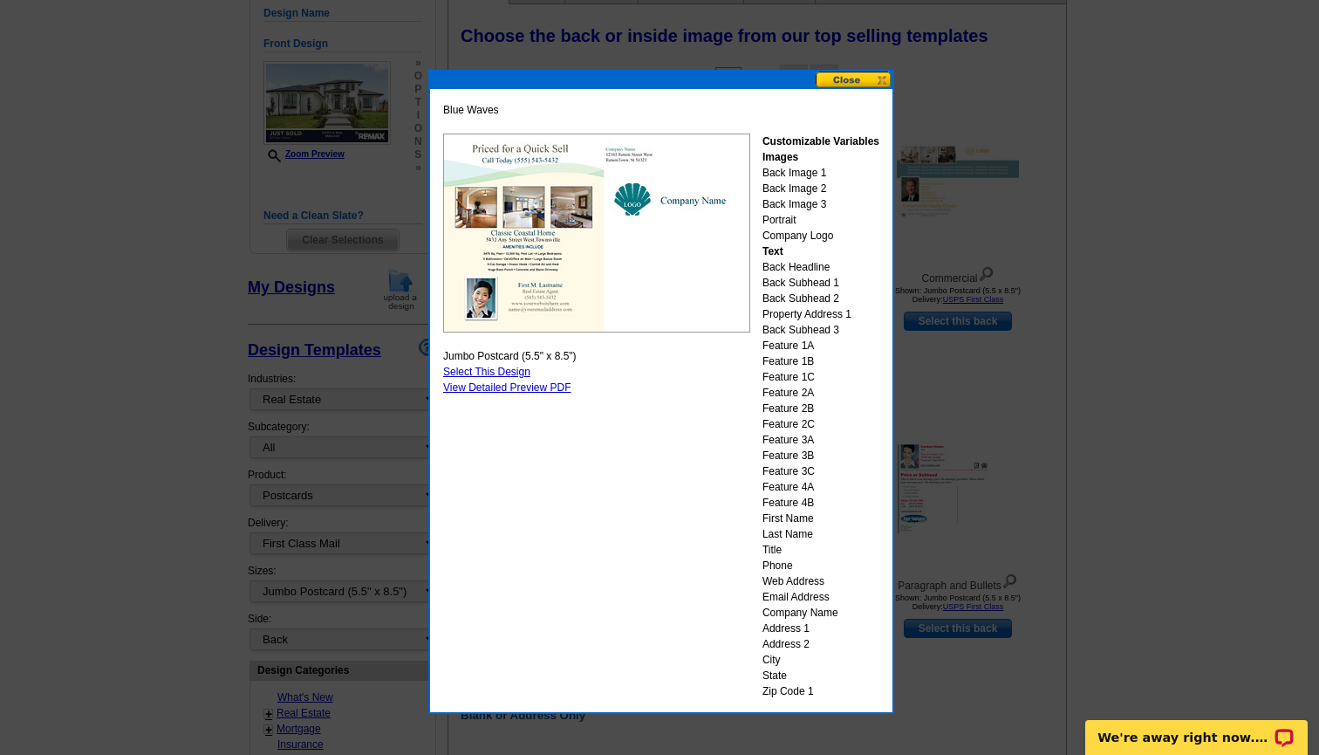
click at [851, 79] on button at bounding box center [854, 80] width 77 height 17
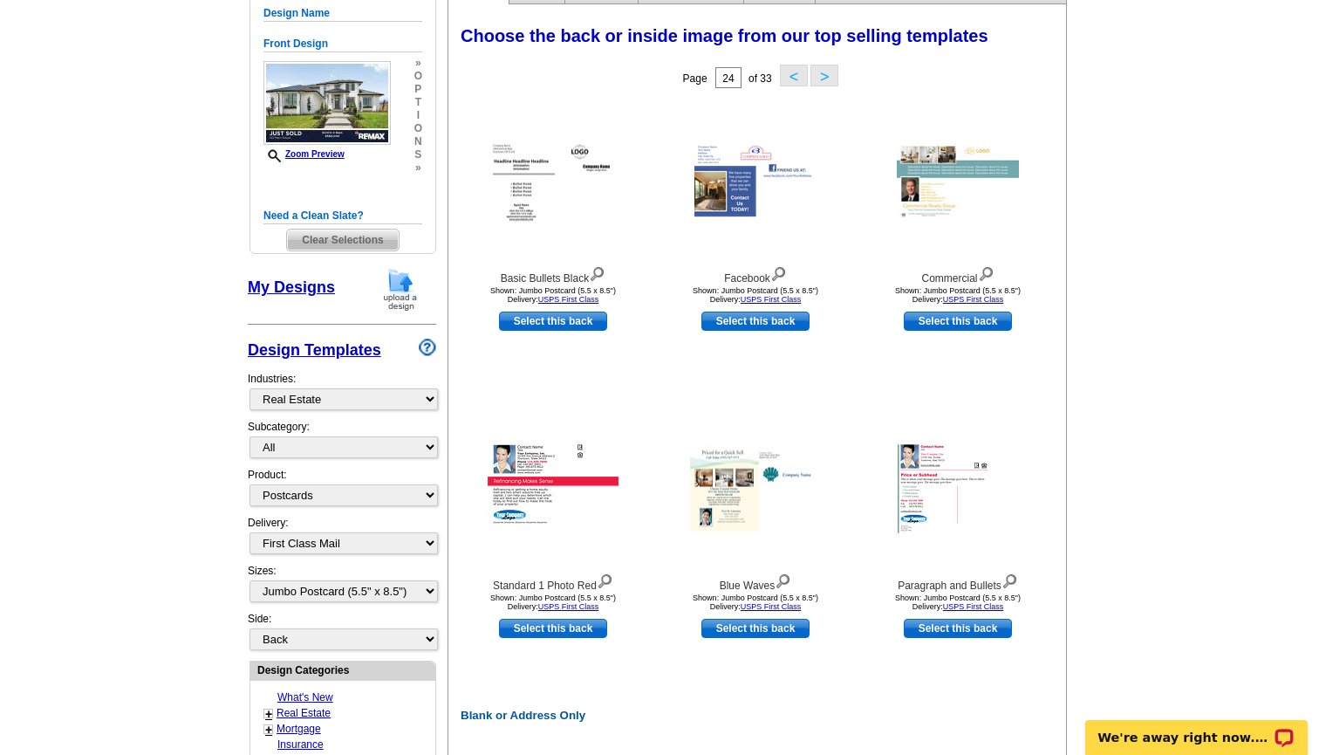
click at [1197, 169] on main "Need Help? call 800-260-5887, chat with support, or have our designers make som…" at bounding box center [659, 617] width 1319 height 1486
click at [952, 219] on img at bounding box center [958, 181] width 122 height 79
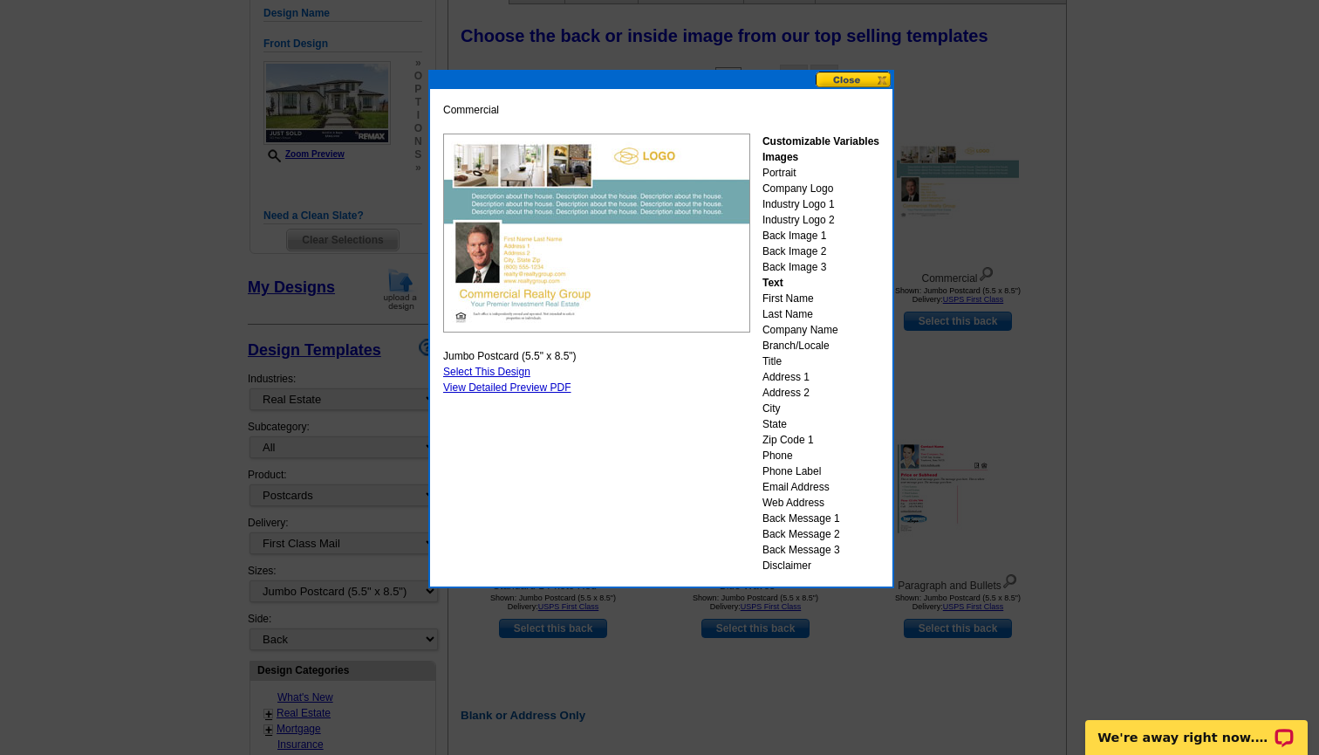
click at [845, 77] on button at bounding box center [854, 80] width 77 height 17
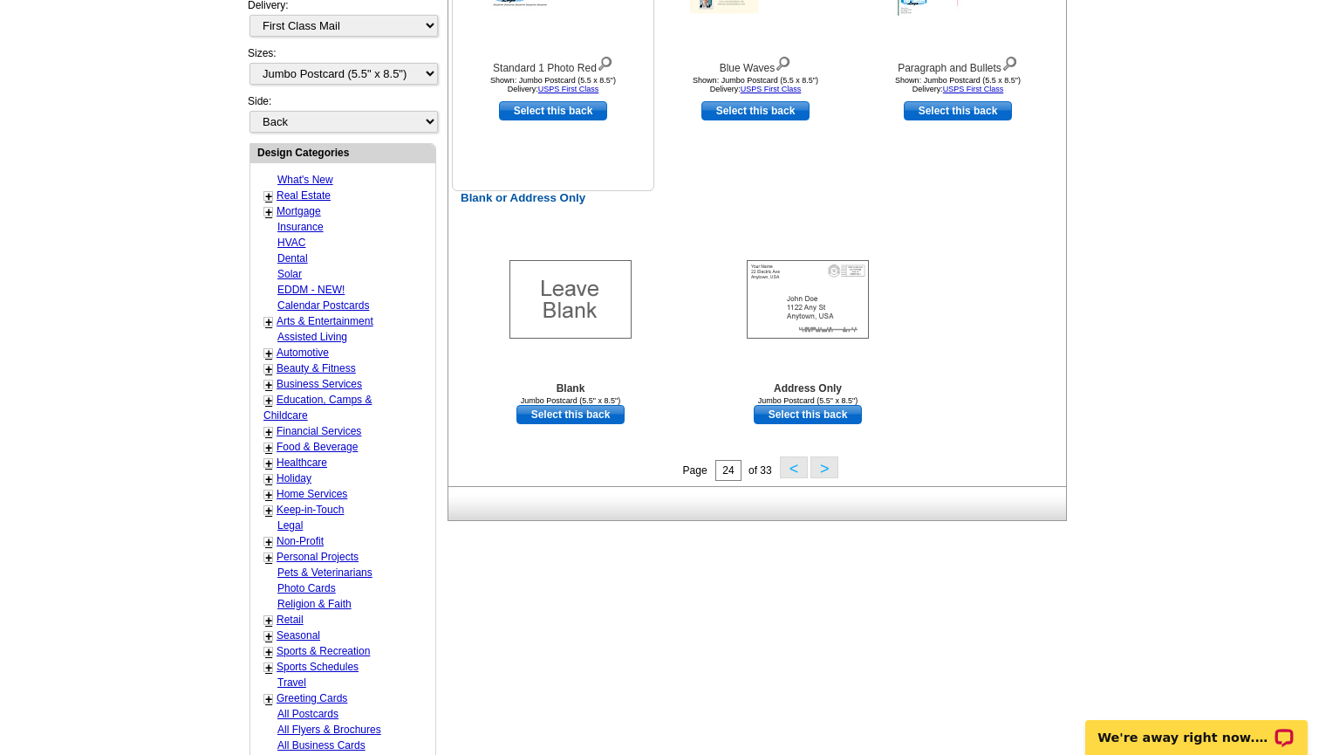
scroll to position [773, 0]
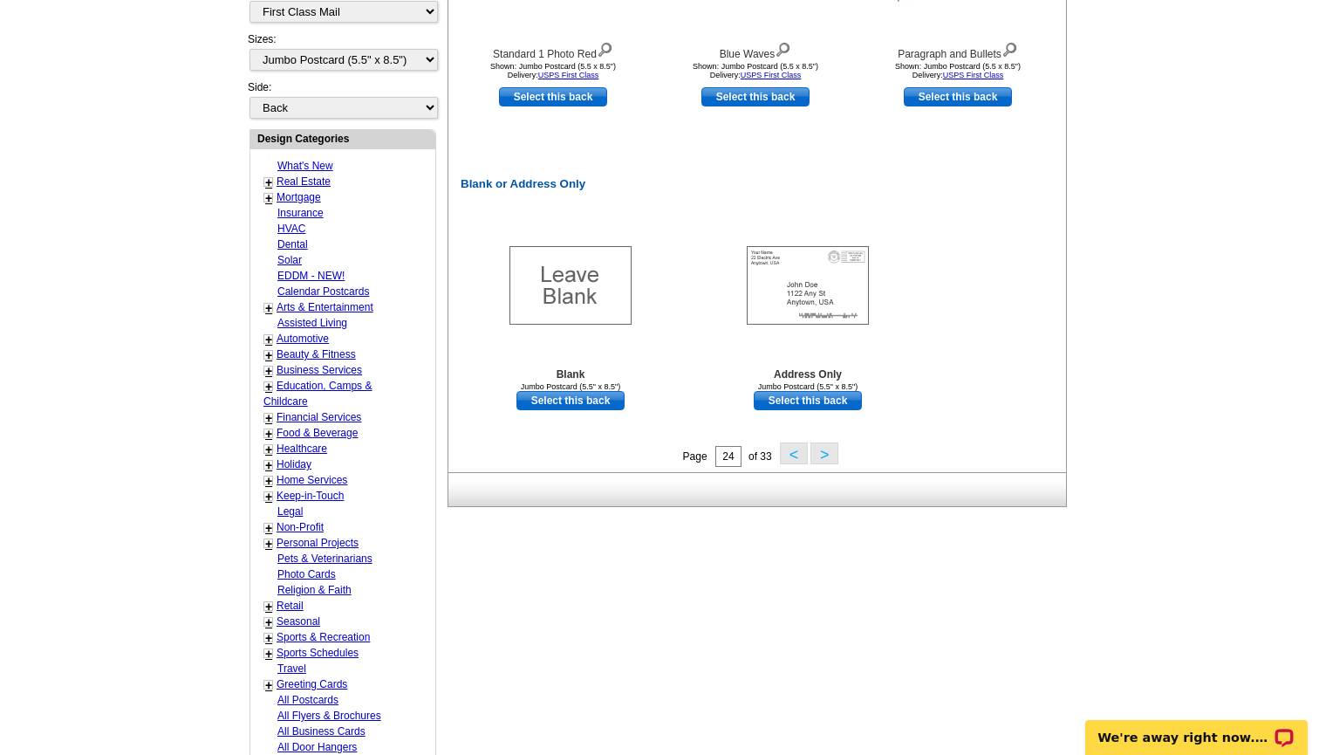
click at [792, 450] on button "<" at bounding box center [794, 453] width 28 height 22
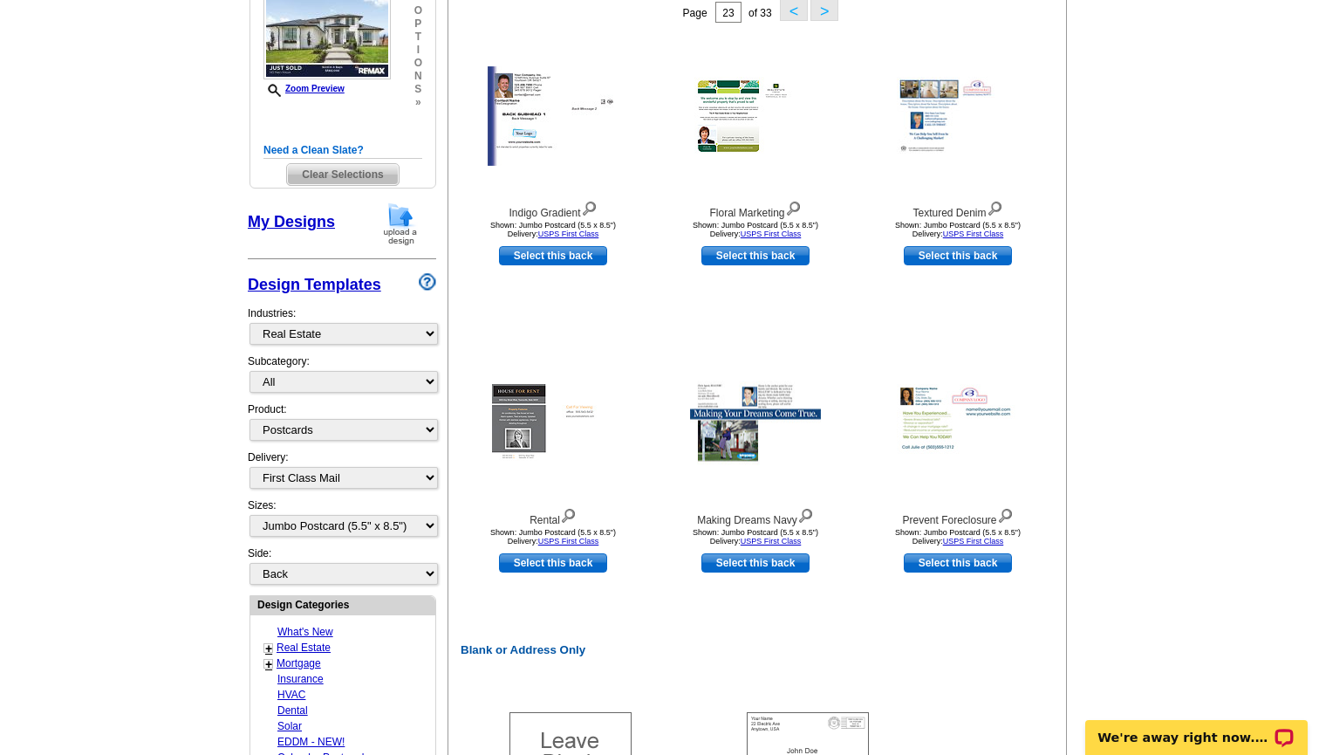
scroll to position [292, 0]
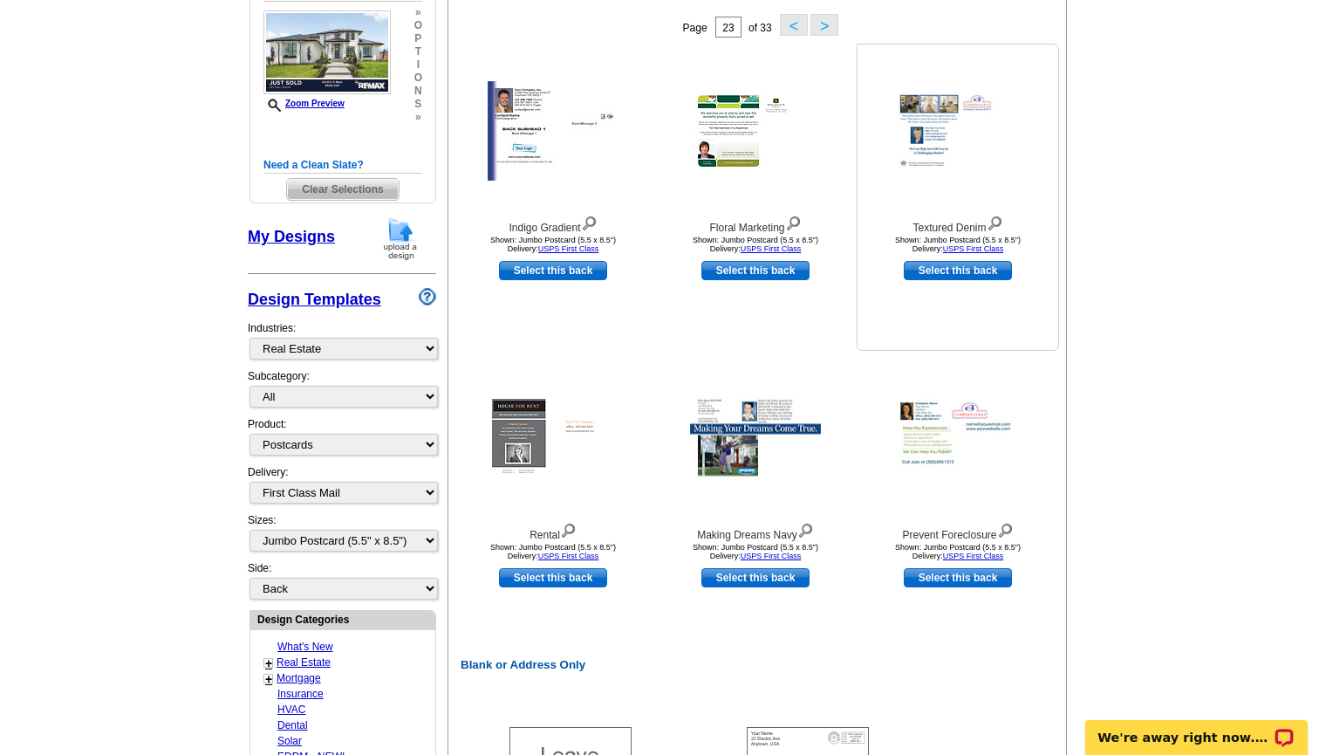
click at [915, 145] on img at bounding box center [958, 131] width 122 height 79
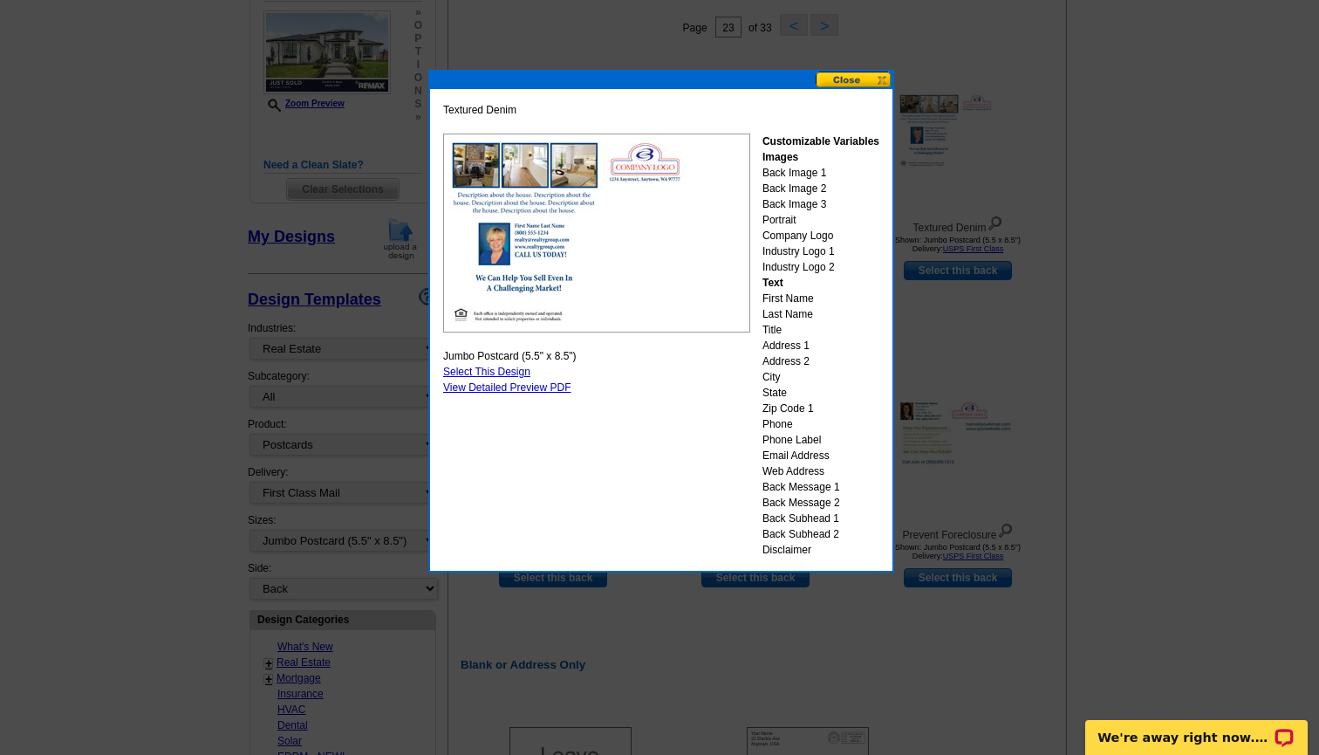
click at [845, 79] on button at bounding box center [854, 80] width 77 height 17
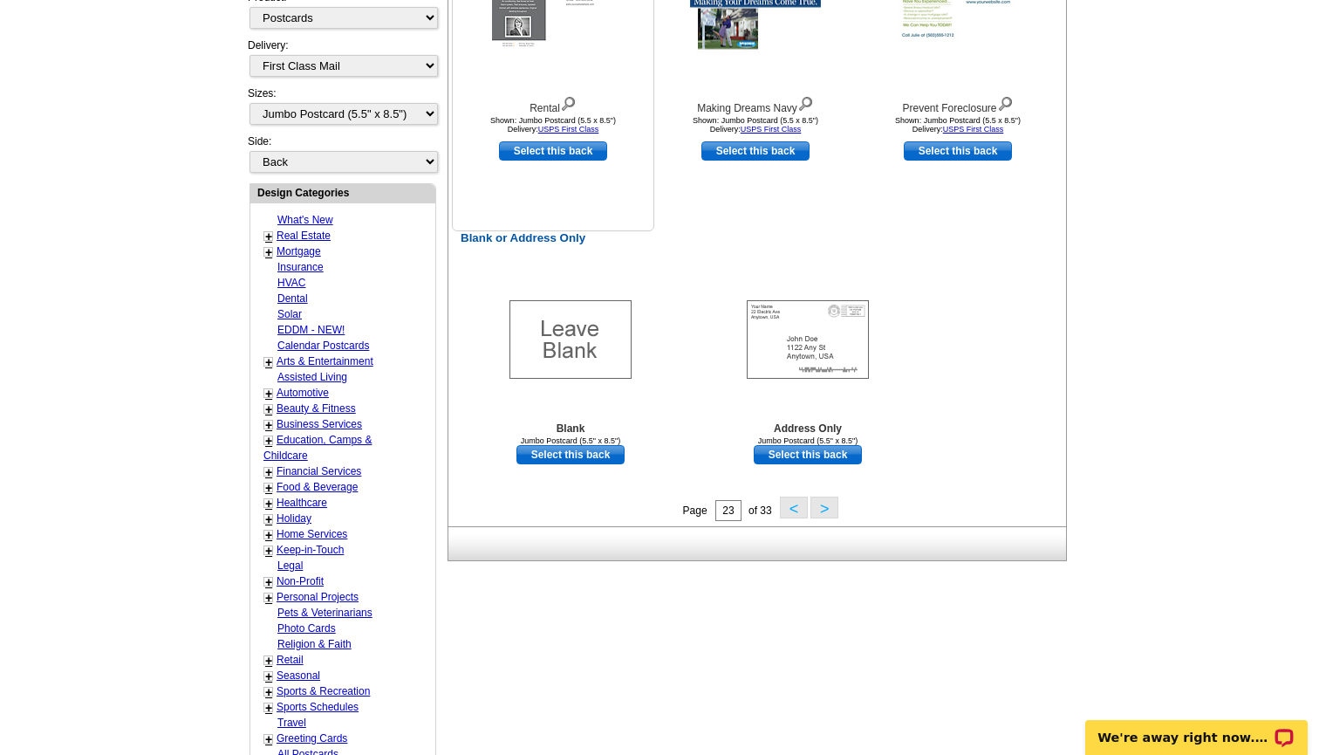
scroll to position [710, 0]
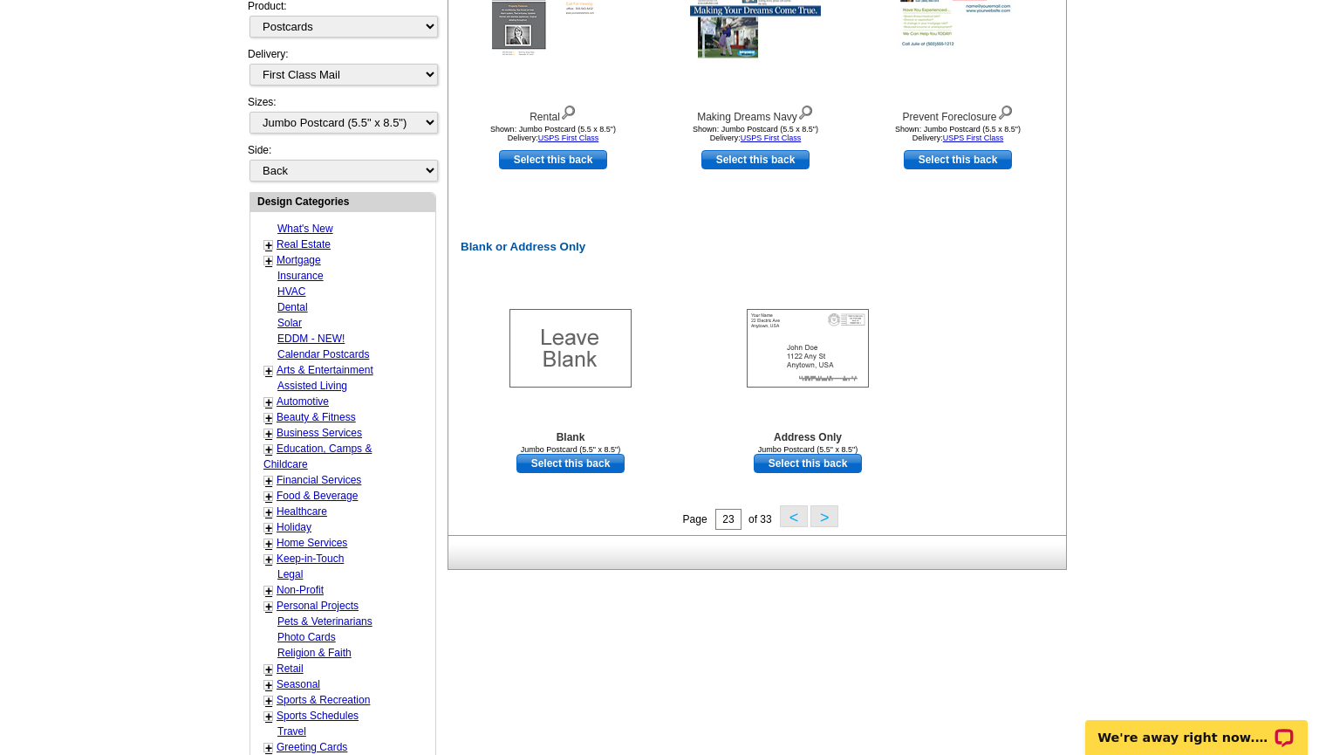
click at [799, 522] on button "<" at bounding box center [794, 516] width 28 height 22
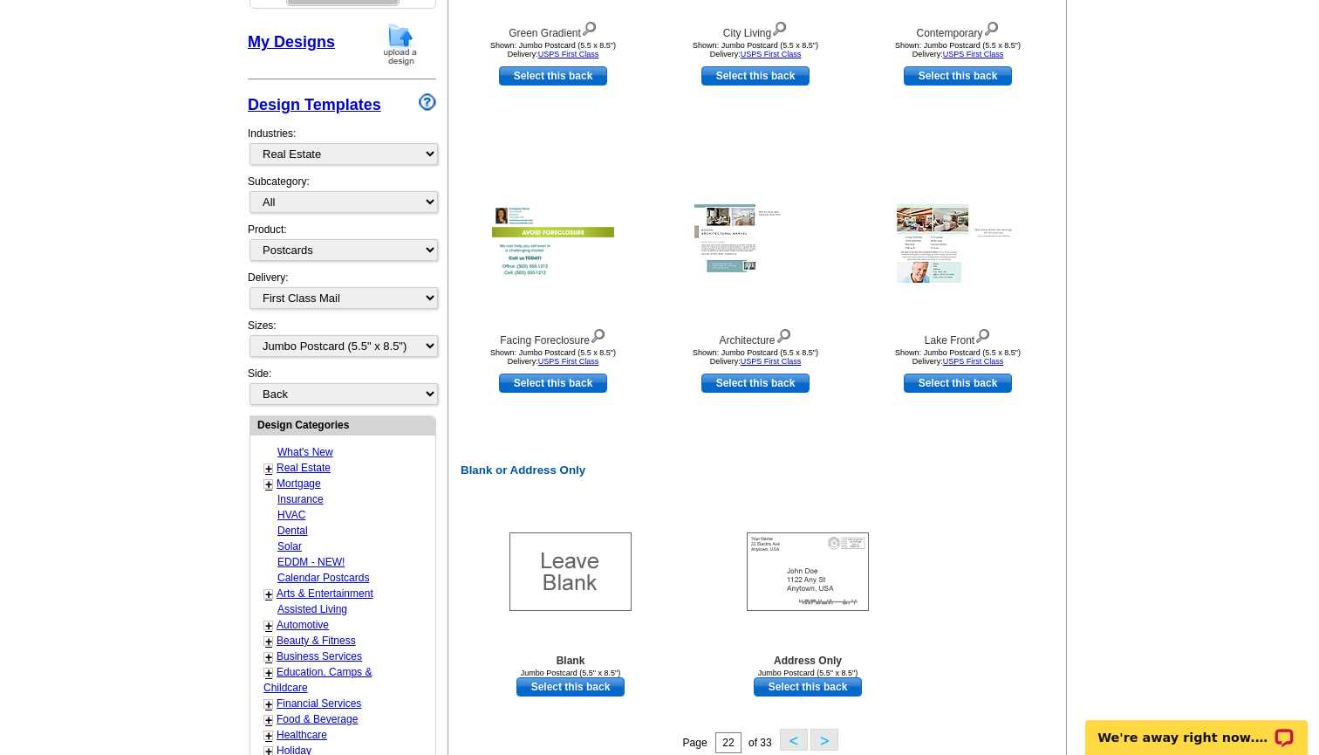
scroll to position [472, 0]
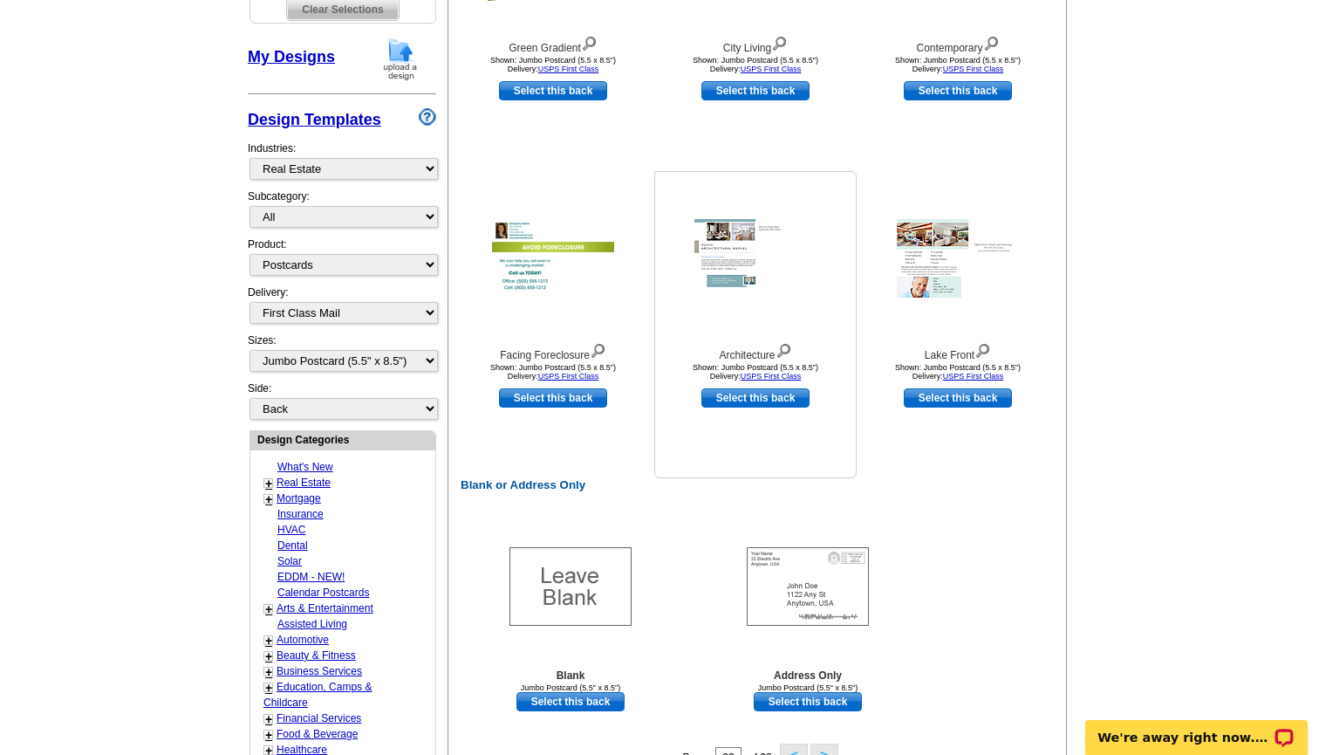
click at [727, 279] on img at bounding box center [755, 258] width 122 height 79
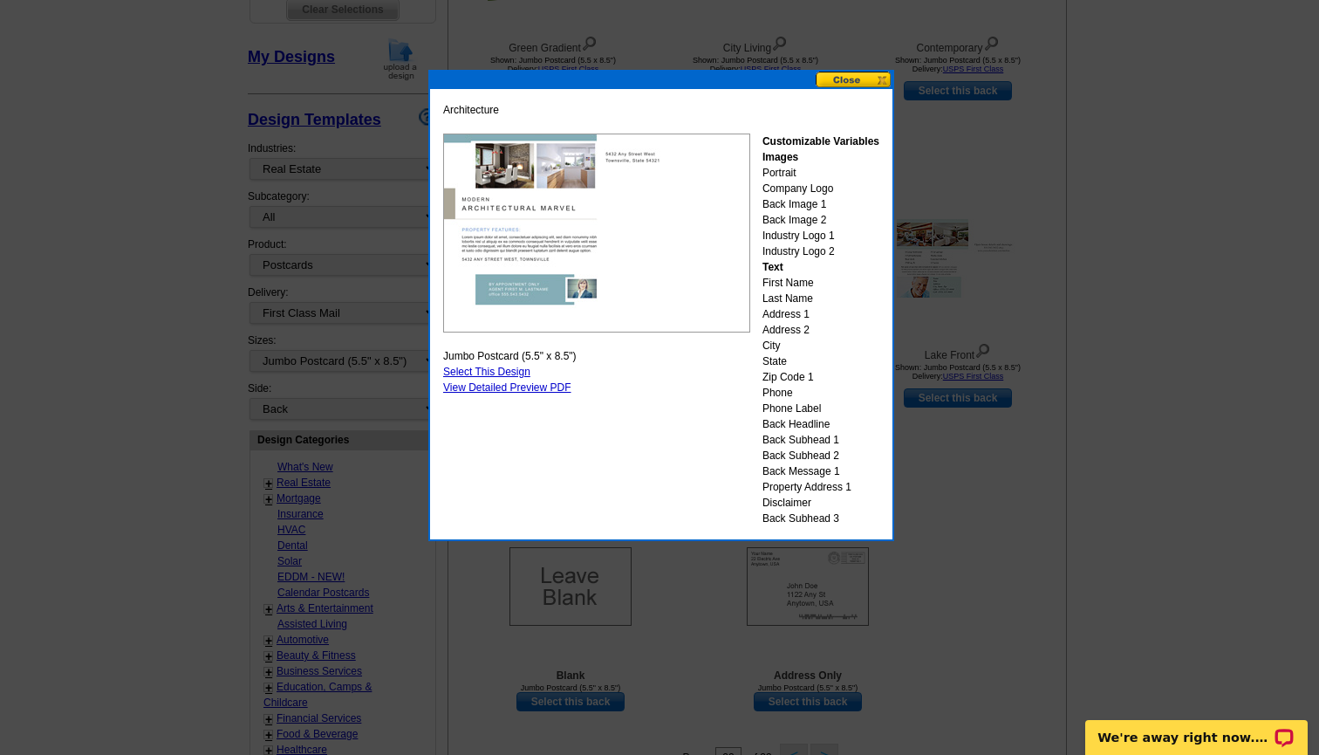
click at [870, 79] on button at bounding box center [854, 80] width 77 height 17
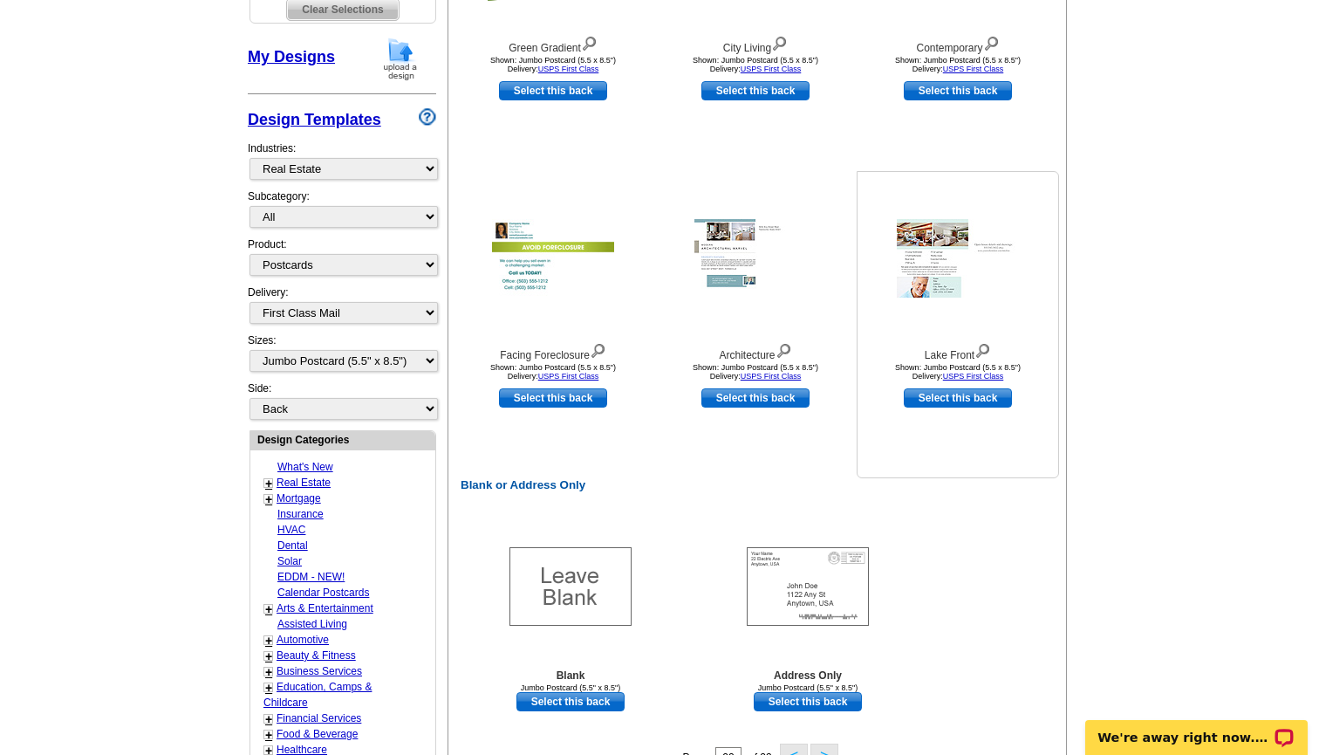
click at [926, 224] on img at bounding box center [958, 258] width 122 height 79
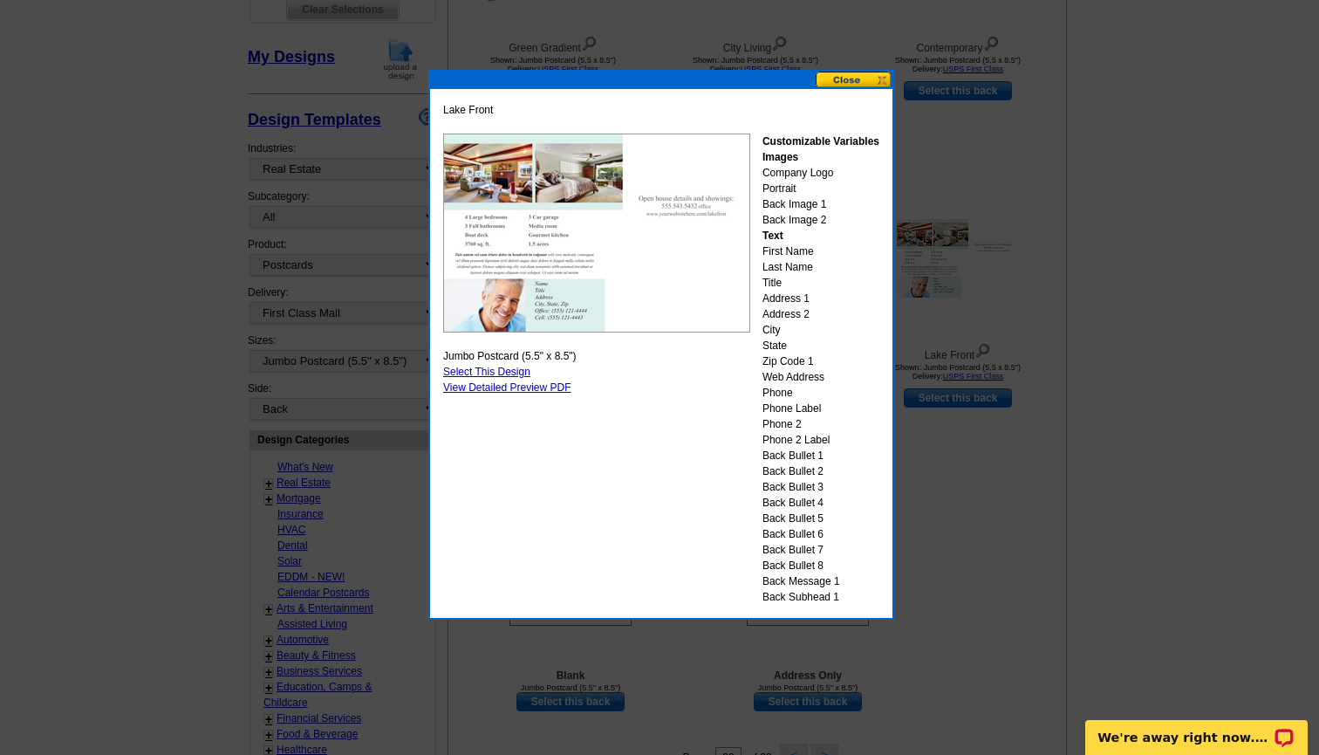
click at [862, 83] on button at bounding box center [854, 80] width 77 height 17
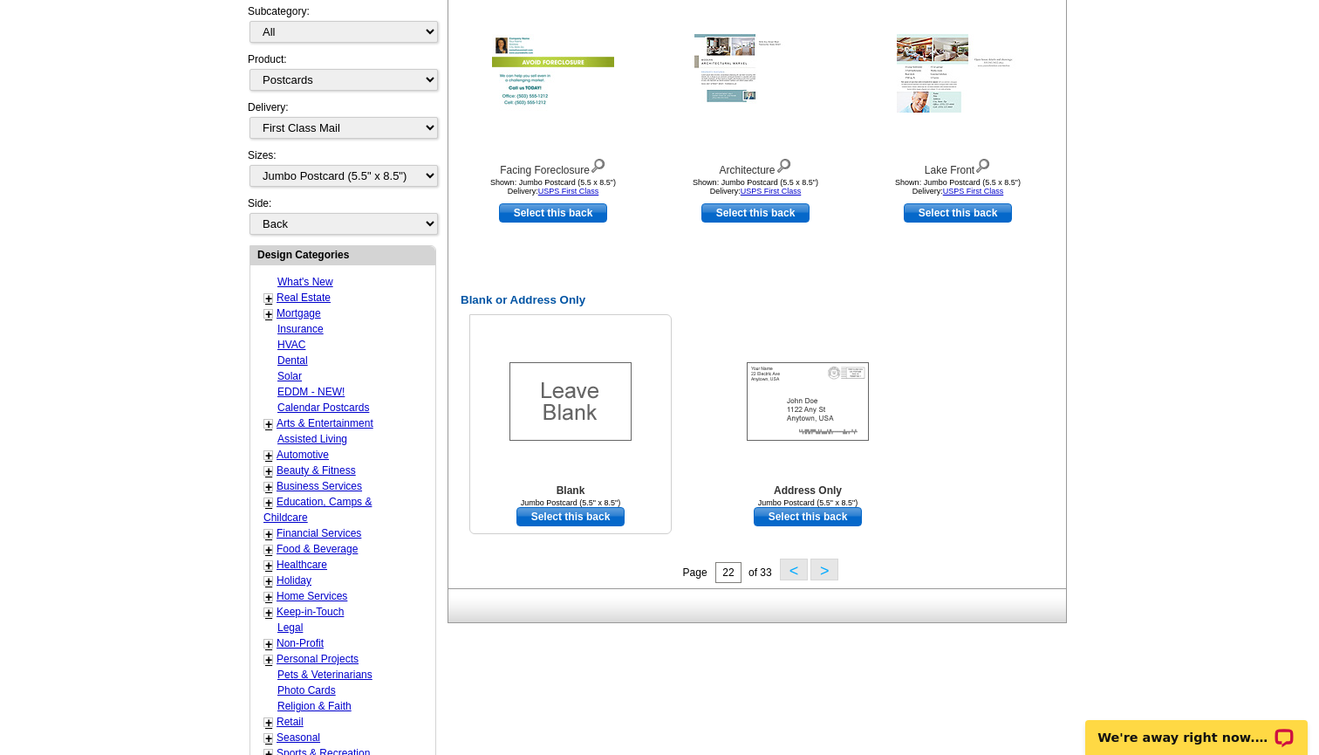
scroll to position [680, 0]
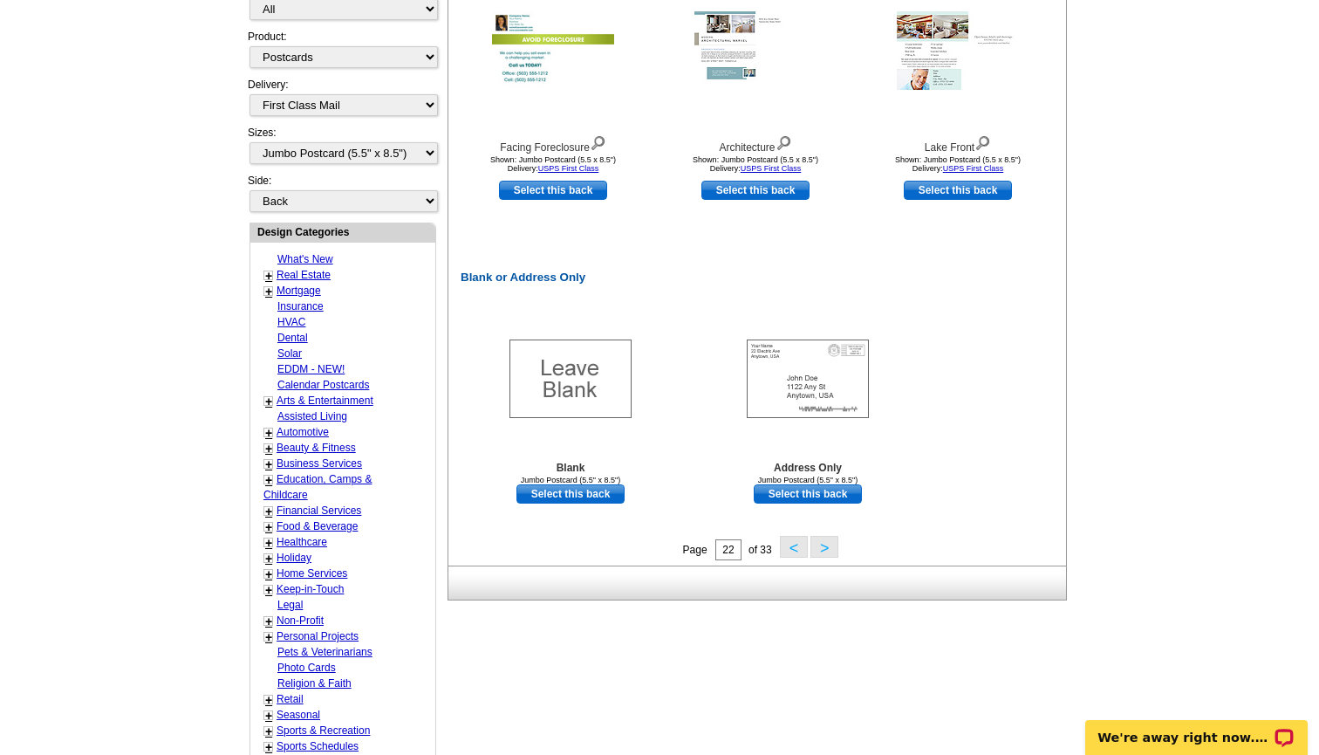
click at [786, 545] on button "<" at bounding box center [794, 547] width 28 height 22
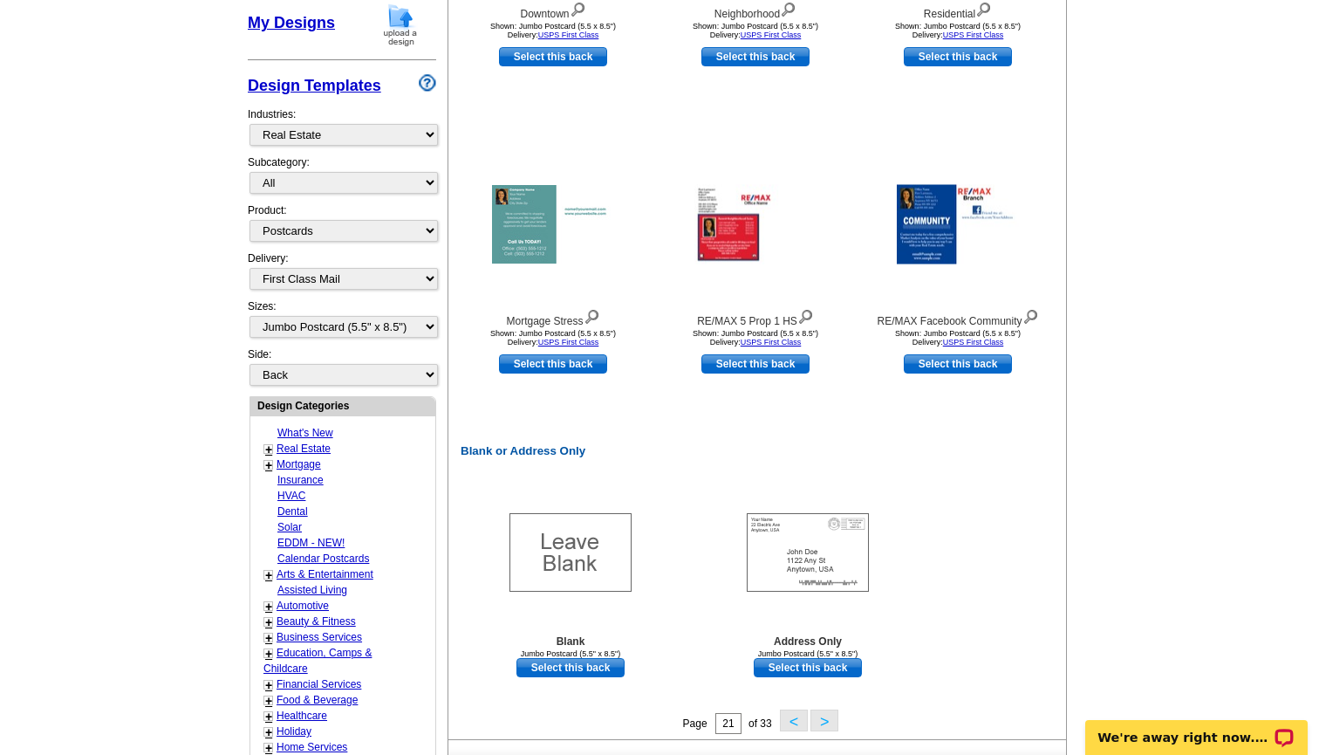
click at [789, 718] on button "<" at bounding box center [794, 720] width 28 height 22
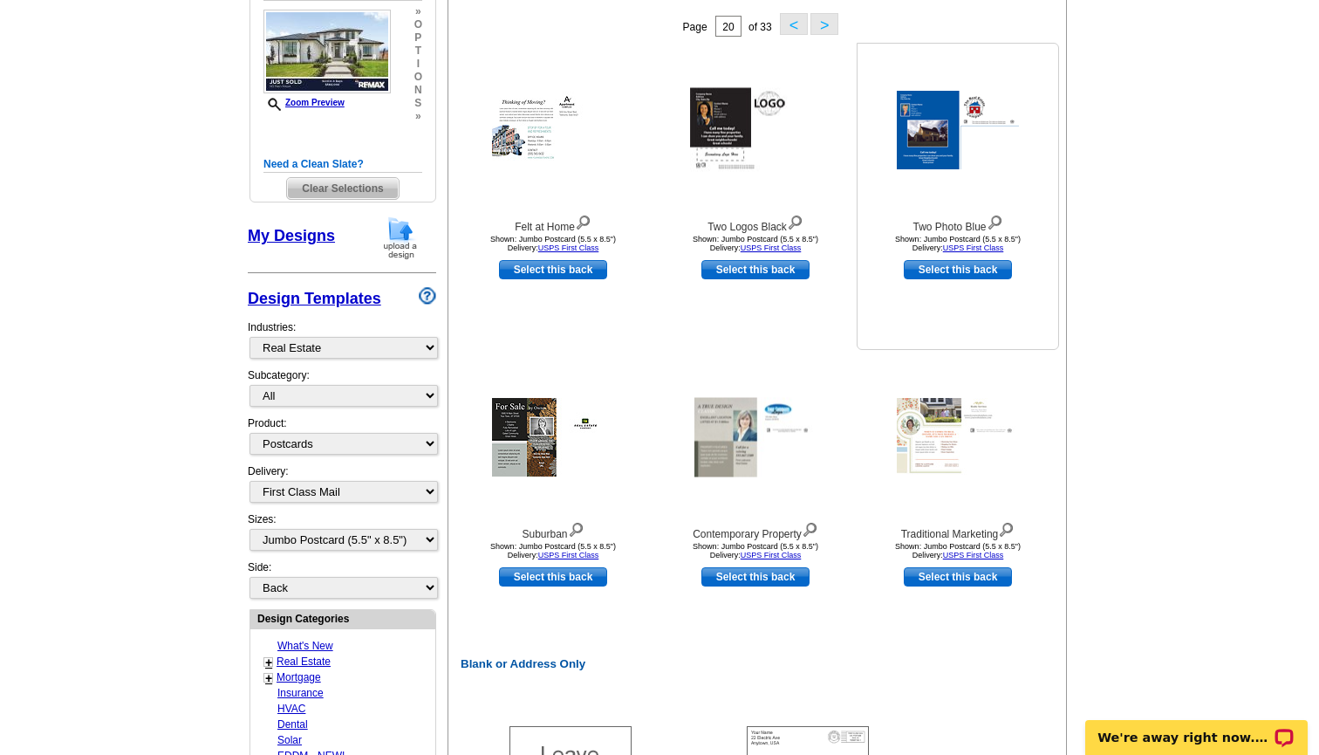
scroll to position [256, 0]
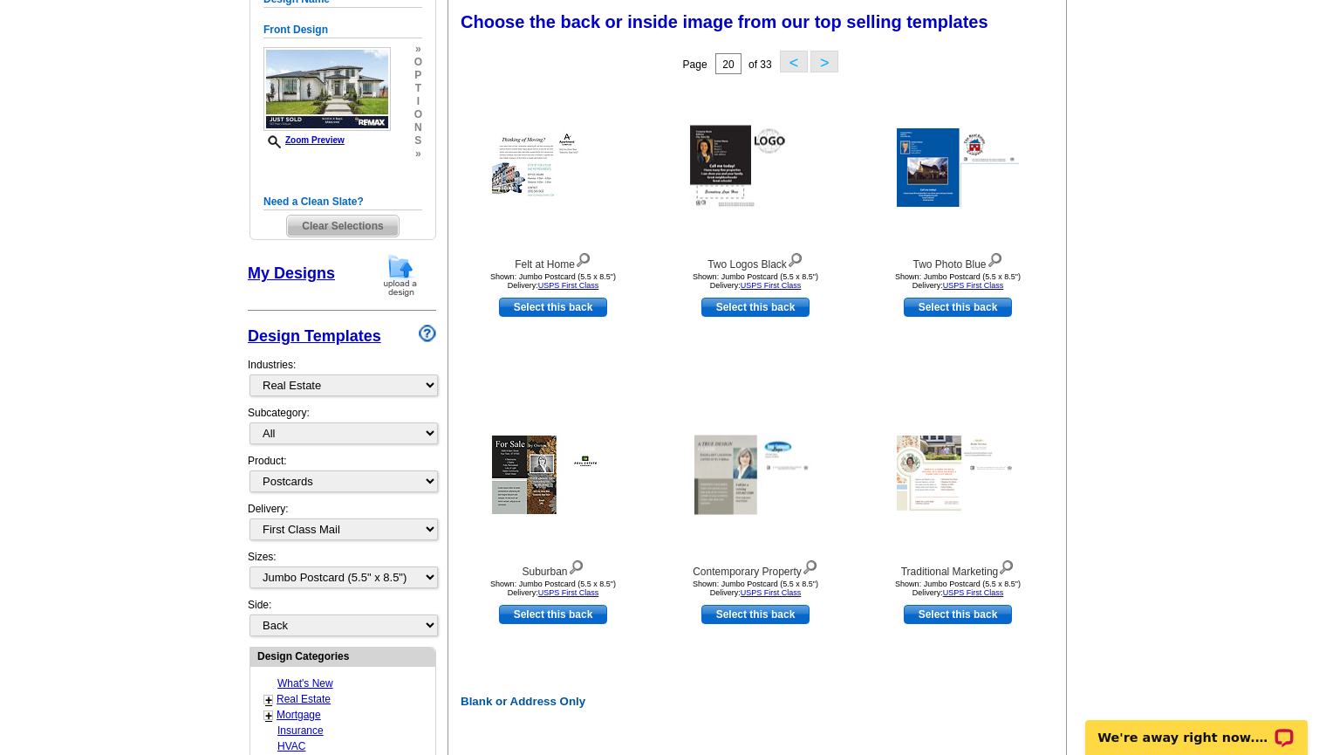
click at [786, 65] on button "<" at bounding box center [794, 62] width 28 height 22
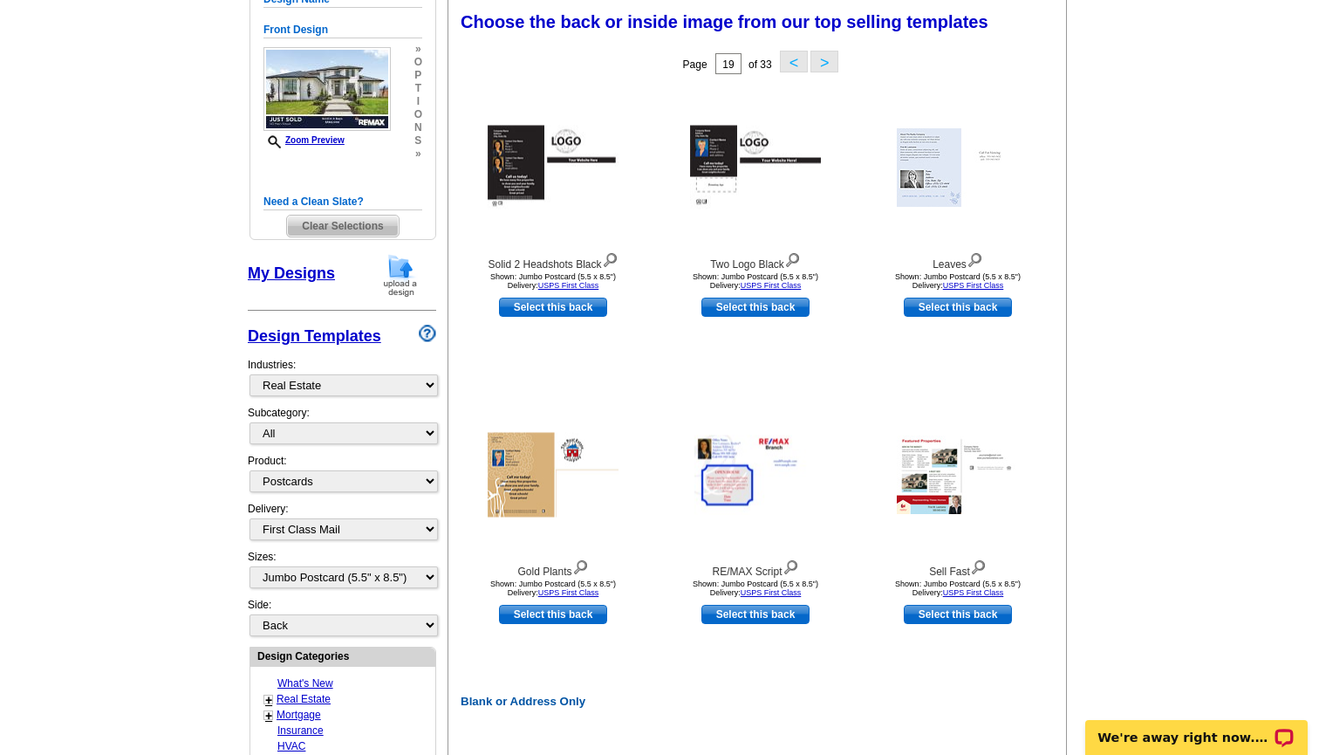
click at [789, 64] on button "<" at bounding box center [794, 62] width 28 height 22
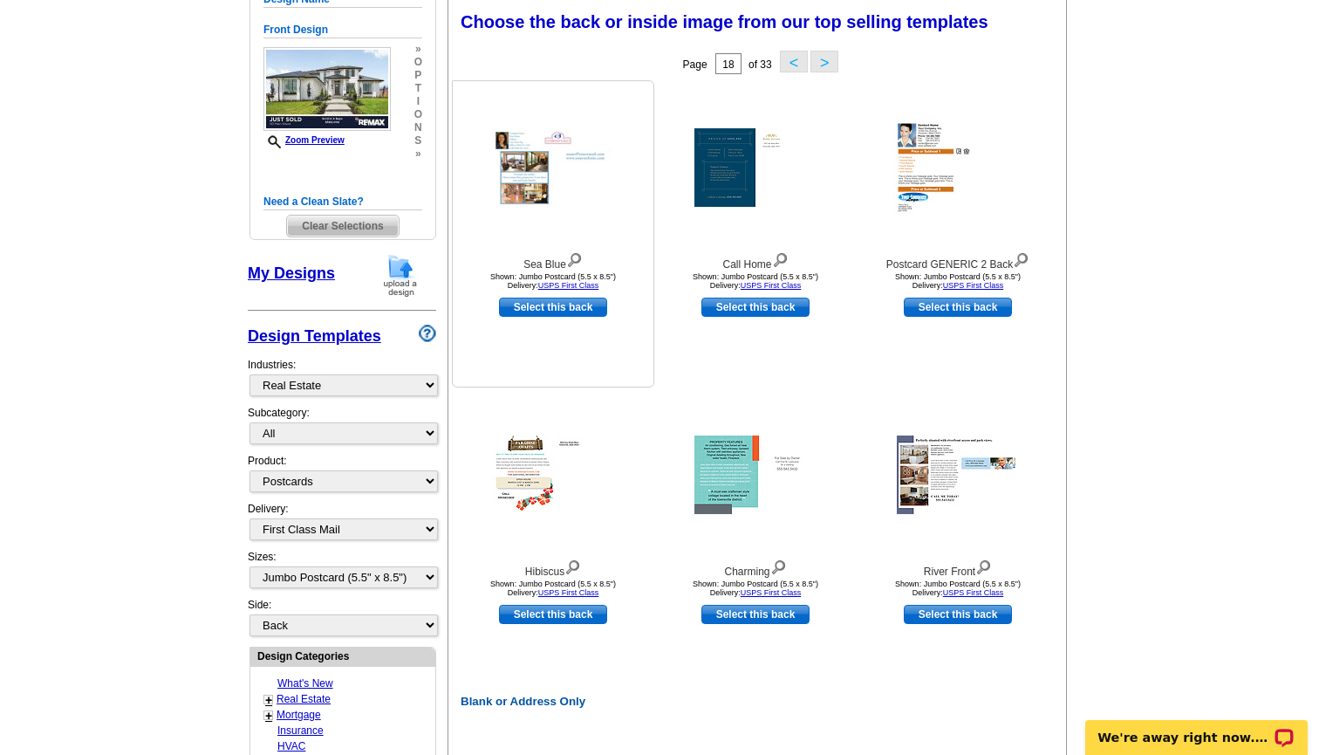
click at [552, 208] on div at bounding box center [553, 167] width 192 height 157
click at [533, 168] on img at bounding box center [553, 167] width 122 height 79
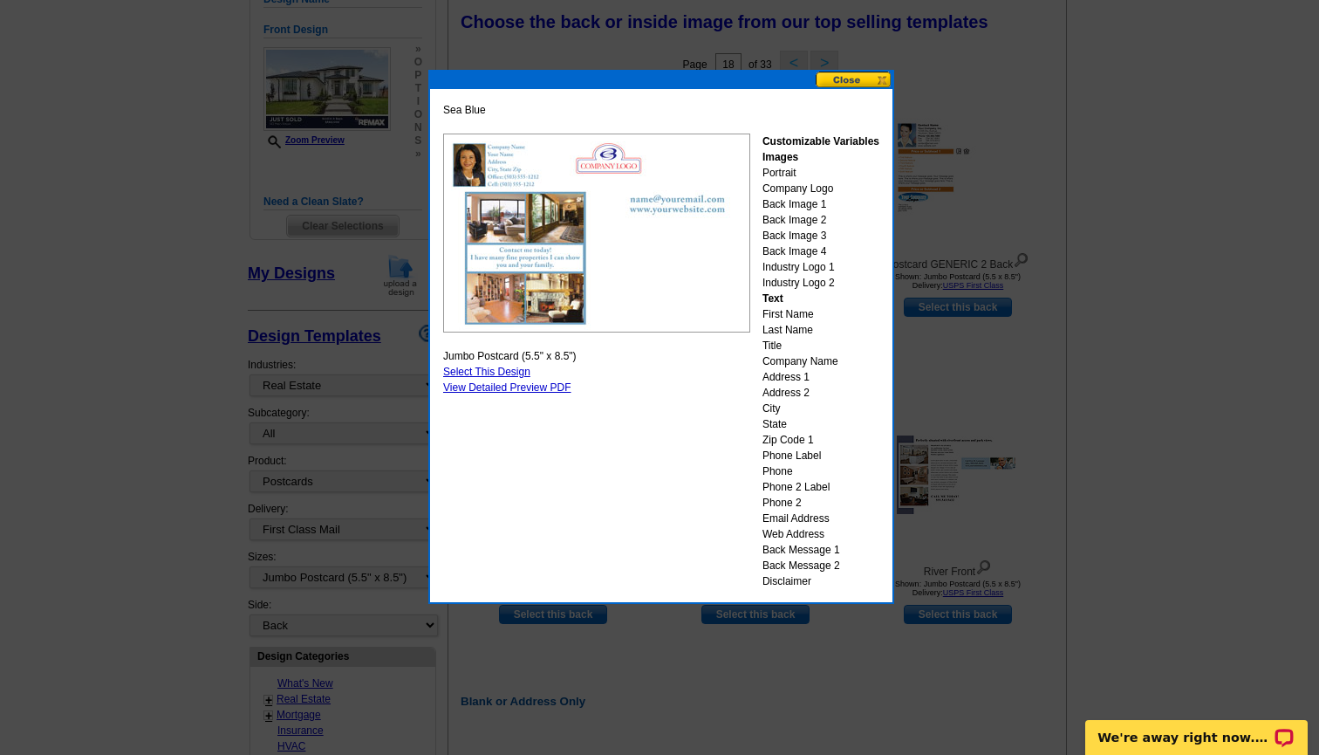
click at [862, 81] on button at bounding box center [854, 80] width 77 height 17
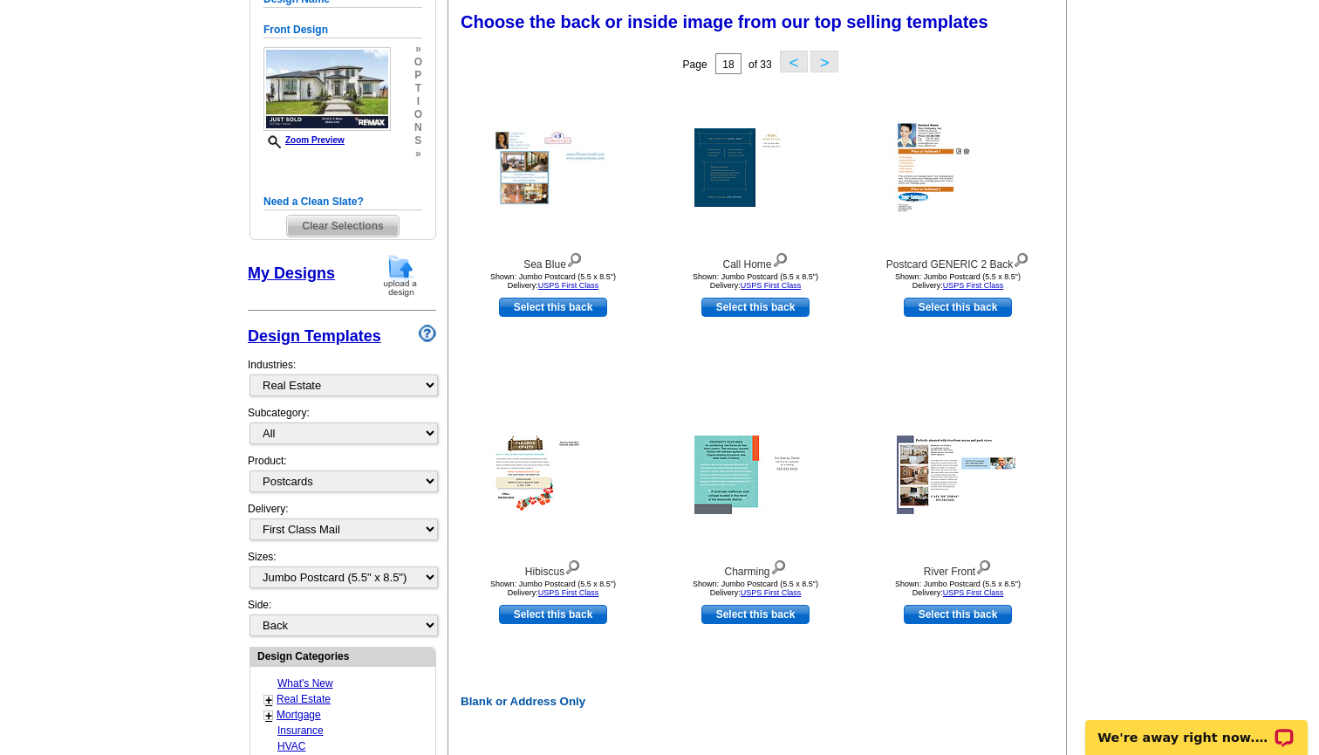
click at [784, 60] on button "<" at bounding box center [794, 62] width 28 height 22
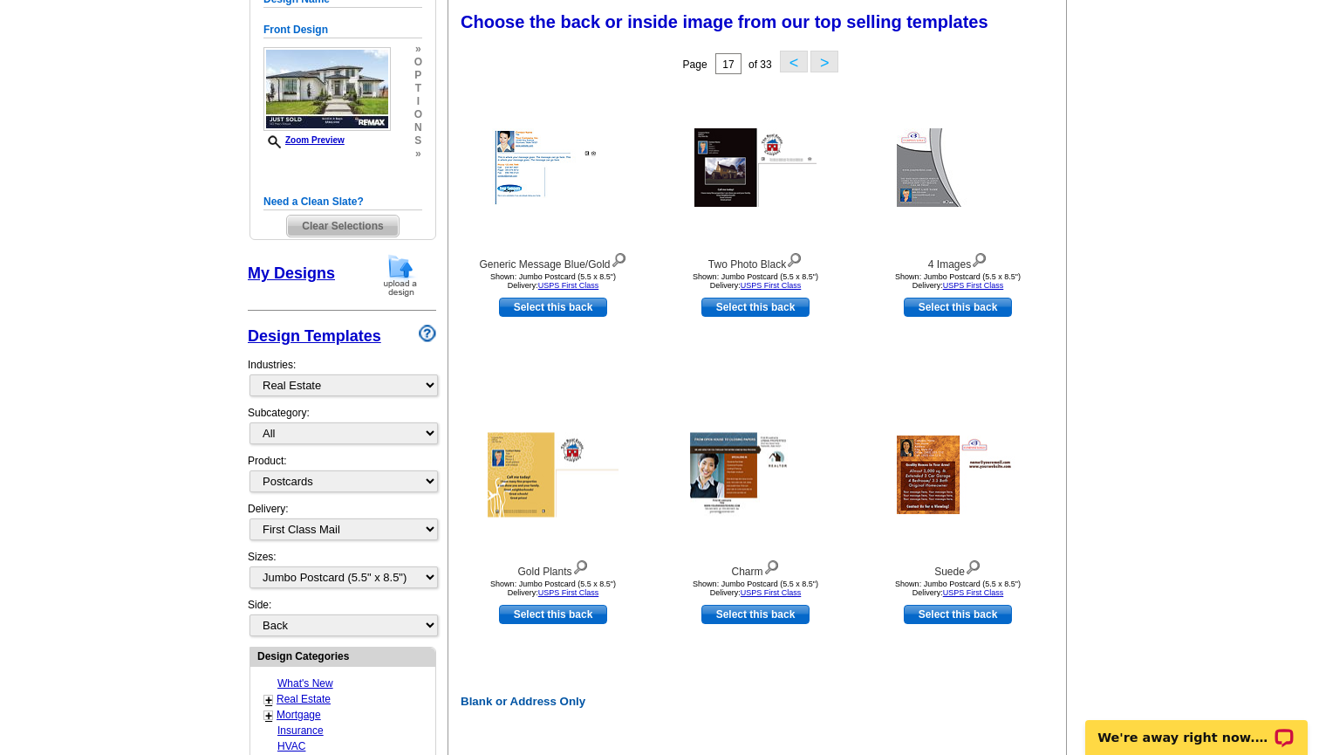
click at [784, 60] on button "<" at bounding box center [794, 62] width 28 height 22
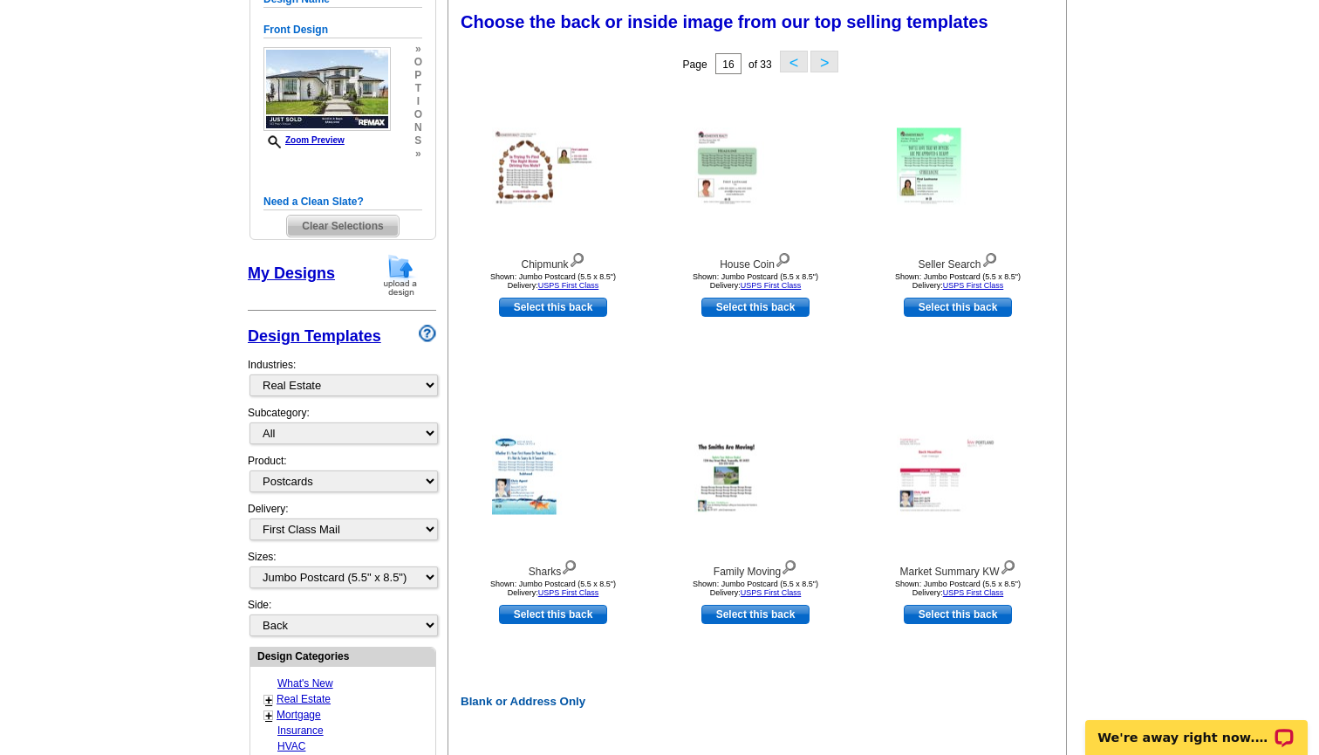
click at [785, 60] on button "<" at bounding box center [794, 62] width 28 height 22
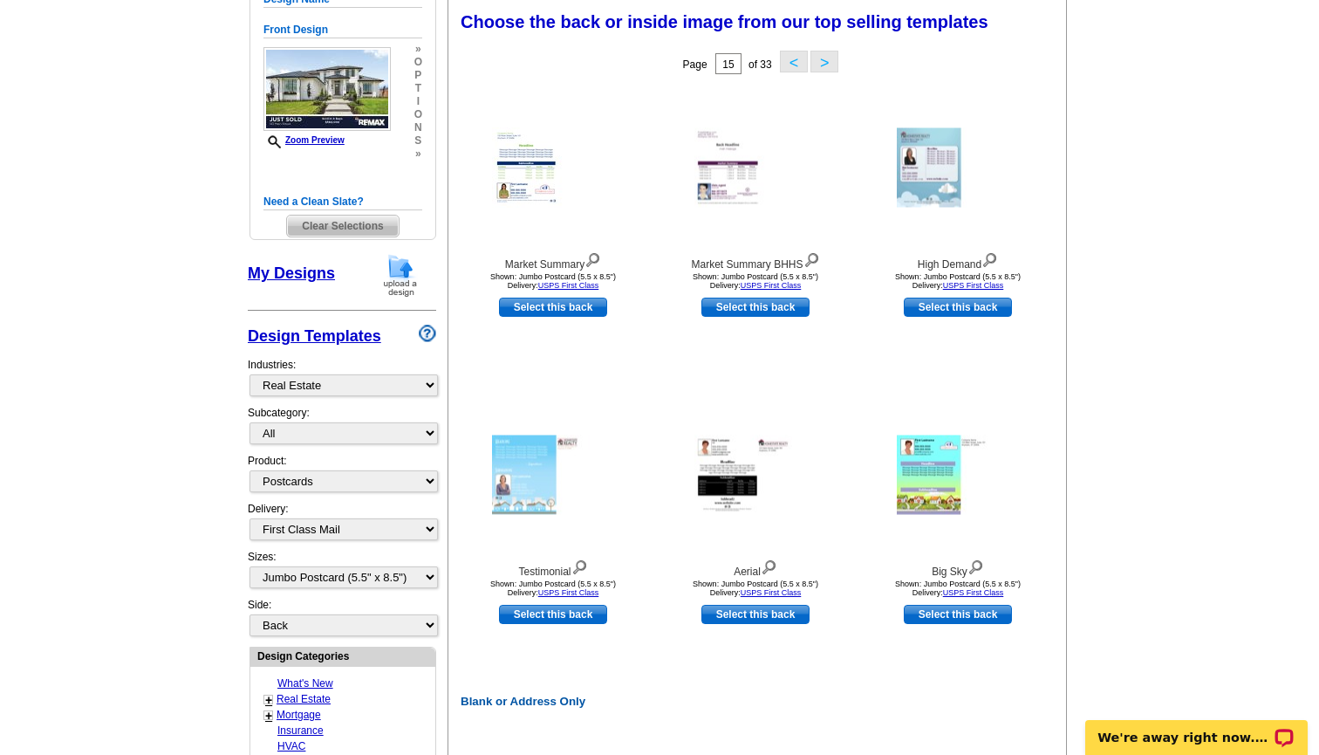
click at [786, 60] on button "<" at bounding box center [794, 62] width 28 height 22
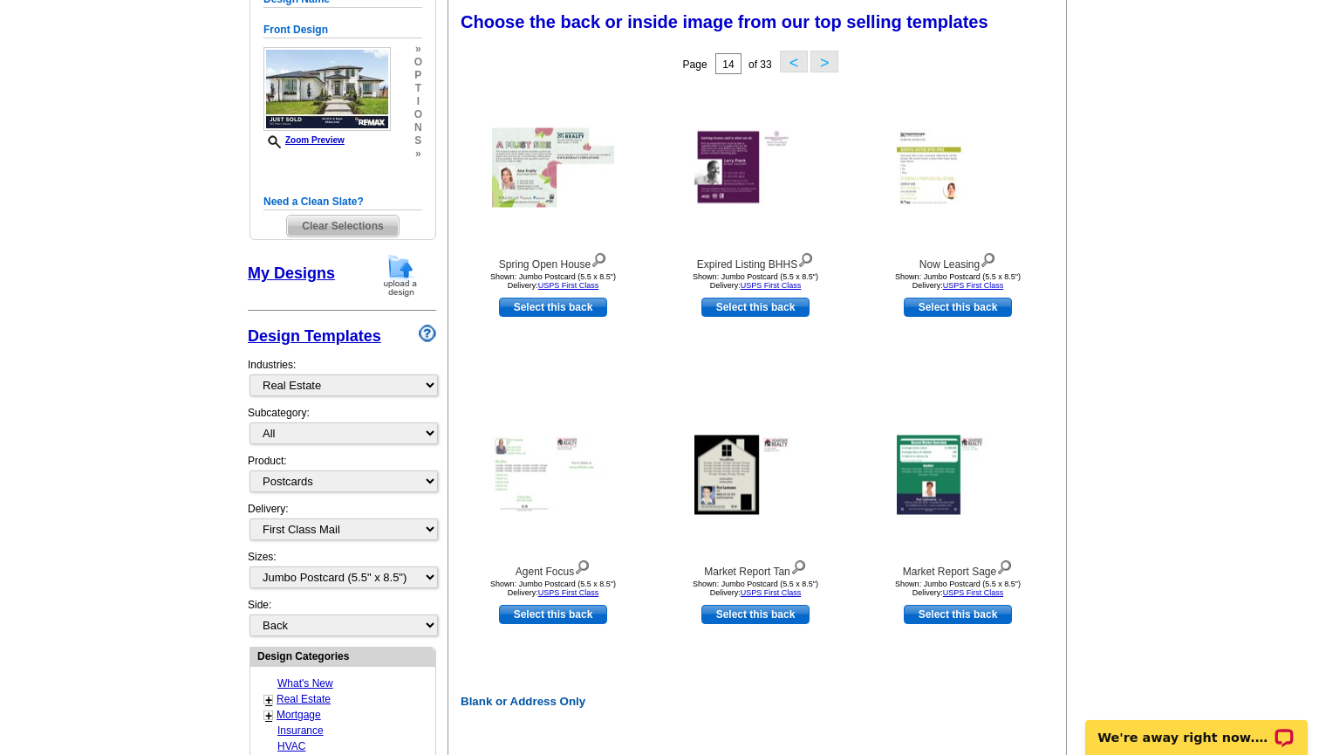
click at [789, 59] on button "<" at bounding box center [794, 62] width 28 height 22
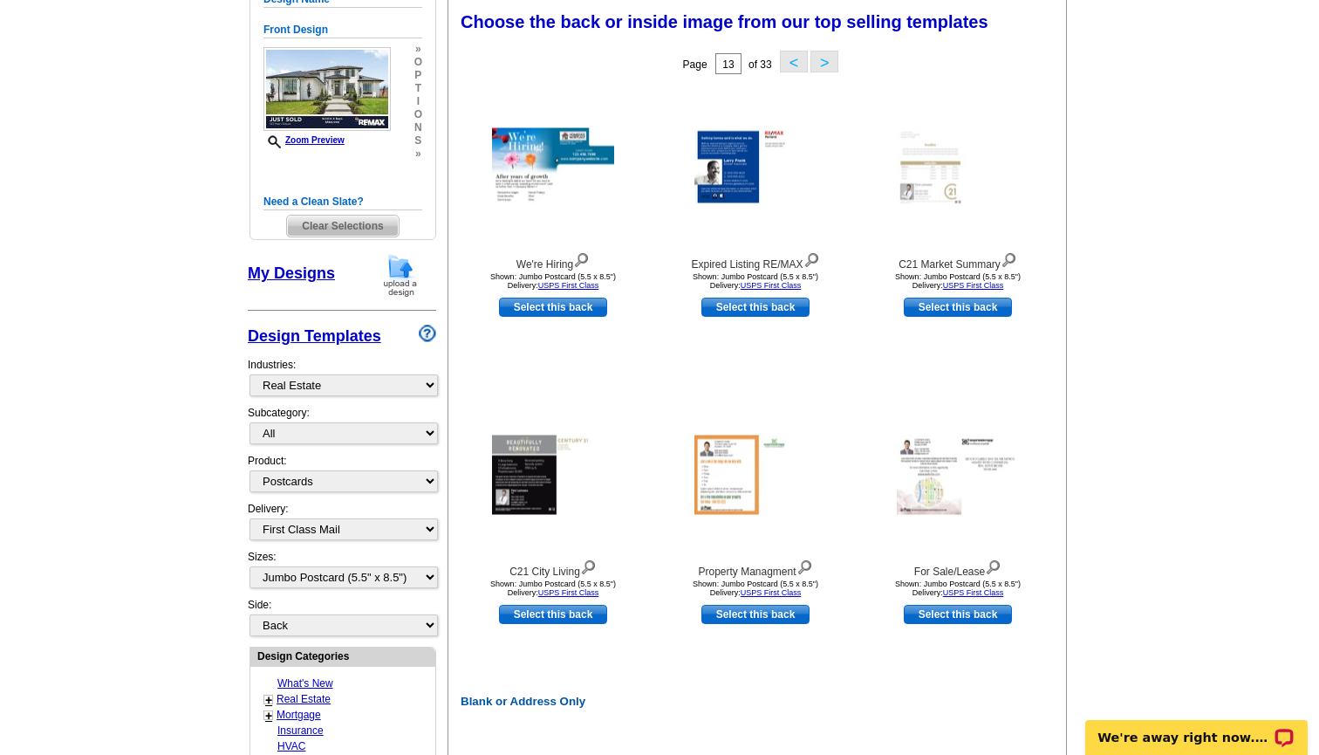
click at [789, 59] on button "<" at bounding box center [794, 62] width 28 height 22
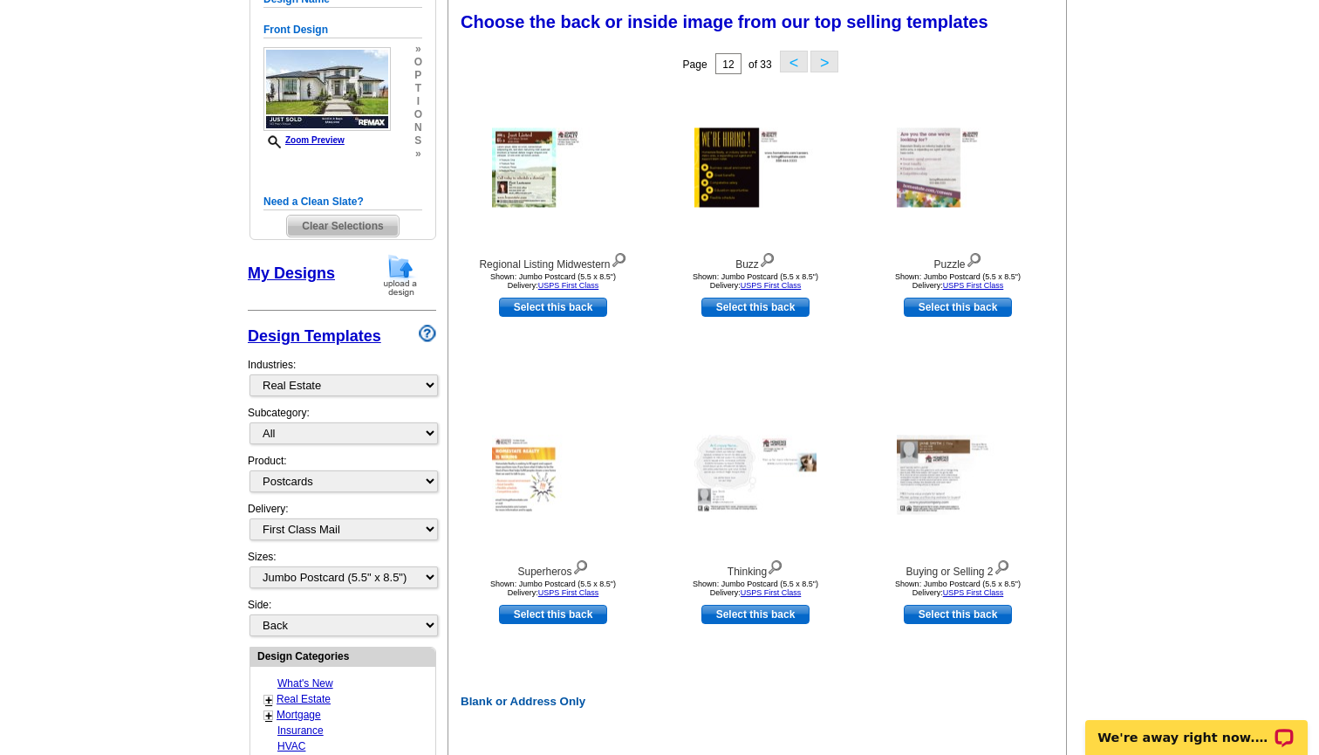
click at [789, 59] on button "<" at bounding box center [794, 62] width 28 height 22
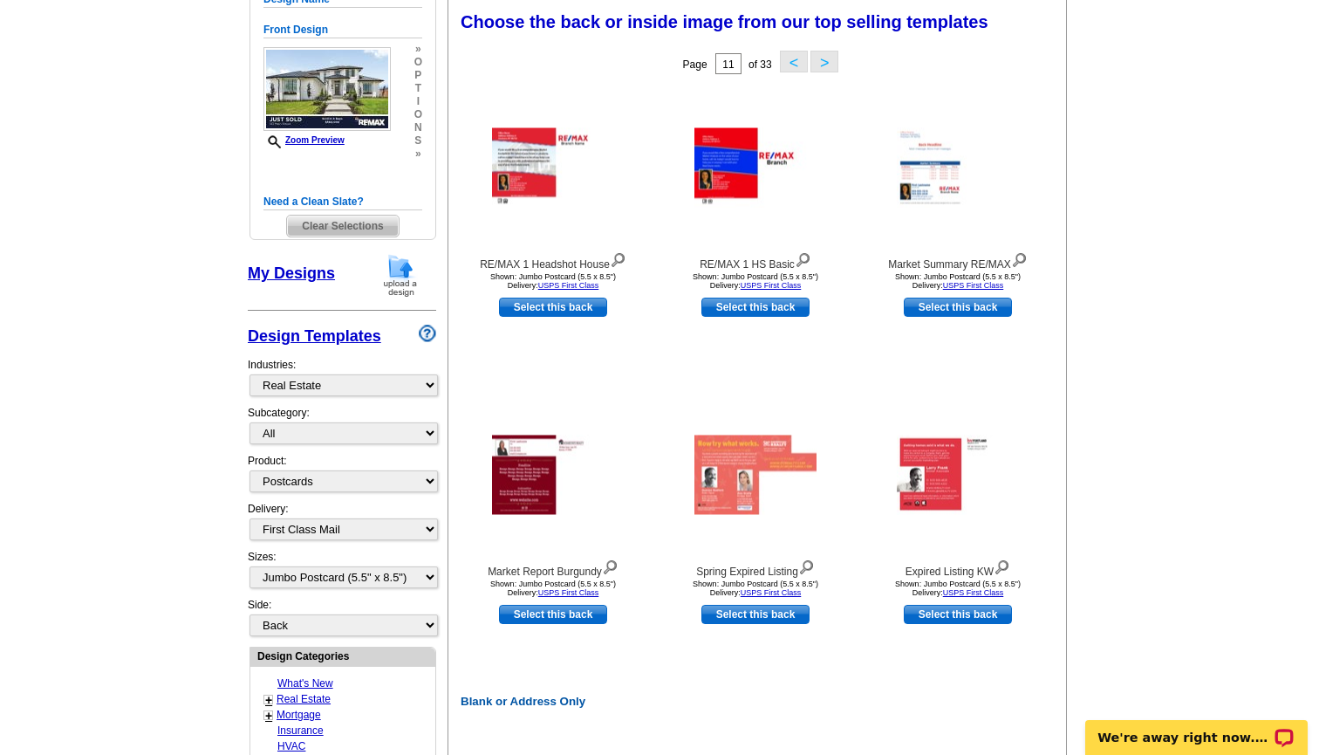
click at [789, 59] on button "<" at bounding box center [794, 62] width 28 height 22
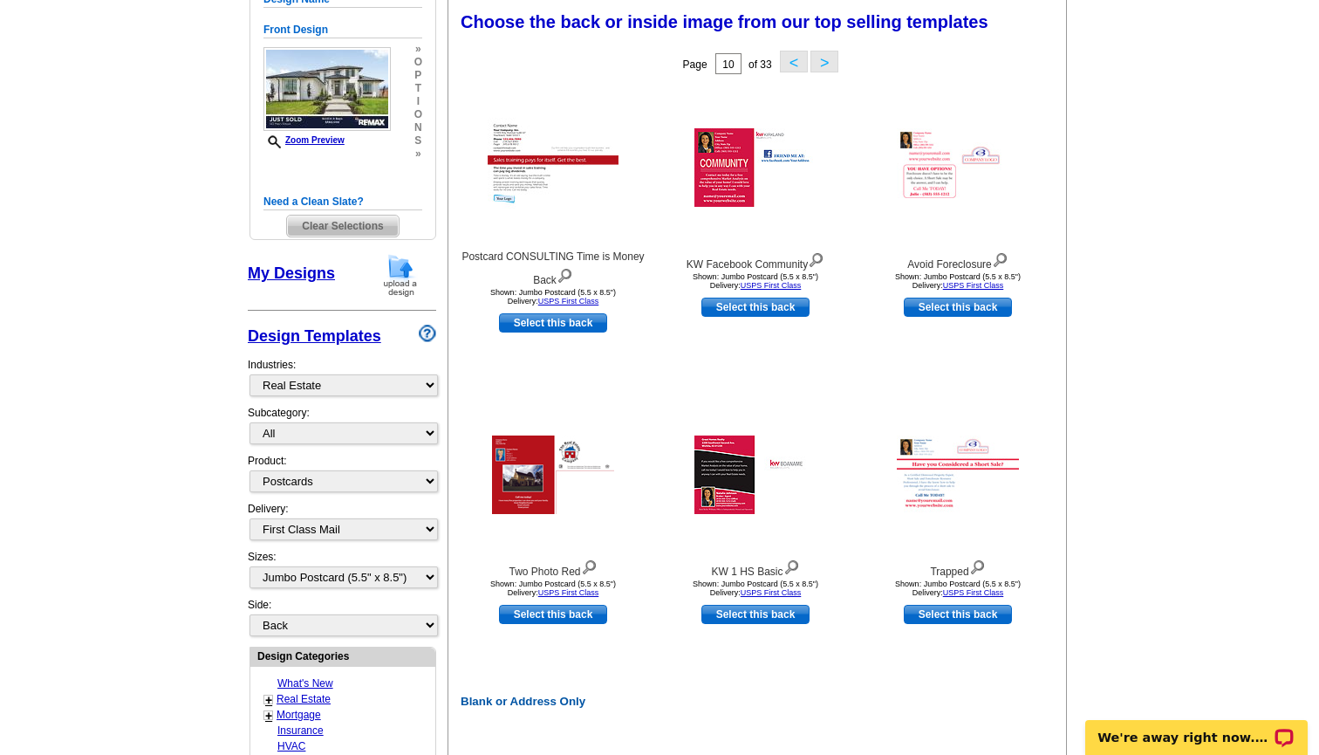
click at [789, 59] on button "<" at bounding box center [794, 62] width 28 height 22
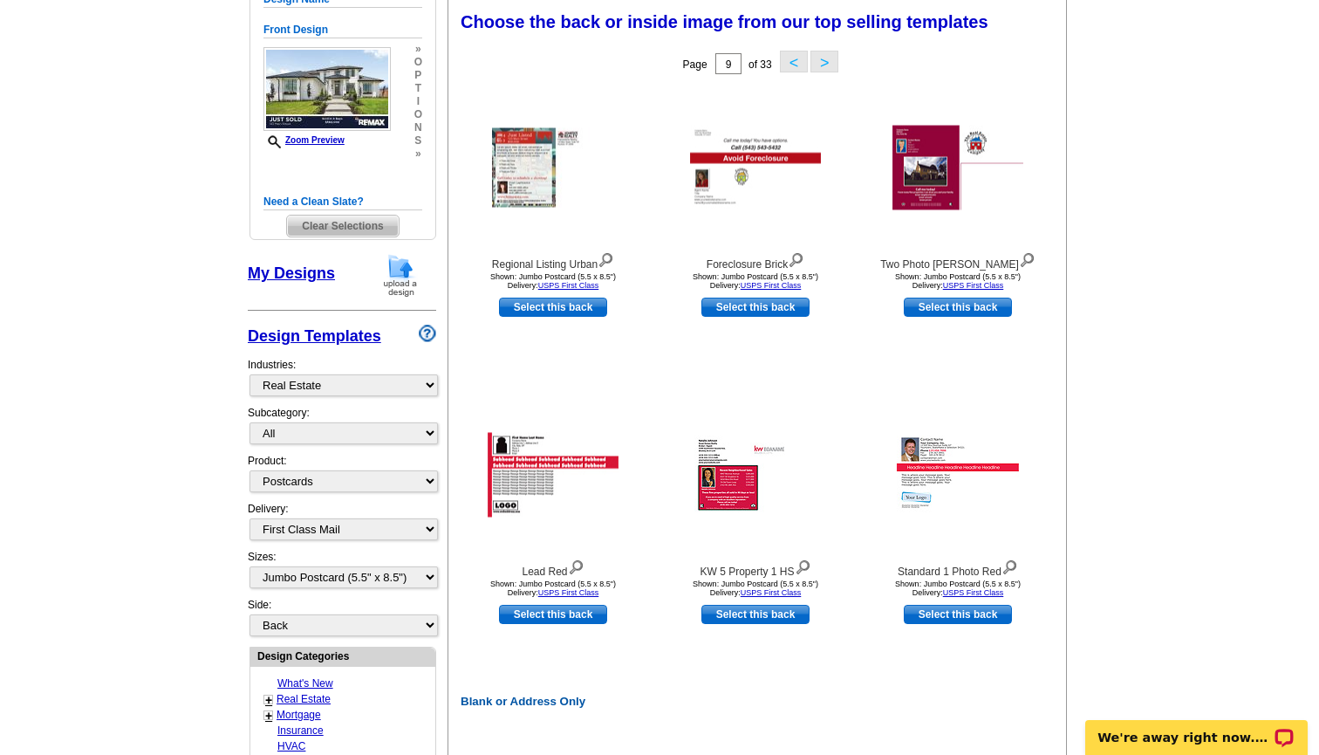
click at [789, 59] on button "<" at bounding box center [794, 62] width 28 height 22
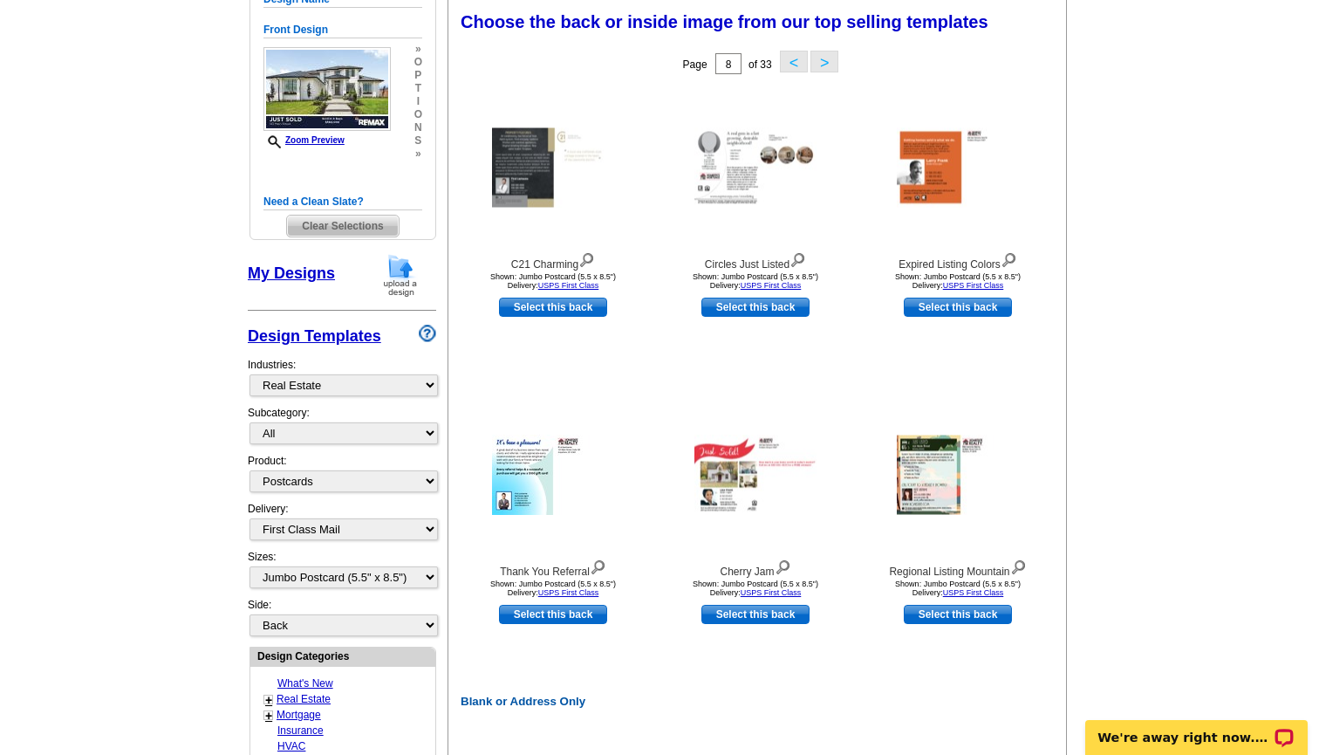
click at [789, 59] on button "<" at bounding box center [794, 62] width 28 height 22
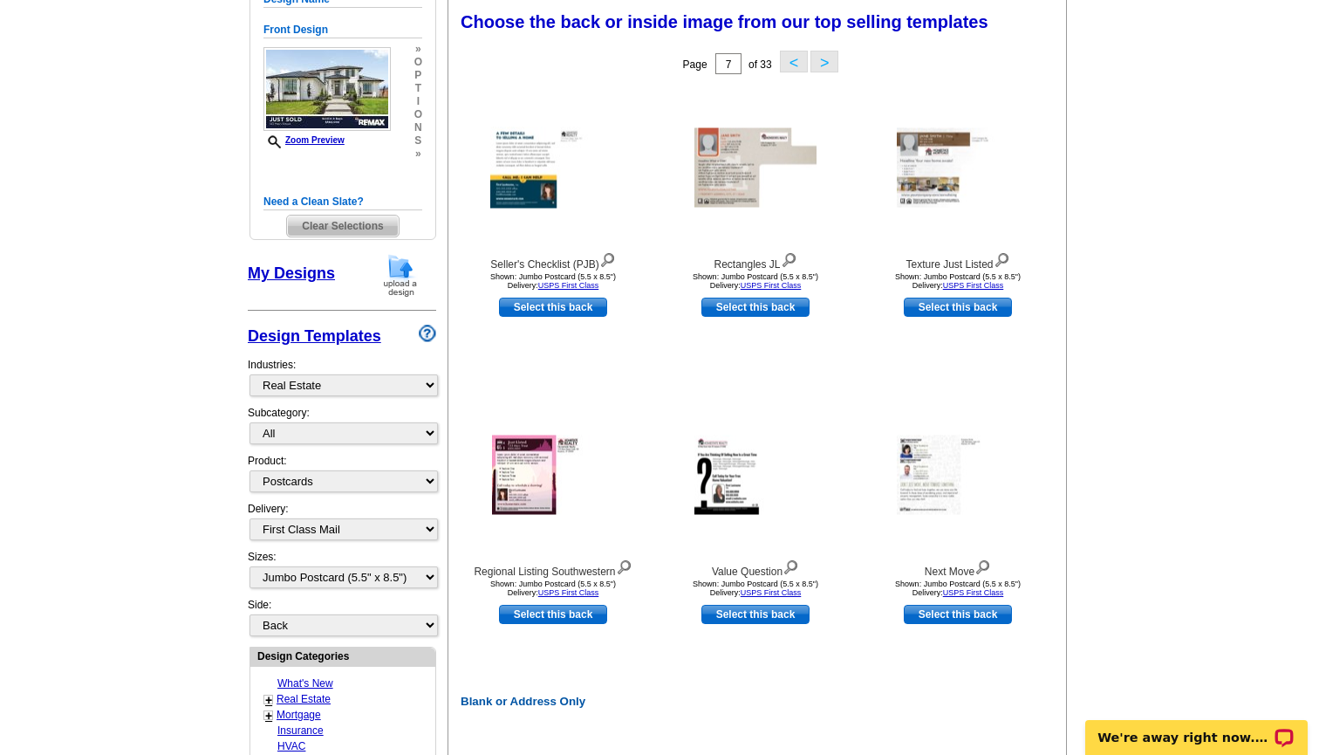
click at [789, 59] on button "<" at bounding box center [794, 62] width 28 height 22
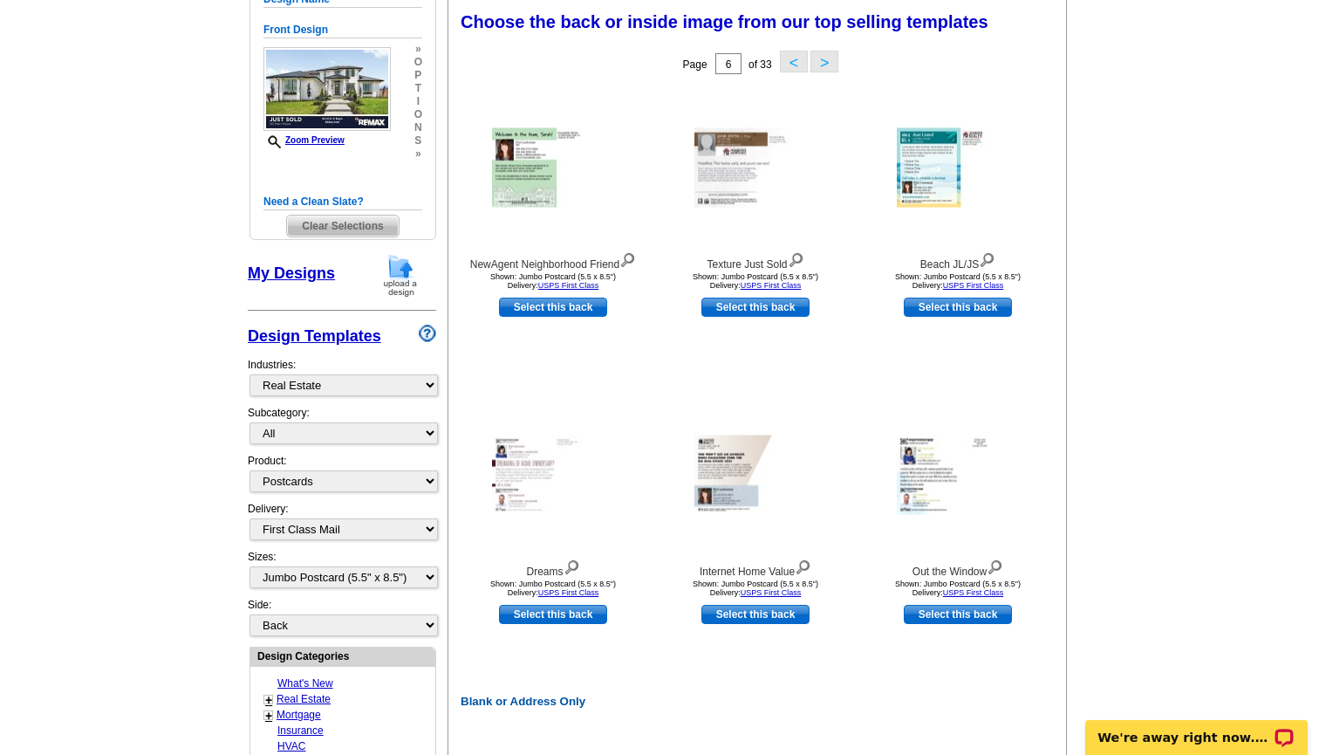
click at [789, 59] on button "<" at bounding box center [794, 62] width 28 height 22
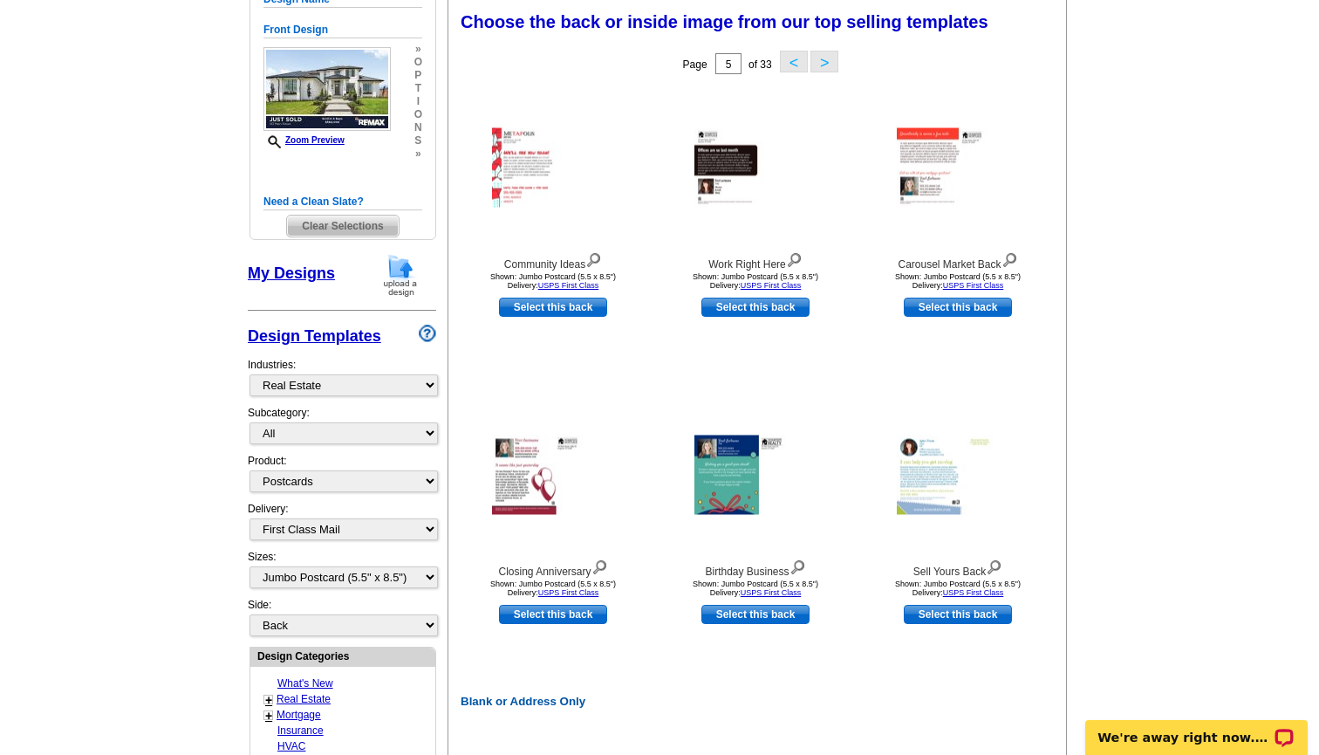
click at [789, 59] on button "<" at bounding box center [794, 62] width 28 height 22
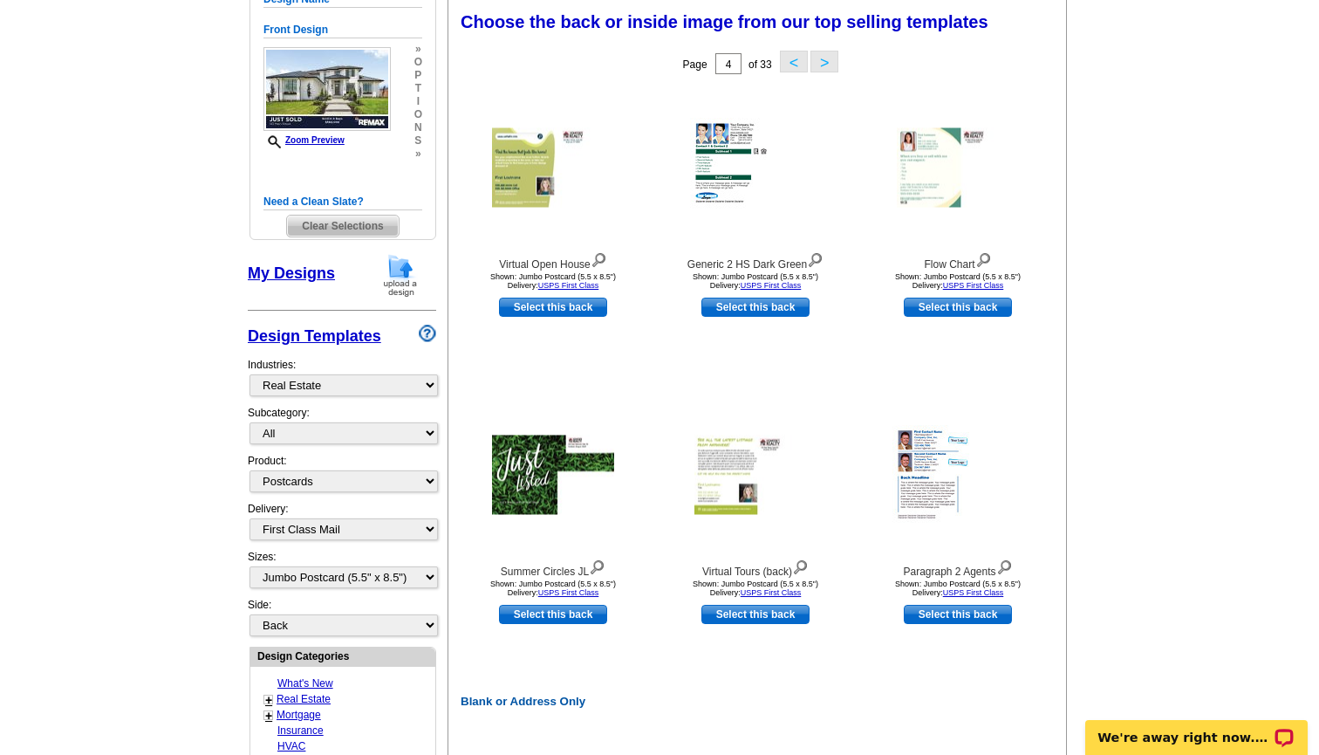
click at [789, 59] on button "<" at bounding box center [794, 62] width 28 height 22
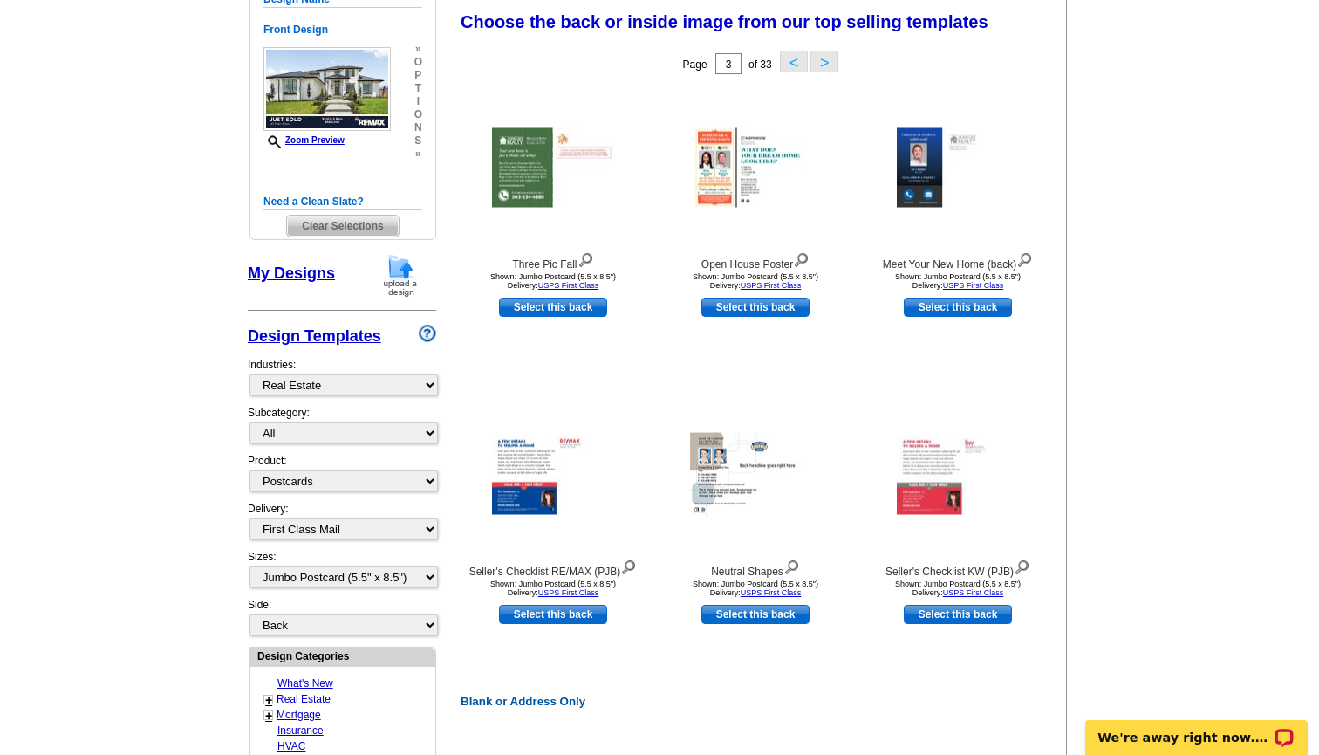
click at [789, 59] on button "<" at bounding box center [794, 62] width 28 height 22
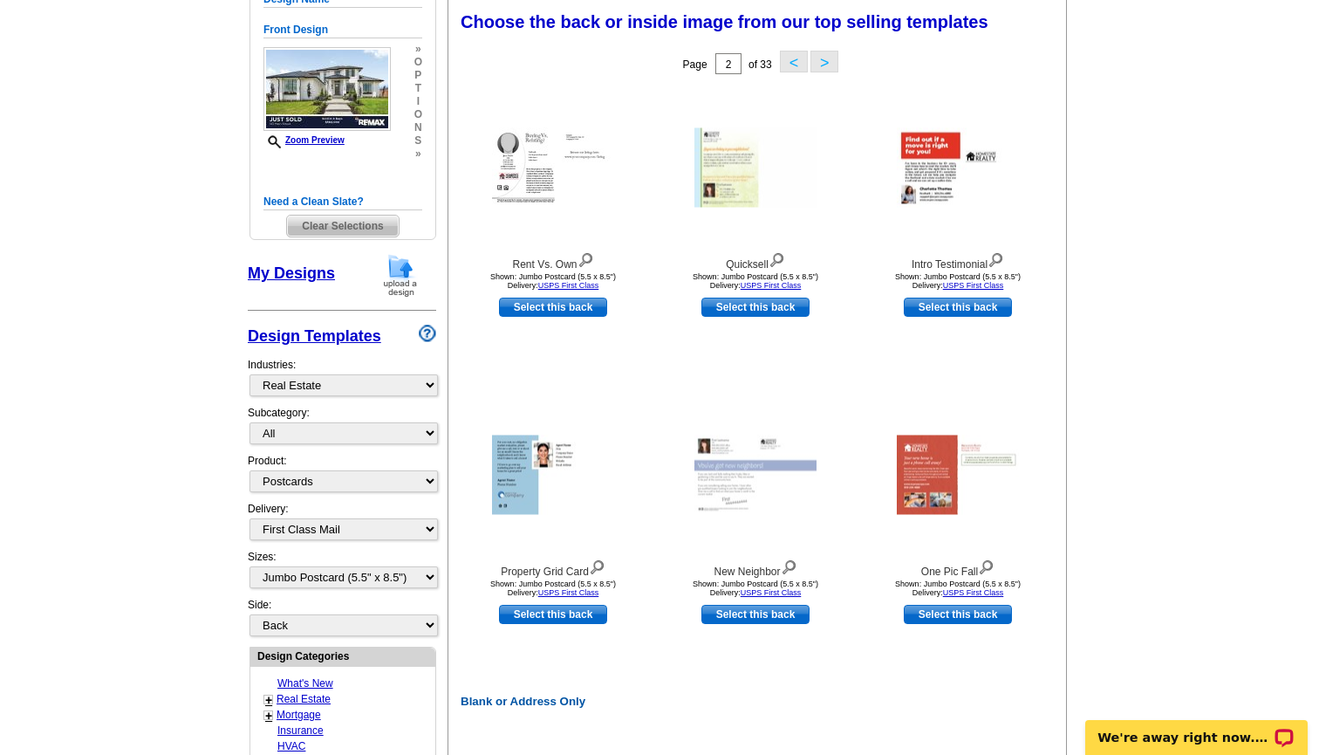
click at [789, 59] on button "<" at bounding box center [794, 62] width 28 height 22
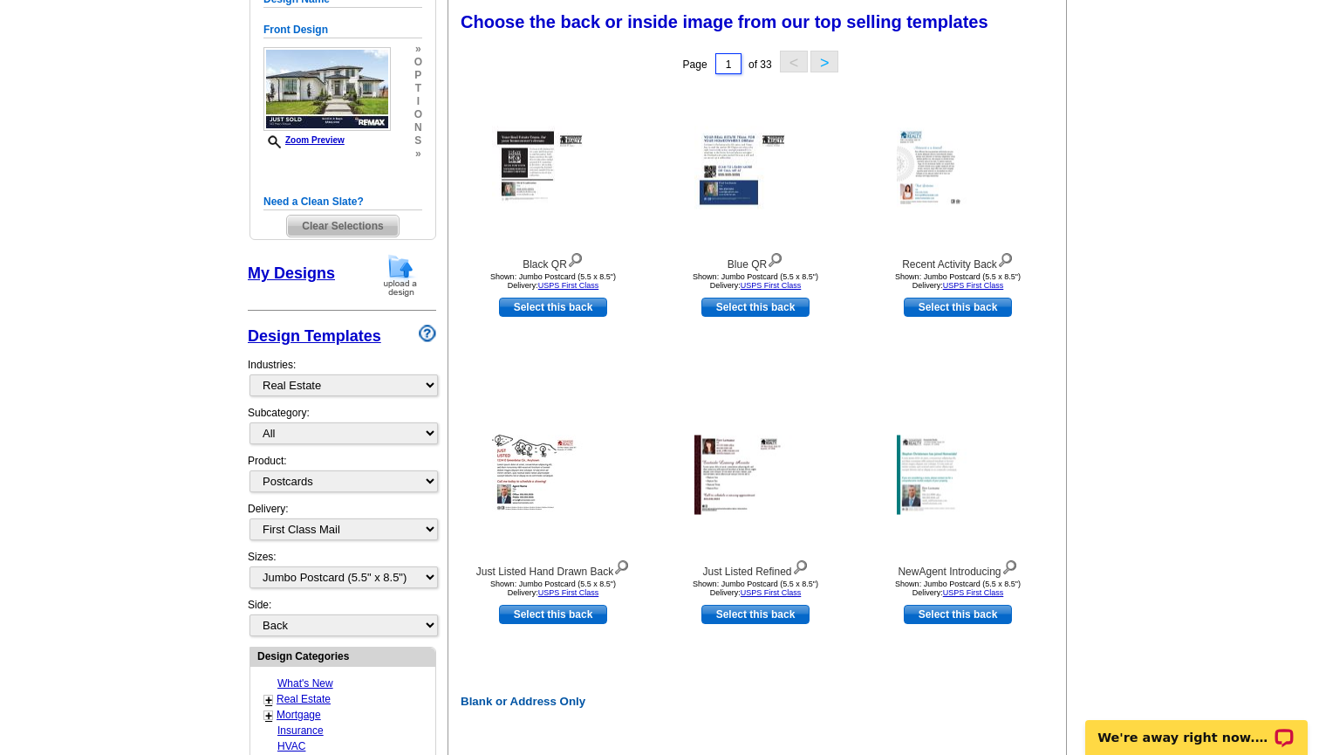
drag, startPoint x: 735, startPoint y: 63, endPoint x: 713, endPoint y: 61, distance: 22.7
click at [713, 61] on div "Page 1 of 33 < >" at bounding box center [761, 63] width 618 height 35
type input "18"
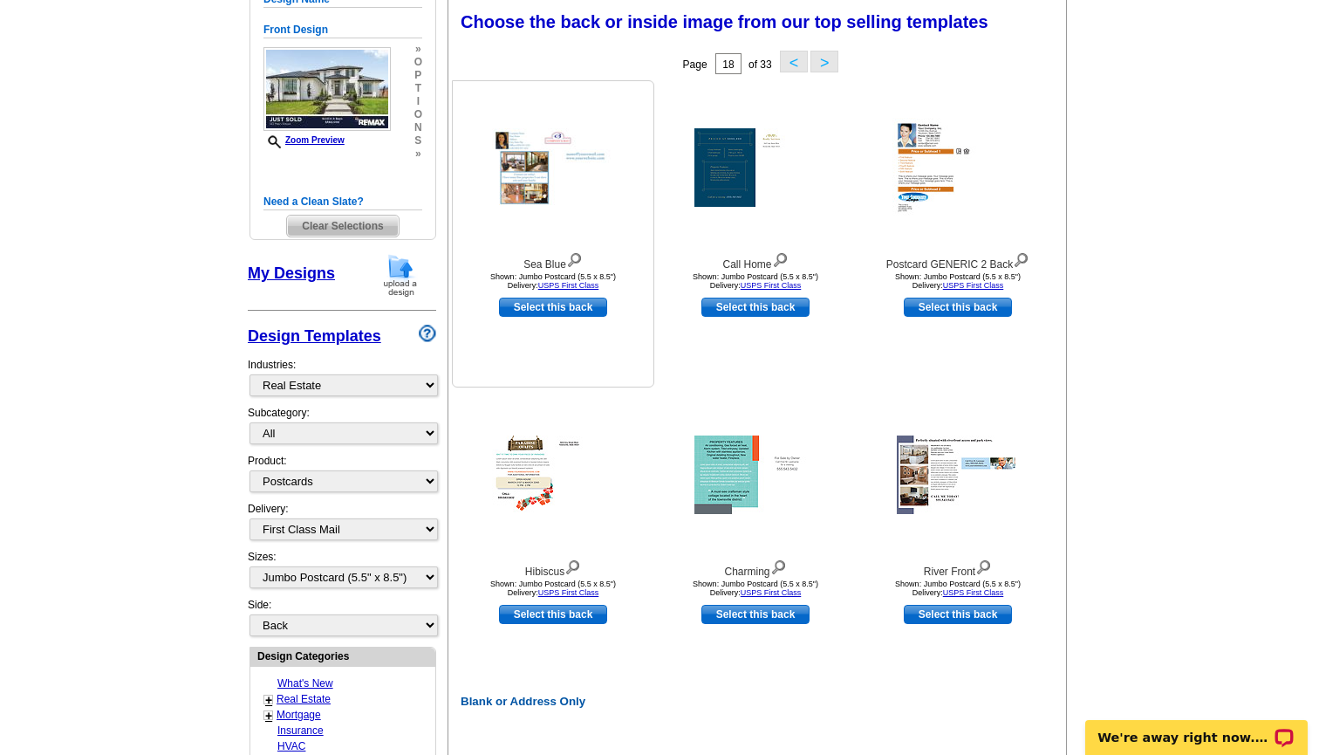
click at [553, 170] on img at bounding box center [553, 167] width 122 height 79
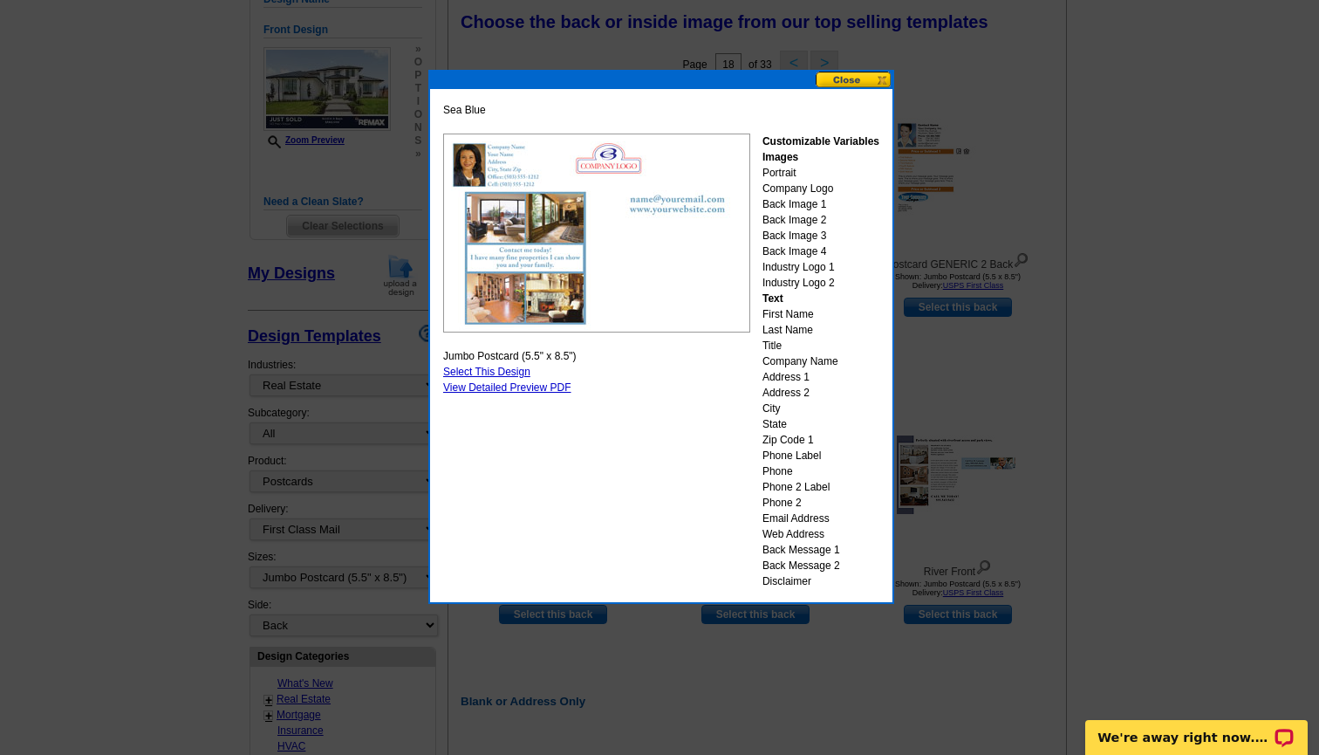
click at [500, 367] on link "Select This Design" at bounding box center [486, 372] width 87 height 12
select select "front"
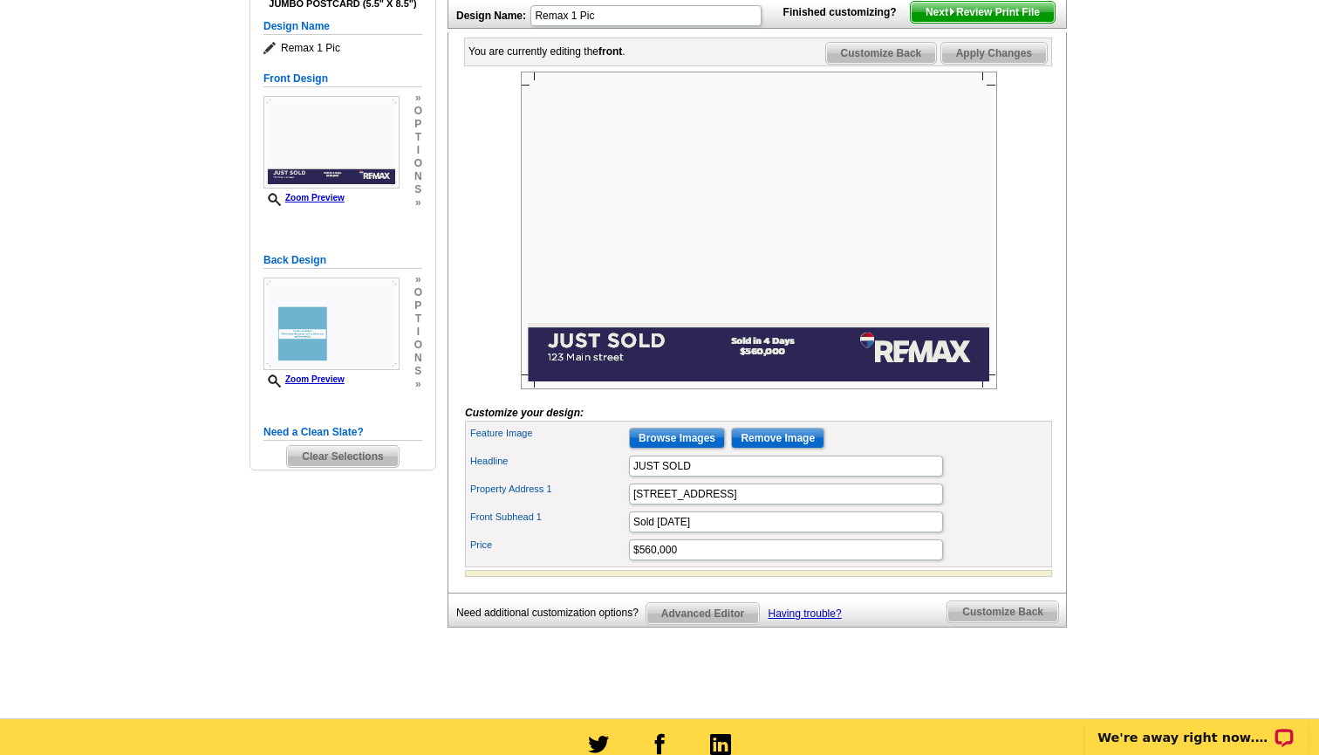
scroll to position [233, 0]
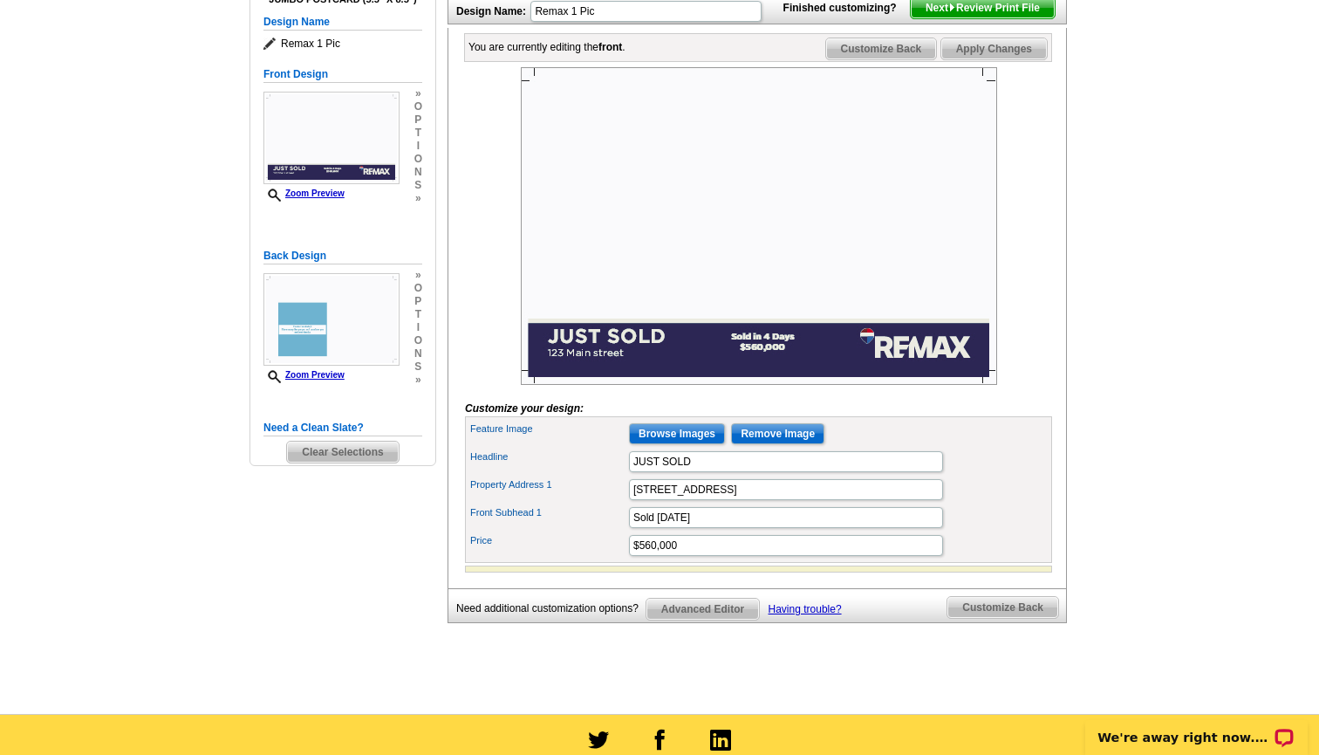
click at [696, 444] on input "Browse Images" at bounding box center [677, 433] width 96 height 21
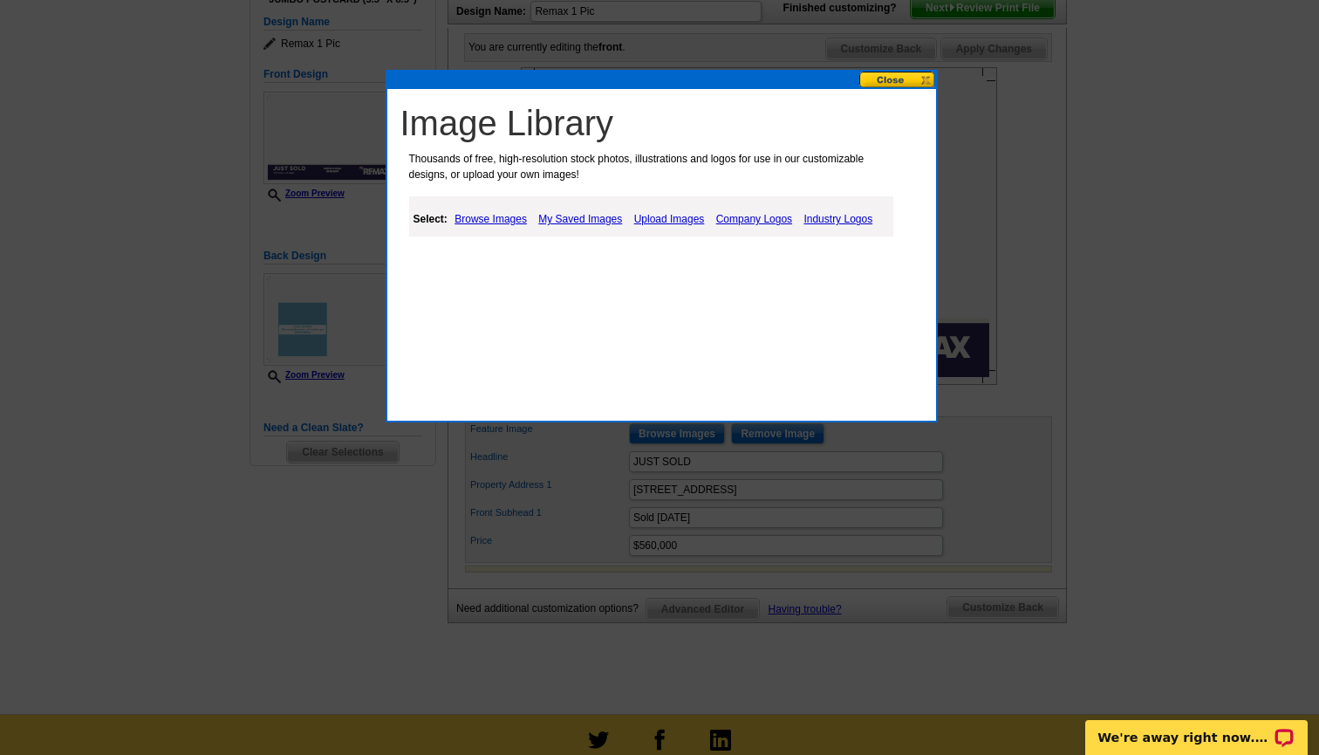
click at [664, 215] on link "Upload Images" at bounding box center [669, 218] width 79 height 21
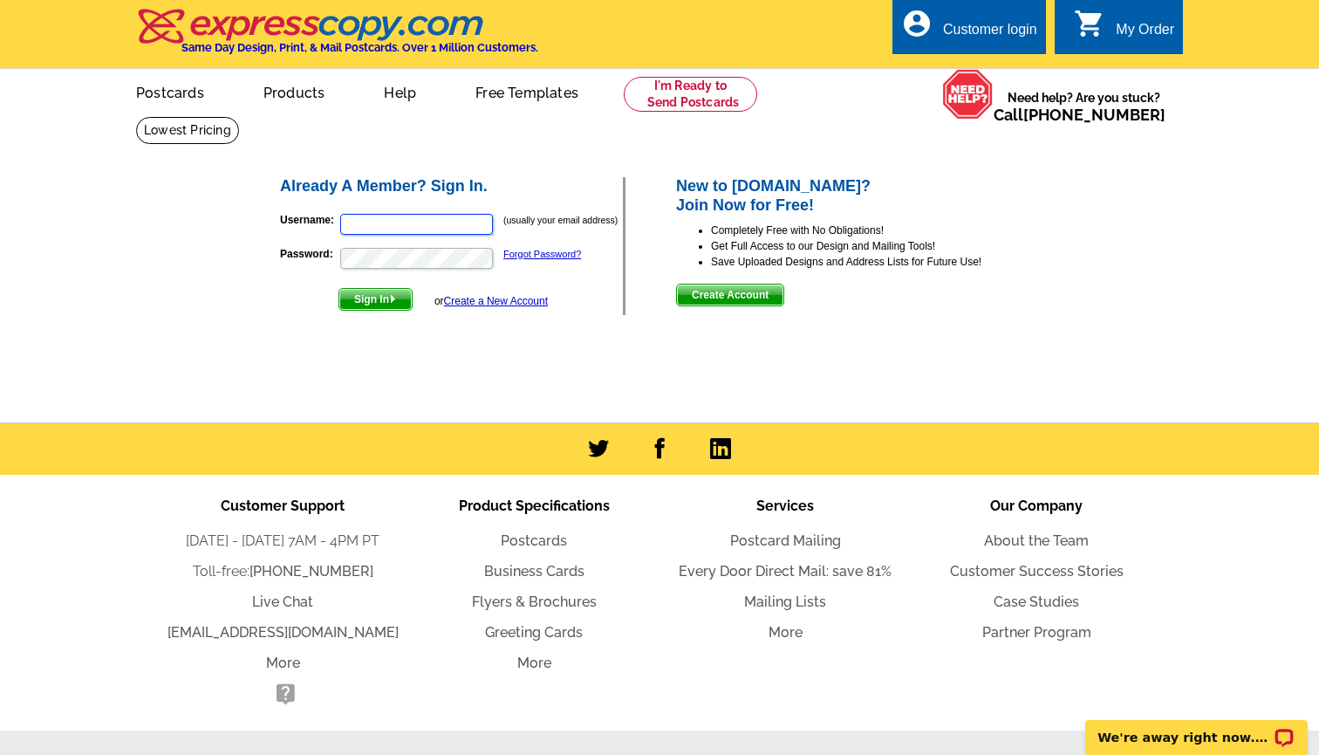
click at [482, 226] on input "Username:" at bounding box center [416, 224] width 153 height 21
click at [515, 301] on link "Create a New Account" at bounding box center [496, 301] width 104 height 12
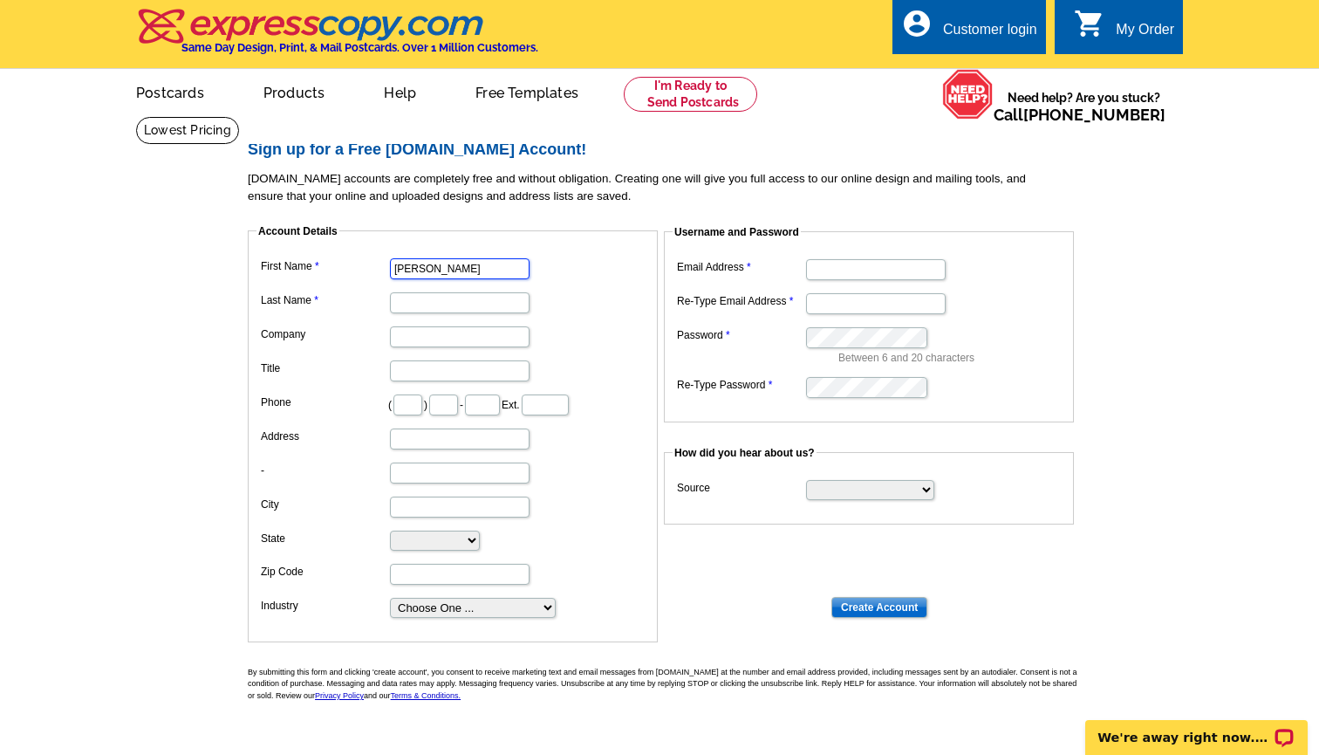
type input "[PERSON_NAME]"
type input "RE/MAX Town & Country"
click at [456, 366] on input "Title" at bounding box center [460, 370] width 140 height 21
type input "Realtor"
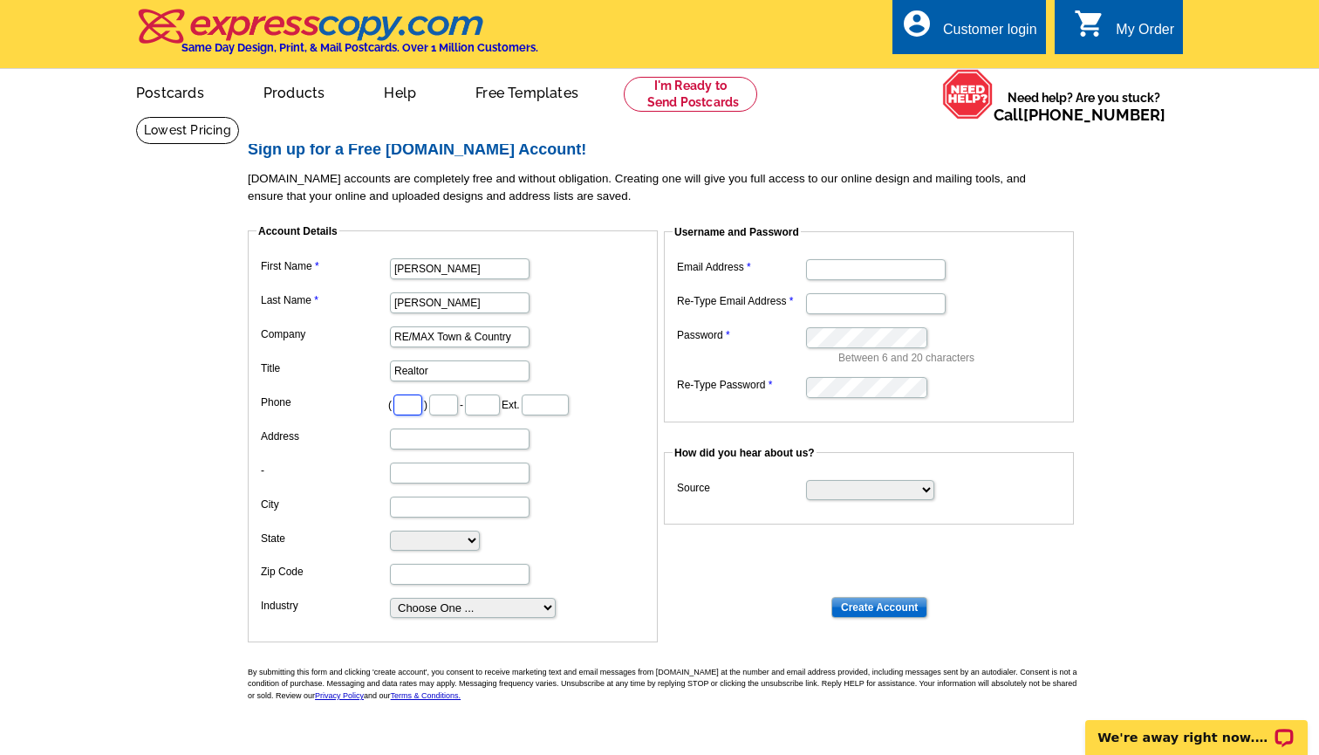
click at [412, 399] on input "text" at bounding box center [407, 404] width 29 height 21
type input "484"
type input "832"
type input "7999"
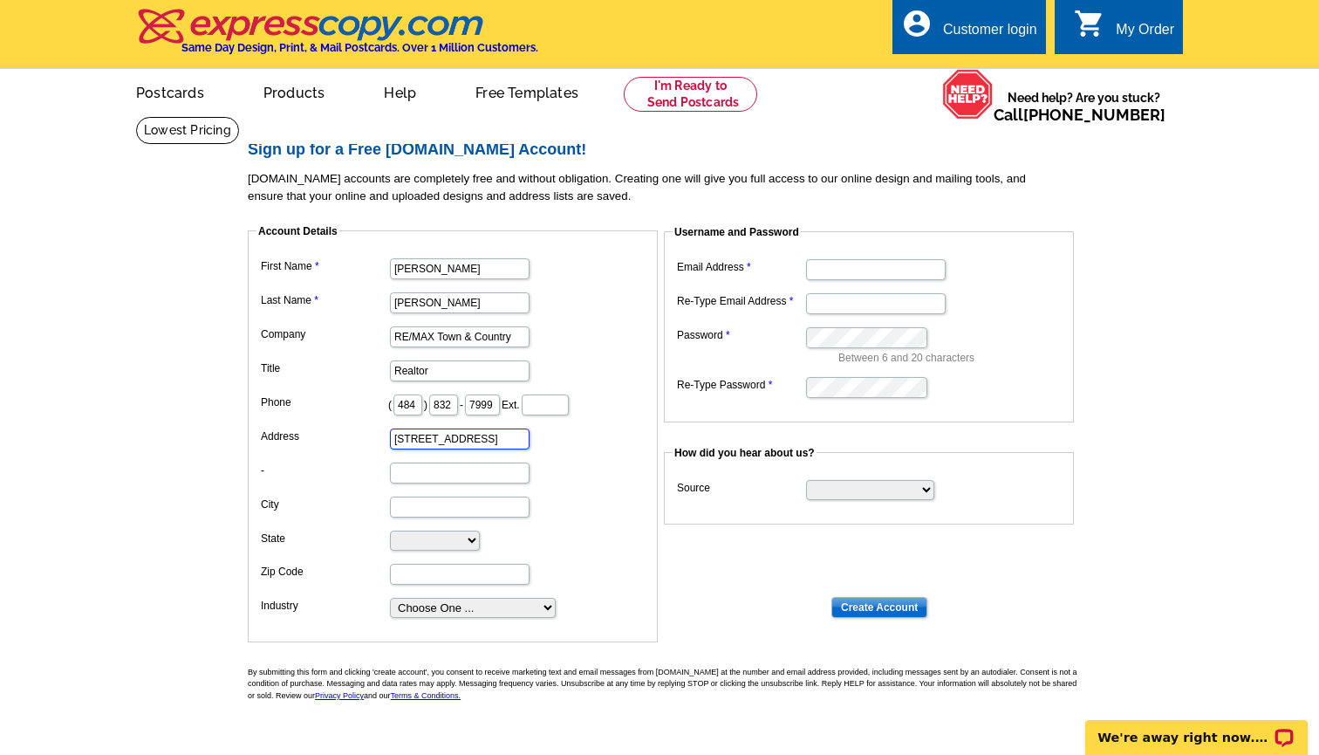
type input "[STREET_ADDRESS]"
type input "[GEOGRAPHIC_DATA][PERSON_NAME]"
select select "PA"
type input "19382"
select select "2"
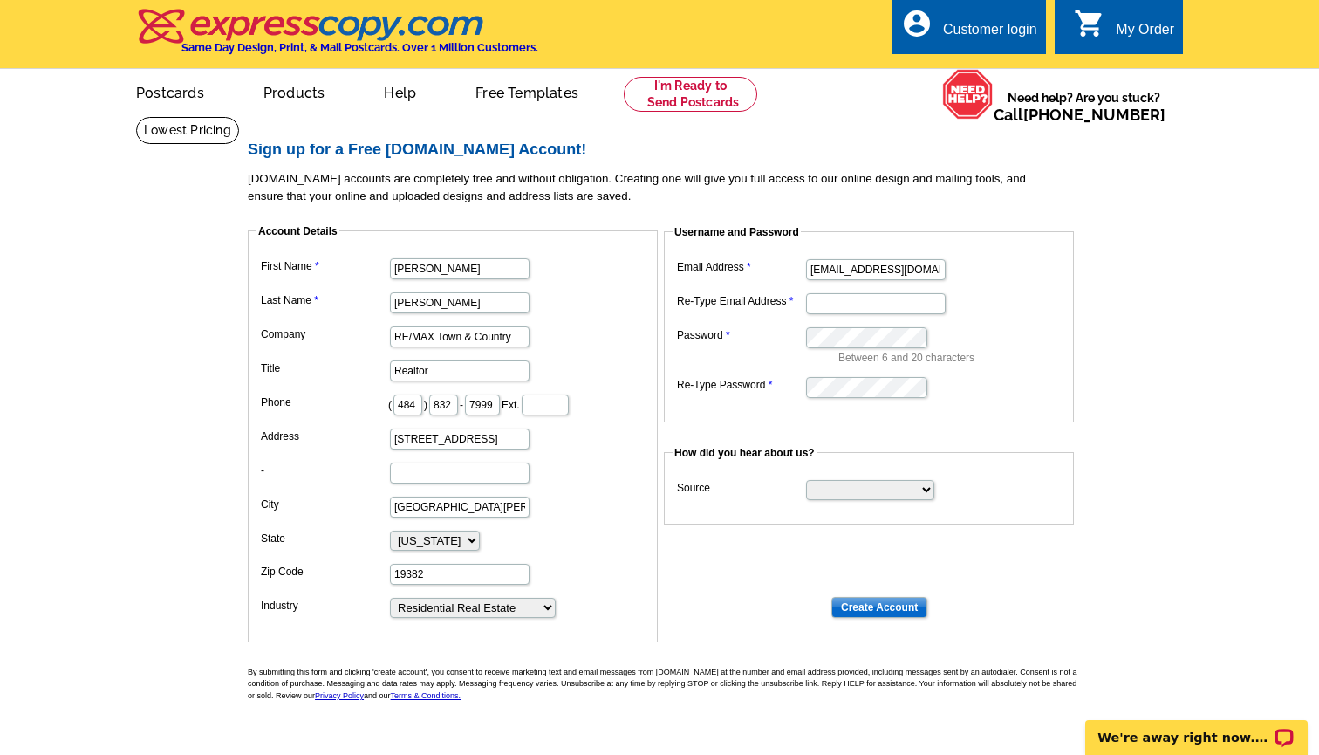
click at [859, 268] on input "[EMAIL_ADDRESS][DOMAIN_NAME]" at bounding box center [876, 269] width 140 height 21
type input "[DOMAIN_NAME][EMAIL_ADDRESS][DOMAIN_NAME]"
click at [859, 300] on input "[EMAIL_ADDRESS][DOMAIN_NAME]" at bounding box center [876, 303] width 140 height 21
type input "[DOMAIN_NAME][EMAIL_ADDRESS][DOMAIN_NAME]"
click at [991, 313] on dl "Email Address [DOMAIN_NAME][EMAIL_ADDRESS][DOMAIN_NAME] Re-Type Email Address […" at bounding box center [869, 327] width 393 height 145
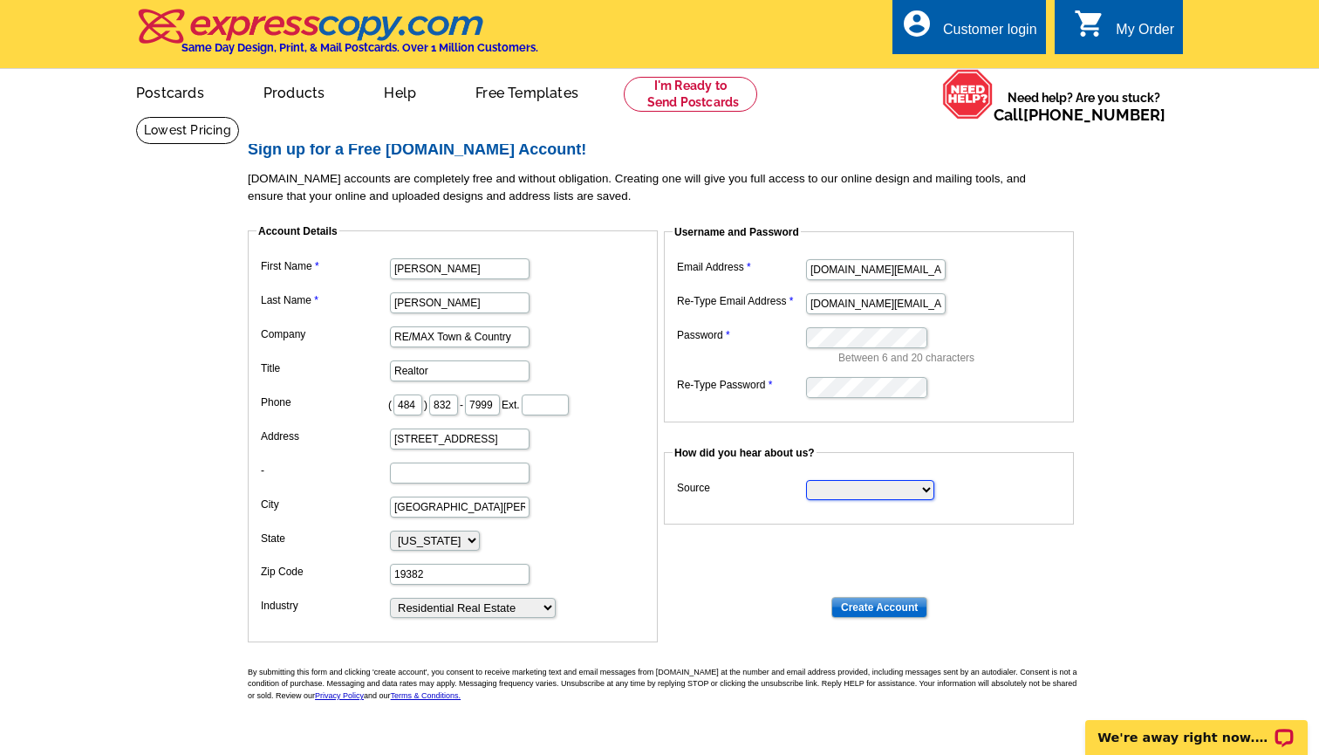
select select "referral"
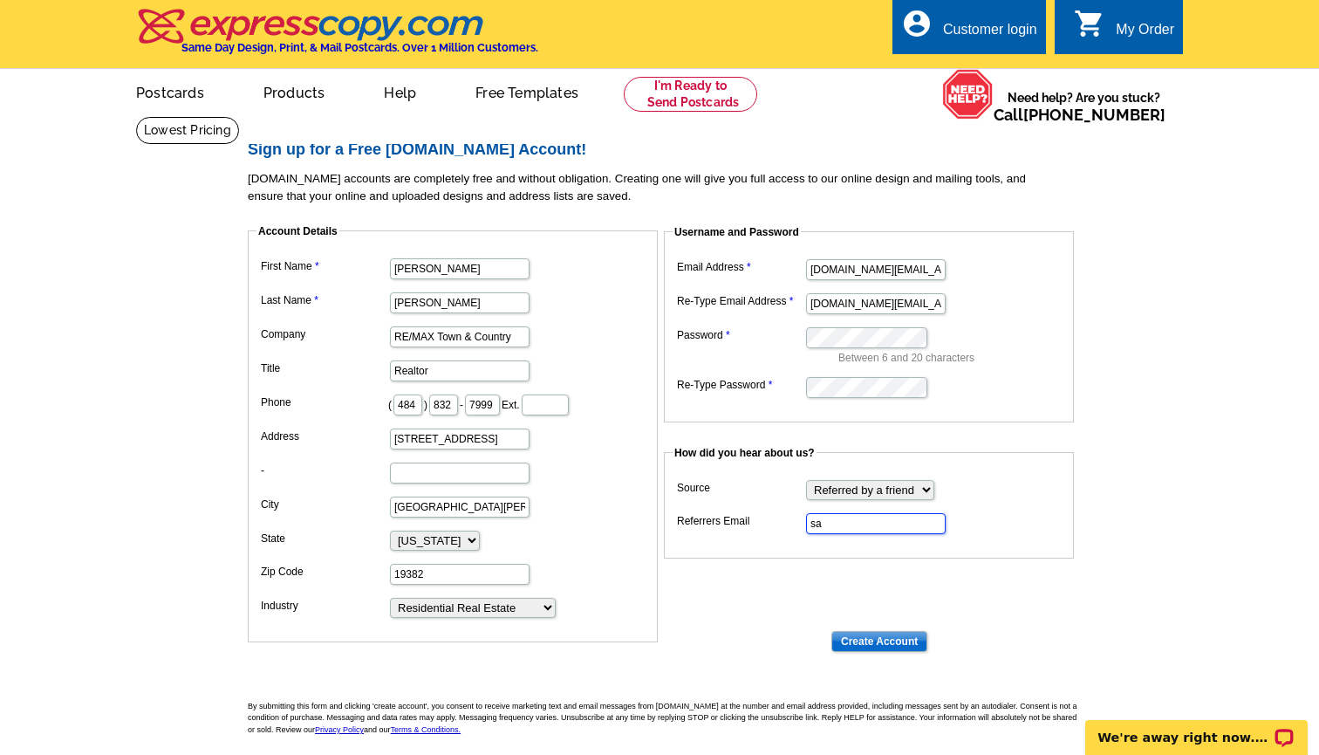
type input "s"
paste input "[PERSON_NAME][EMAIL_ADDRESS][DOMAIN_NAME]"
type input "[PERSON_NAME][EMAIL_ADDRESS][DOMAIN_NAME]"
click at [910, 642] on input "Create Account" at bounding box center [879, 641] width 96 height 21
